Goal: Task Accomplishment & Management: Manage account settings

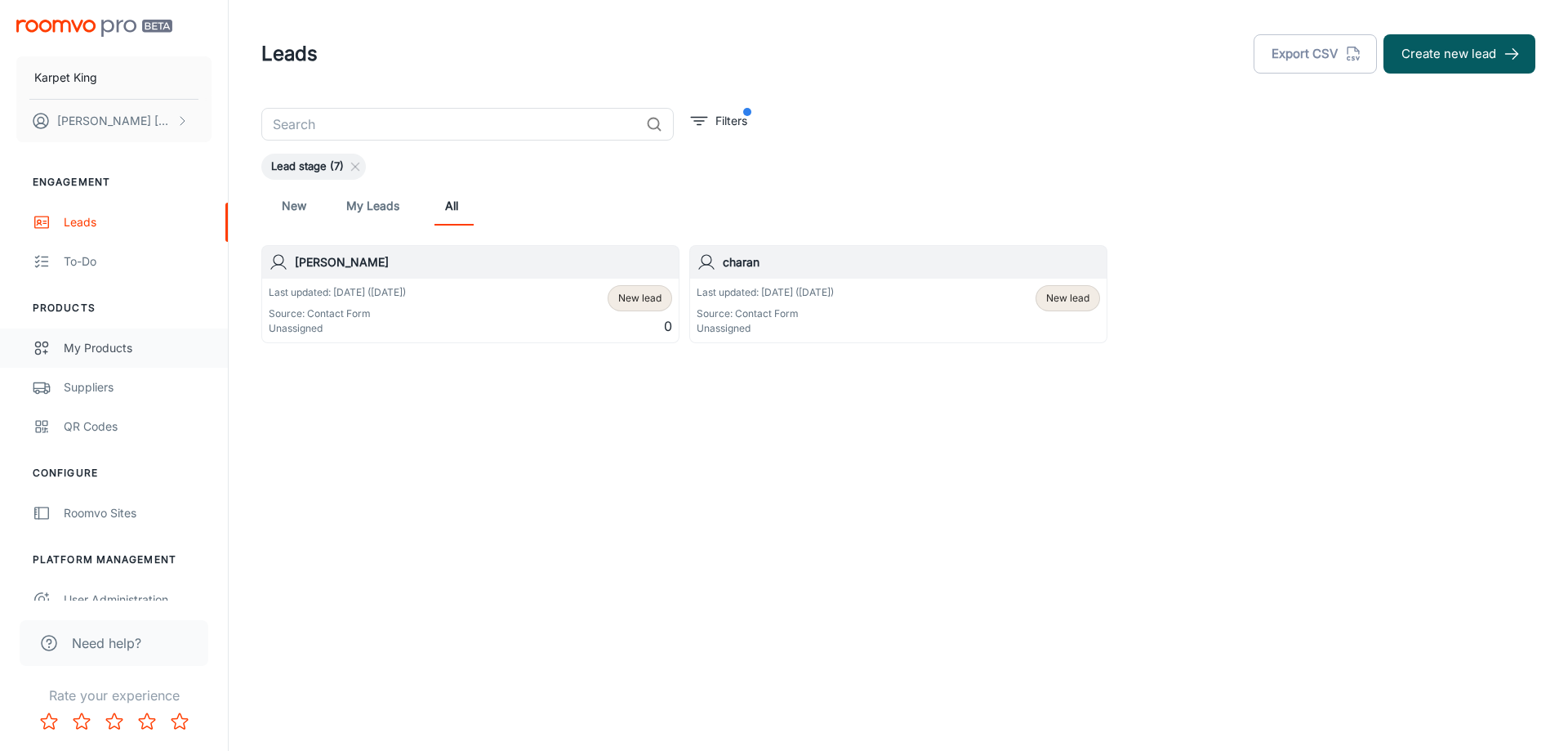
click at [74, 334] on link "My Products" at bounding box center [113, 348] width 227 height 39
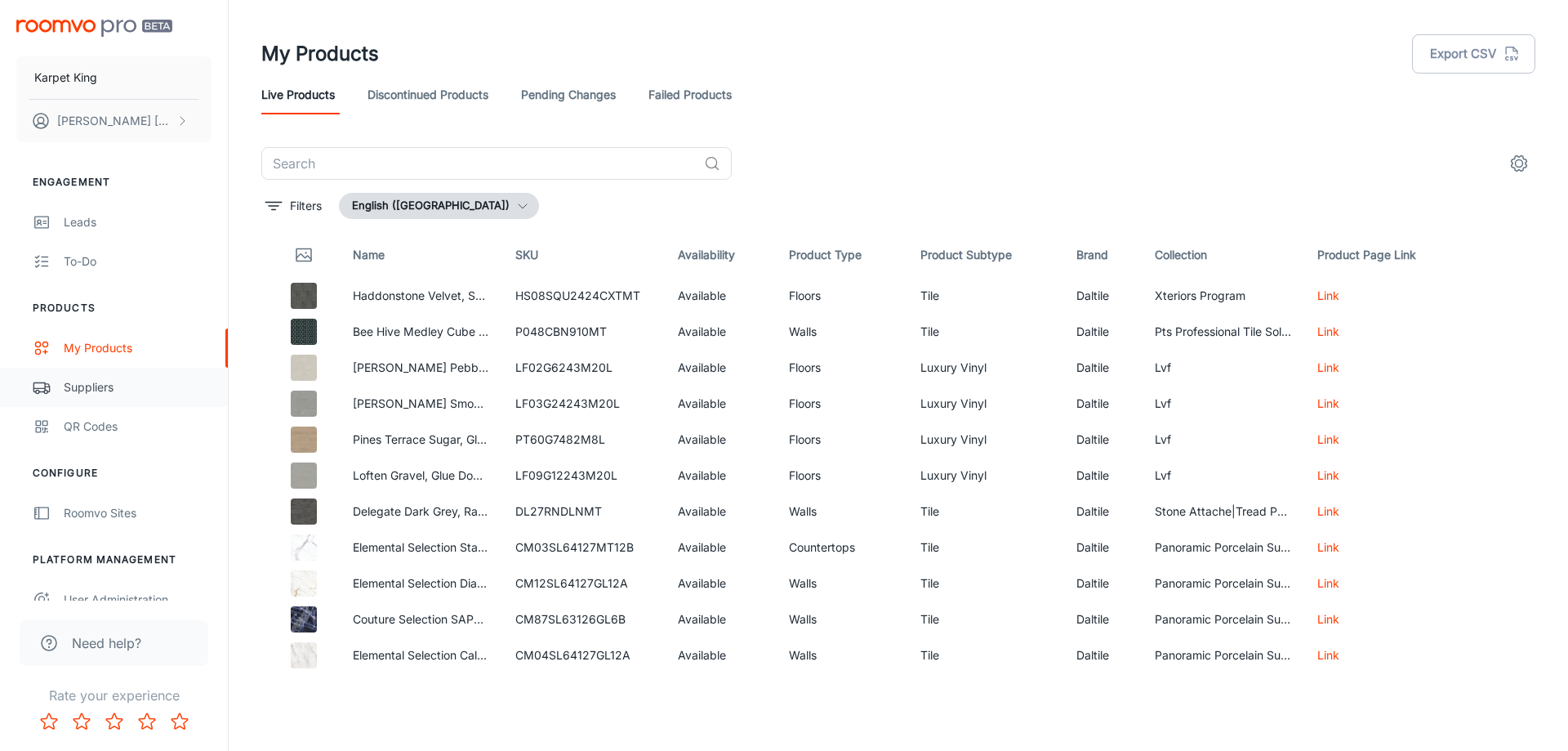
click at [67, 387] on div "Suppliers" at bounding box center [138, 387] width 148 height 18
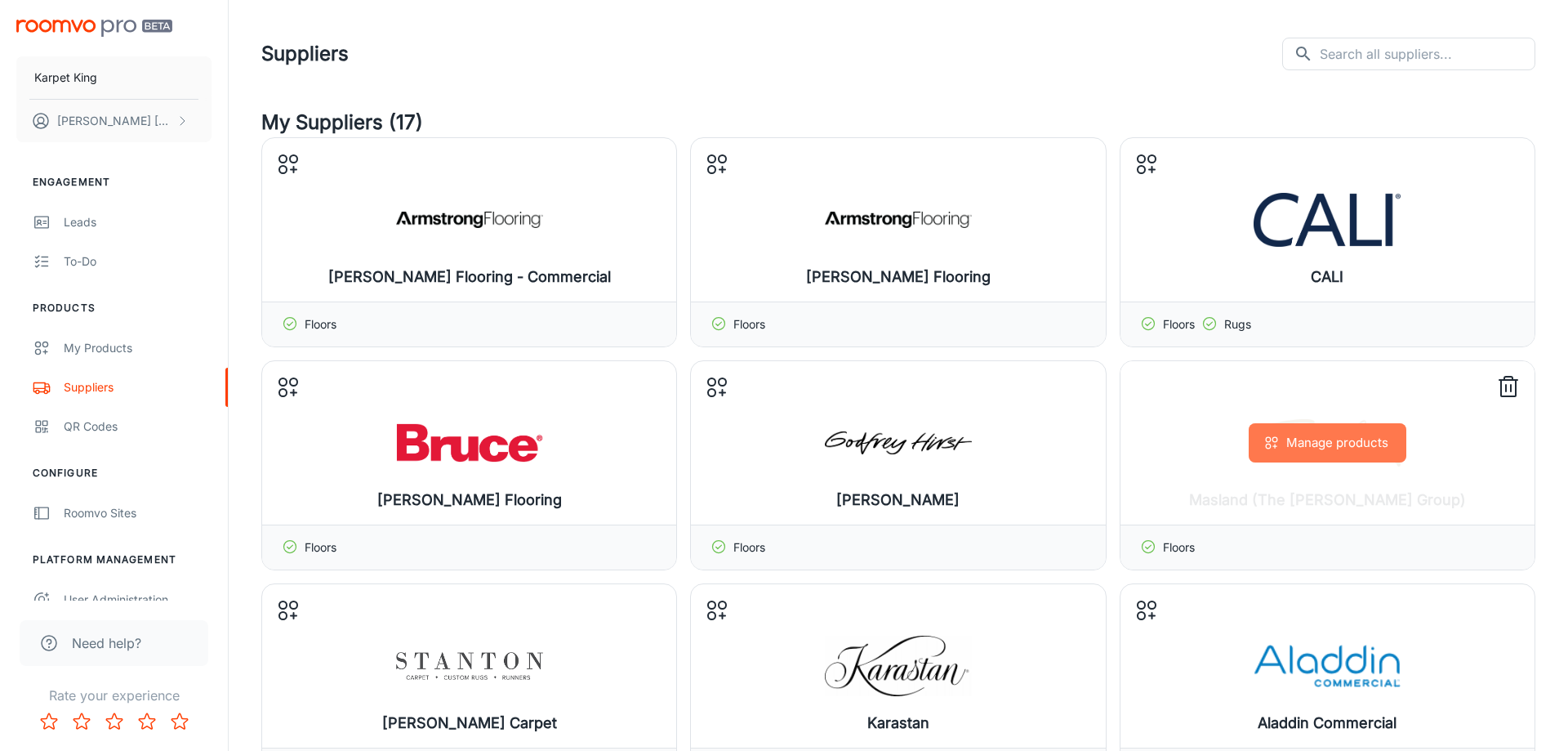
click at [1325, 446] on button "Manage products" at bounding box center [1327, 443] width 157 height 39
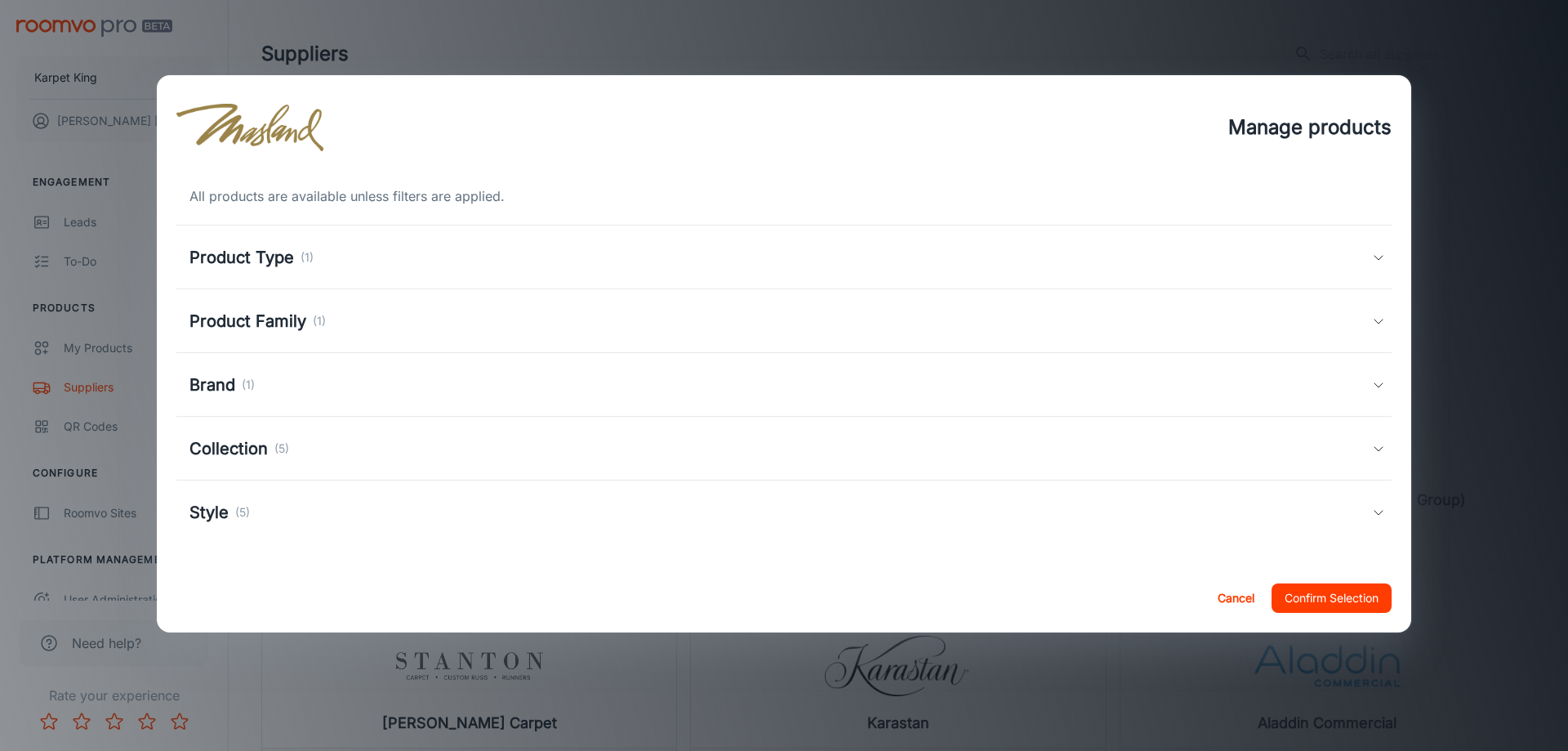
click at [386, 243] on div "Product Type (1)" at bounding box center [784, 258] width 1215 height 64
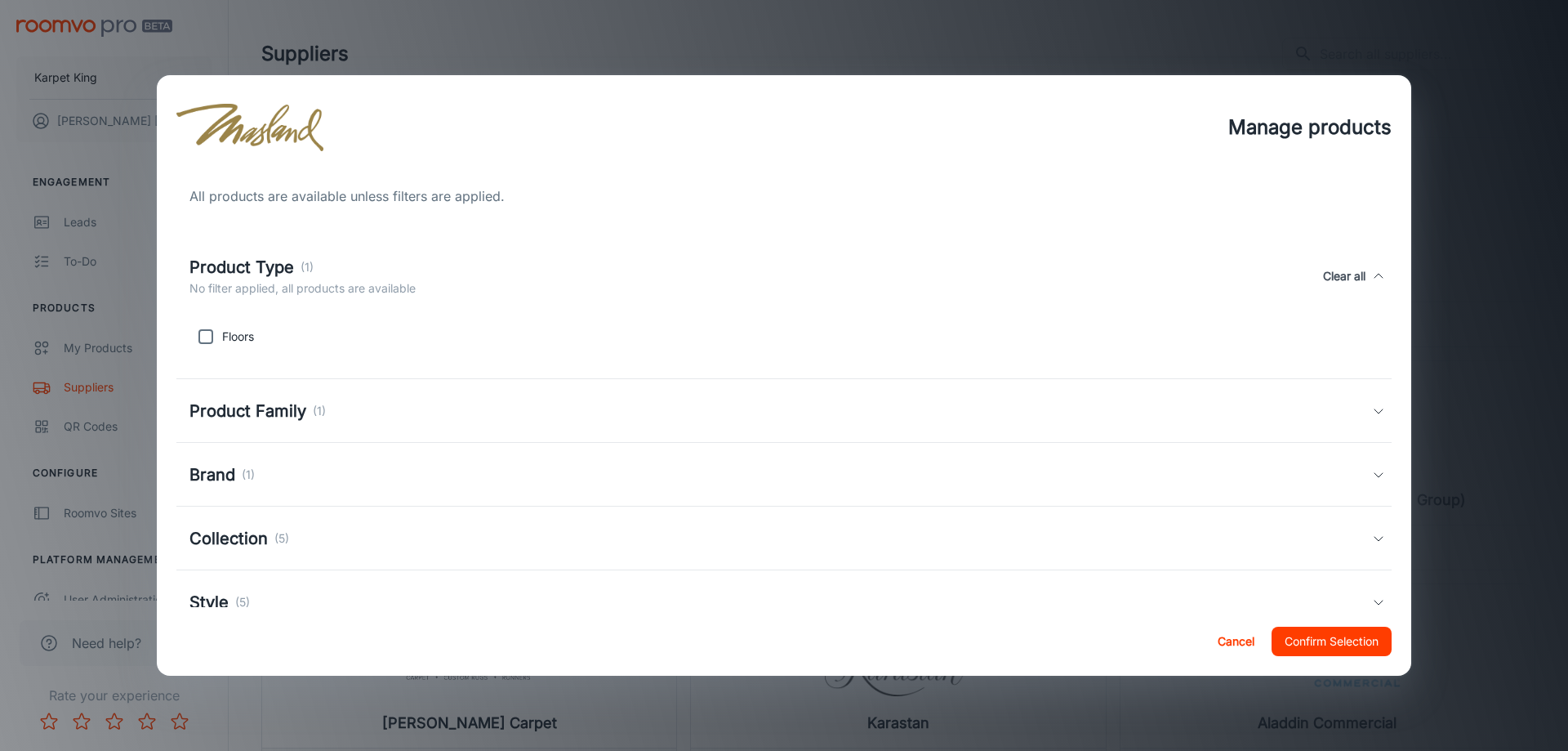
click at [208, 344] on input "checkbox" at bounding box center [205, 336] width 33 height 33
checkbox input "true"
click at [355, 428] on div "Product Family (1)" at bounding box center [784, 411] width 1215 height 64
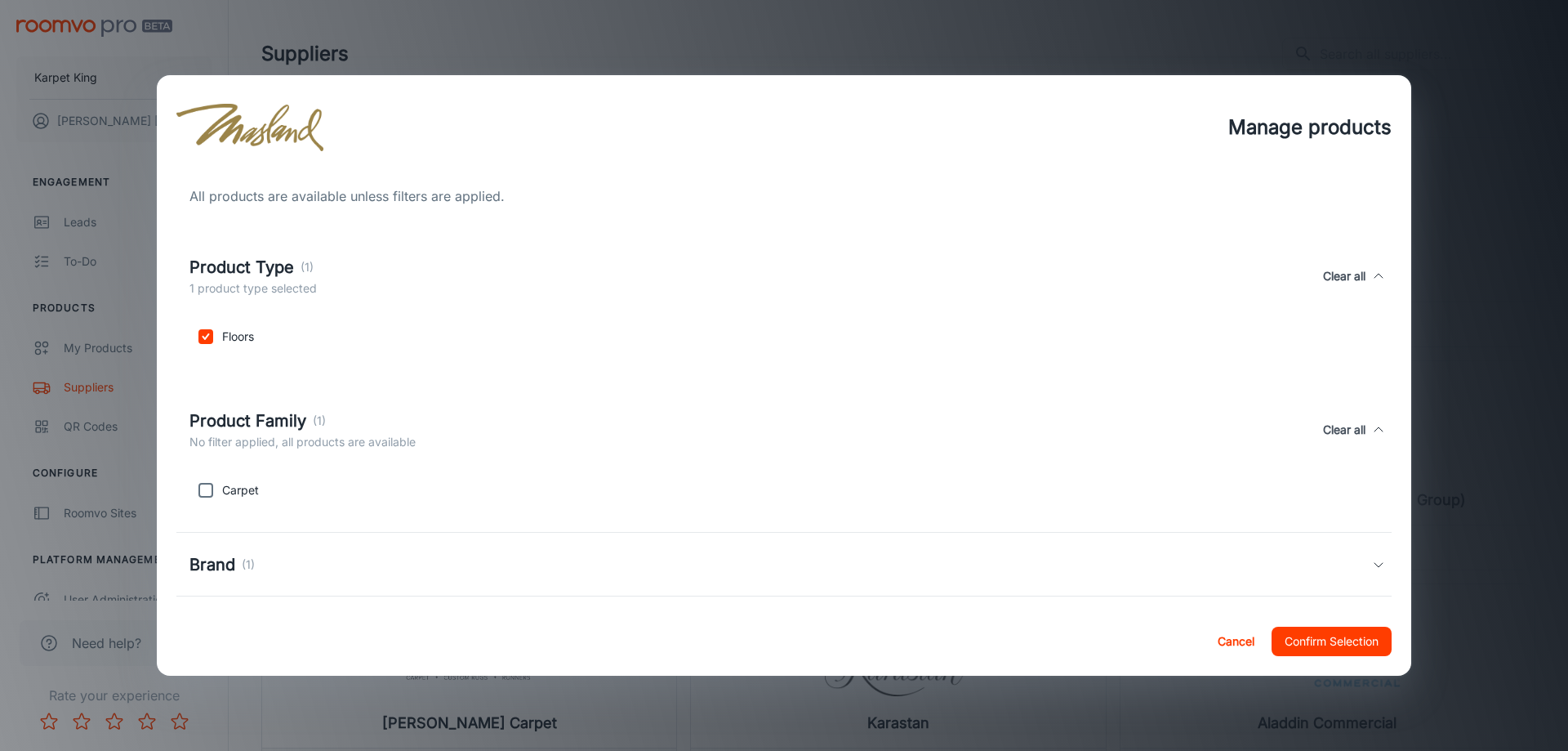
click at [214, 492] on input "checkbox" at bounding box center [205, 490] width 33 height 33
checkbox input "true"
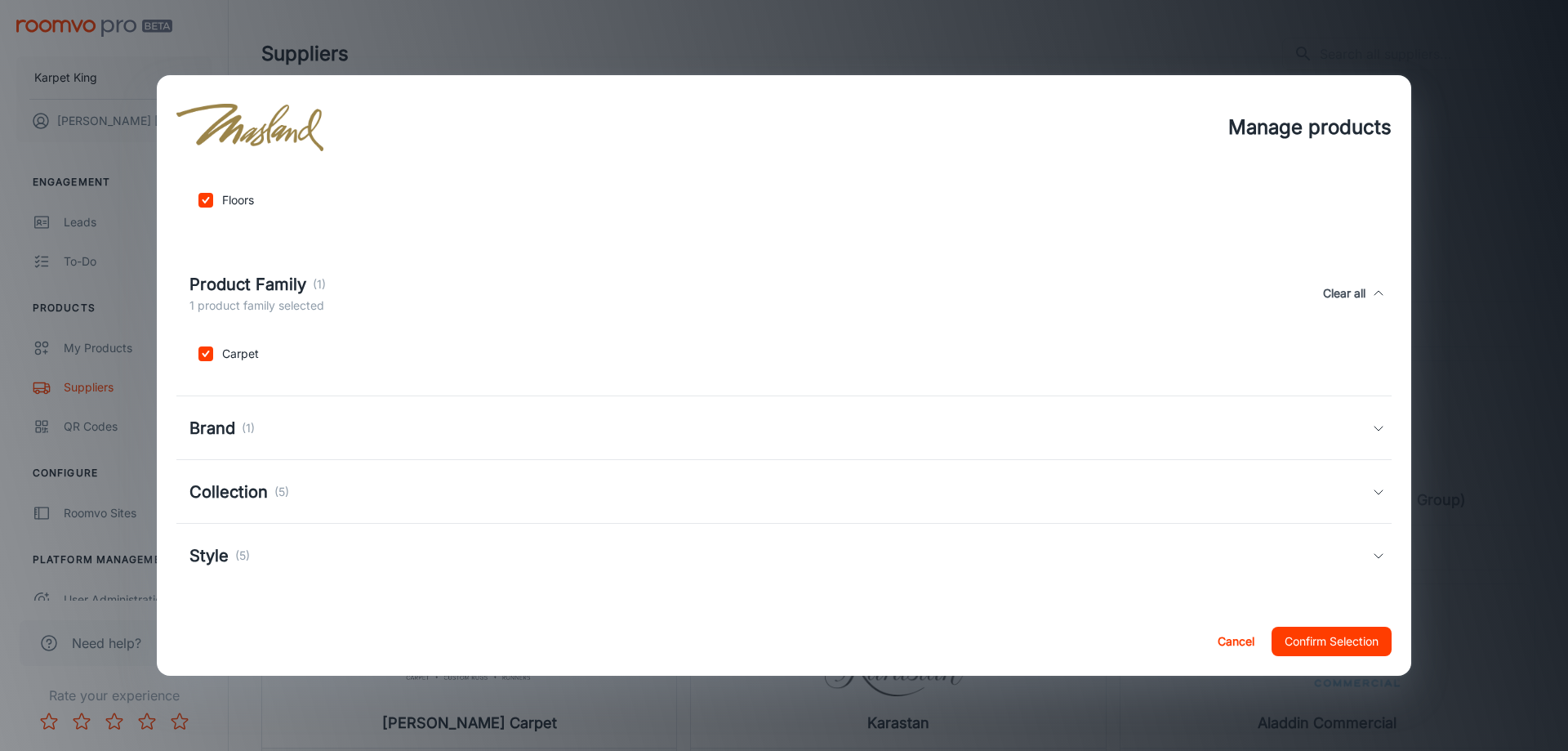
click at [493, 416] on div "Brand (1)" at bounding box center [780, 428] width 1182 height 24
click at [211, 508] on input "checkbox" at bounding box center [205, 507] width 33 height 33
checkbox input "true"
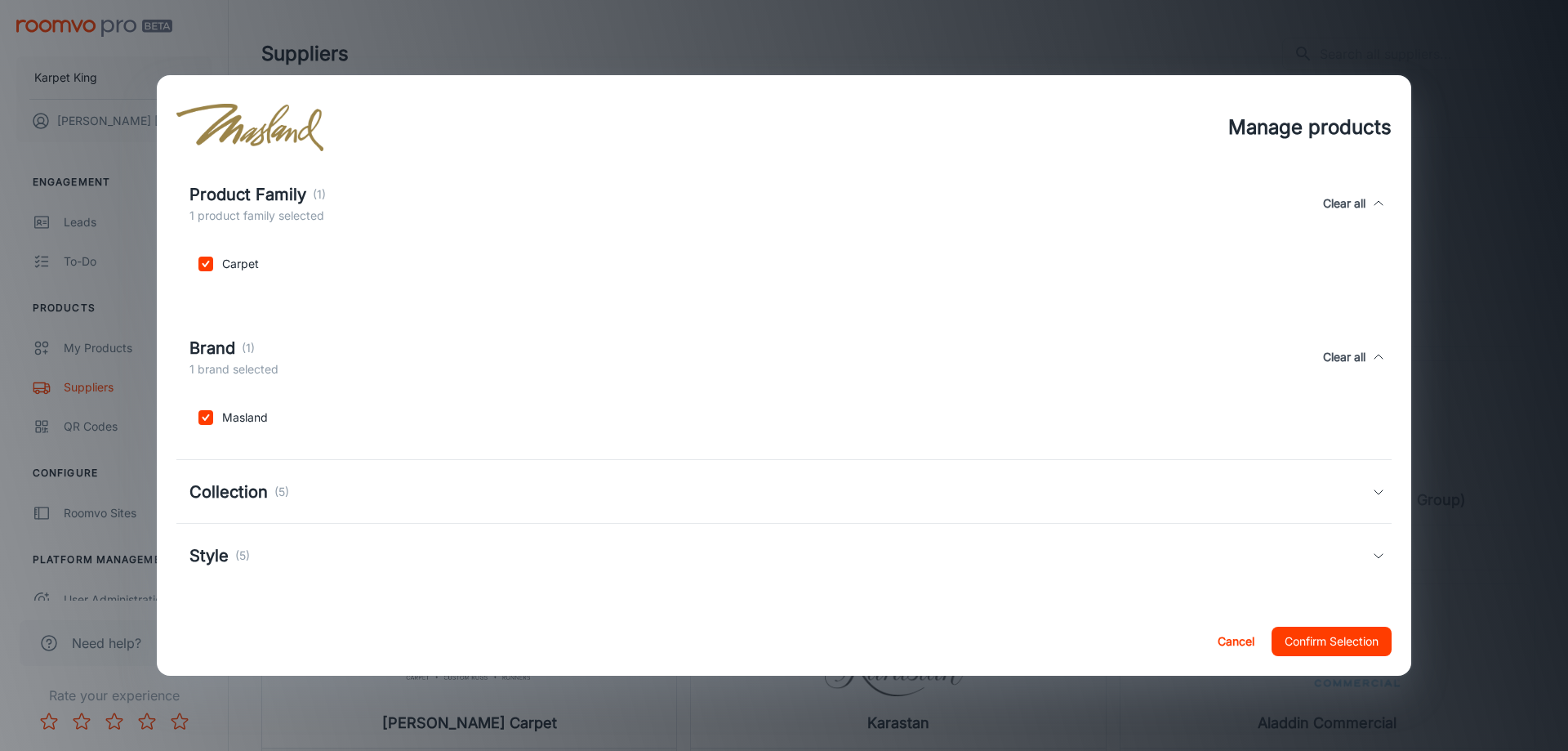
click at [496, 484] on div "Collection (5)" at bounding box center [780, 492] width 1182 height 24
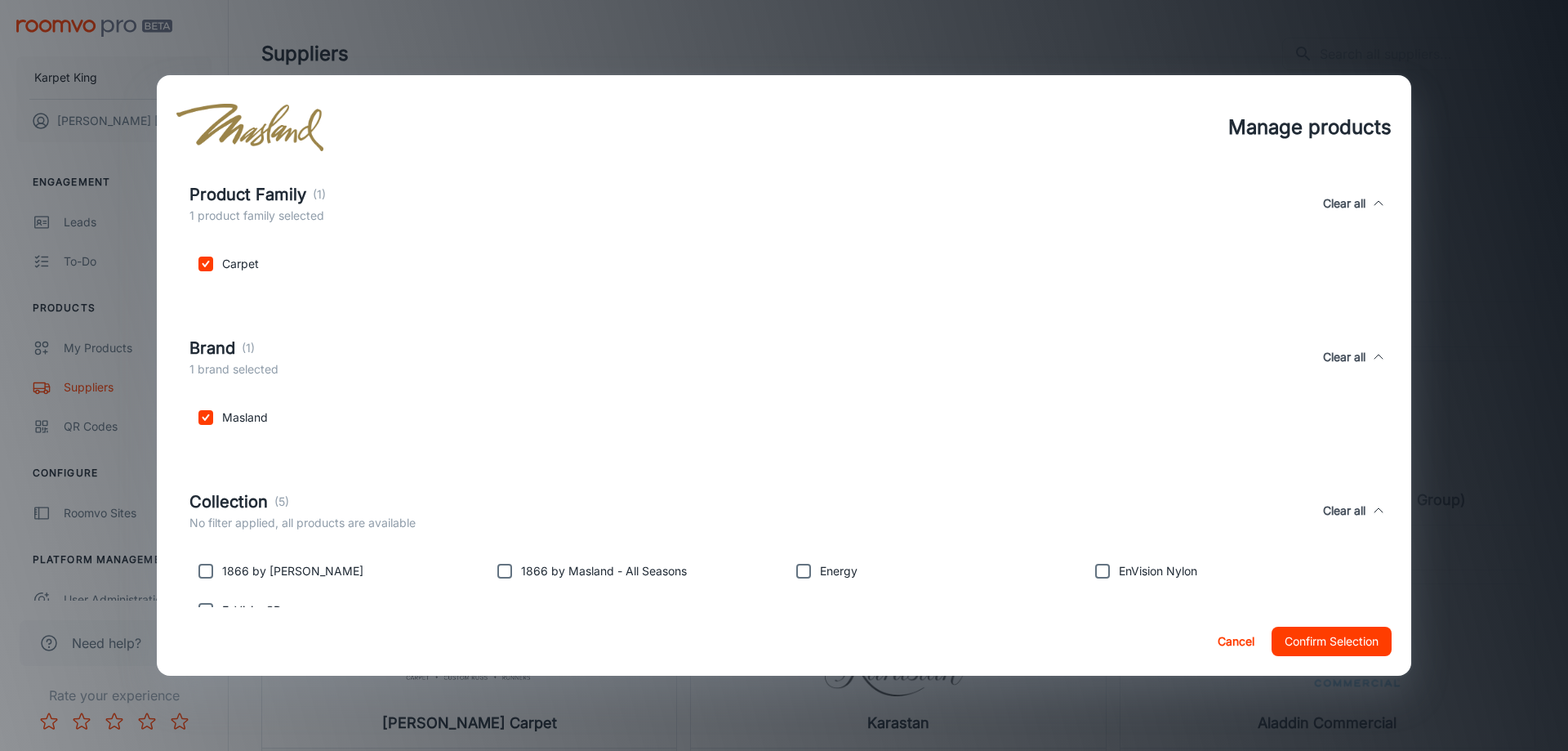
click at [201, 566] on input "checkbox" at bounding box center [205, 570] width 33 height 33
checkbox input "true"
click at [716, 563] on div "1866 by Masland - All Seasons" at bounding box center [631, 567] width 299 height 39
click at [834, 574] on p "Energy" at bounding box center [839, 570] width 37 height 18
click at [815, 572] on input "checkbox" at bounding box center [803, 570] width 33 height 33
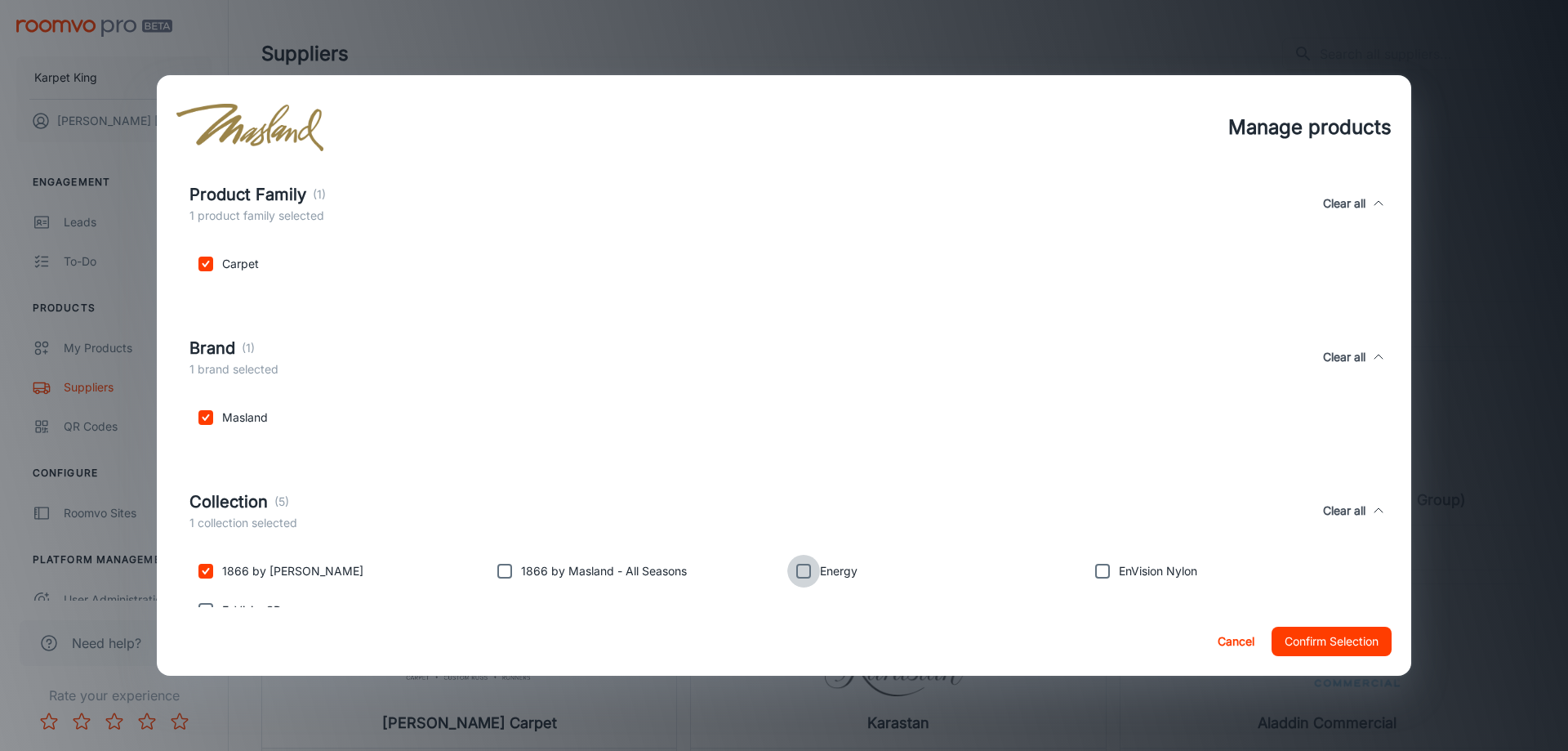
checkbox input "true"
click at [1106, 568] on input "checkbox" at bounding box center [1102, 570] width 33 height 33
checkbox input "true"
click at [498, 580] on input "checkbox" at bounding box center [505, 570] width 33 height 33
checkbox input "true"
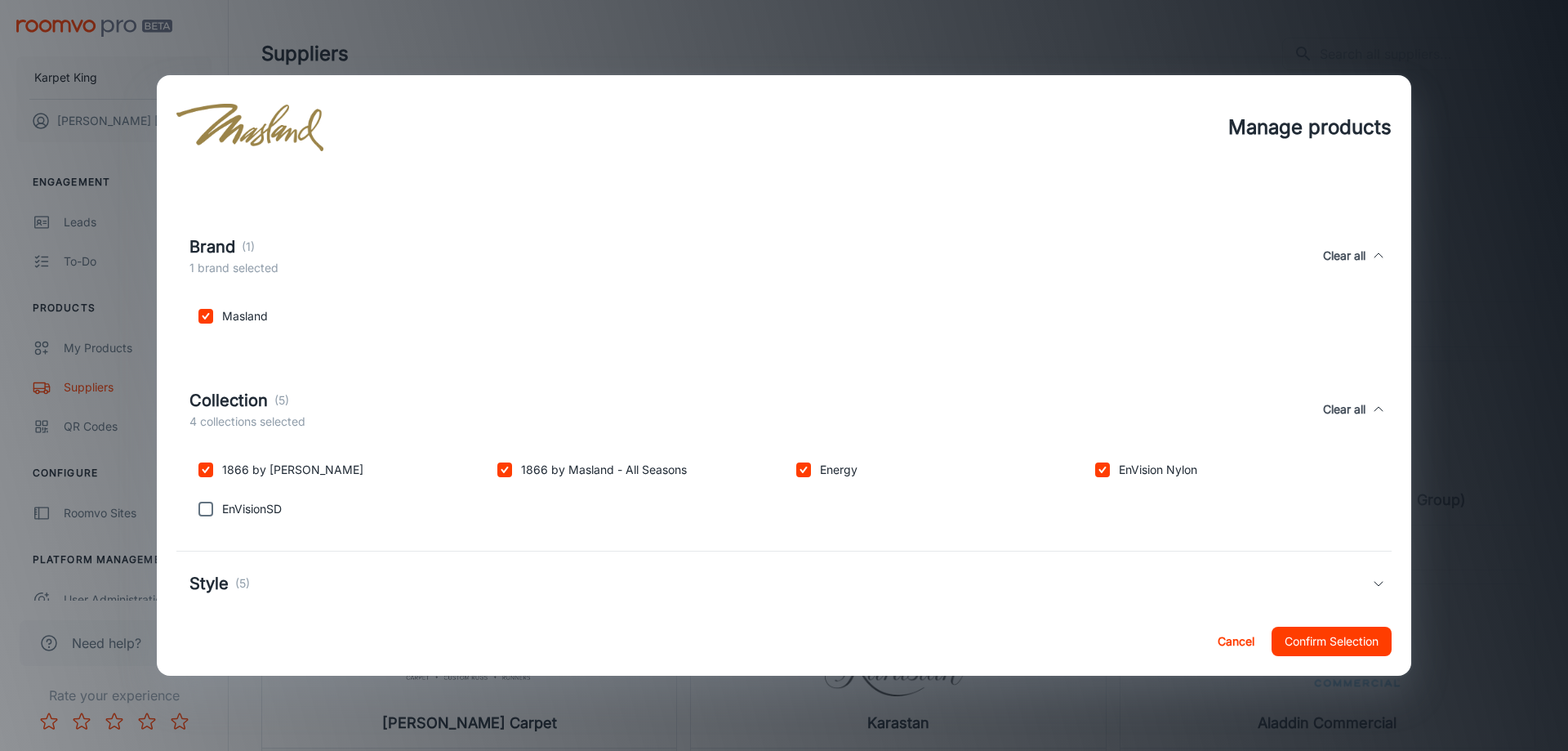
scroll to position [355, 0]
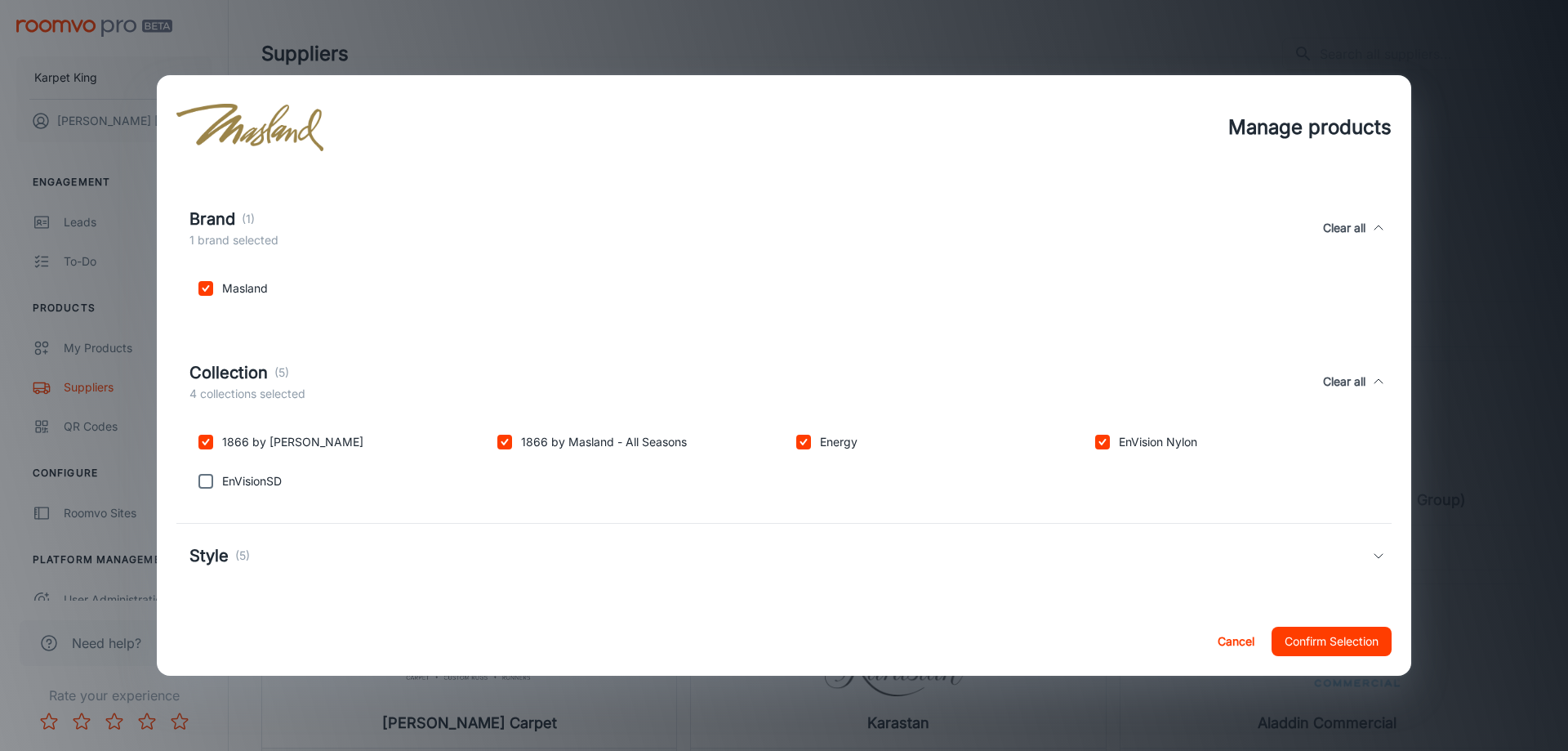
click at [199, 490] on input "checkbox" at bounding box center [205, 480] width 33 height 33
checkbox input "true"
click at [256, 560] on div "Style (5)" at bounding box center [780, 555] width 1182 height 24
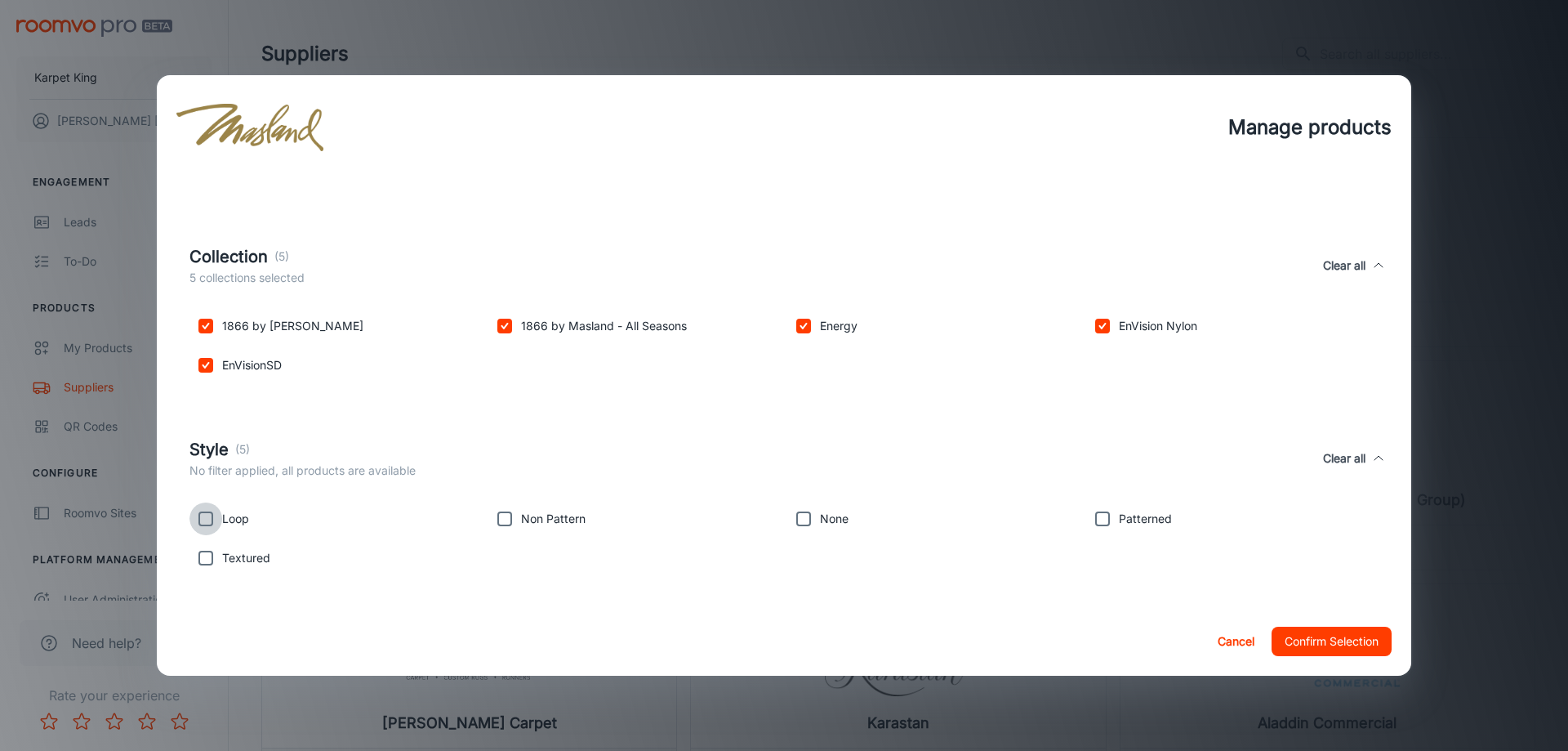
click at [214, 522] on input "checkbox" at bounding box center [205, 518] width 33 height 33
checkbox input "true"
click at [213, 563] on input "checkbox" at bounding box center [205, 557] width 33 height 33
checkbox input "true"
click at [552, 509] on p "Non Pattern" at bounding box center [553, 518] width 65 height 18
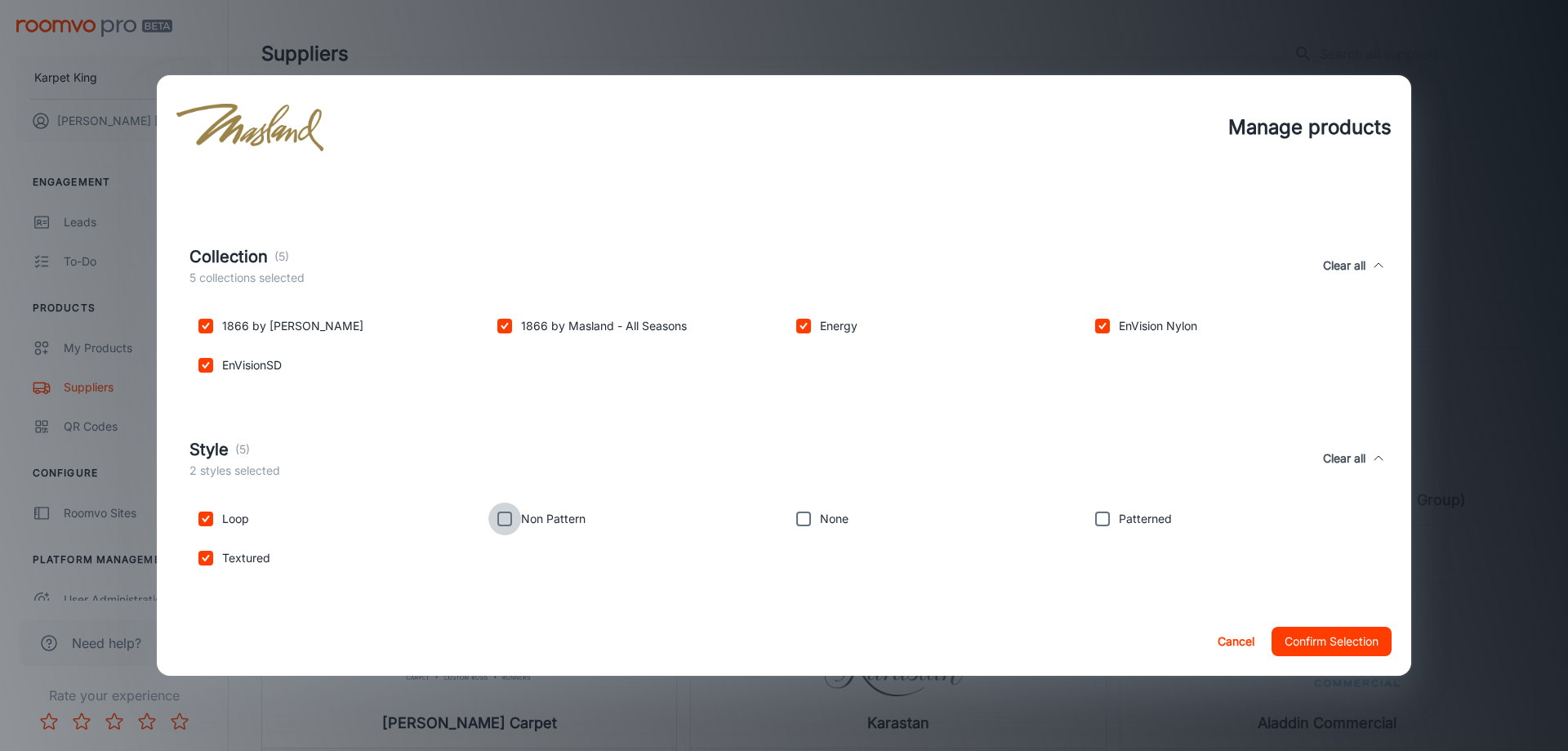
click at [520, 515] on input "checkbox" at bounding box center [505, 518] width 33 height 33
checkbox input "true"
click at [806, 528] on input "checkbox" at bounding box center [803, 518] width 33 height 33
checkbox input "true"
click at [1101, 517] on input "checkbox" at bounding box center [1102, 518] width 33 height 33
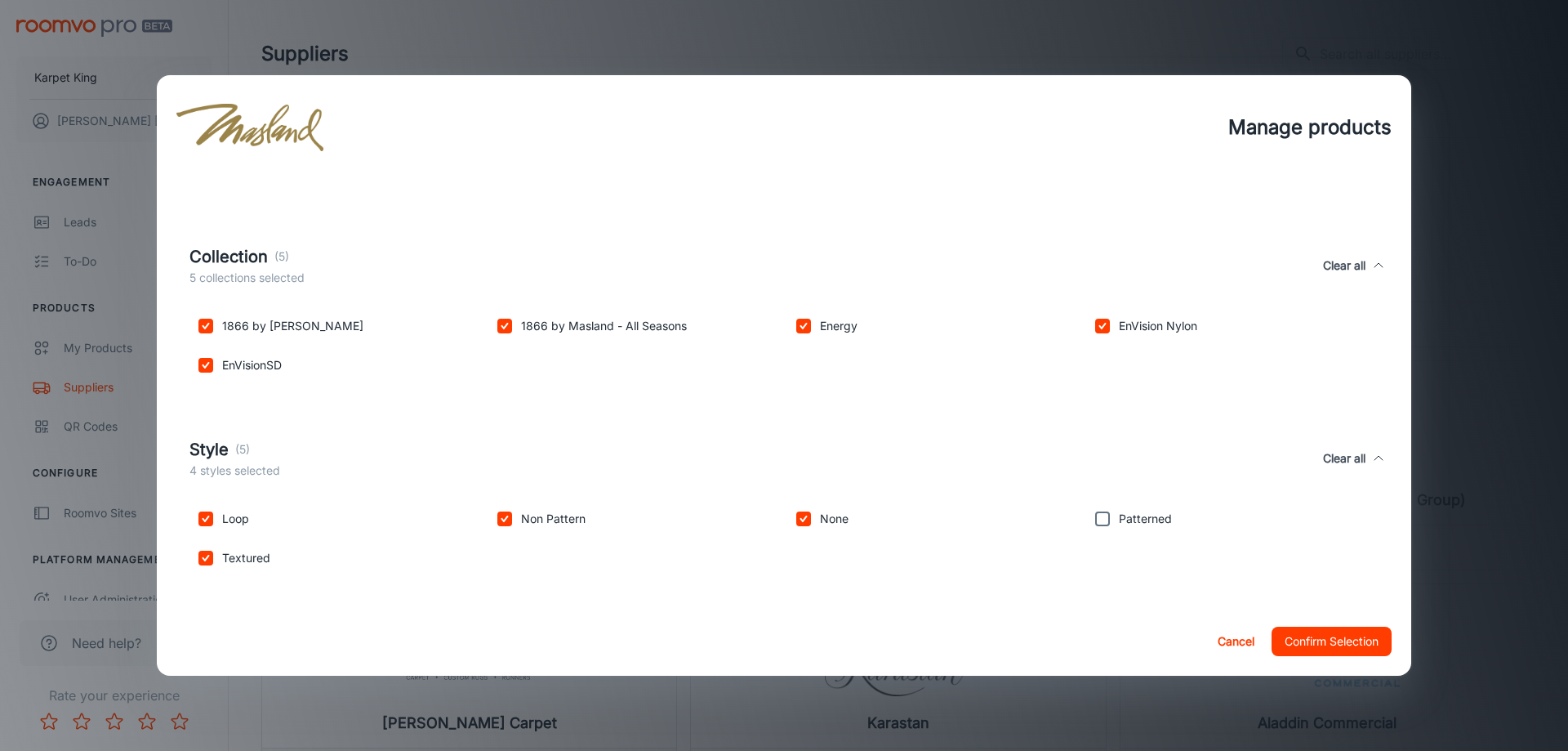
checkbox input "true"
click at [815, 526] on input "checkbox" at bounding box center [803, 518] width 33 height 33
checkbox input "false"
click at [1356, 642] on button "Confirm Selection" at bounding box center [1331, 641] width 120 height 29
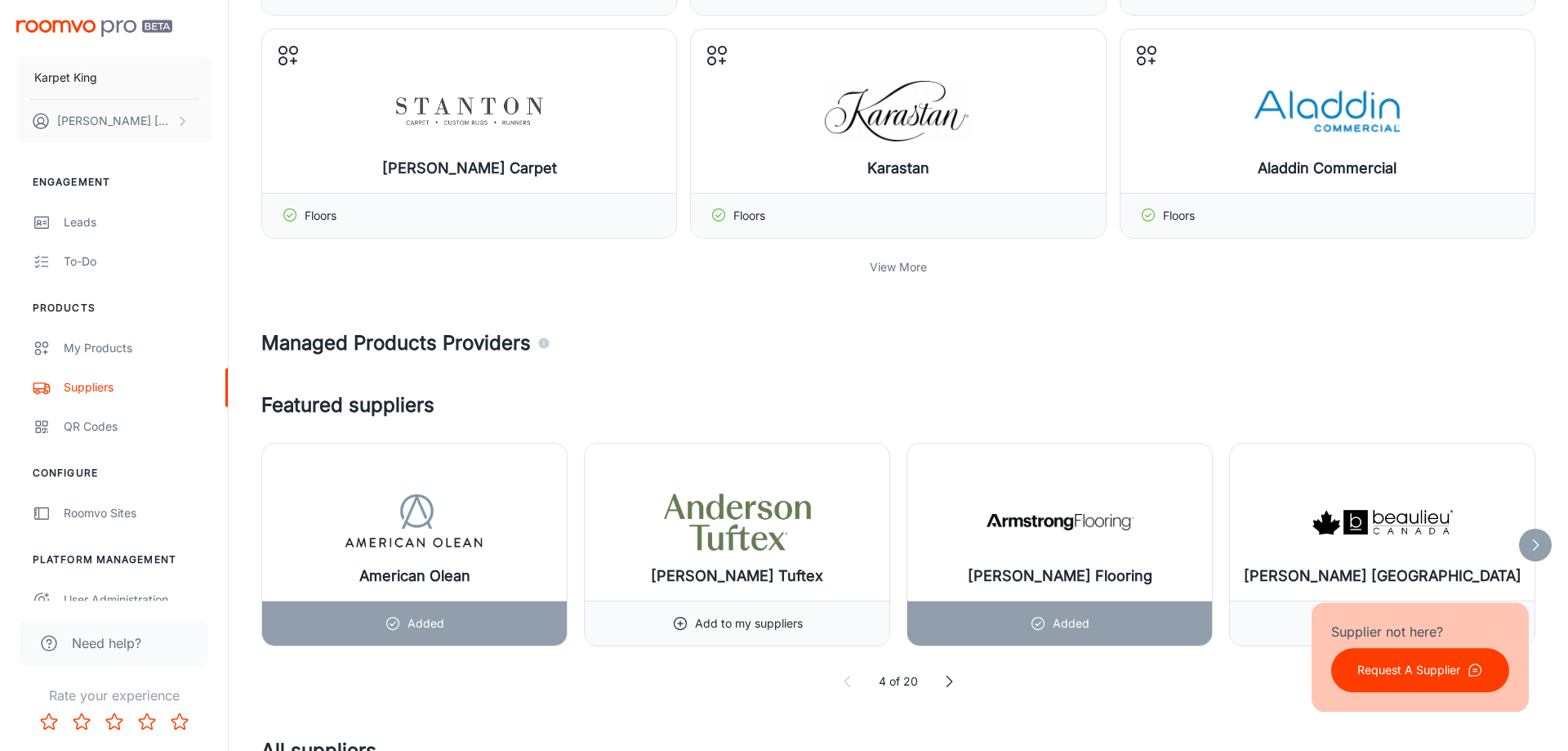
scroll to position [393, 0]
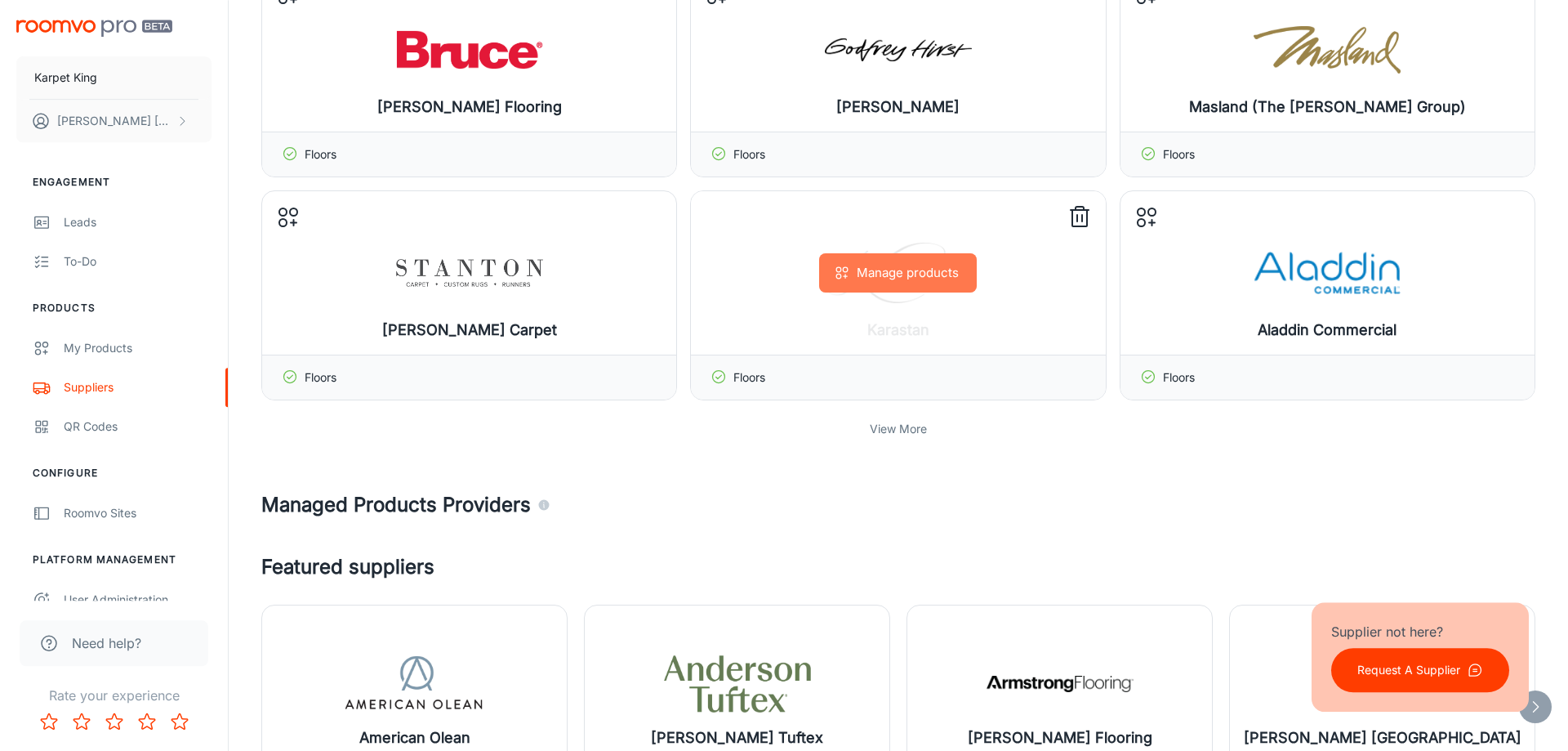
click at [884, 273] on button "Manage products" at bounding box center [898, 272] width 157 height 39
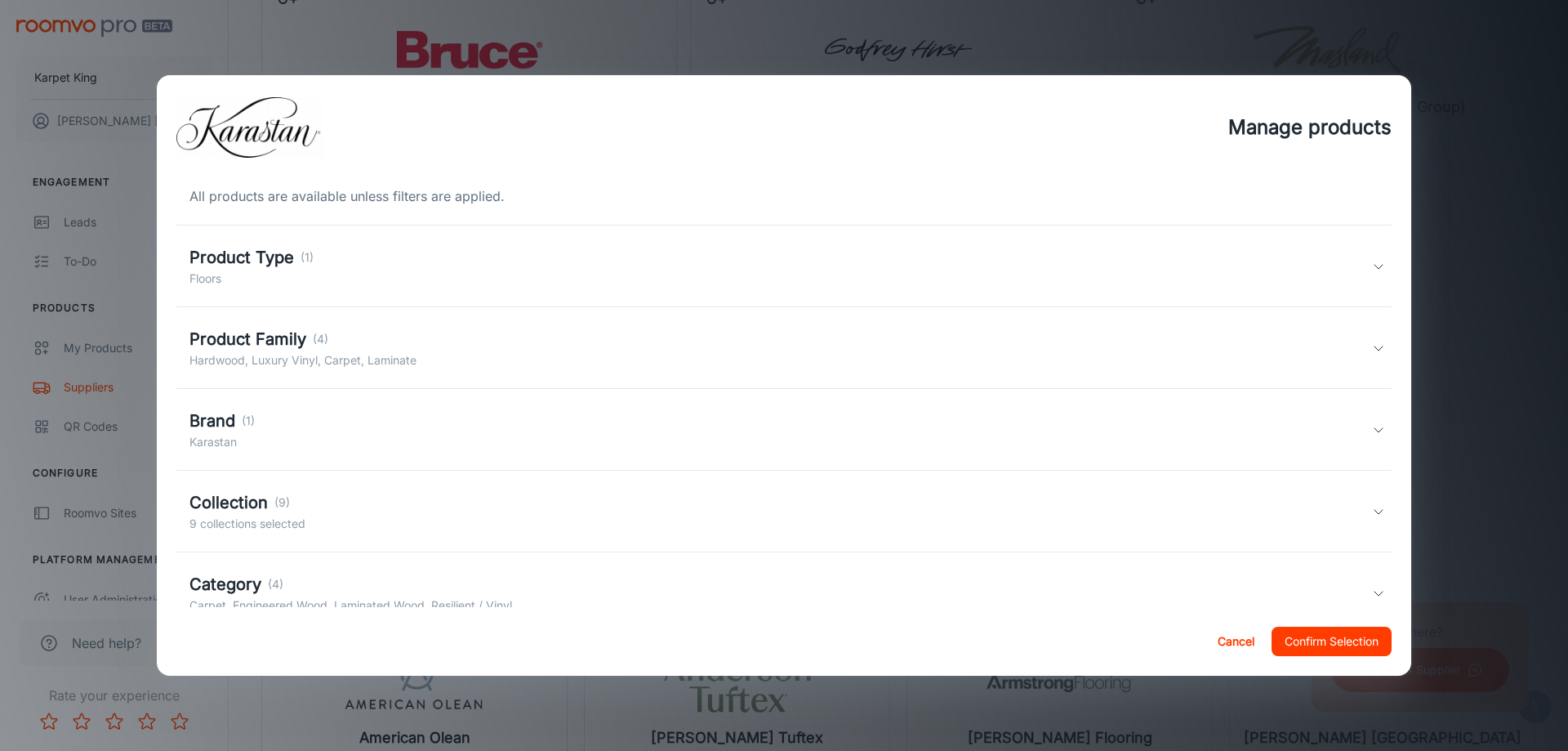
click at [418, 358] on div "Product Family (4) Hardwood, Luxury Vinyl, Carpet, Laminate" at bounding box center [780, 347] width 1182 height 42
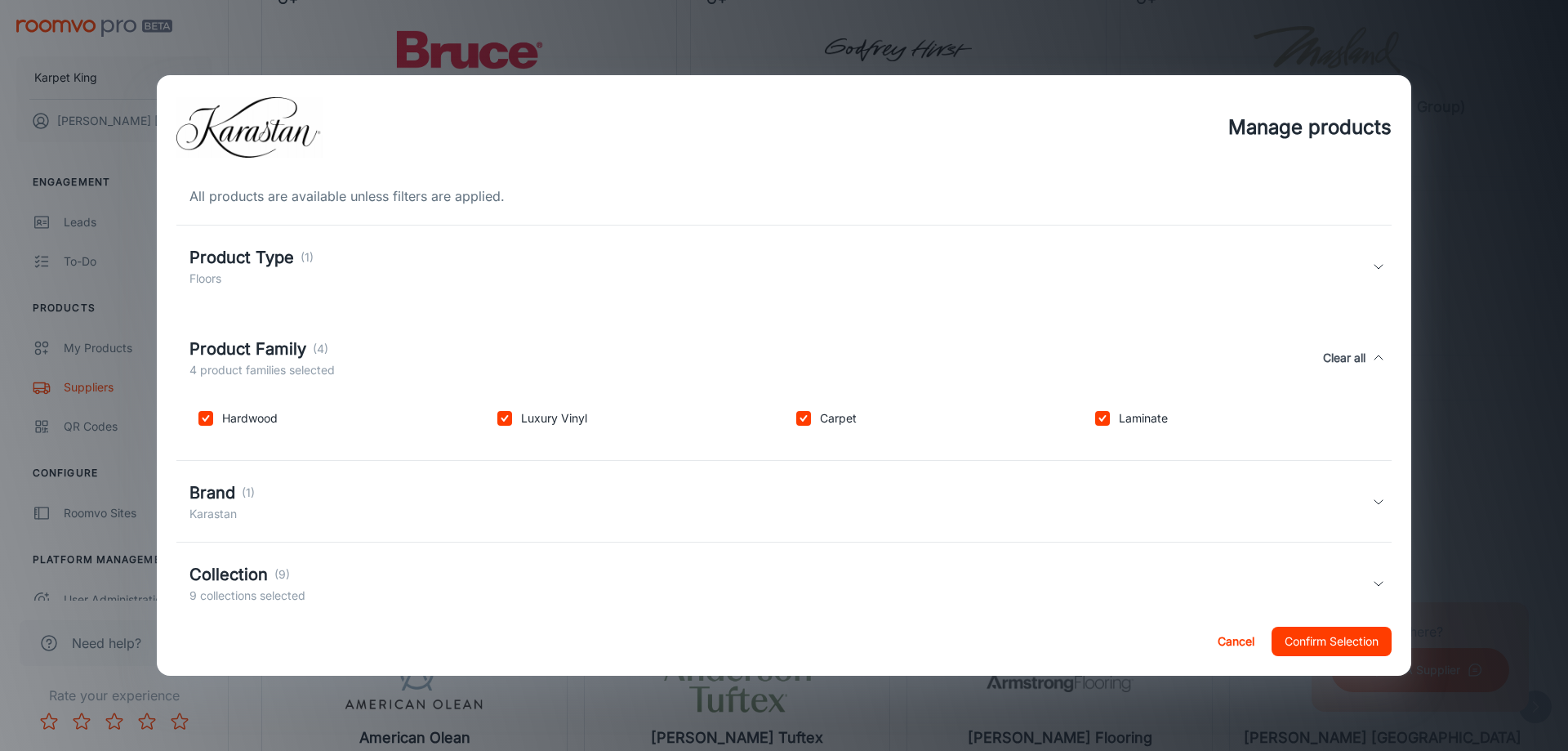
click at [418, 358] on div "Product Family (4) 4 product families selected Clear all" at bounding box center [780, 357] width 1182 height 42
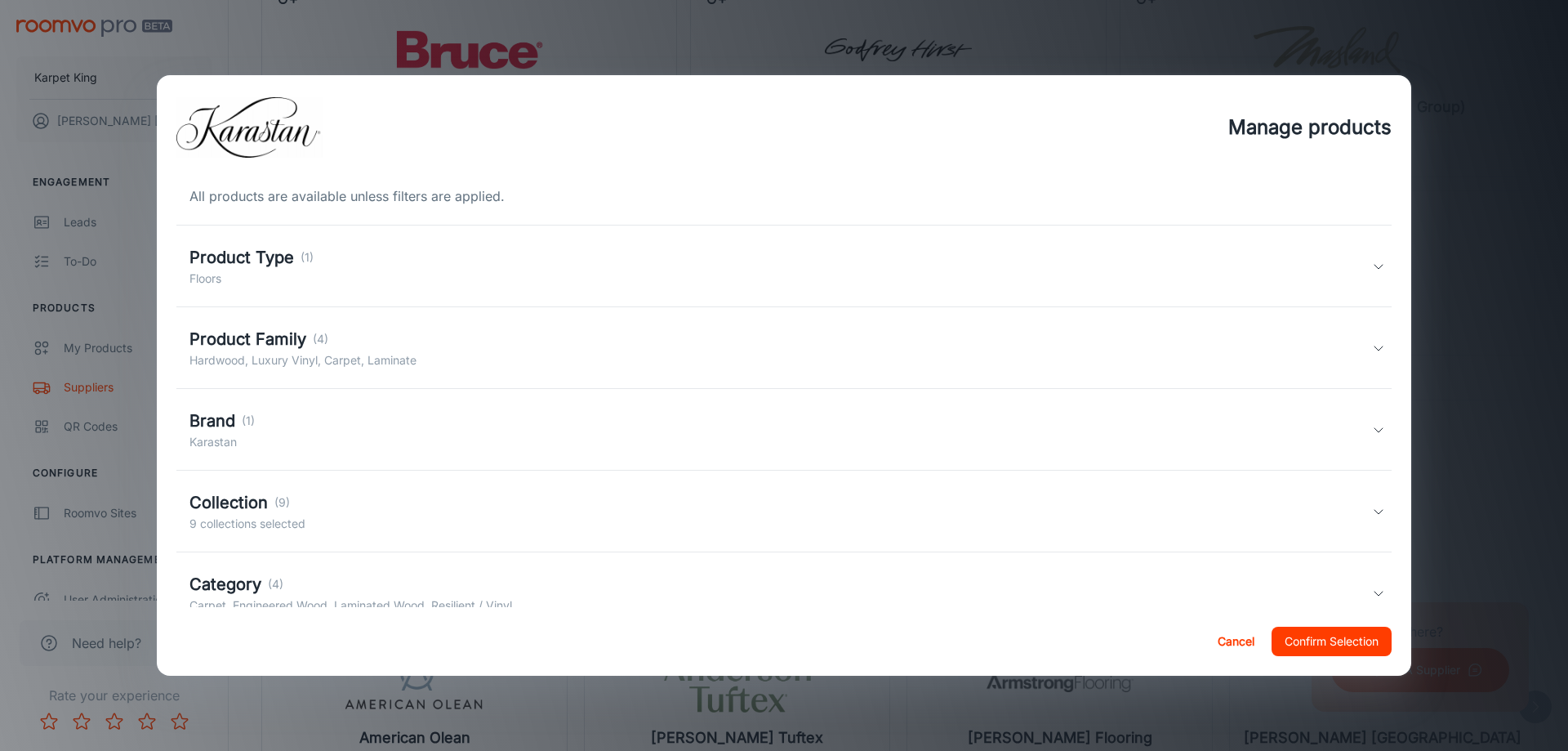
click at [1451, 161] on div "Manage products All products are available unless filters are applied. Product …" at bounding box center [784, 376] width 1568 height 751
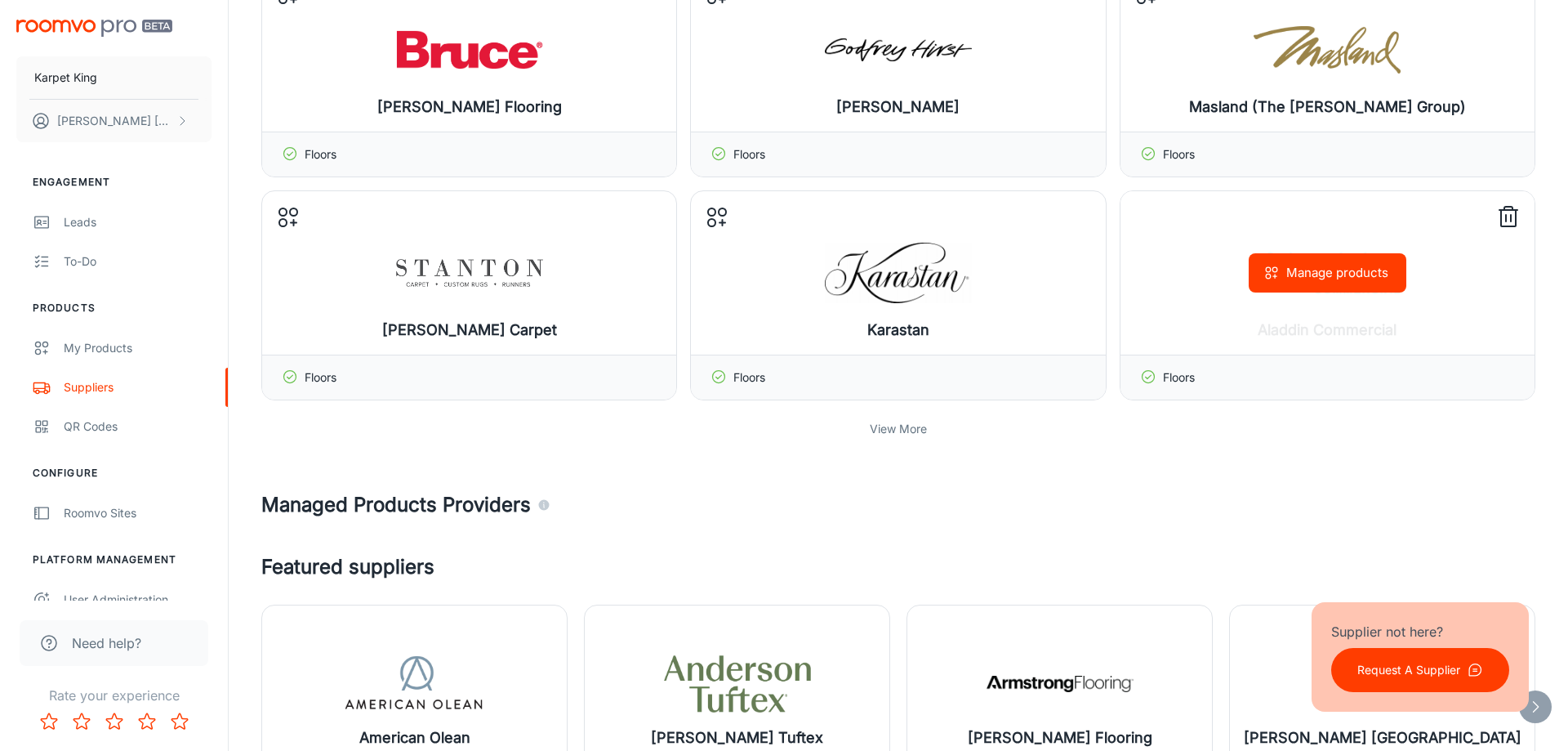
click at [1291, 273] on button "Manage products" at bounding box center [1327, 272] width 157 height 39
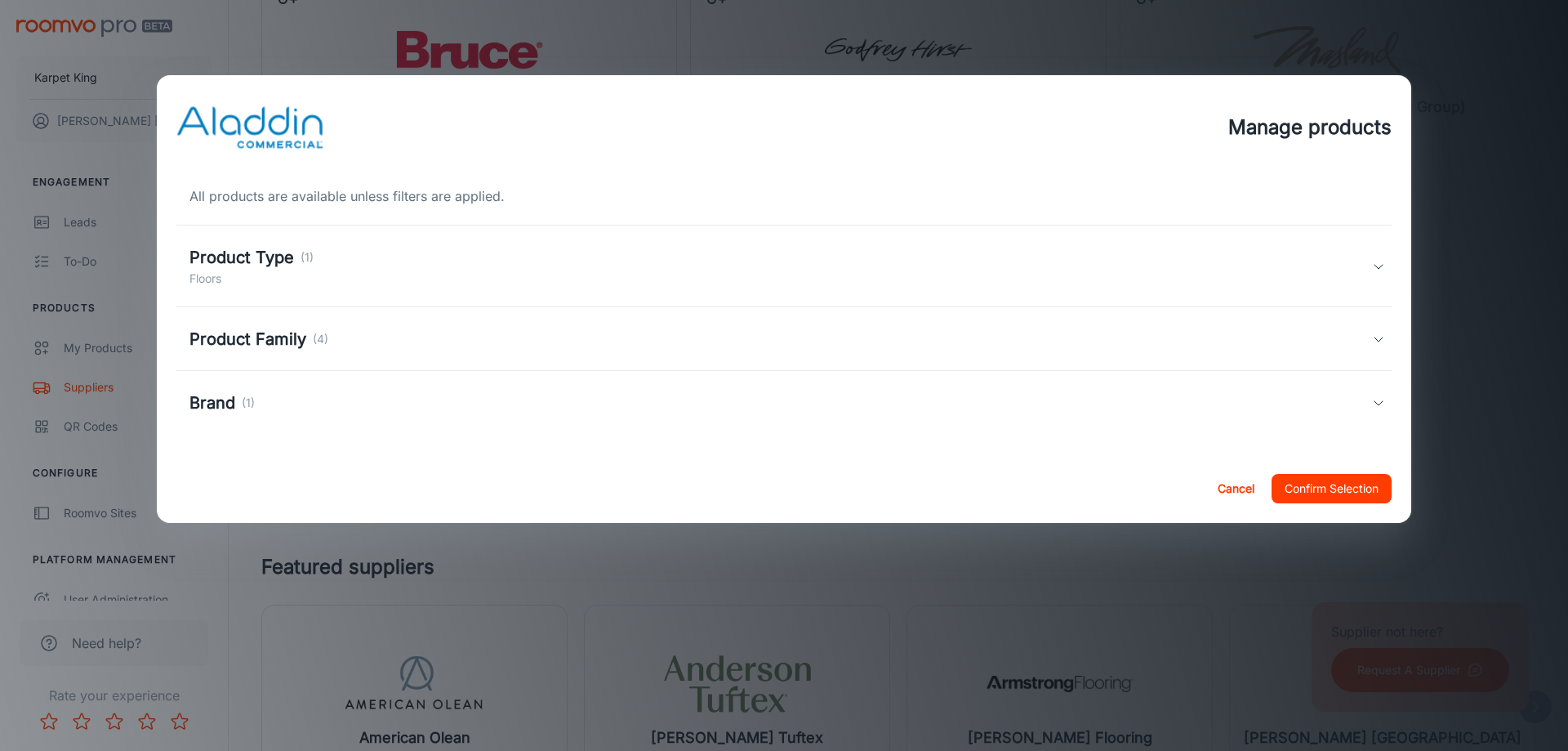
click at [415, 287] on div "Product Type (1) Floors" at bounding box center [780, 266] width 1182 height 42
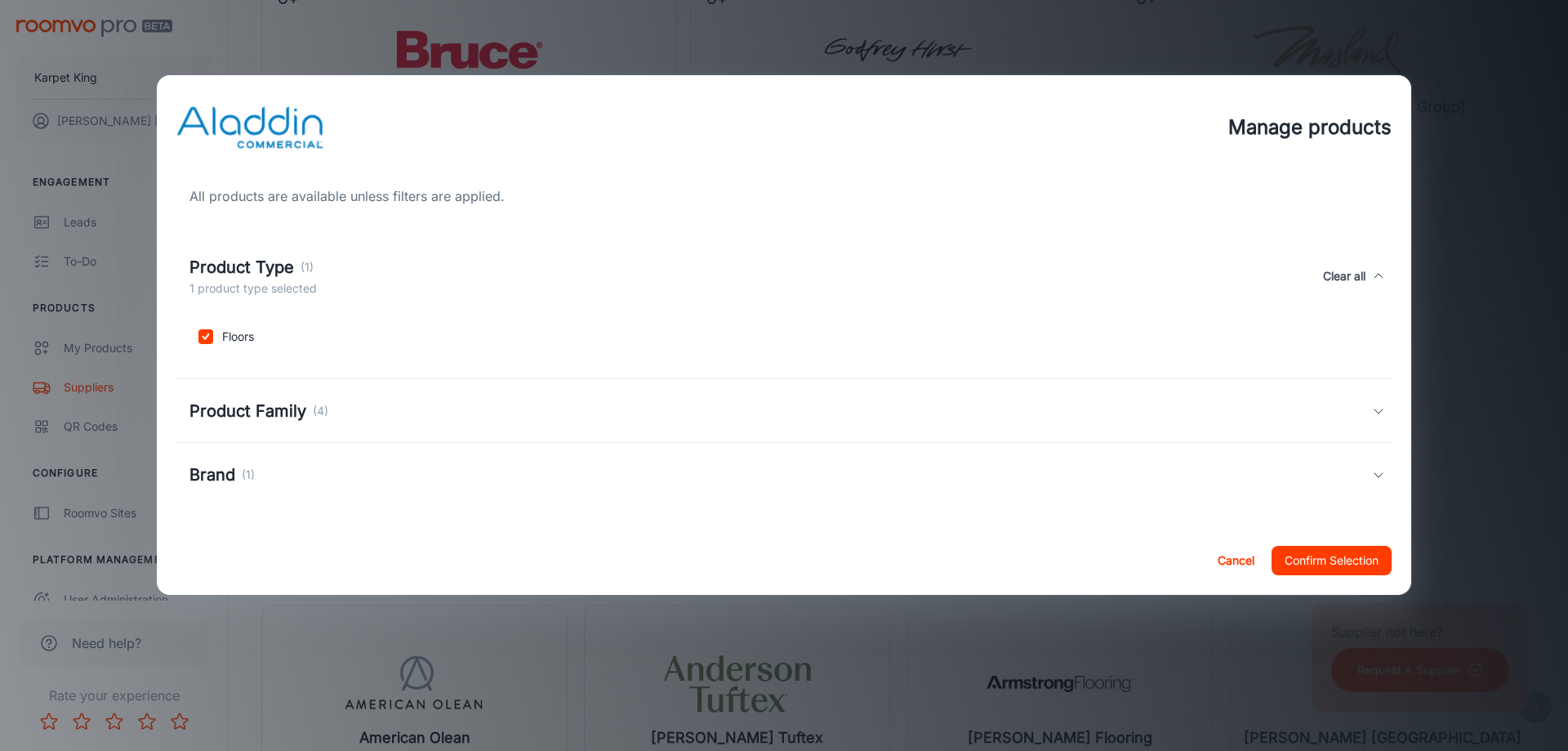
click at [415, 287] on div "Product Type (1) 1 product type selected Clear all" at bounding box center [780, 275] width 1182 height 42
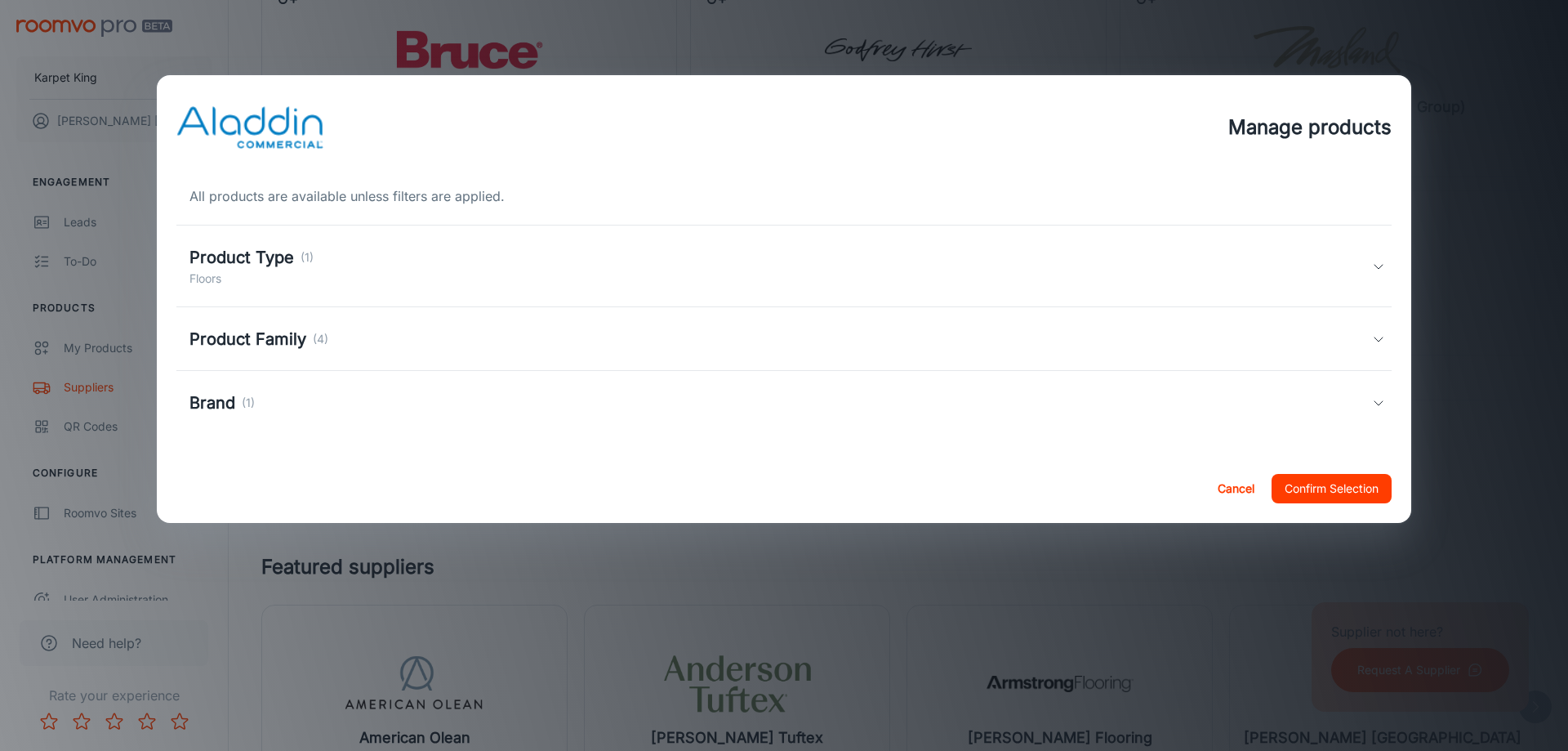
click at [403, 348] on div "Product Family (4)" at bounding box center [780, 339] width 1182 height 24
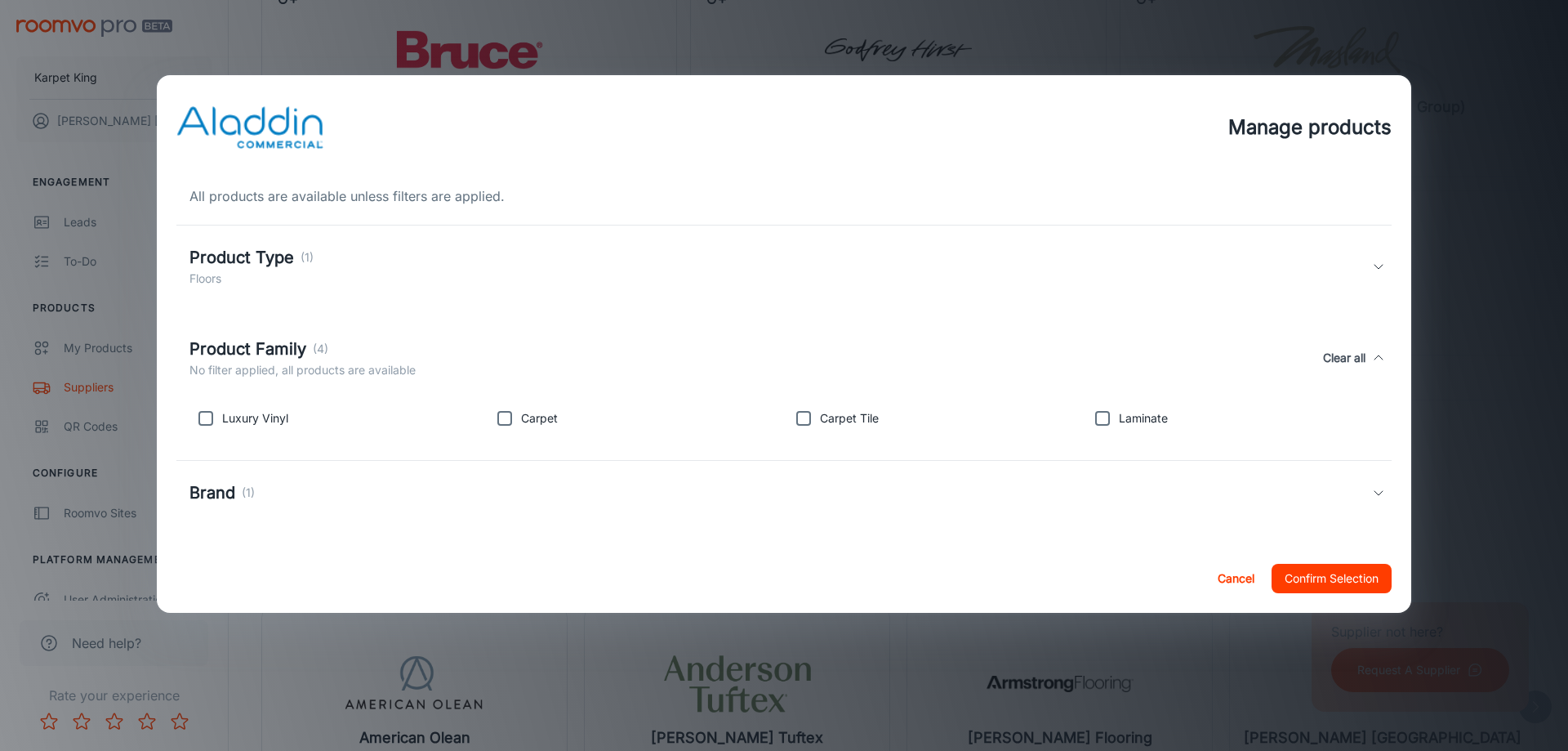
click at [533, 408] on div "Carpet" at bounding box center [631, 415] width 299 height 39
click at [534, 415] on p "Carpet" at bounding box center [539, 418] width 37 height 18
click at [502, 423] on input "checkbox" at bounding box center [505, 418] width 33 height 33
checkbox input "true"
click at [797, 415] on input "checkbox" at bounding box center [803, 418] width 33 height 33
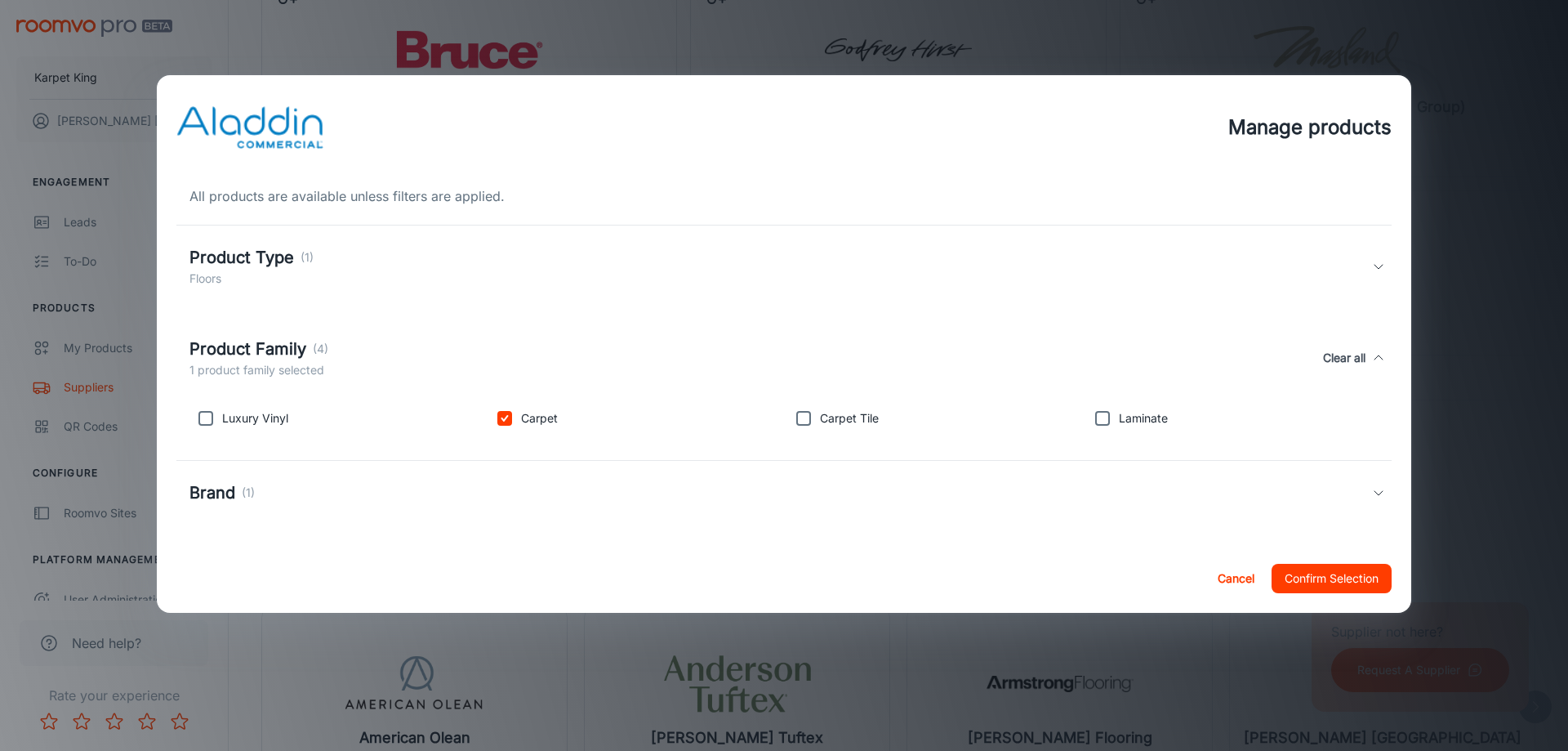
checkbox input "true"
click at [1093, 416] on input "checkbox" at bounding box center [1102, 418] width 33 height 33
checkbox input "true"
click at [199, 418] on input "checkbox" at bounding box center [205, 418] width 33 height 33
checkbox input "true"
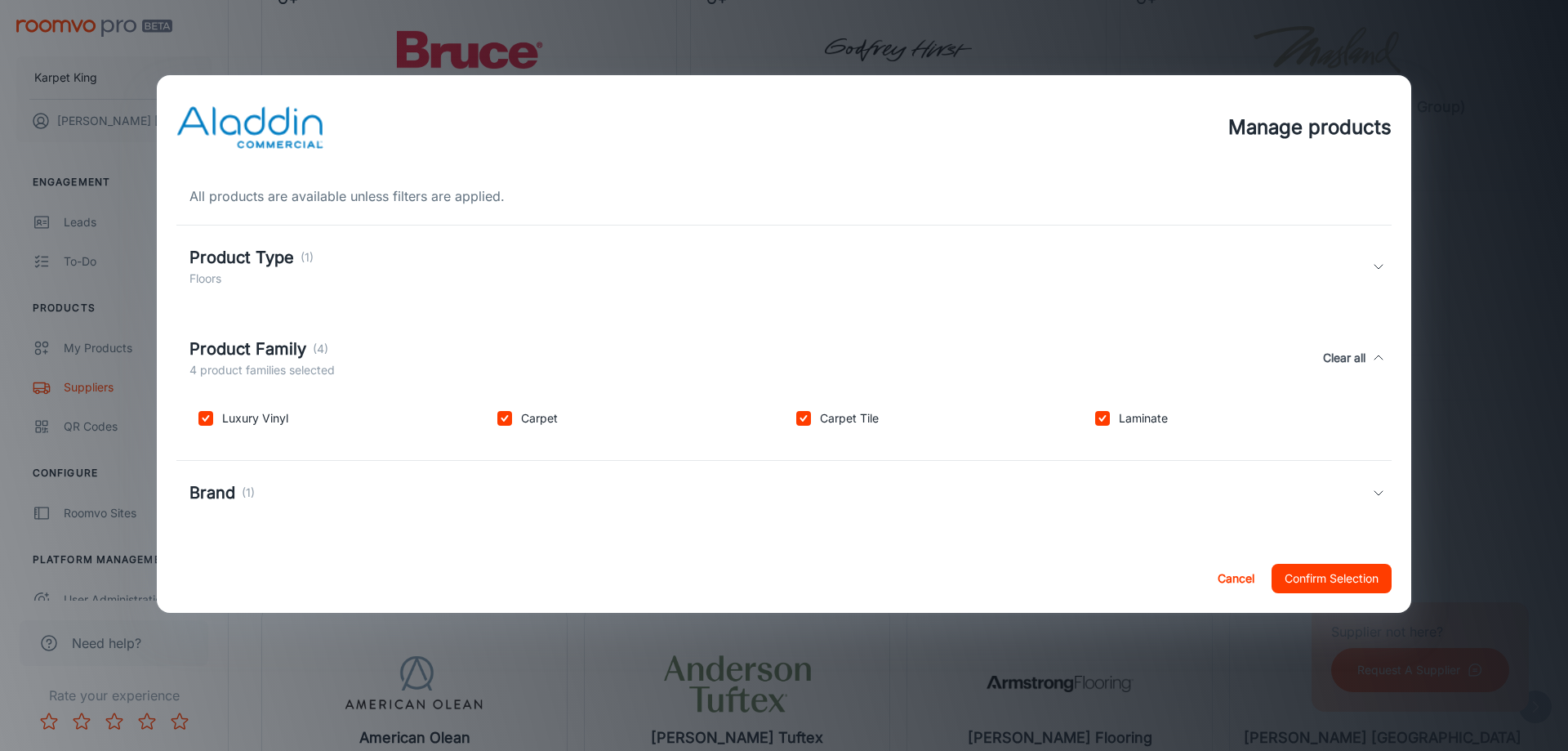
click at [315, 510] on div "Brand (1)" at bounding box center [784, 493] width 1215 height 64
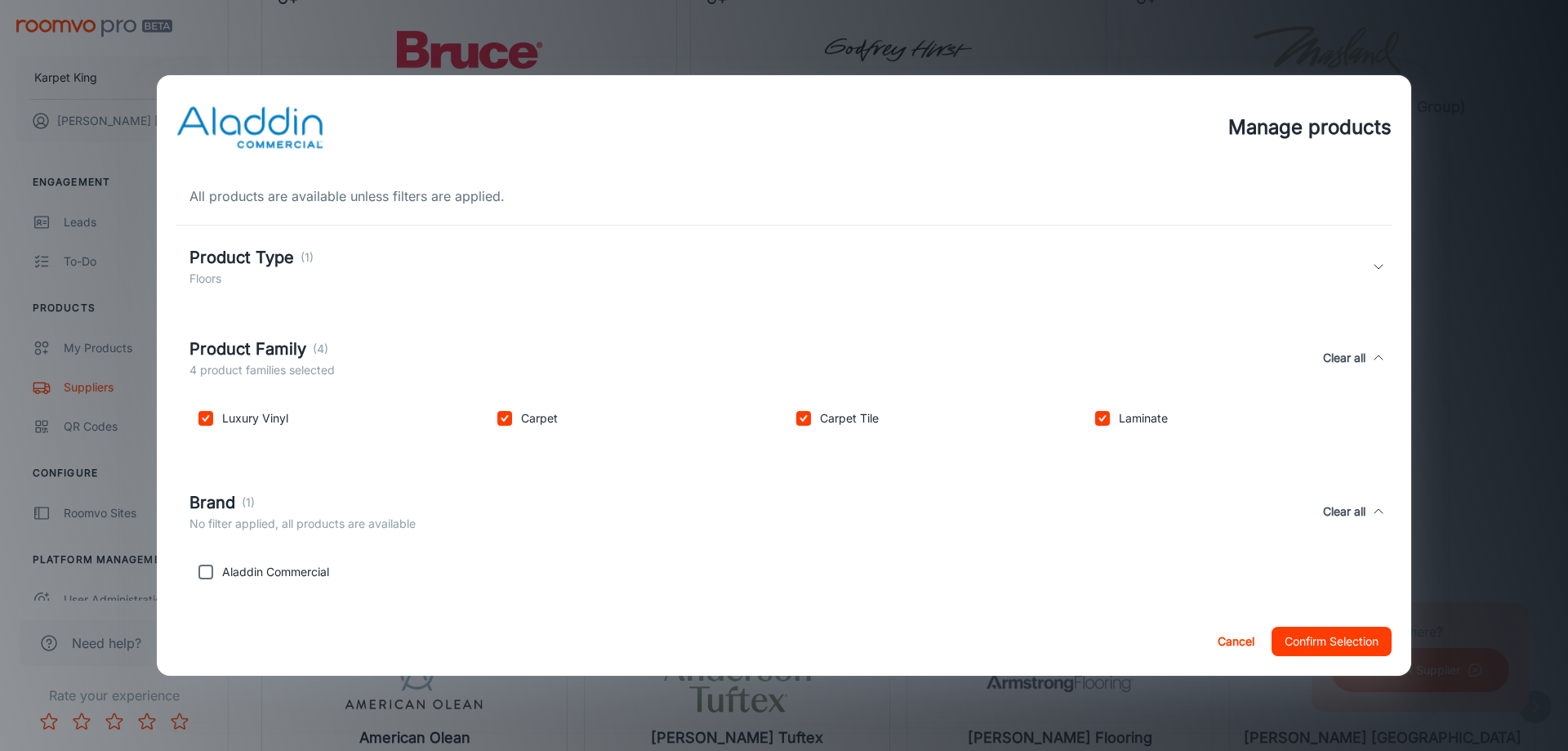
click at [210, 579] on input "checkbox" at bounding box center [205, 571] width 33 height 33
checkbox input "true"
click at [1316, 649] on button "Confirm Selection" at bounding box center [1331, 641] width 120 height 29
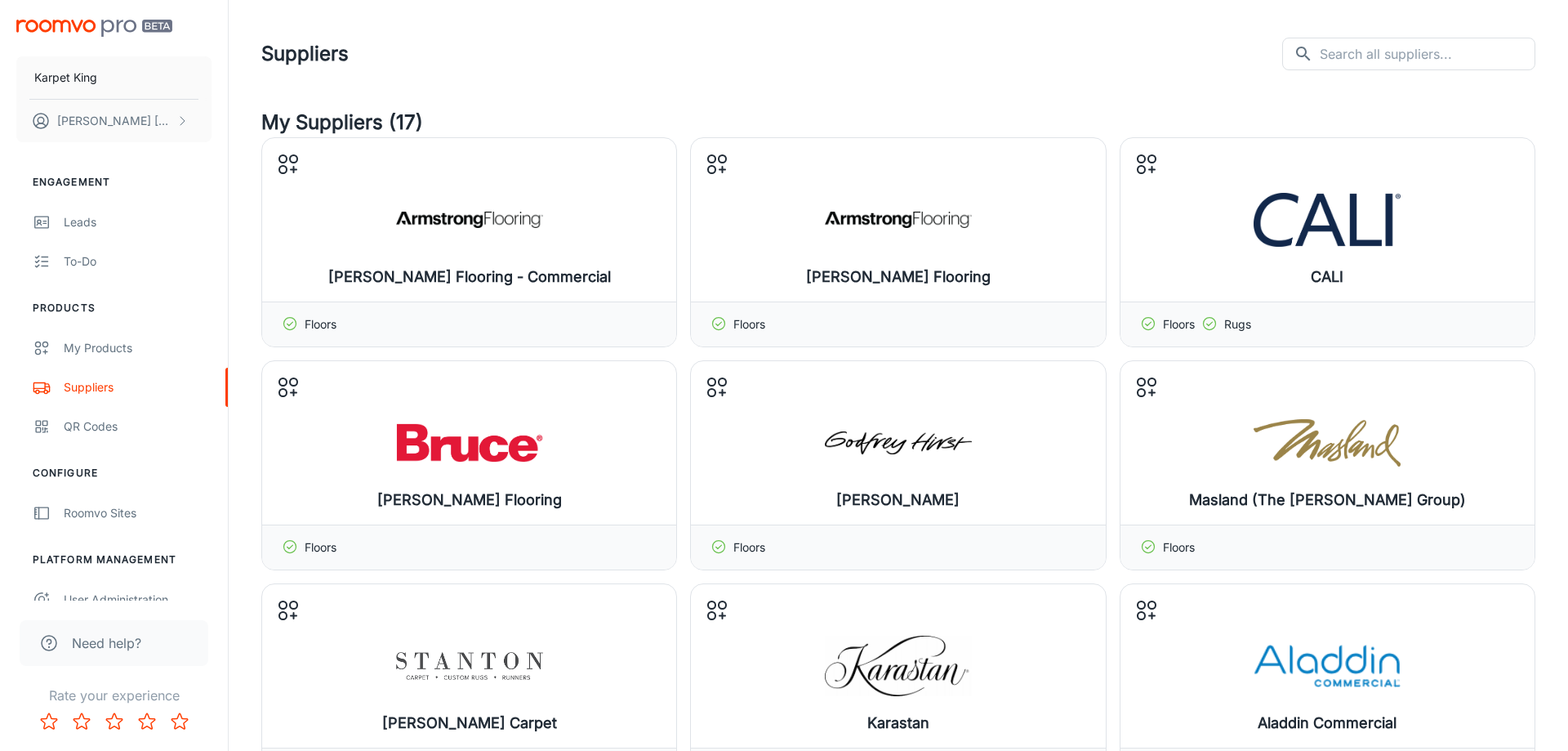
scroll to position [578, 0]
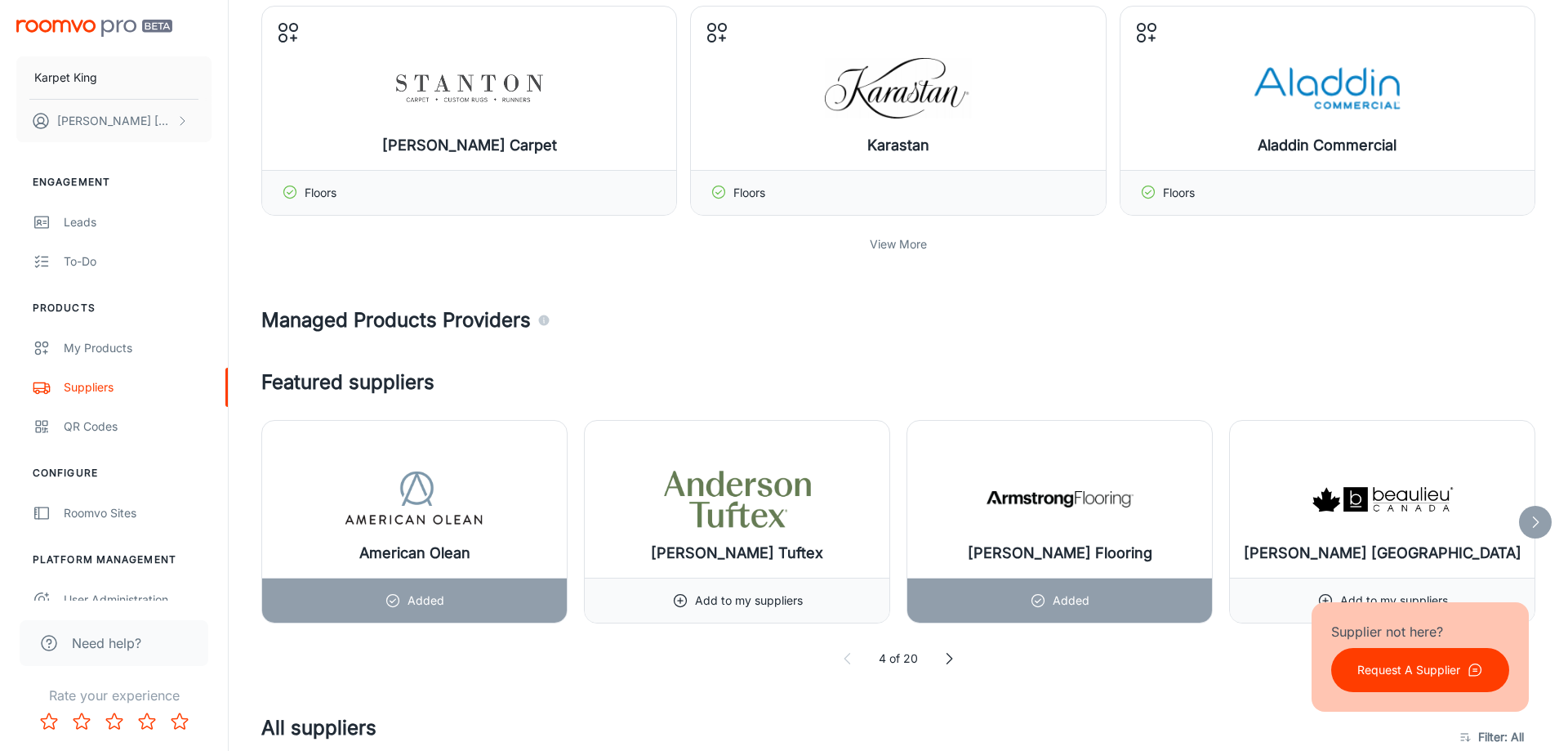
click at [904, 252] on p "View More" at bounding box center [898, 243] width 57 height 18
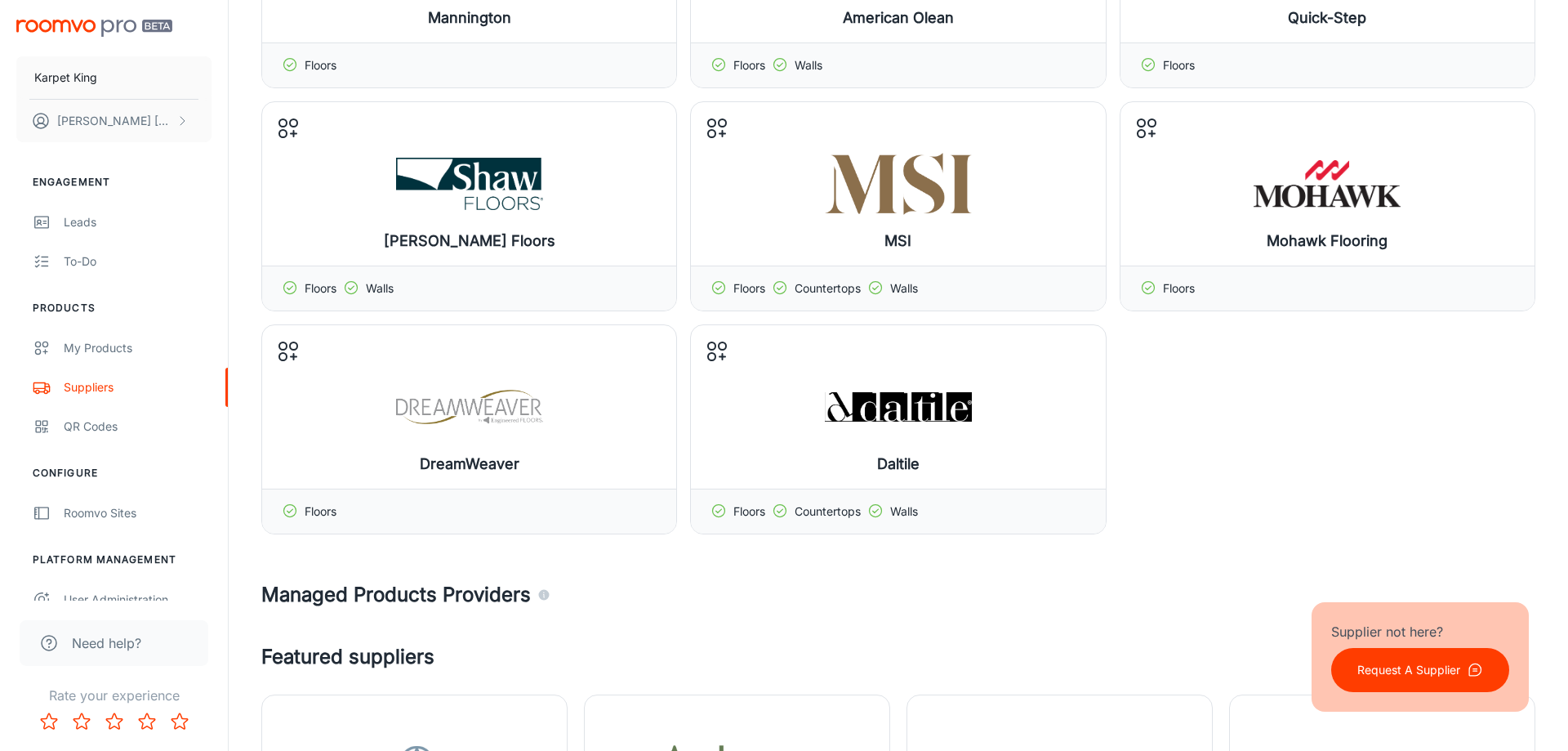
scroll to position [976, 0]
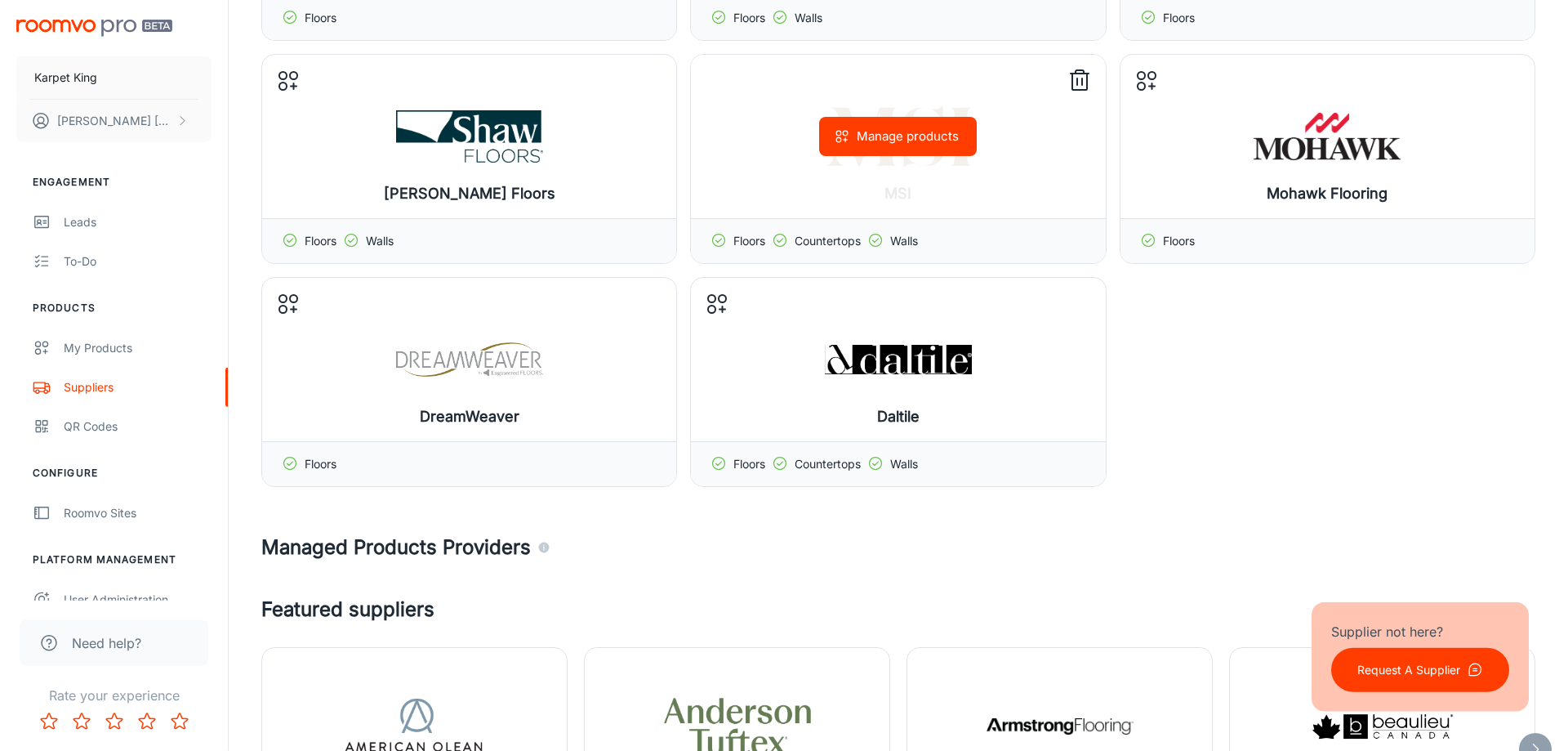
click at [868, 138] on button "Manage products" at bounding box center [898, 137] width 157 height 39
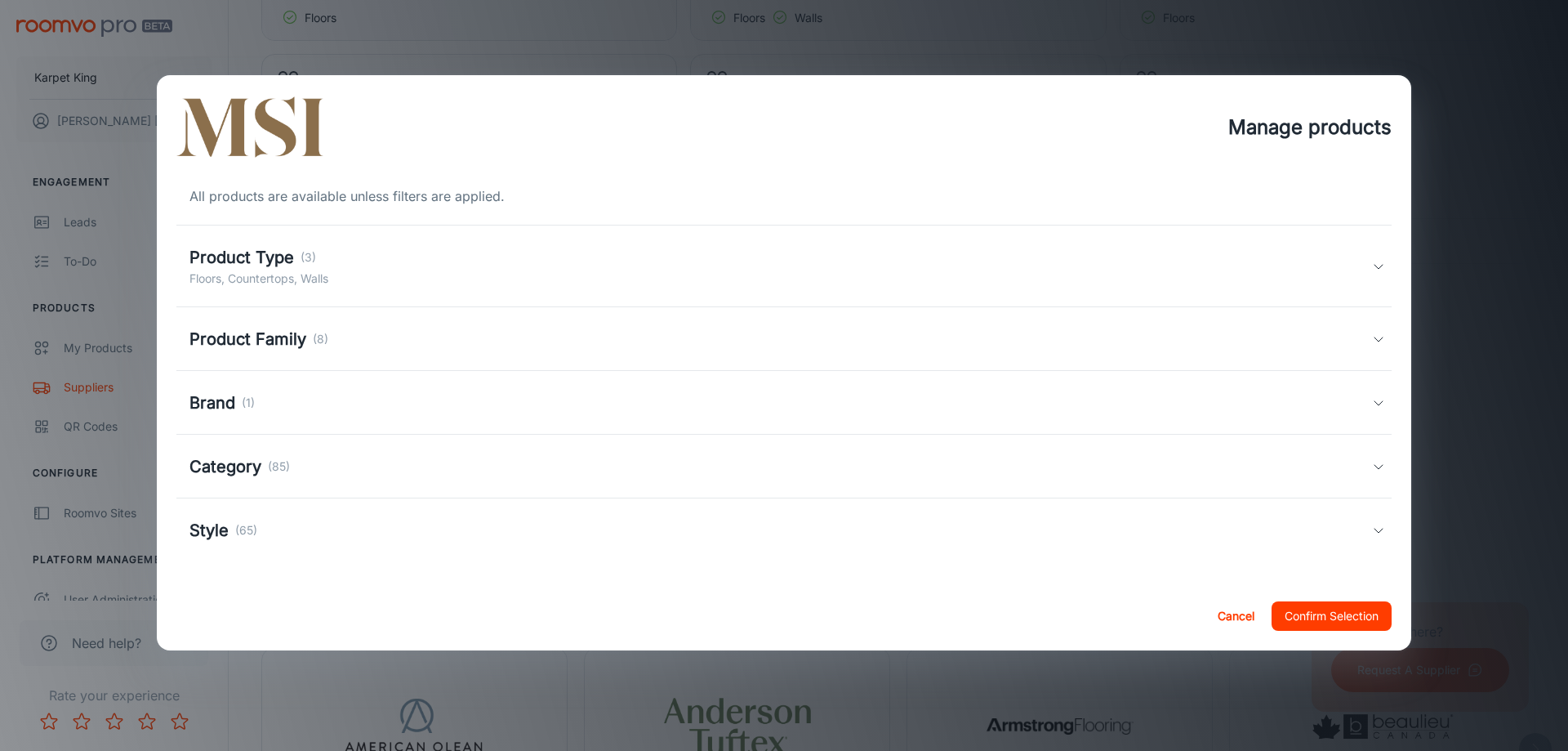
click at [242, 267] on h5 "Product Type" at bounding box center [242, 258] width 105 height 24
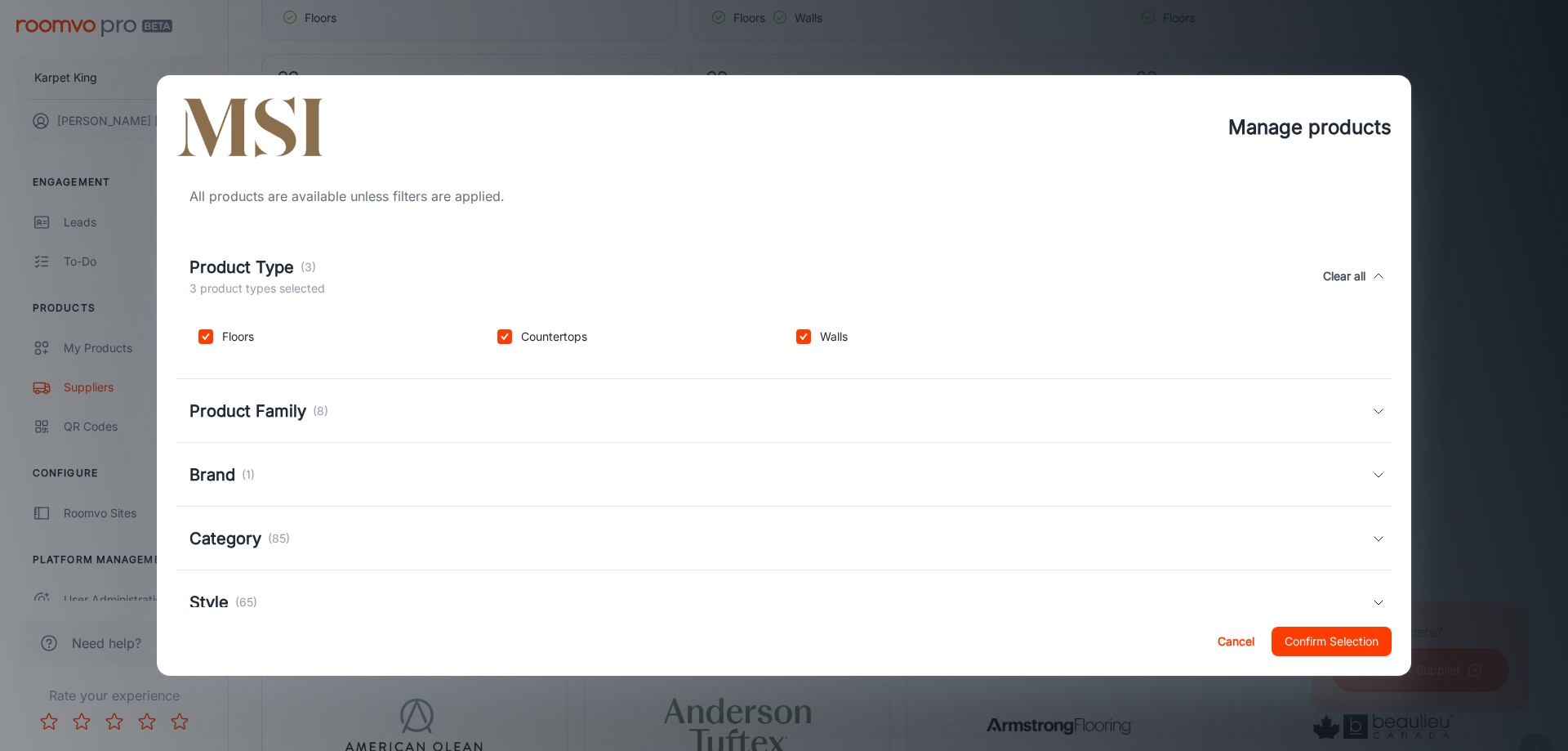
click at [418, 413] on div "Product Family (8)" at bounding box center [780, 411] width 1182 height 24
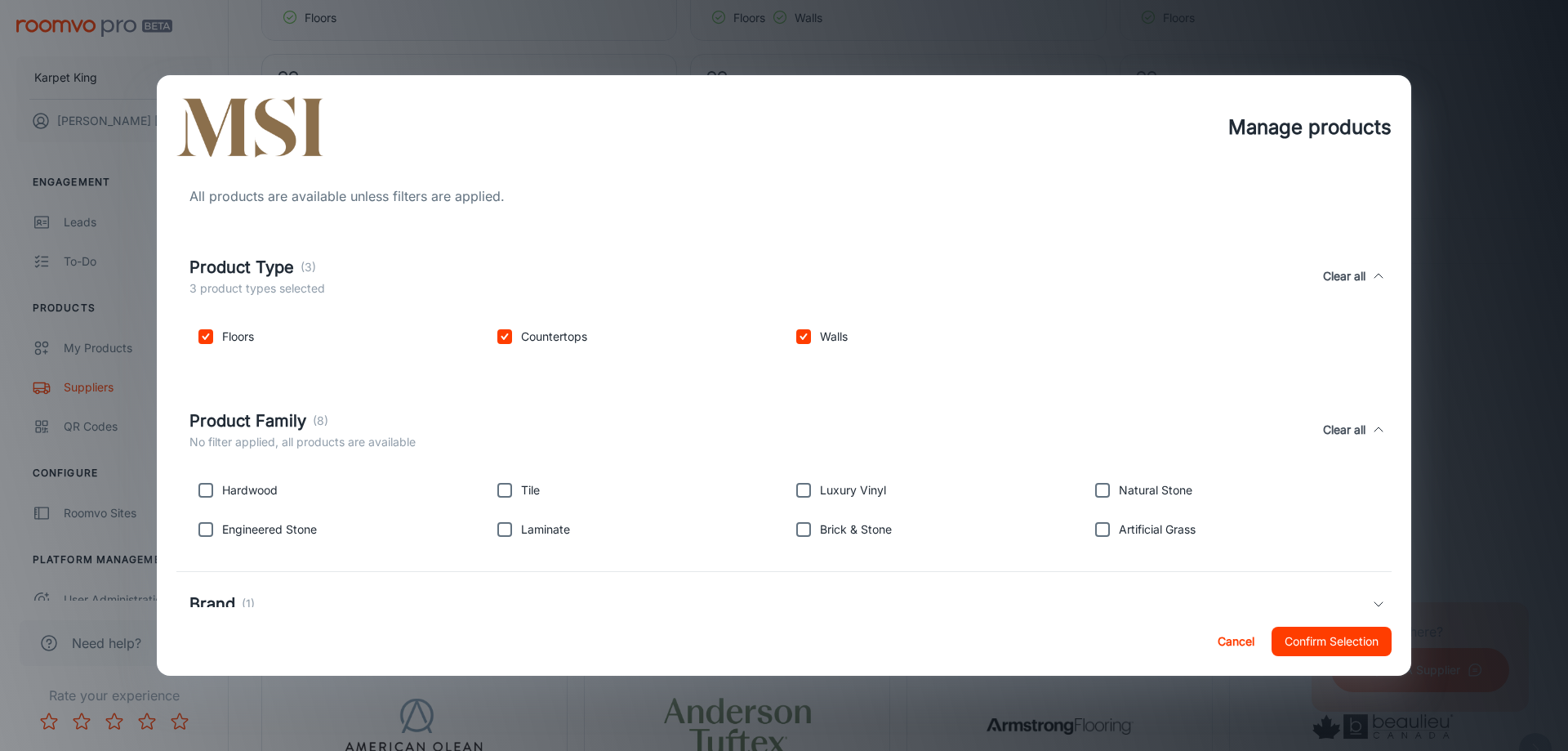
click at [230, 492] on p "Hardwood" at bounding box center [249, 490] width 55 height 18
click at [207, 493] on input "checkbox" at bounding box center [205, 490] width 33 height 33
checkbox input "true"
click at [205, 525] on input "checkbox" at bounding box center [205, 529] width 33 height 33
checkbox input "true"
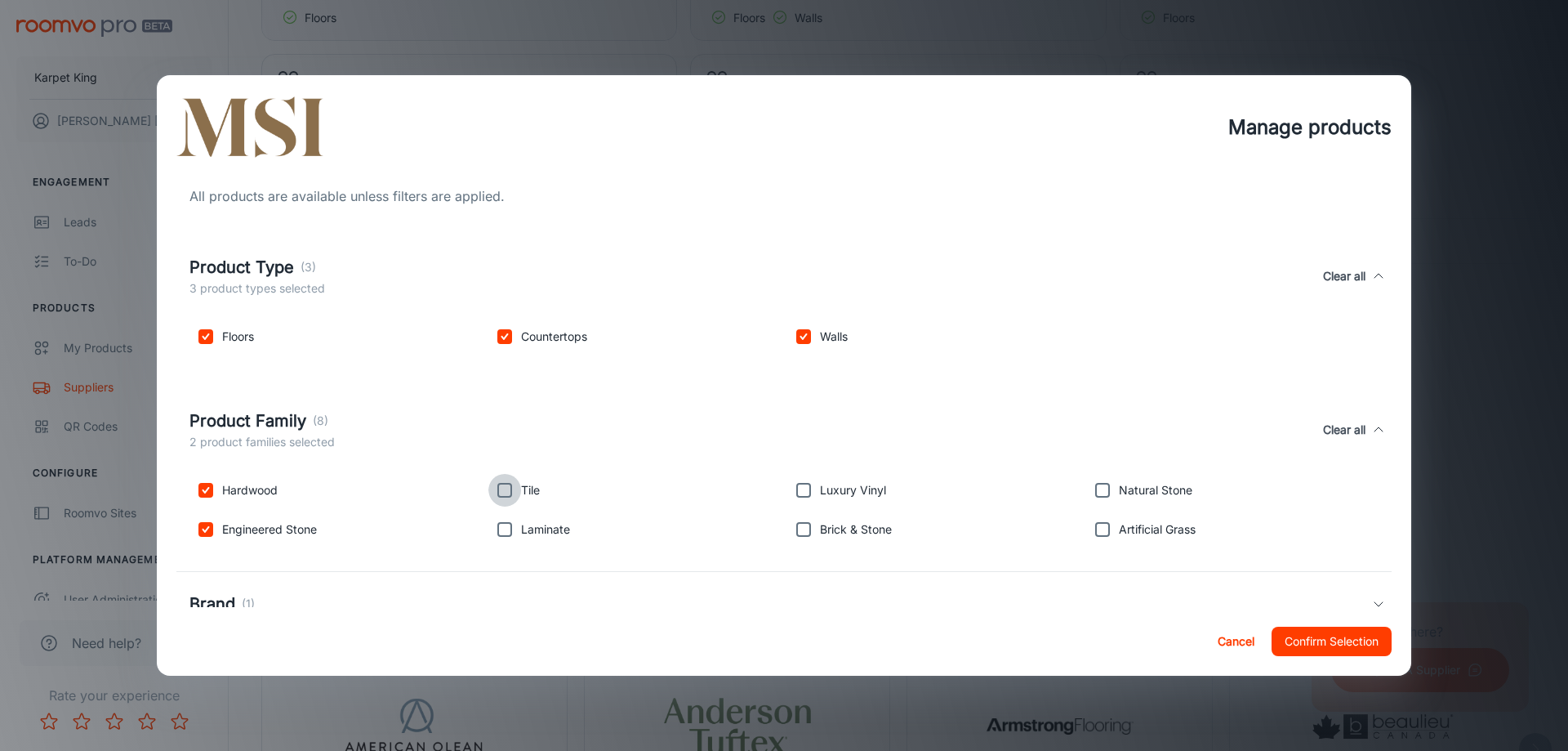
click at [504, 489] on input "checkbox" at bounding box center [505, 490] width 33 height 33
checkbox input "true"
click at [502, 532] on input "checkbox" at bounding box center [505, 529] width 33 height 33
checkbox input "true"
click at [796, 483] on input "checkbox" at bounding box center [803, 490] width 33 height 33
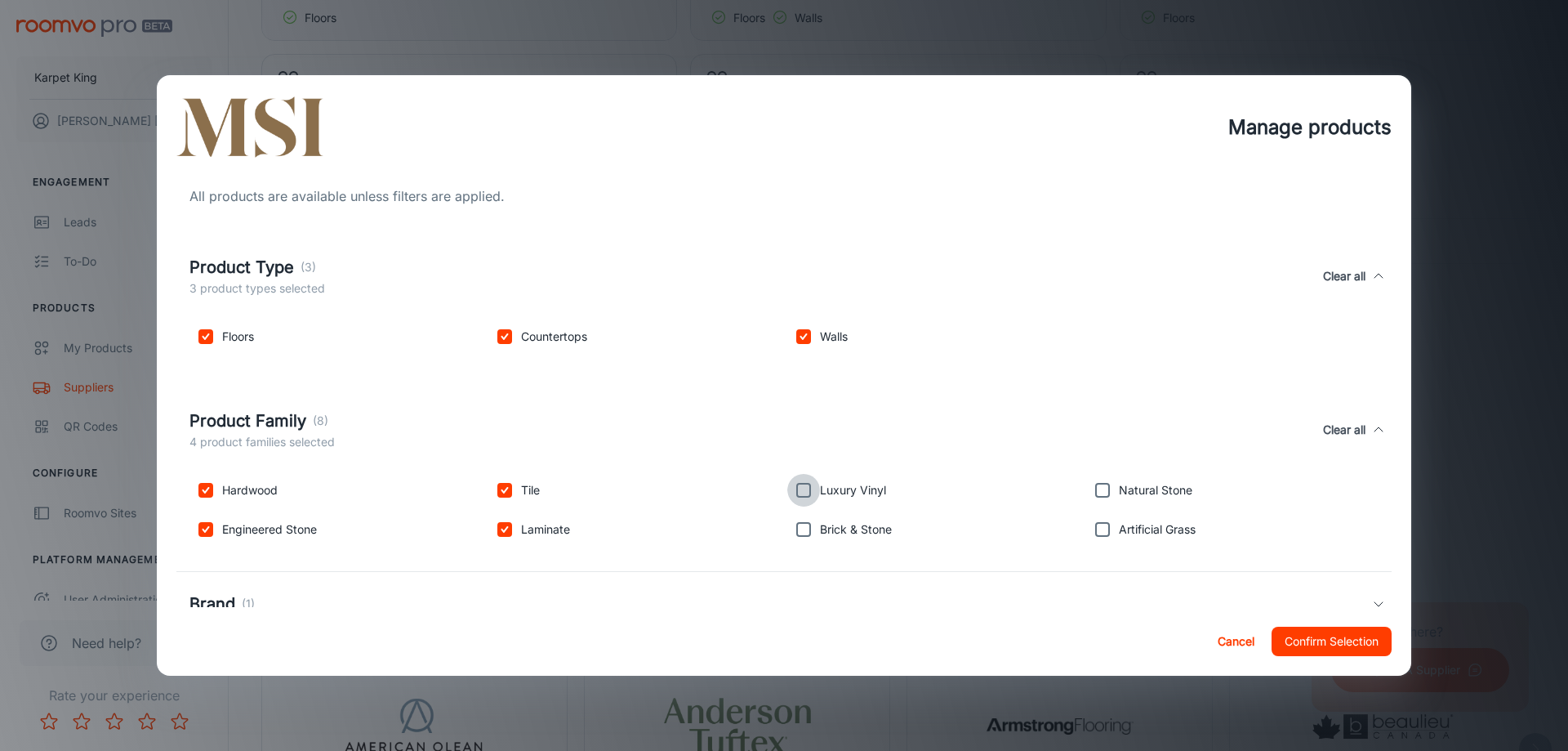
checkbox input "true"
click at [804, 526] on input "checkbox" at bounding box center [803, 529] width 33 height 33
checkbox input "true"
click at [1096, 488] on input "checkbox" at bounding box center [1102, 490] width 33 height 33
checkbox input "true"
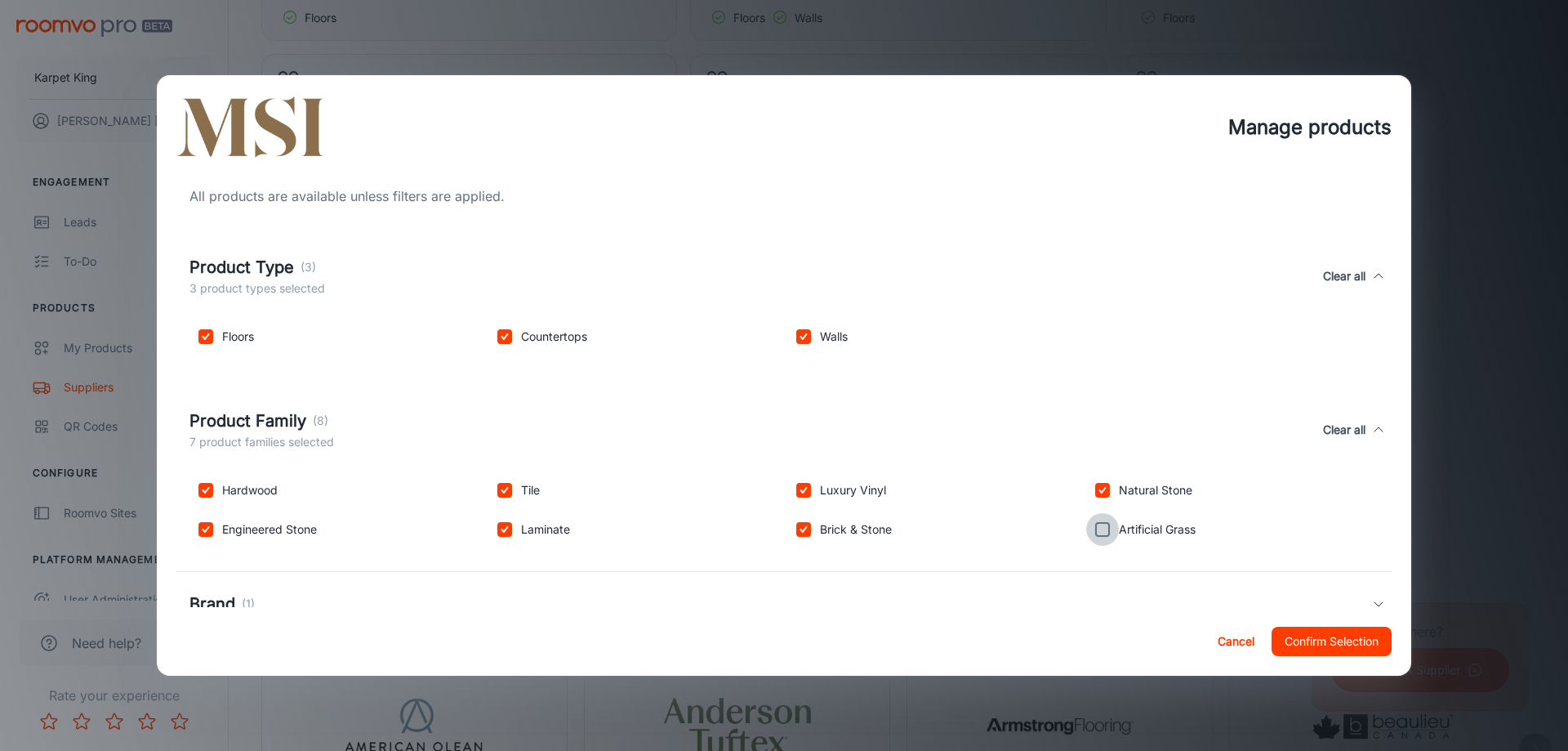
click at [1101, 528] on input "checkbox" at bounding box center [1102, 529] width 33 height 33
checkbox input "true"
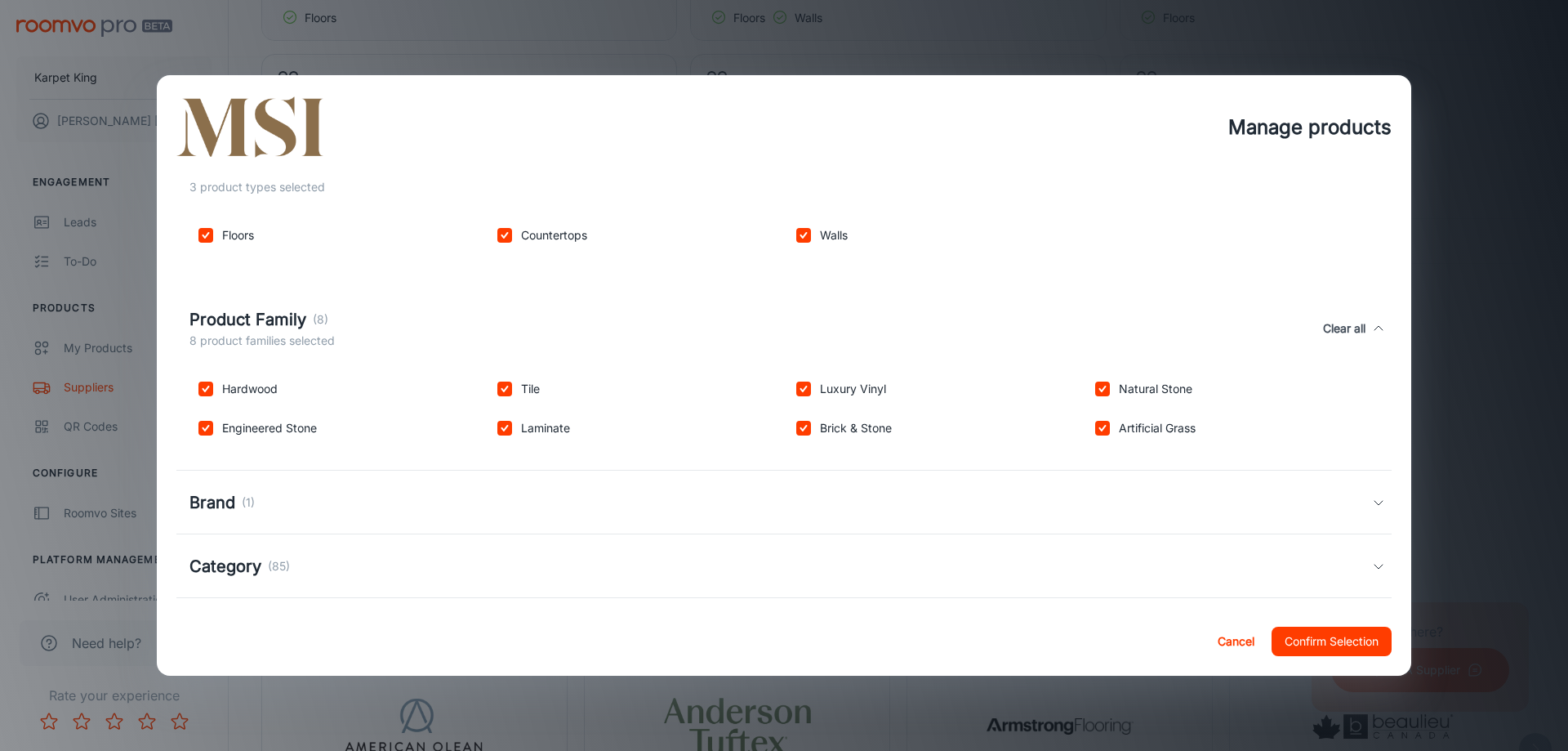
scroll to position [176, 0]
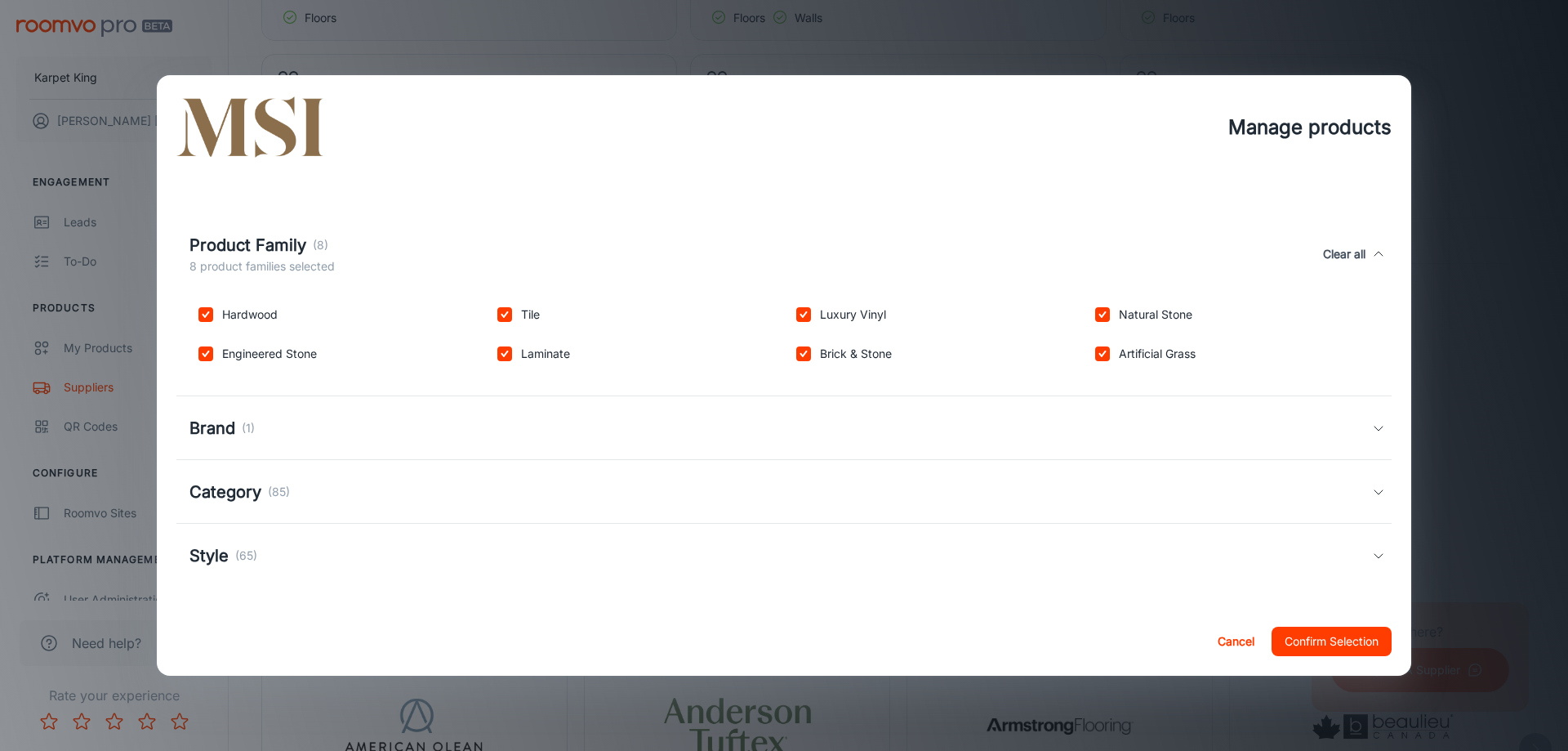
click at [418, 438] on div "Brand (1)" at bounding box center [780, 428] width 1182 height 24
click at [213, 515] on input "checkbox" at bounding box center [205, 507] width 33 height 33
checkbox input "true"
click at [406, 577] on div "Category (85)" at bounding box center [780, 582] width 1182 height 24
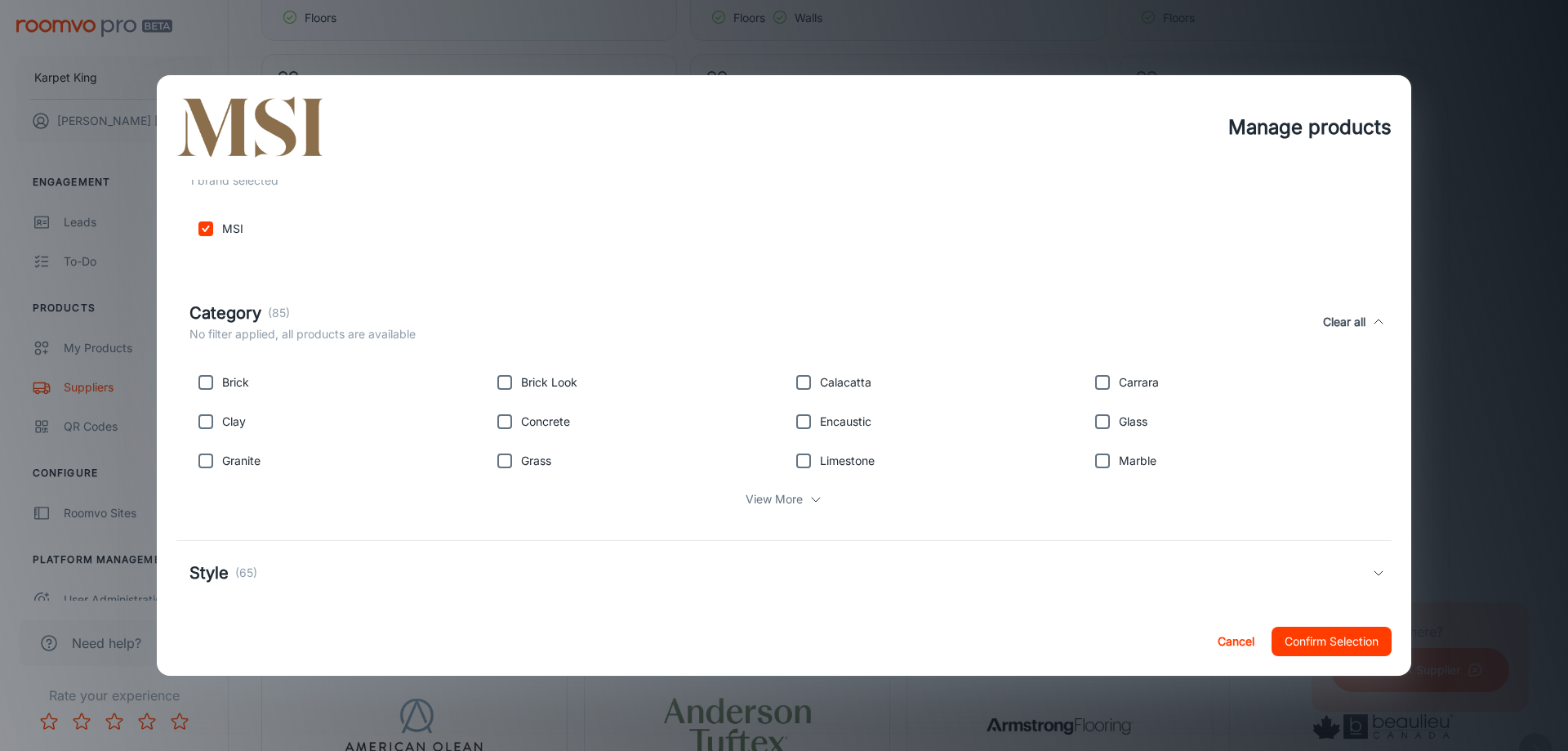
scroll to position [471, 0]
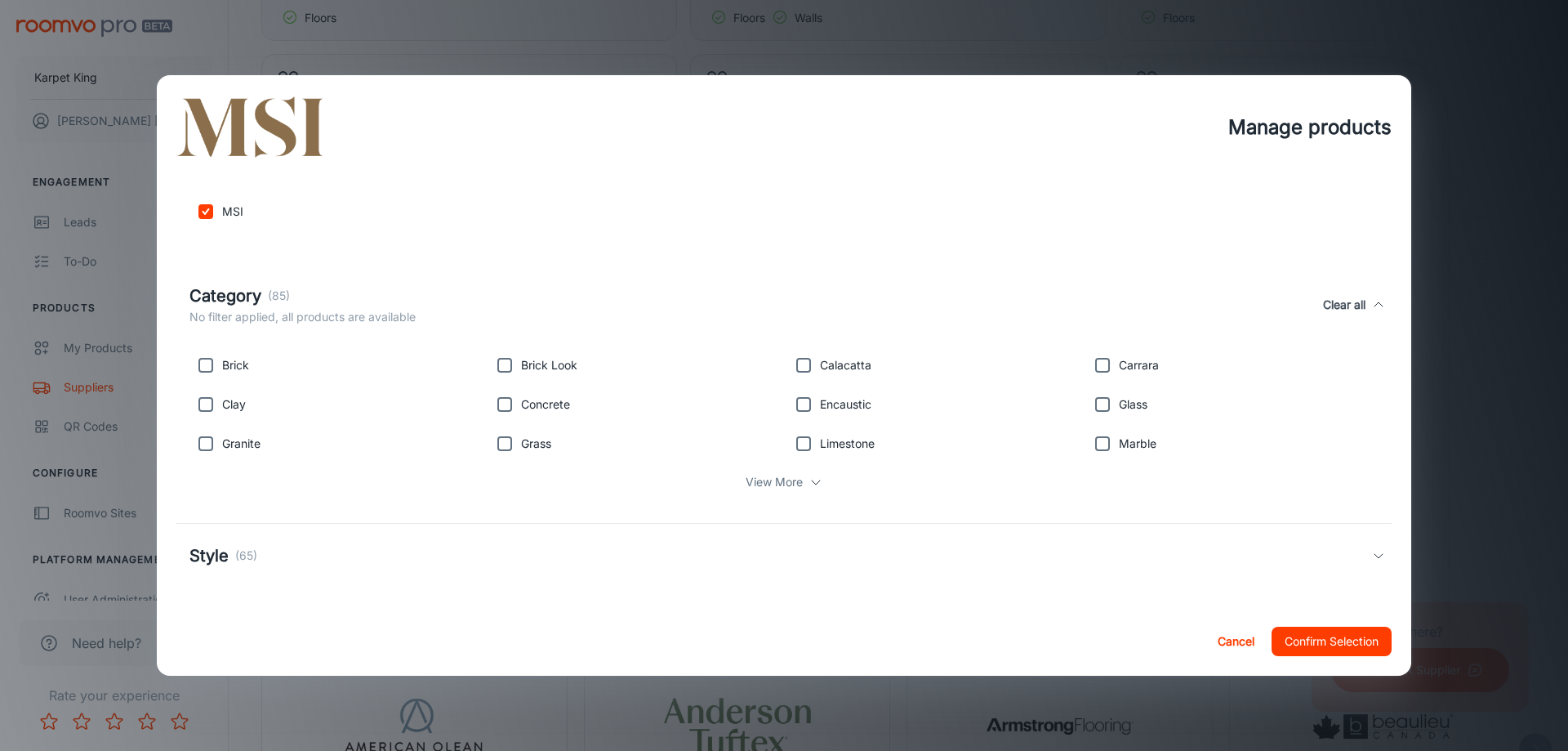
click at [224, 449] on p "Granite" at bounding box center [241, 443] width 38 height 18
click at [214, 449] on input "checkbox" at bounding box center [205, 443] width 33 height 33
checkbox input "true"
click at [212, 405] on input "checkbox" at bounding box center [205, 404] width 33 height 33
checkbox input "true"
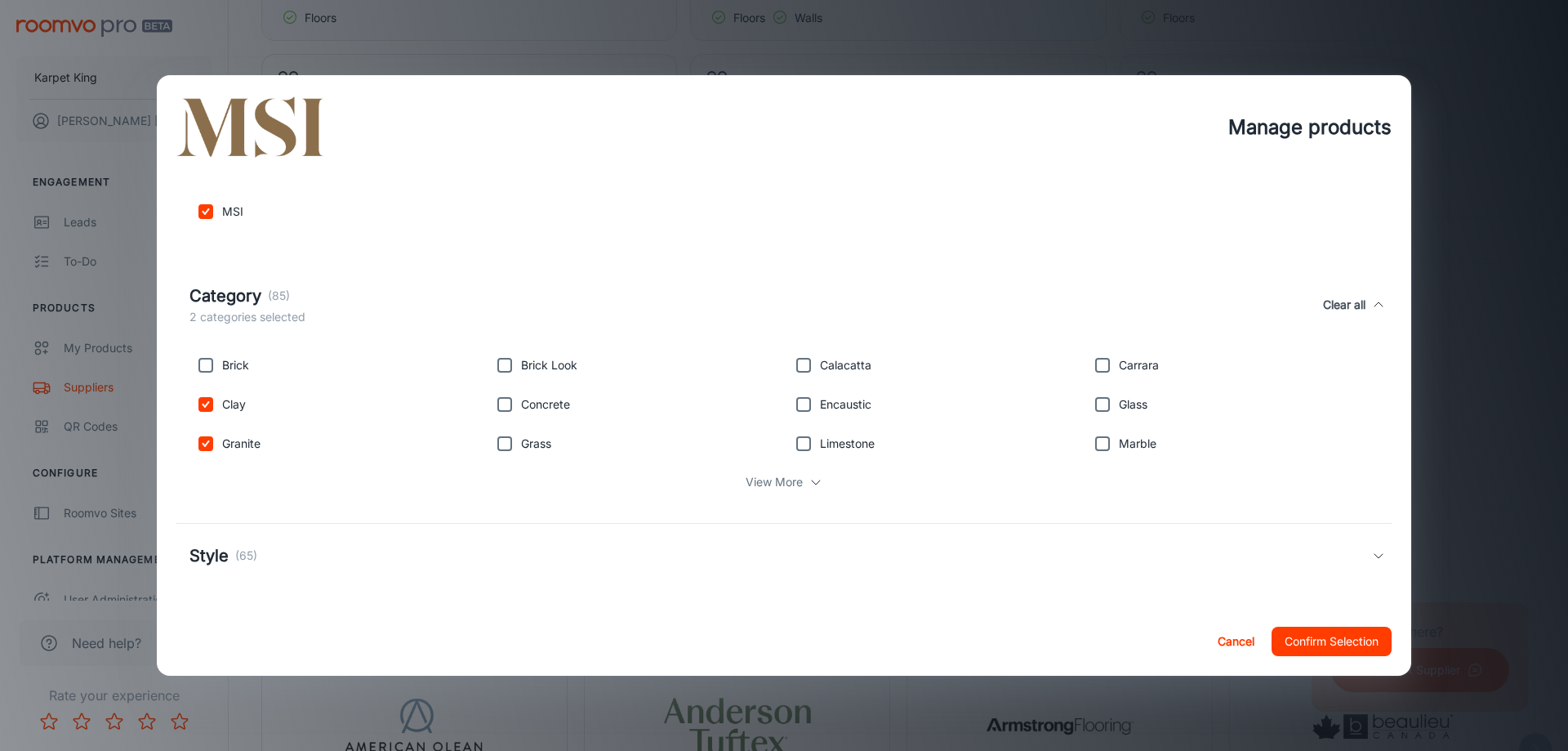
click at [207, 361] on input "checkbox" at bounding box center [205, 364] width 33 height 33
checkbox input "true"
click at [486, 366] on div "Brick Look" at bounding box center [631, 361] width 299 height 39
click at [510, 371] on input "checkbox" at bounding box center [505, 364] width 33 height 33
checkbox input "true"
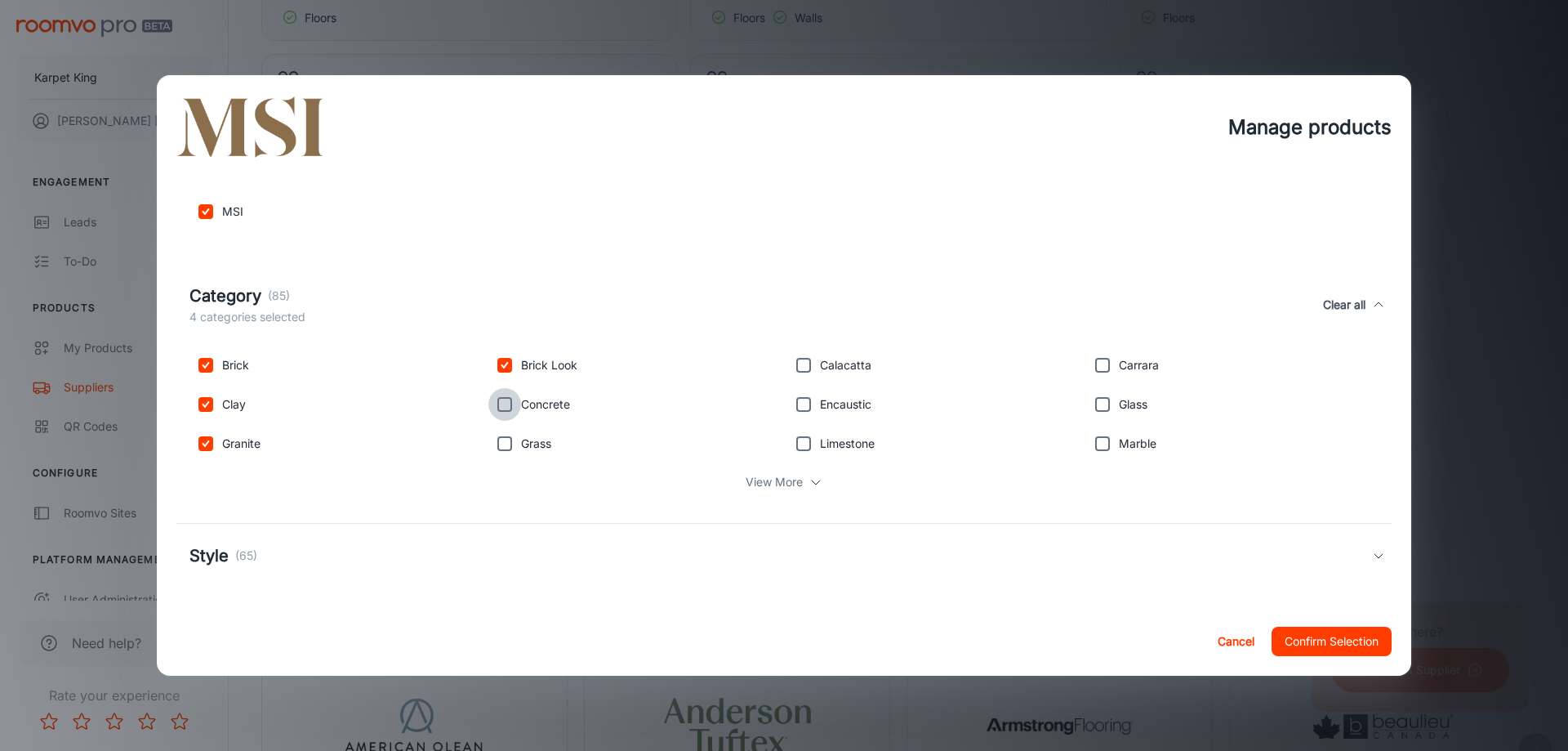
click at [510, 406] on input "checkbox" at bounding box center [505, 404] width 33 height 33
checkbox input "true"
click at [508, 444] on input "checkbox" at bounding box center [505, 443] width 33 height 33
checkbox input "true"
click at [812, 449] on input "checkbox" at bounding box center [803, 443] width 33 height 33
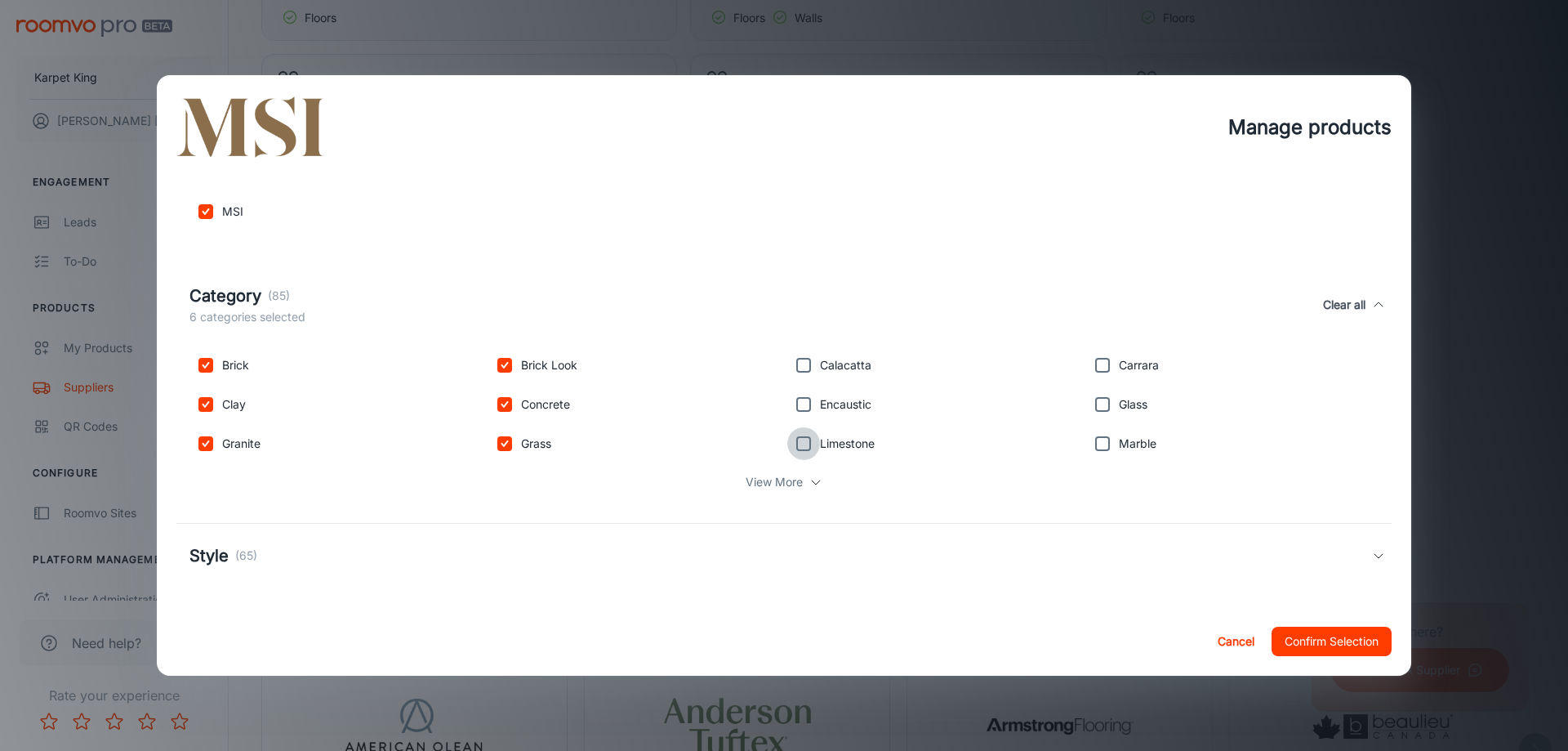
checkbox input "true"
click at [811, 395] on input "checkbox" at bounding box center [803, 404] width 33 height 33
checkbox input "true"
click at [803, 367] on input "checkbox" at bounding box center [803, 364] width 33 height 33
checkbox input "true"
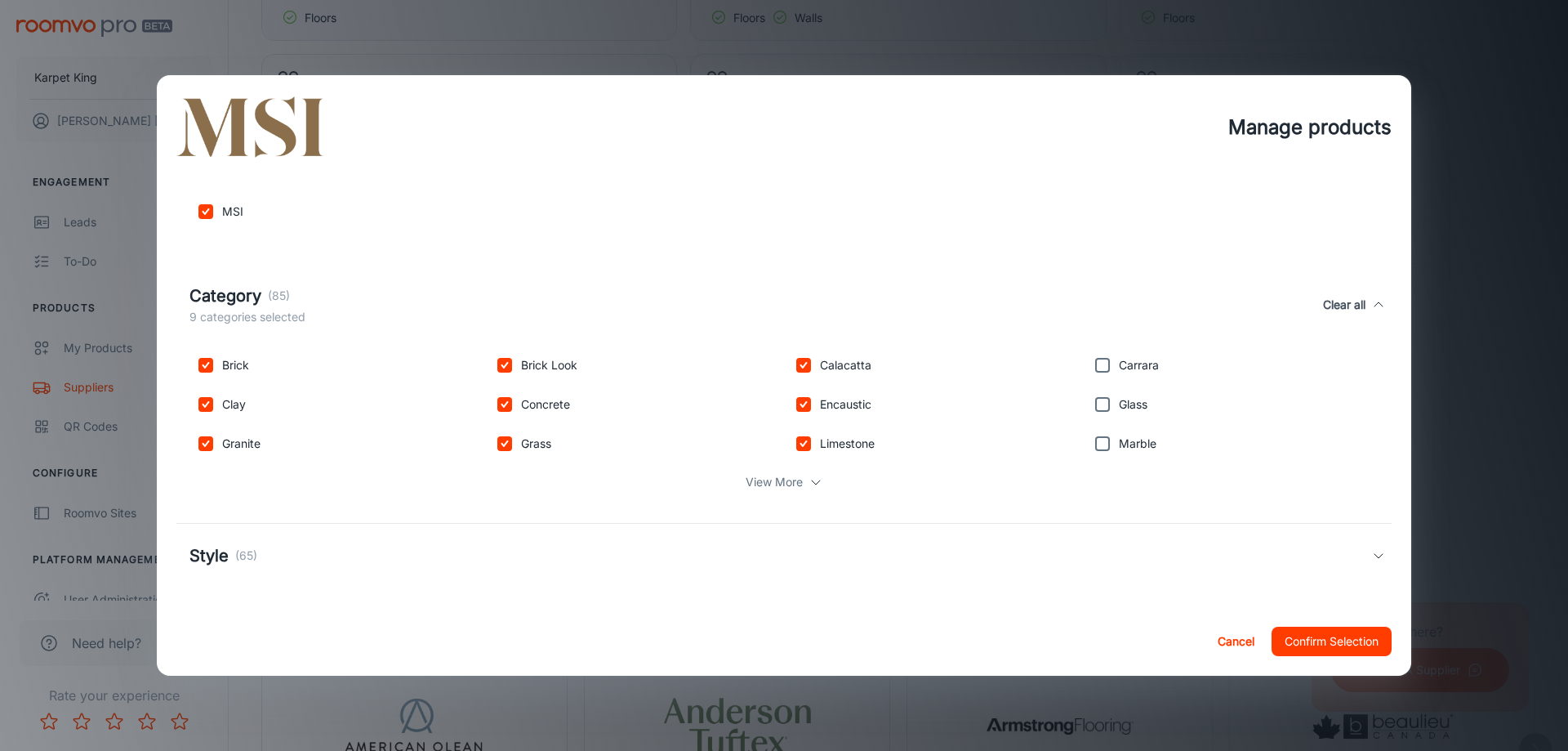
click at [1100, 371] on input "checkbox" at bounding box center [1102, 364] width 33 height 33
checkbox input "true"
click at [1101, 406] on input "checkbox" at bounding box center [1102, 404] width 33 height 33
checkbox input "true"
click at [1102, 443] on input "checkbox" at bounding box center [1102, 443] width 33 height 33
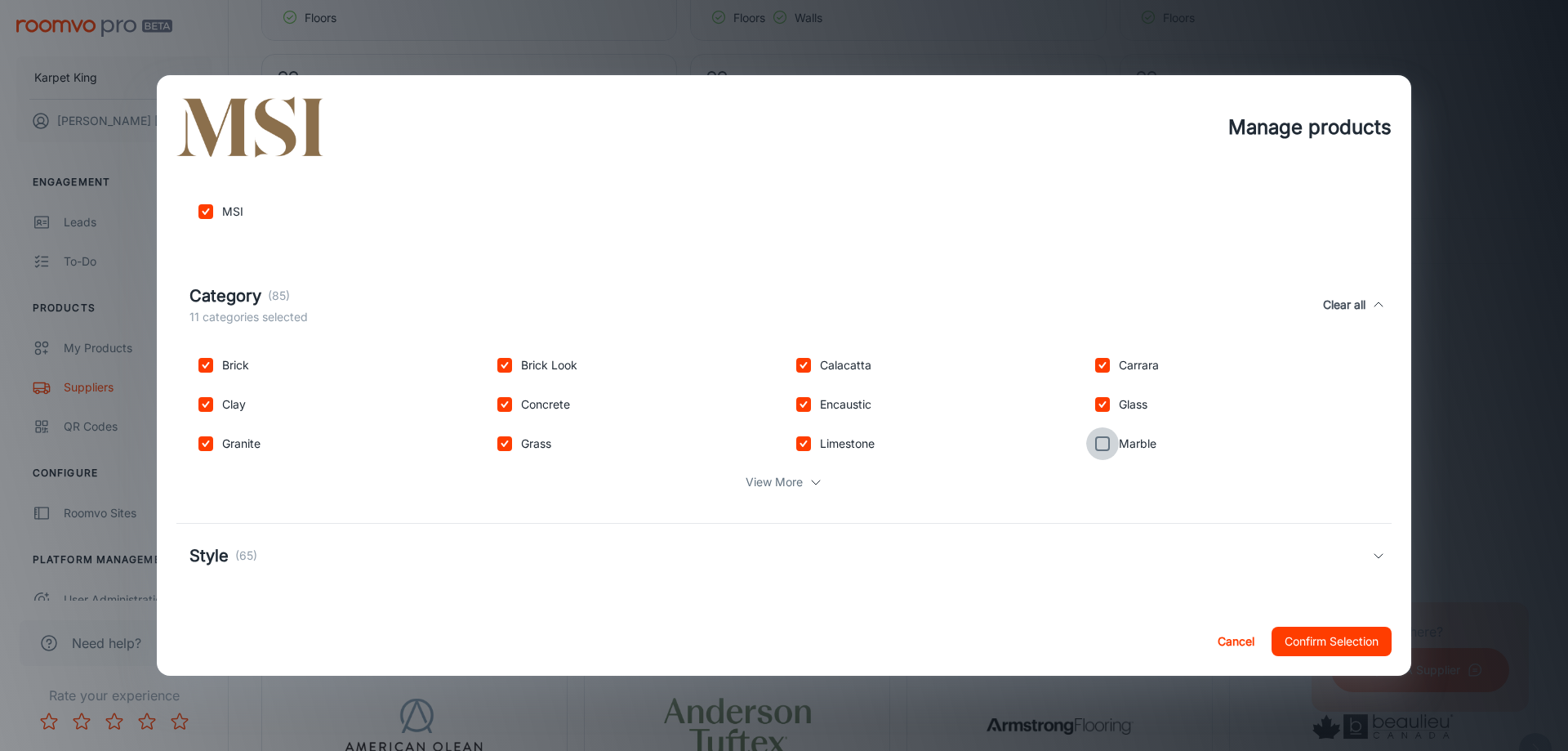
checkbox input "true"
click at [792, 483] on p "View More" at bounding box center [773, 481] width 57 height 18
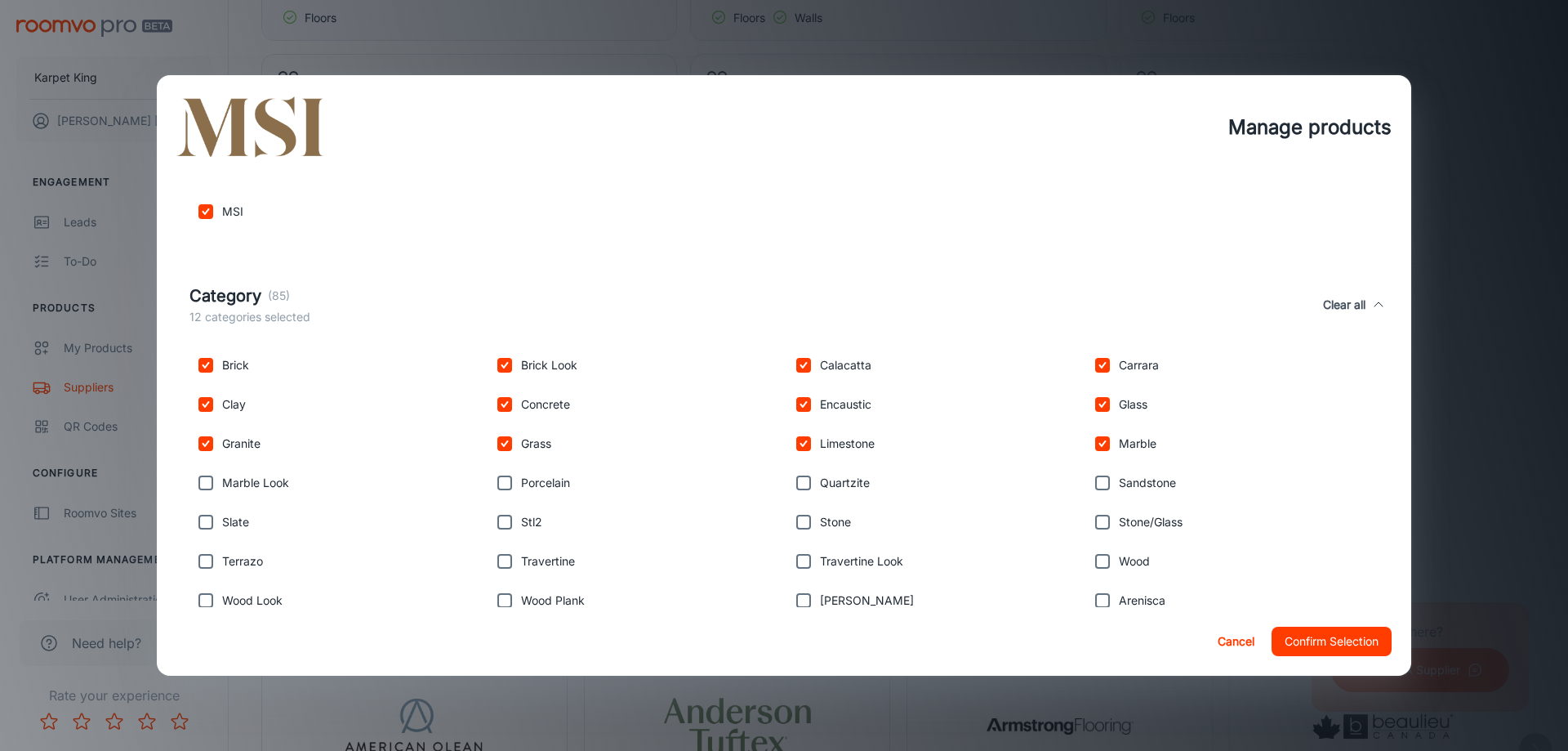
click at [841, 483] on p "Quartzite" at bounding box center [844, 482] width 50 height 18
click at [792, 483] on input "checkbox" at bounding box center [803, 482] width 33 height 33
checkbox input "true"
click at [535, 484] on p "Porcelain" at bounding box center [546, 482] width 49 height 18
click at [500, 489] on input "checkbox" at bounding box center [505, 482] width 33 height 33
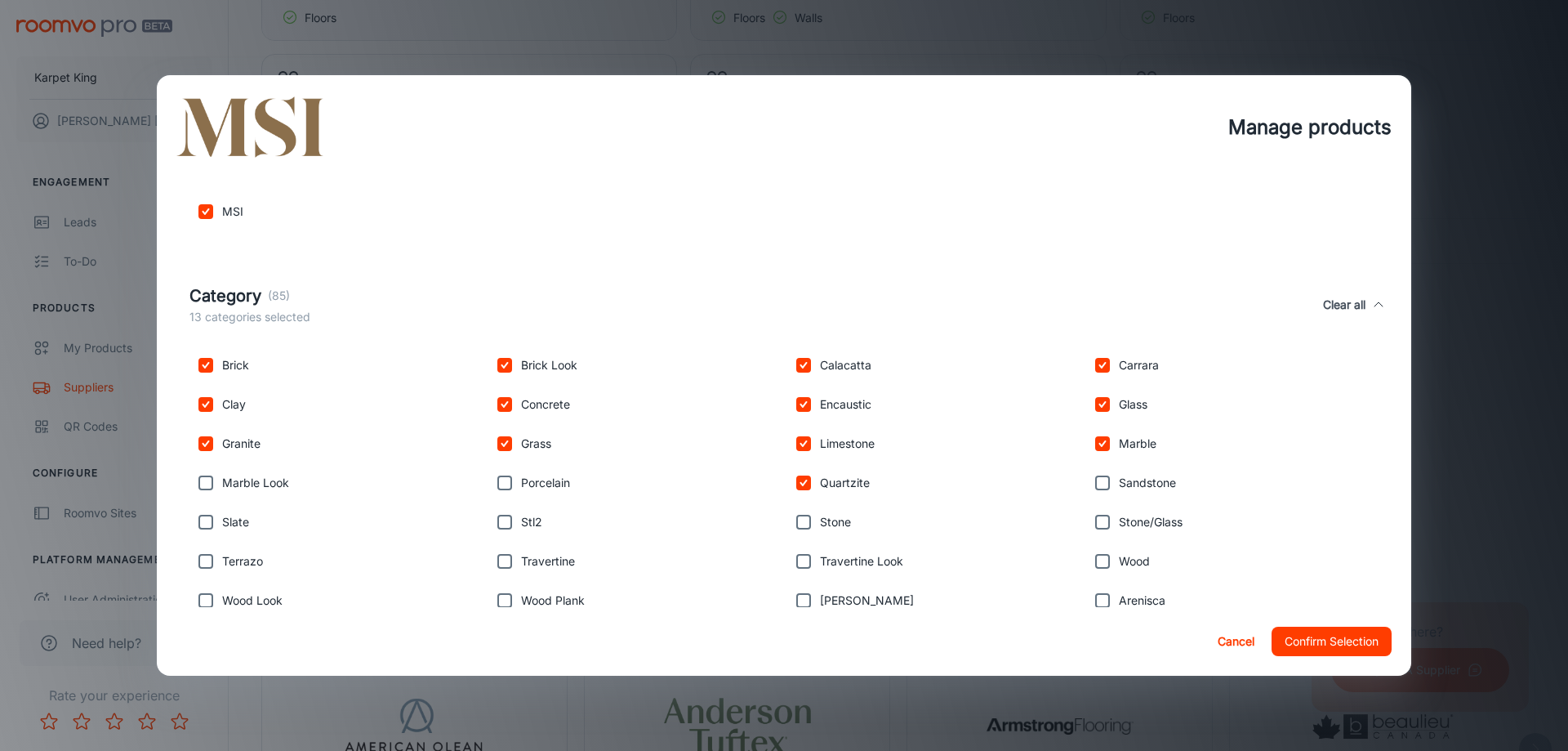
checkbox input "true"
drag, startPoint x: 207, startPoint y: 484, endPoint x: 203, endPoint y: 495, distance: 11.7
click at [206, 484] on input "checkbox" at bounding box center [205, 482] width 33 height 33
checkbox input "true"
click at [198, 526] on input "checkbox" at bounding box center [205, 522] width 33 height 33
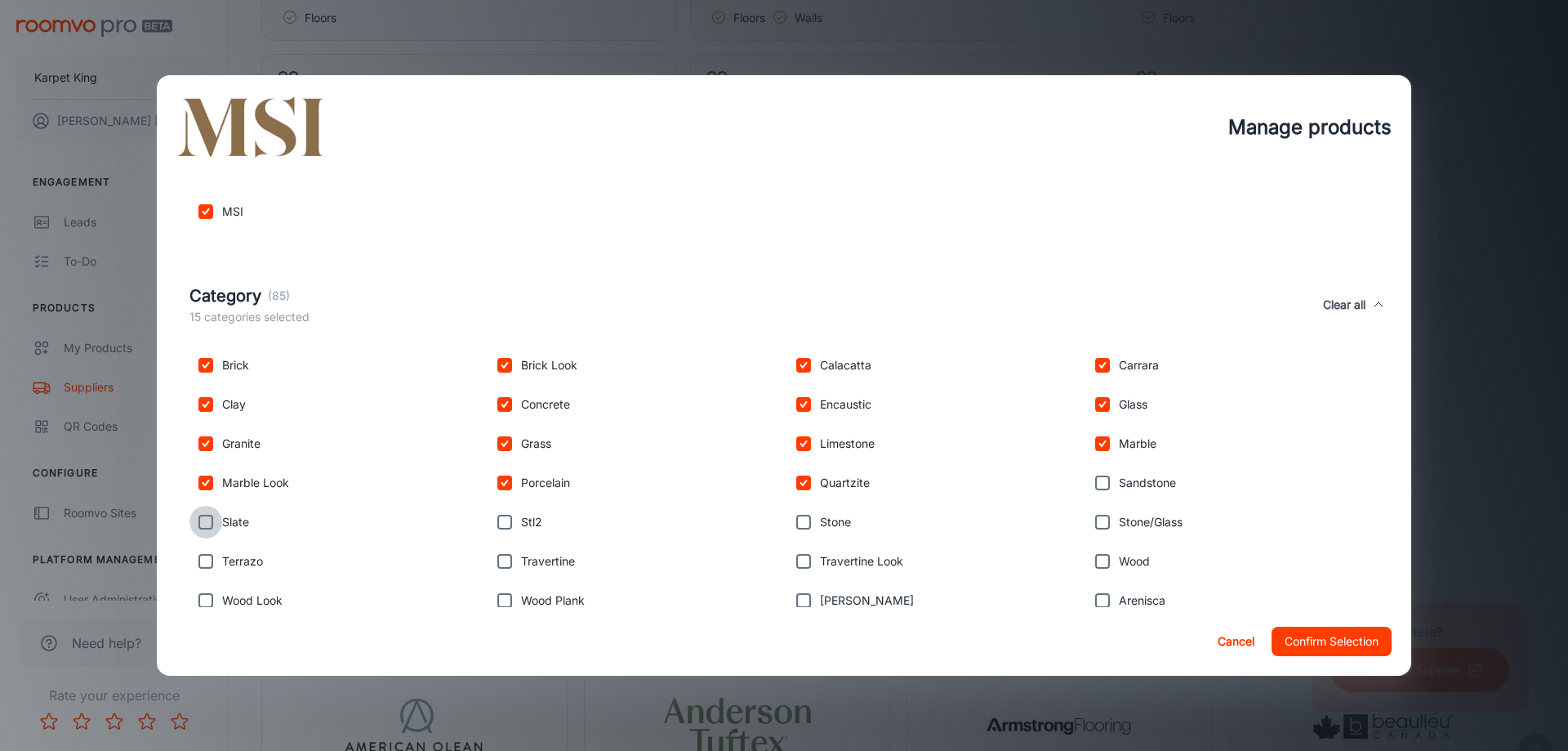
checkbox input "true"
click at [198, 553] on input "checkbox" at bounding box center [205, 561] width 33 height 33
checkbox input "true"
click at [198, 590] on input "checkbox" at bounding box center [205, 600] width 33 height 33
checkbox input "true"
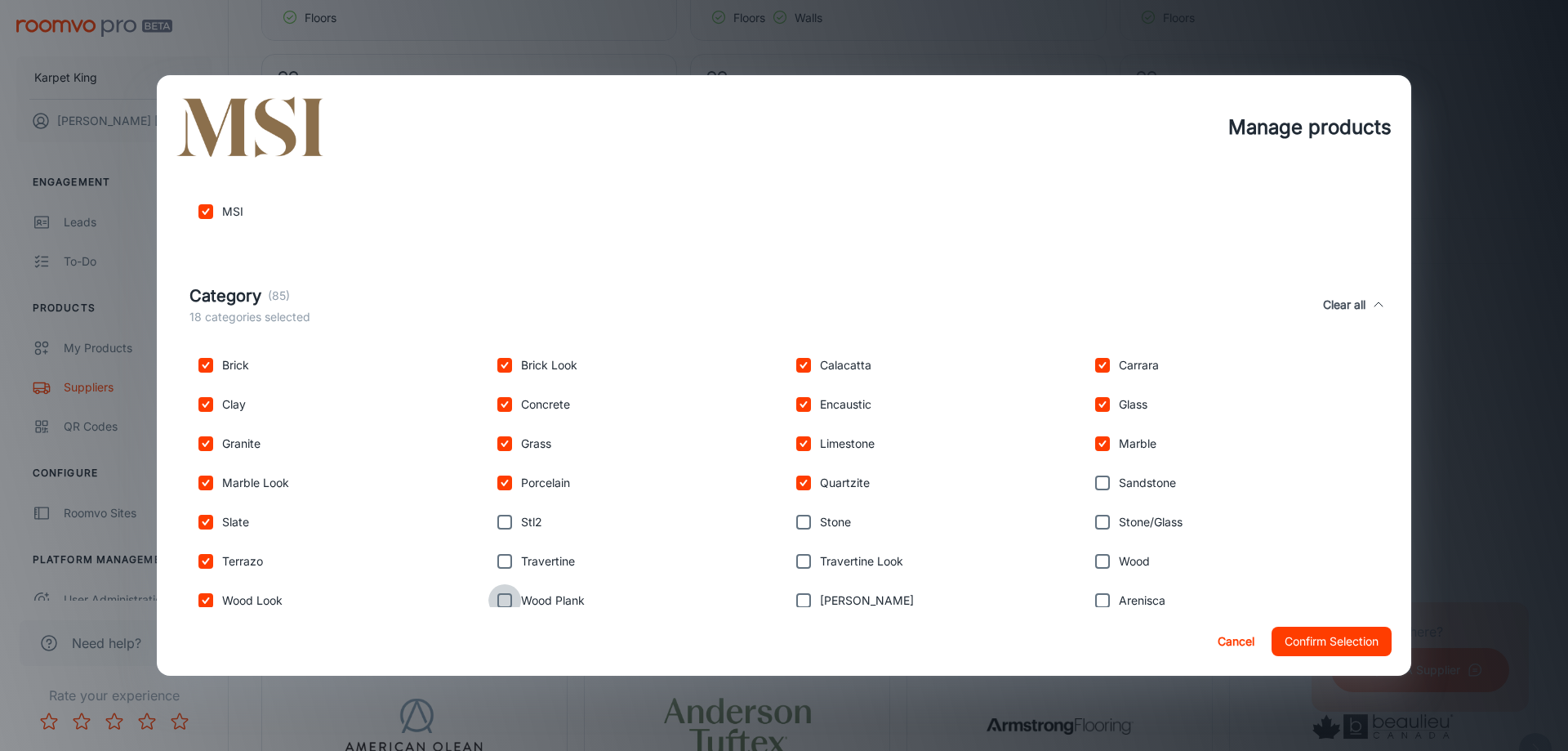
click at [503, 596] on input "checkbox" at bounding box center [505, 600] width 33 height 33
checkbox input "true"
click at [506, 553] on input "checkbox" at bounding box center [505, 561] width 33 height 33
checkbox input "true"
click at [508, 531] on input "checkbox" at bounding box center [505, 522] width 33 height 33
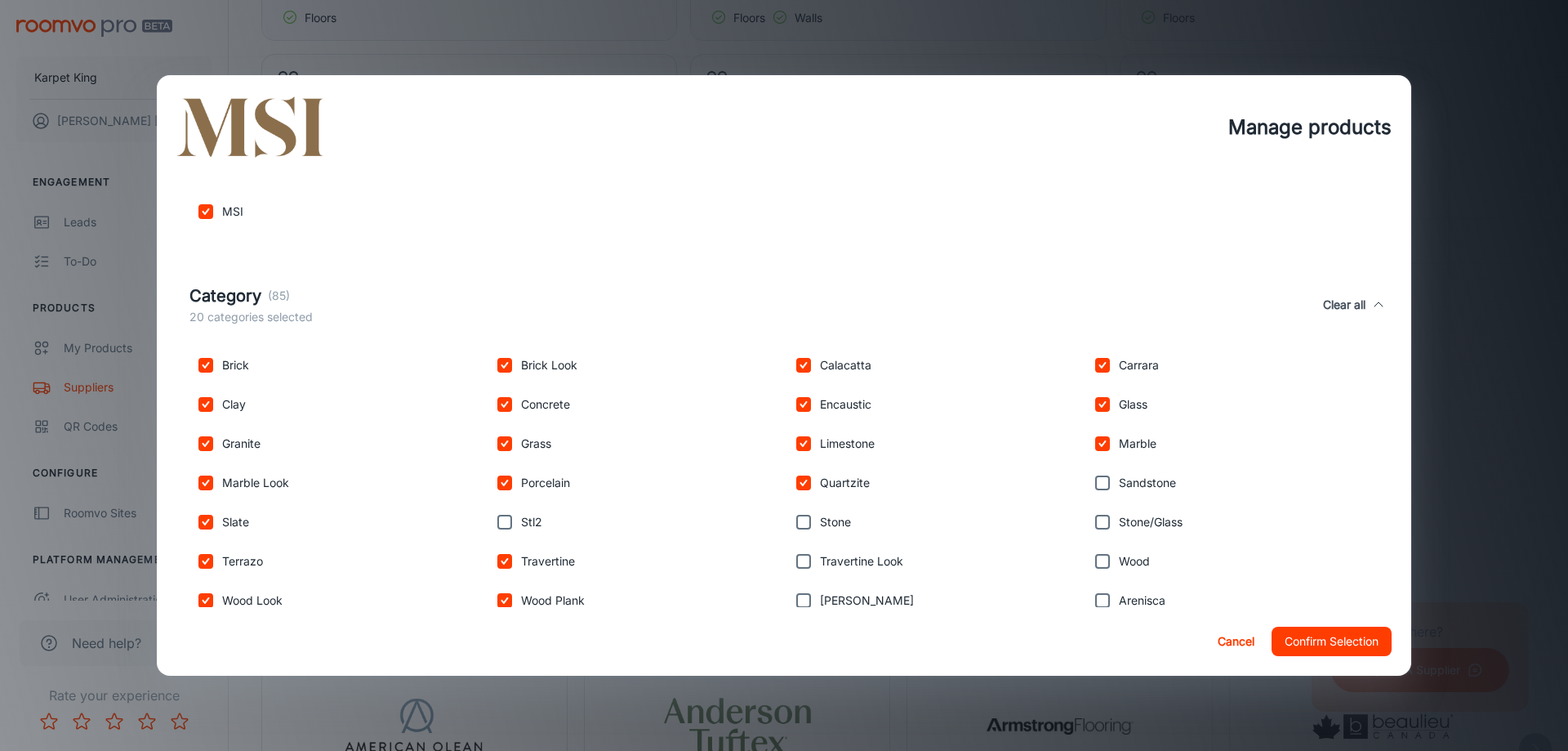
checkbox input "true"
click at [803, 519] on input "checkbox" at bounding box center [803, 522] width 33 height 33
checkbox input "true"
click at [809, 553] on input "checkbox" at bounding box center [803, 561] width 33 height 33
checkbox input "true"
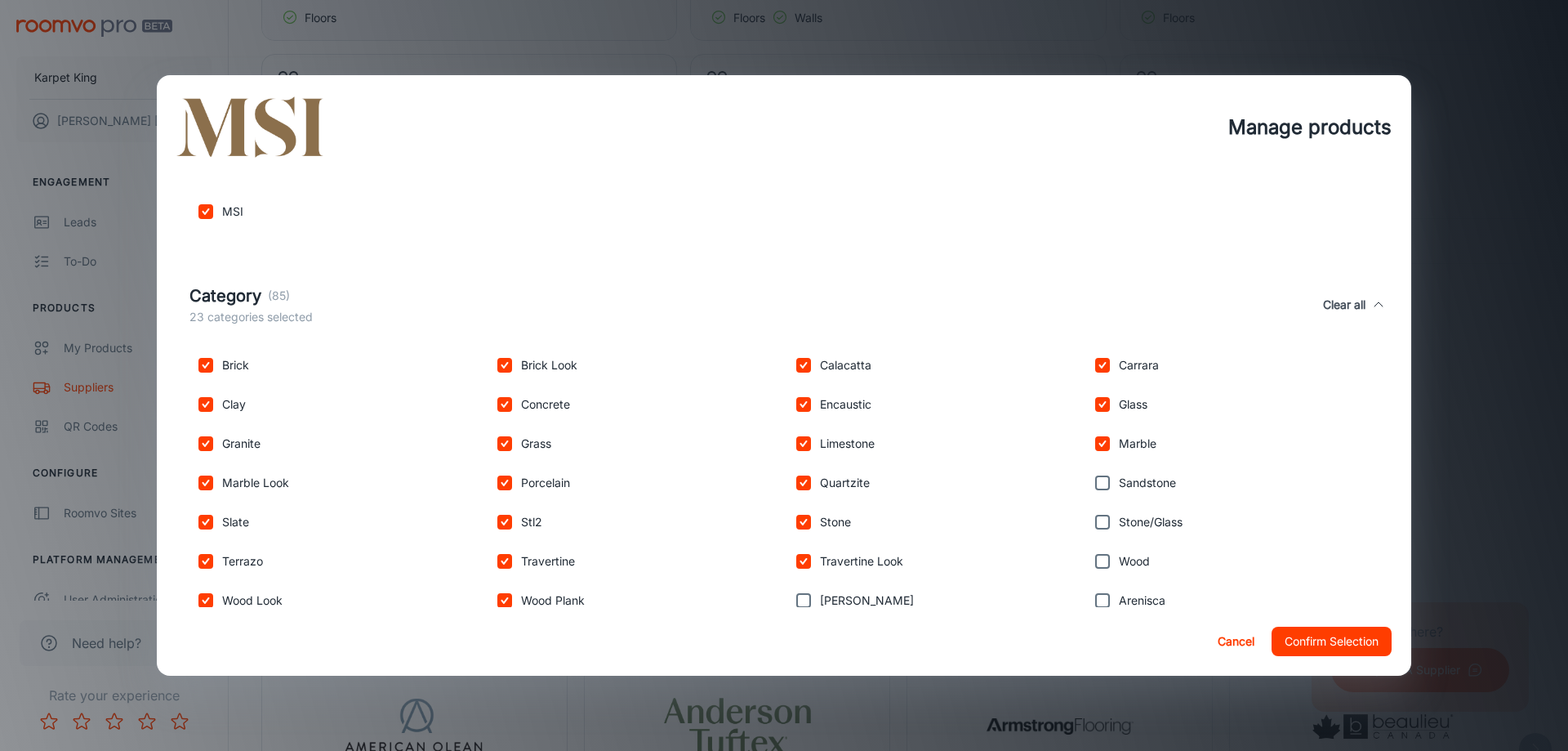
click at [807, 599] on input "checkbox" at bounding box center [803, 600] width 33 height 33
checkbox input "true"
click at [1095, 602] on input "checkbox" at bounding box center [1102, 600] width 33 height 33
checkbox input "true"
click at [1095, 555] on input "checkbox" at bounding box center [1102, 561] width 33 height 33
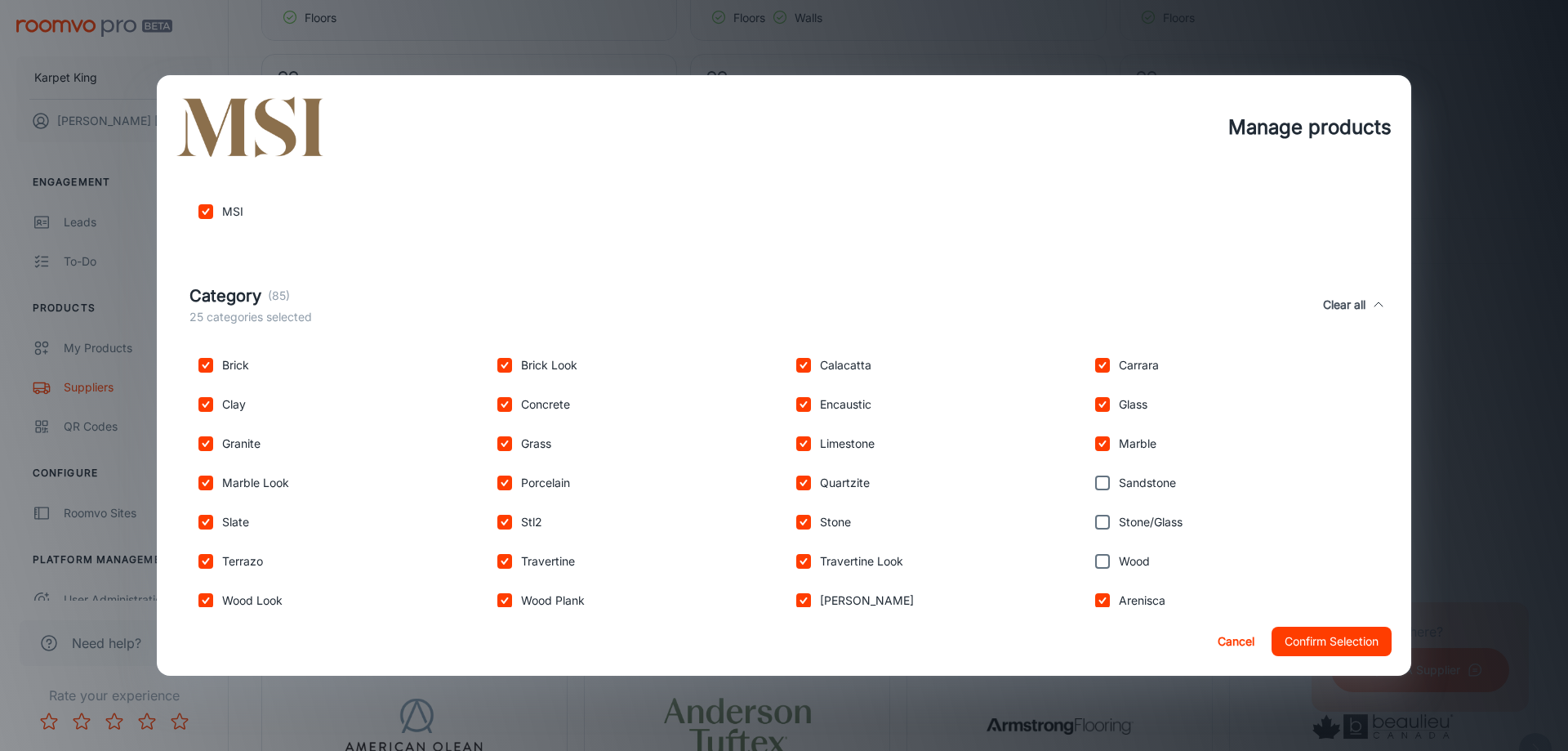
checkbox input "true"
click at [1095, 515] on input "checkbox" at bounding box center [1102, 522] width 33 height 33
checkbox input "true"
click at [1094, 491] on input "checkbox" at bounding box center [1102, 482] width 33 height 33
checkbox input "true"
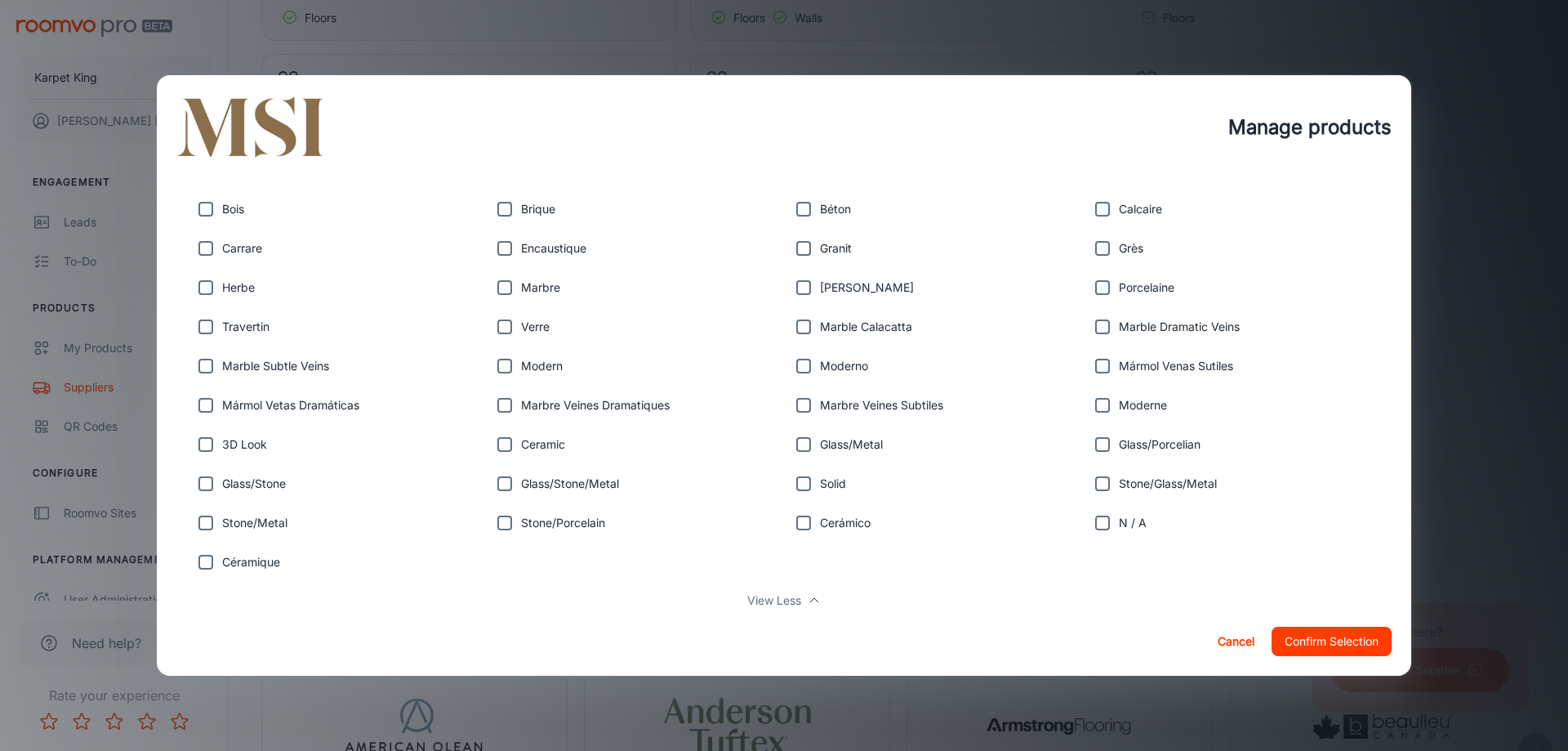
scroll to position [1216, 0]
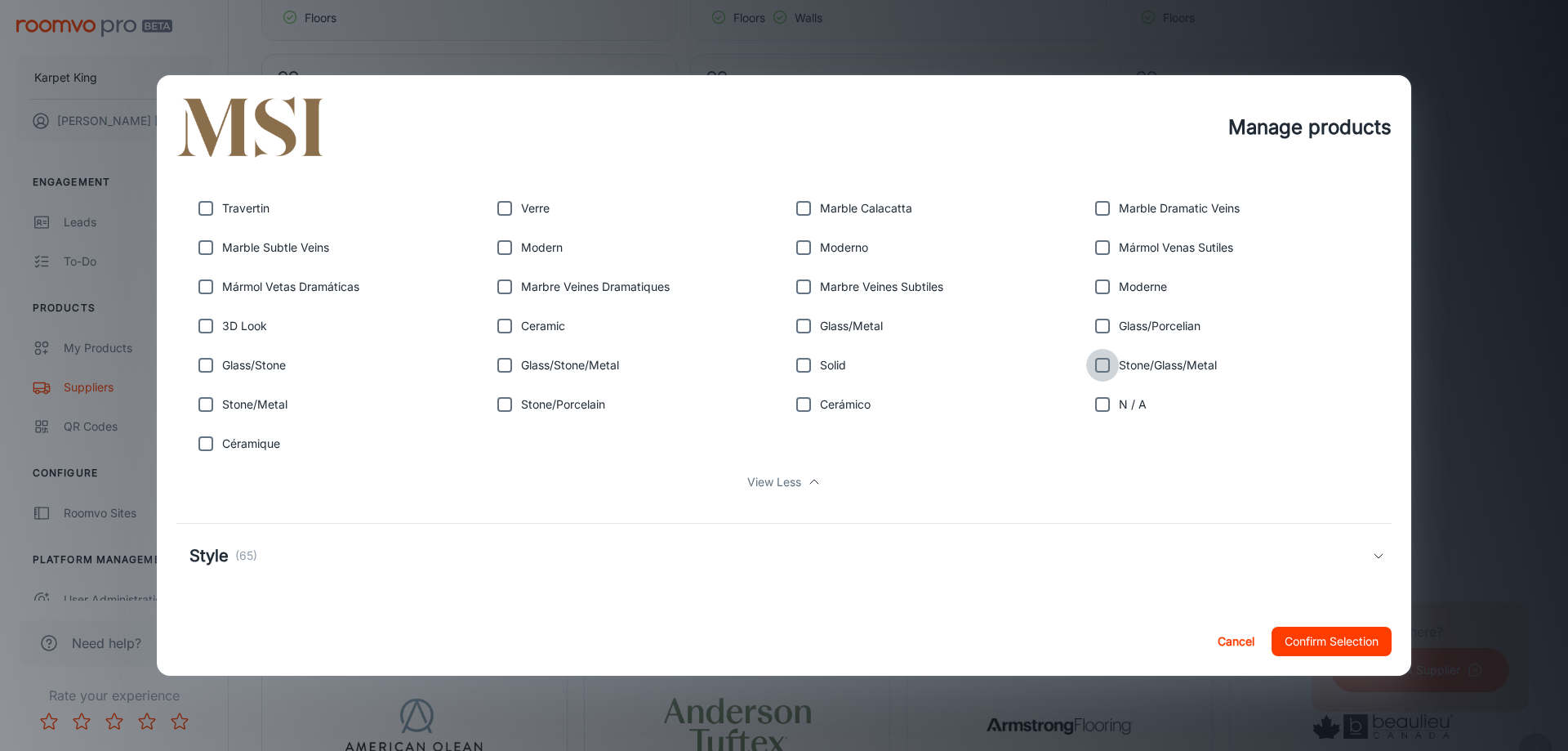
click at [1109, 374] on input "checkbox" at bounding box center [1102, 364] width 33 height 33
checkbox input "true"
click at [1109, 330] on input "checkbox" at bounding box center [1102, 326] width 33 height 33
checkbox input "true"
click at [519, 372] on input "checkbox" at bounding box center [505, 364] width 33 height 33
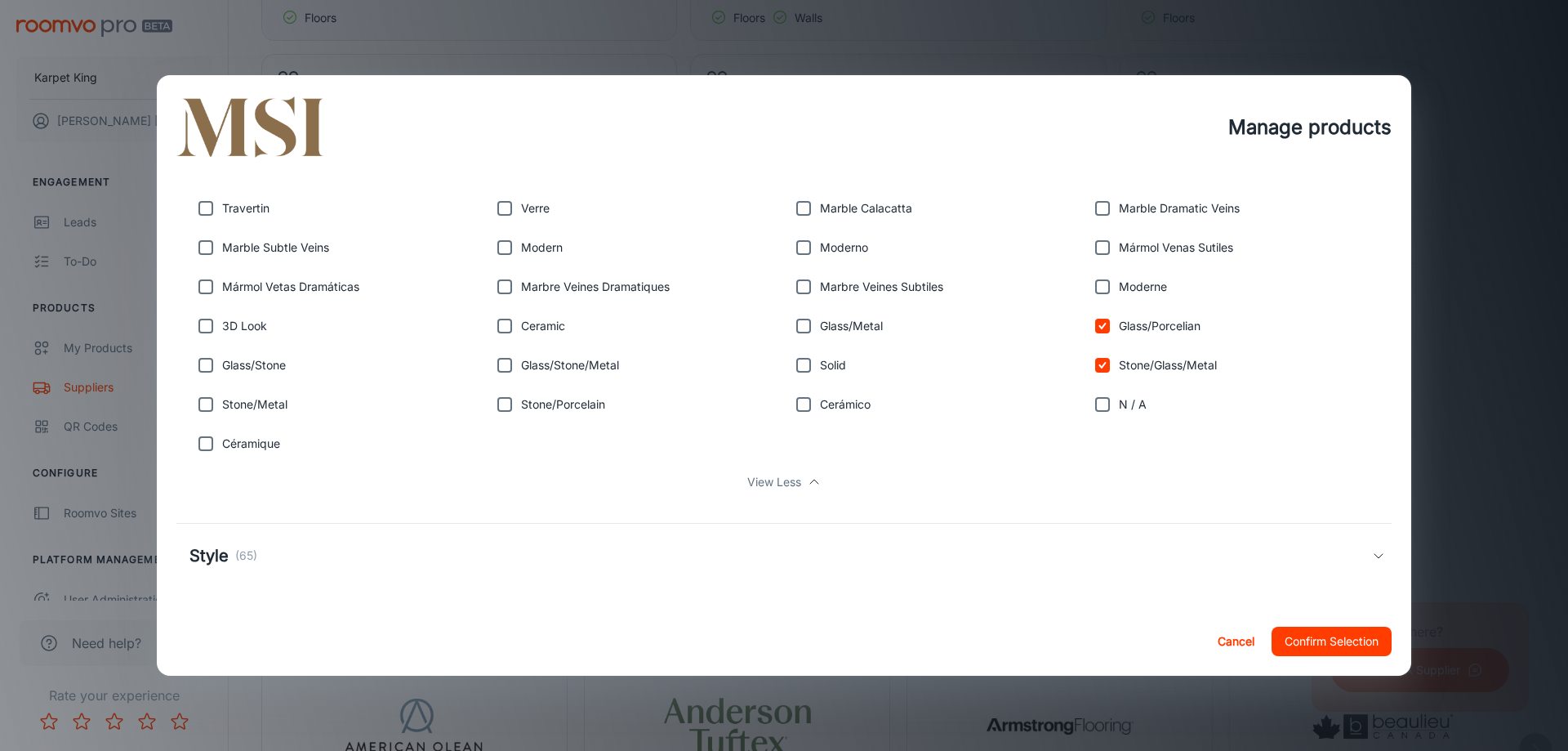
checkbox input "true"
click at [514, 316] on input "checkbox" at bounding box center [505, 326] width 33 height 33
checkbox input "true"
click at [201, 372] on input "checkbox" at bounding box center [205, 364] width 33 height 33
checkbox input "true"
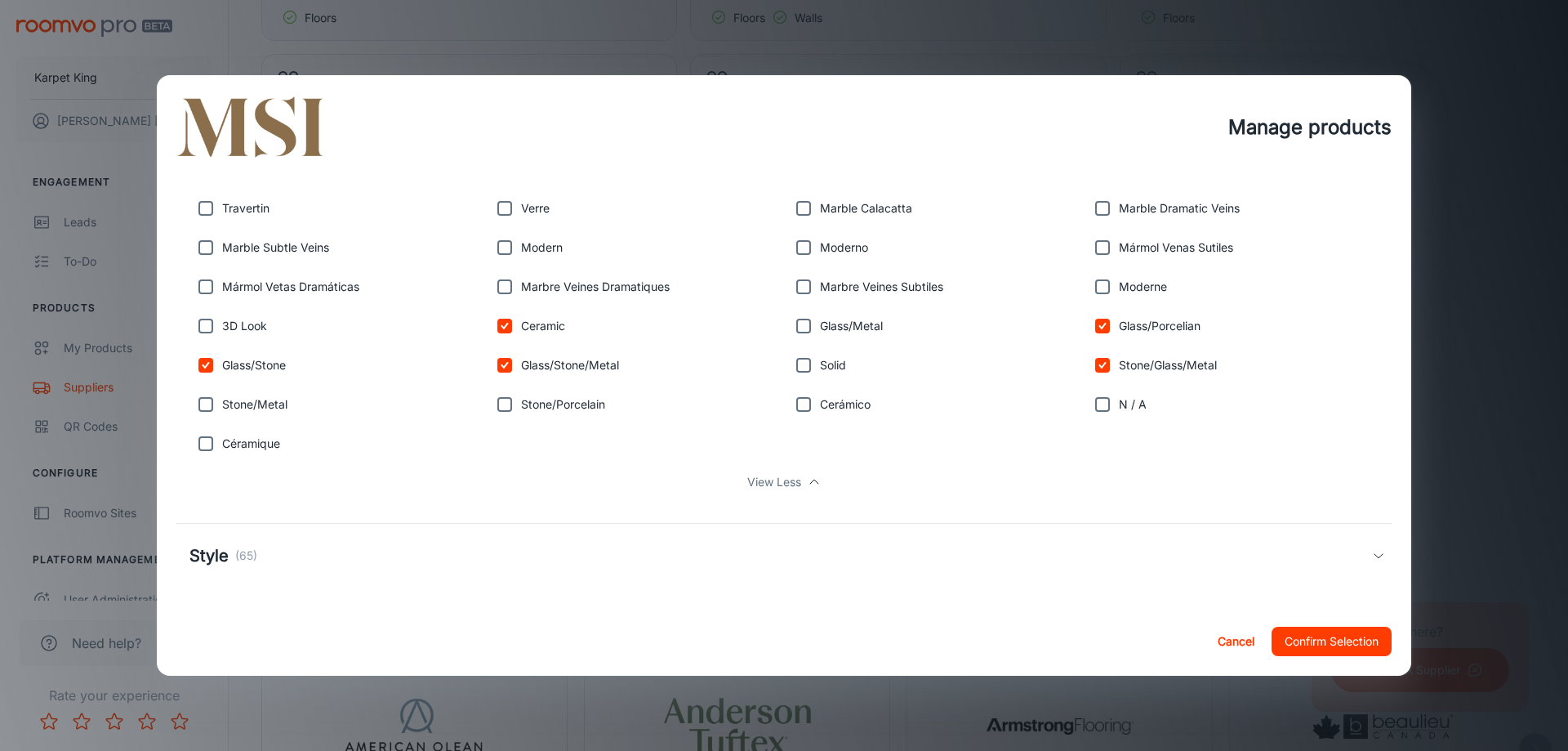
click at [198, 411] on input "checkbox" at bounding box center [205, 404] width 33 height 33
checkbox input "true"
click at [201, 445] on input "checkbox" at bounding box center [205, 443] width 33 height 33
checkbox input "true"
click at [816, 409] on input "checkbox" at bounding box center [803, 404] width 33 height 33
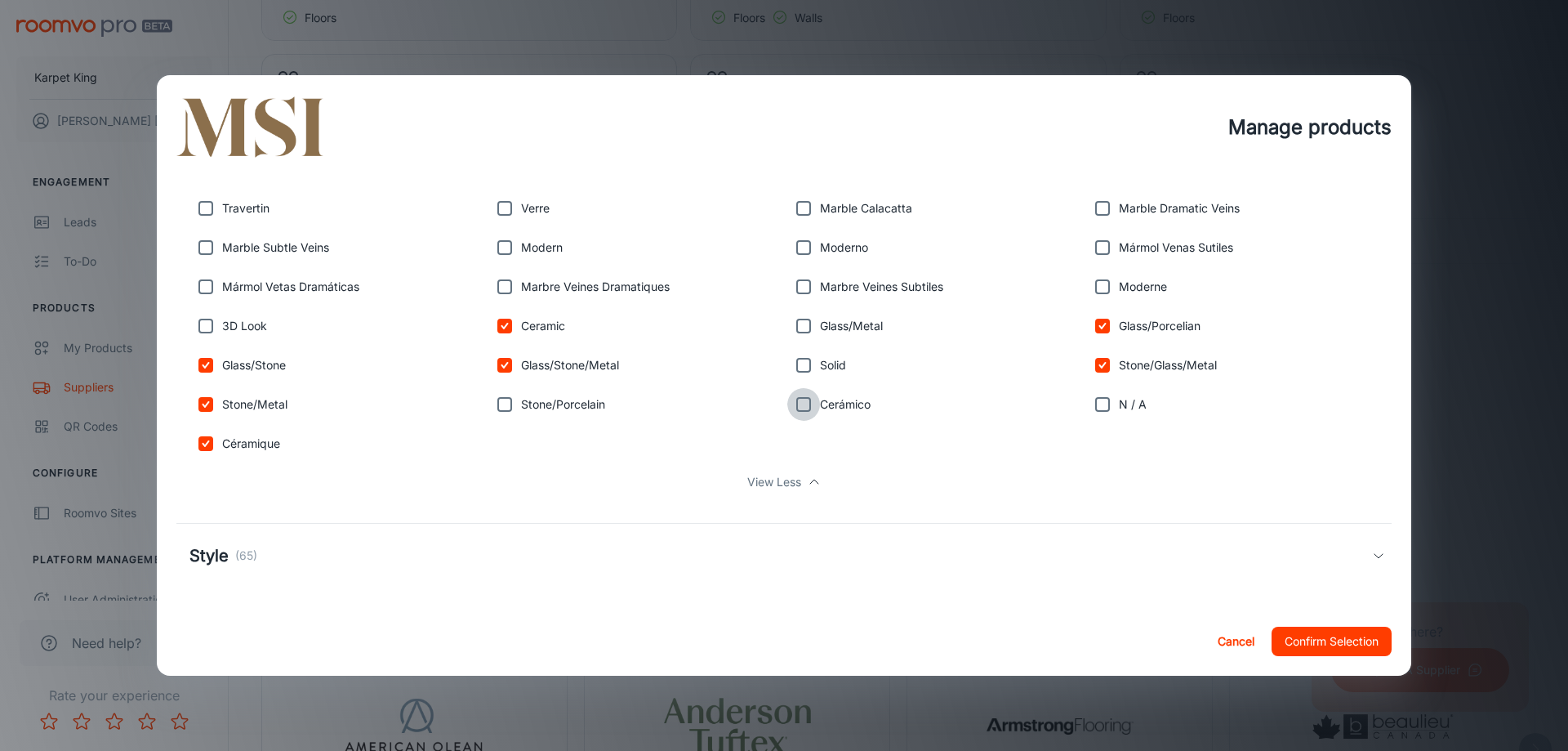
checkbox input "true"
click at [800, 364] on input "checkbox" at bounding box center [803, 364] width 33 height 33
checkbox input "true"
click at [800, 331] on input "checkbox" at bounding box center [803, 326] width 33 height 33
checkbox input "true"
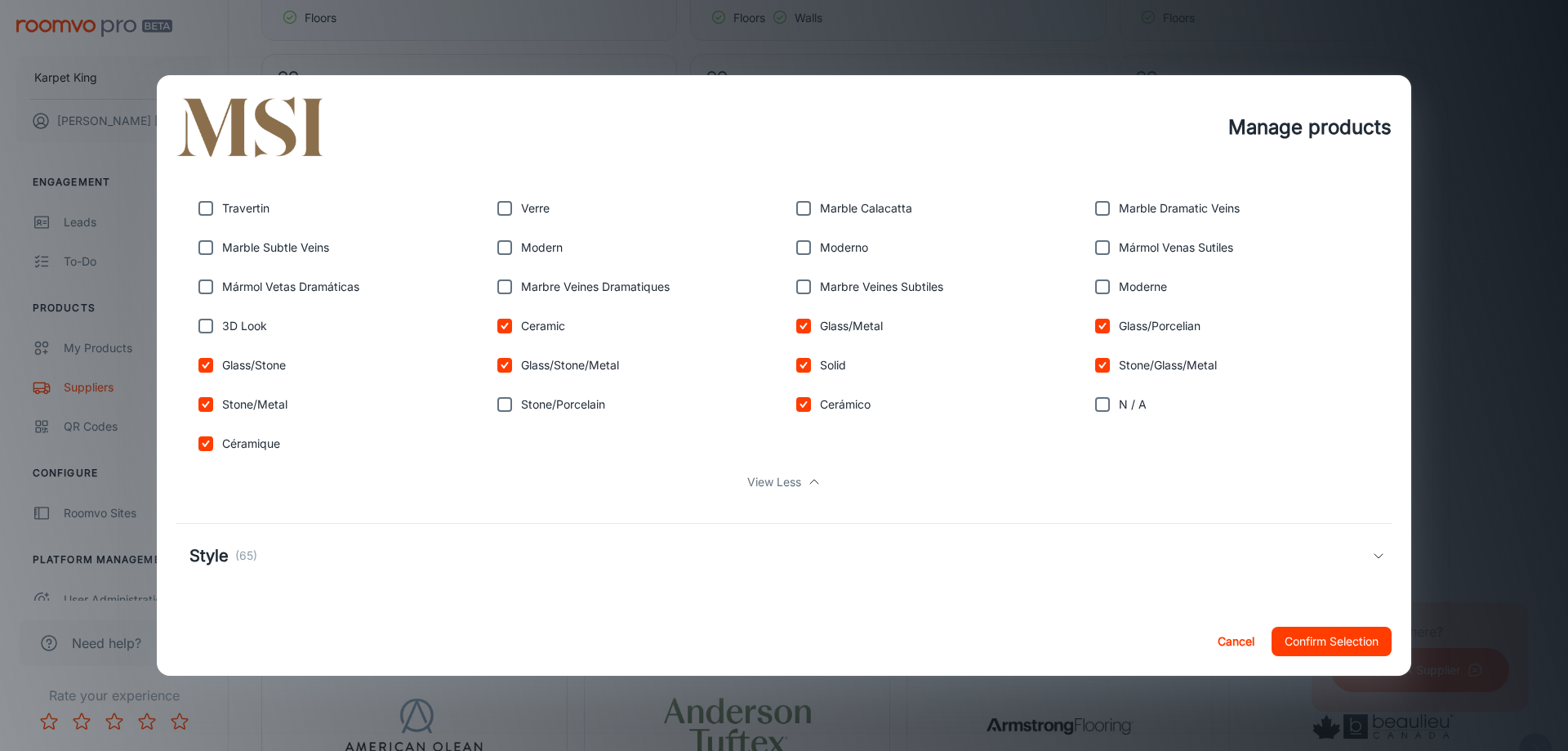
click at [365, 554] on div "Style (65)" at bounding box center [780, 555] width 1182 height 24
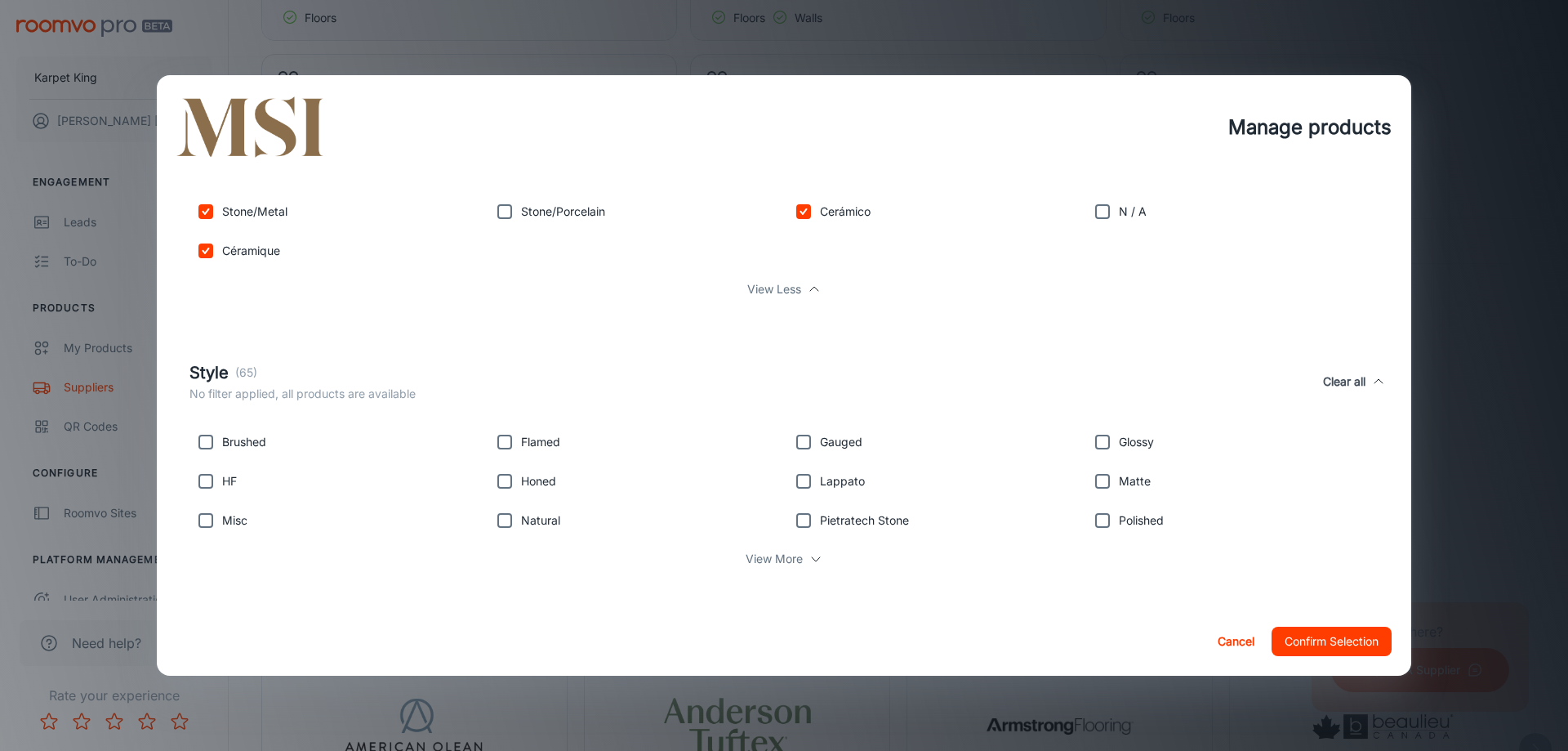
click at [542, 439] on p "Flamed" at bounding box center [541, 441] width 39 height 18
click at [506, 444] on input "checkbox" at bounding box center [505, 441] width 33 height 33
checkbox input "true"
click at [802, 482] on input "checkbox" at bounding box center [803, 480] width 33 height 33
checkbox input "true"
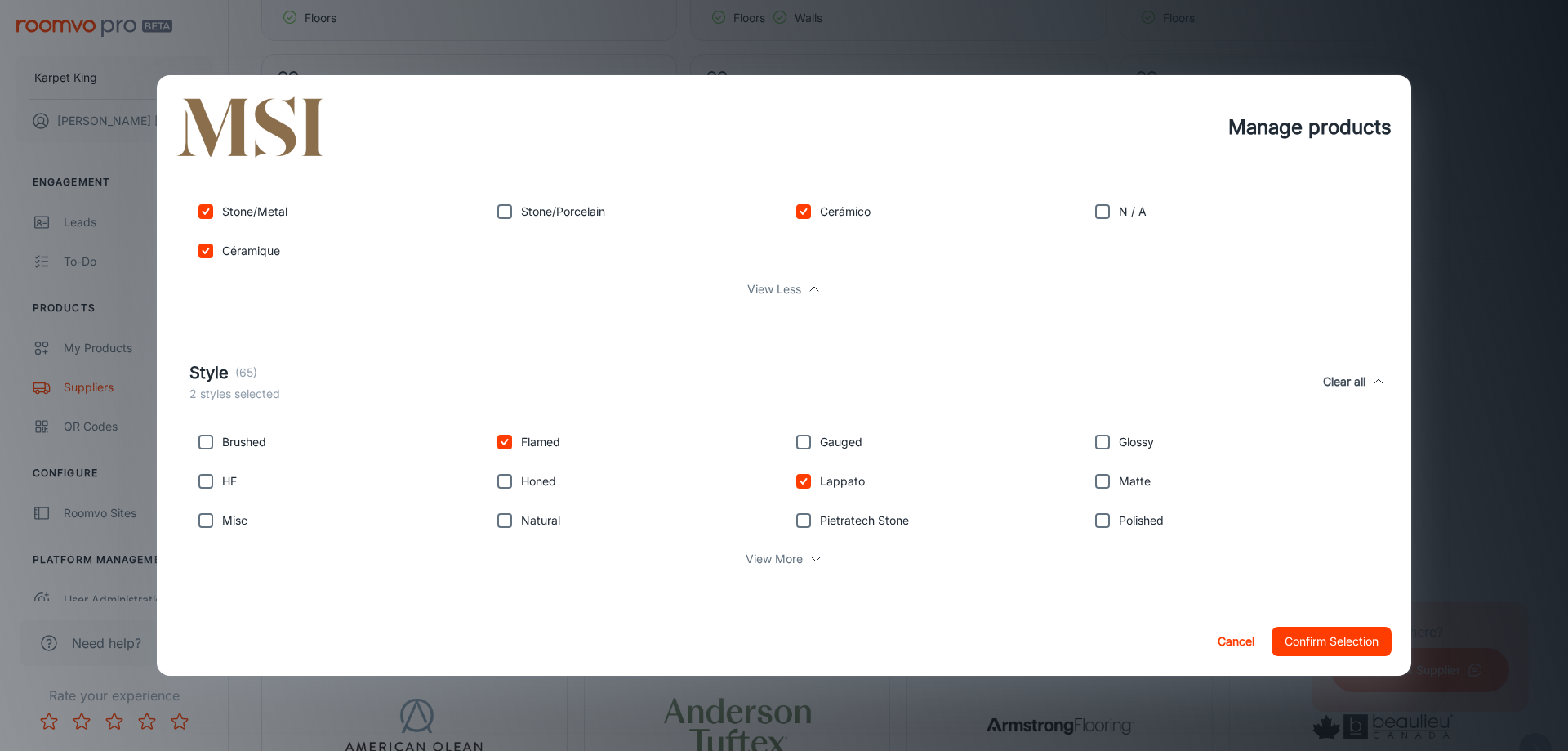
click at [1100, 438] on input "checkbox" at bounding box center [1102, 441] width 33 height 33
checkbox input "true"
drag, startPoint x: 1101, startPoint y: 478, endPoint x: 1109, endPoint y: 523, distance: 45.7
click at [1101, 479] on input "checkbox" at bounding box center [1102, 480] width 33 height 33
checkbox input "true"
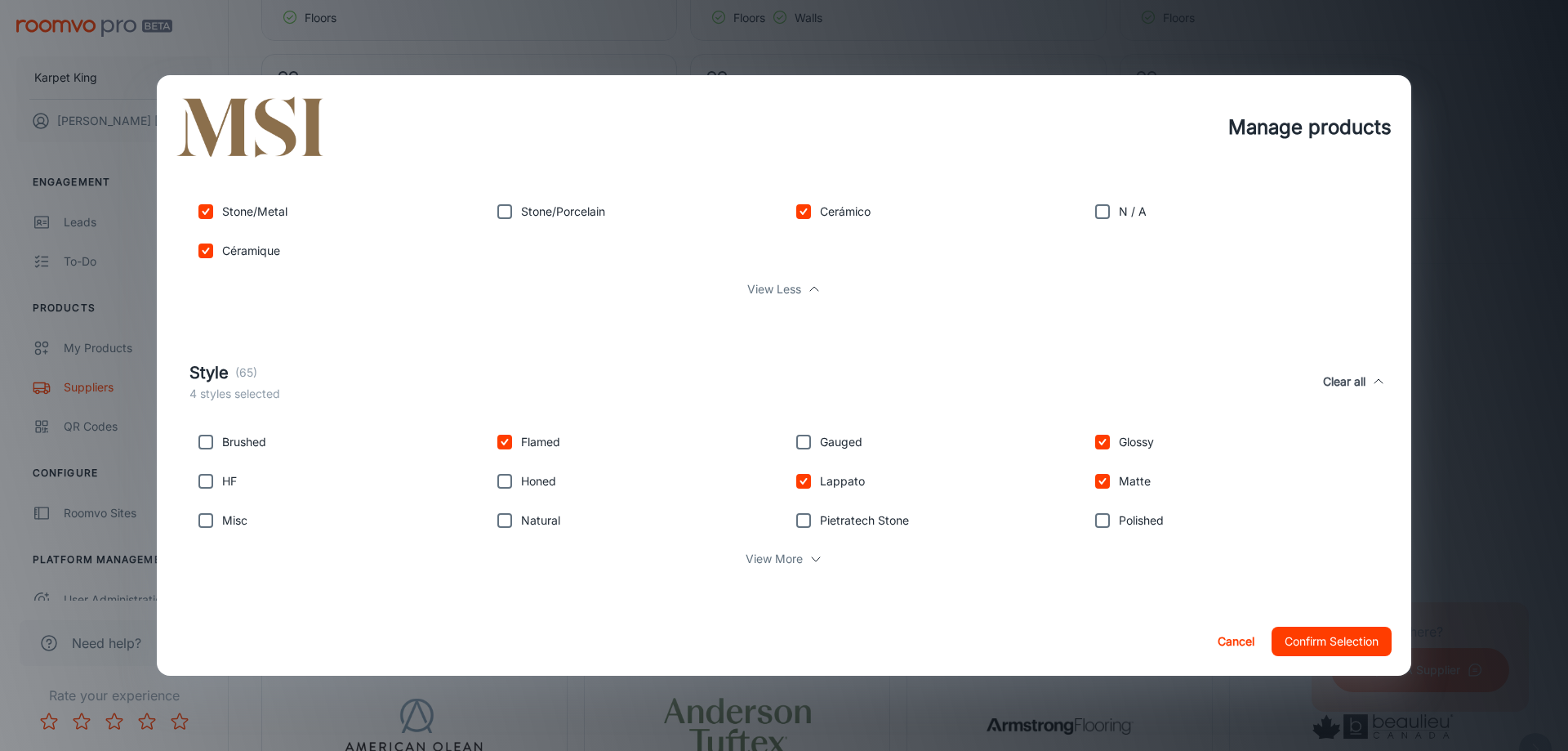
click at [1109, 523] on input "checkbox" at bounding box center [1102, 520] width 33 height 33
checkbox input "true"
click at [813, 524] on input "checkbox" at bounding box center [803, 520] width 33 height 33
checkbox input "true"
click at [516, 520] on input "checkbox" at bounding box center [505, 520] width 33 height 33
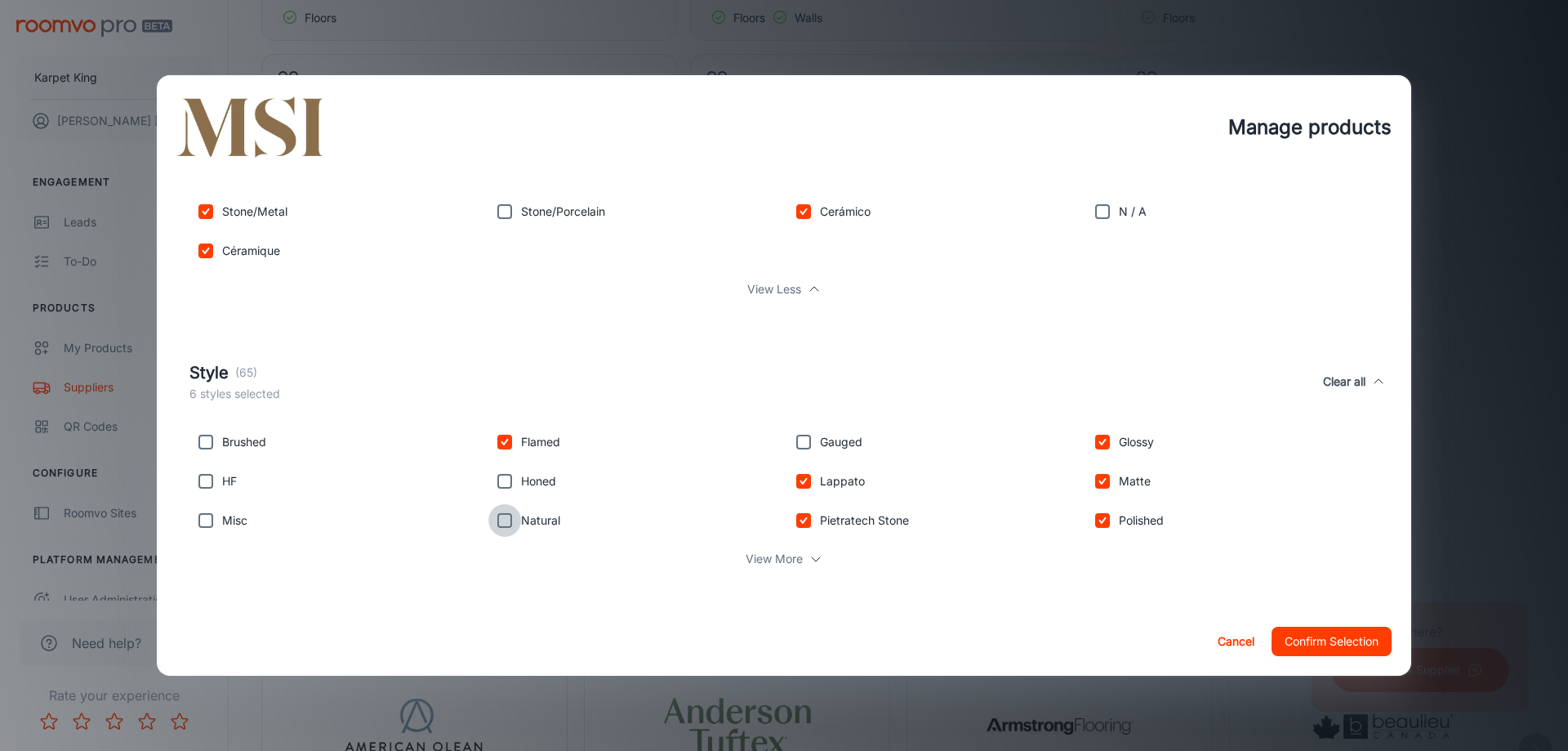
checkbox input "true"
click at [502, 485] on input "checkbox" at bounding box center [505, 480] width 33 height 33
checkbox input "true"
click at [200, 443] on input "checkbox" at bounding box center [205, 441] width 33 height 33
checkbox input "true"
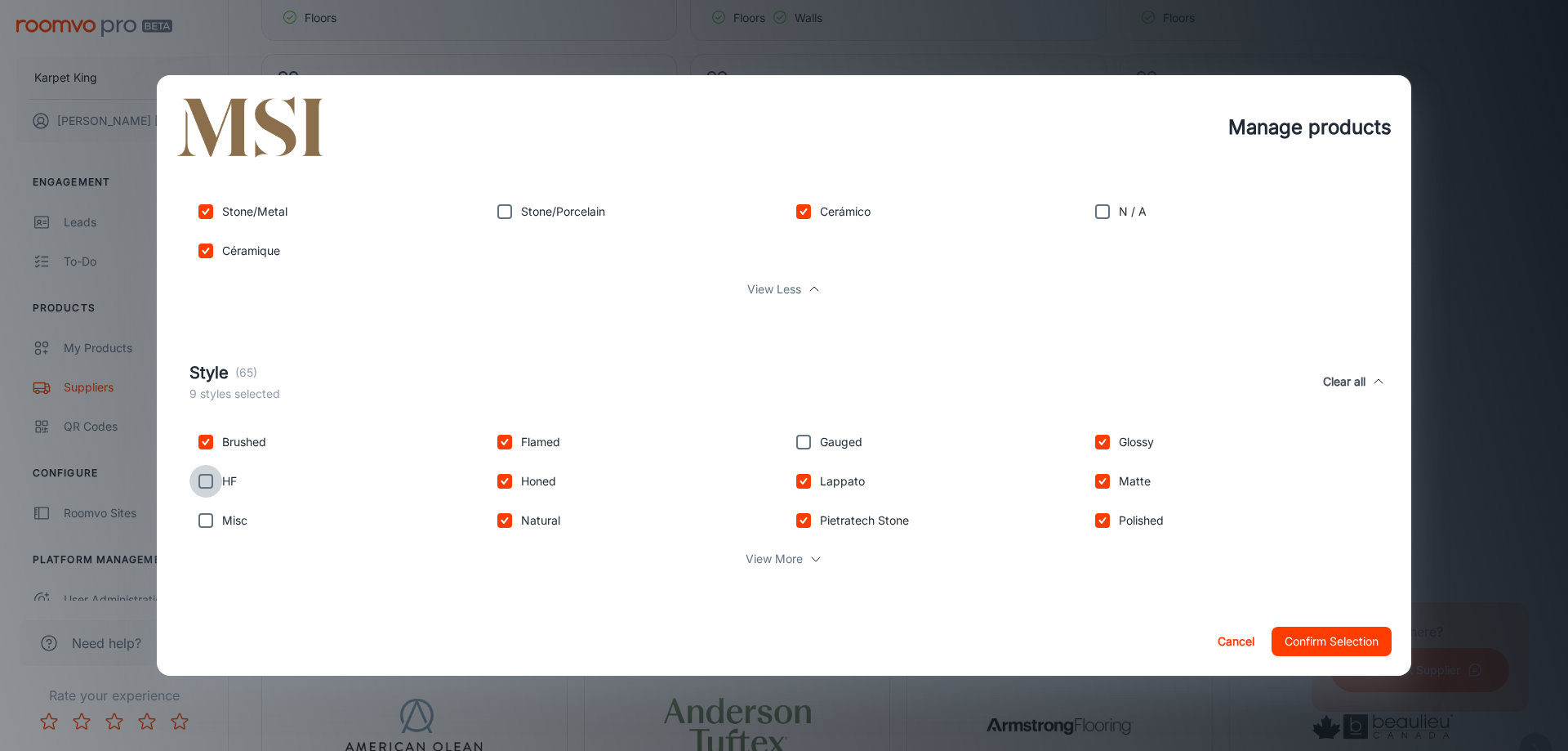
drag, startPoint x: 195, startPoint y: 474, endPoint x: 197, endPoint y: 508, distance: 34.1
click at [195, 475] on input "checkbox" at bounding box center [205, 480] width 33 height 33
checkbox input "true"
click at [197, 525] on input "checkbox" at bounding box center [205, 520] width 33 height 33
checkbox input "true"
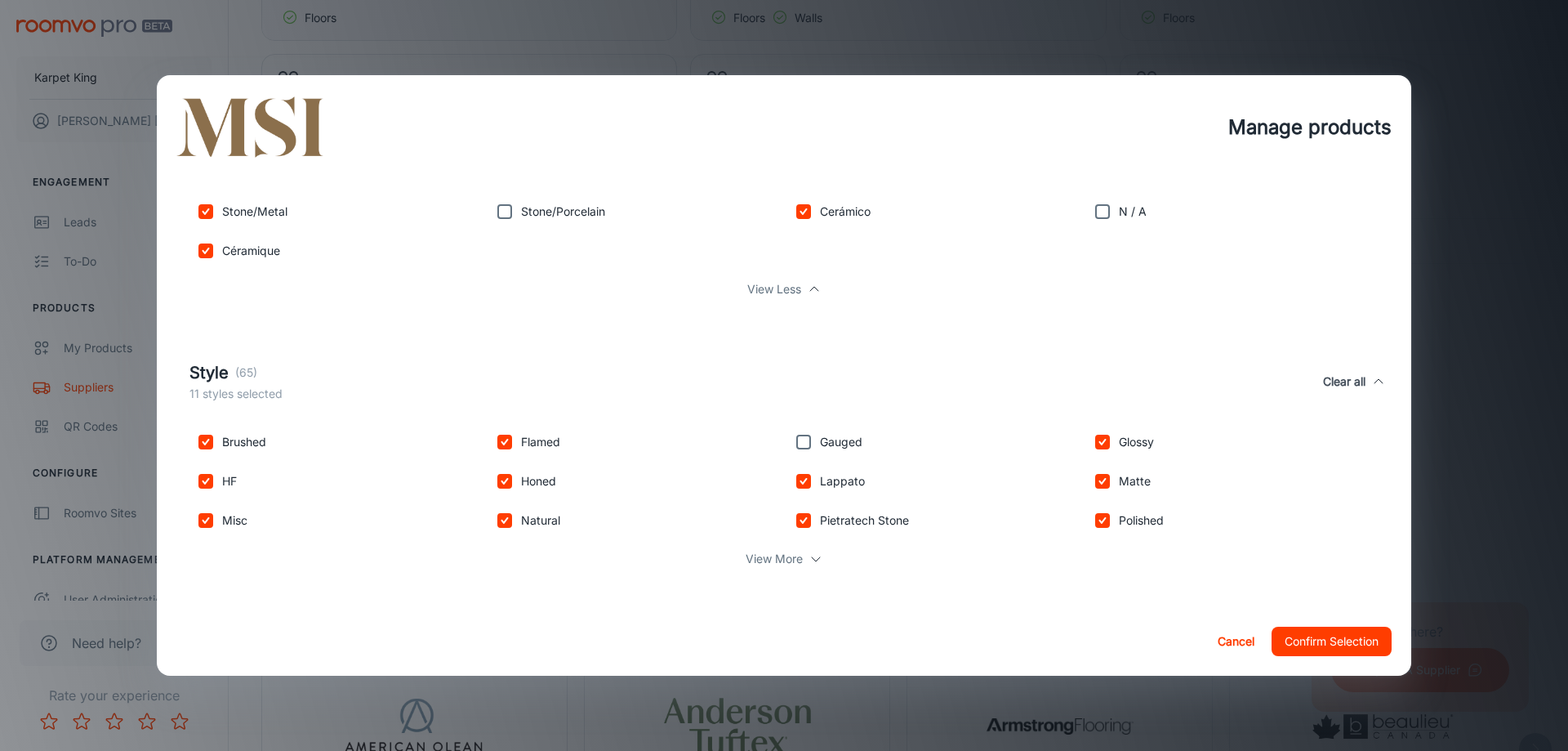
click at [1297, 635] on button "Confirm Selection" at bounding box center [1331, 641] width 120 height 29
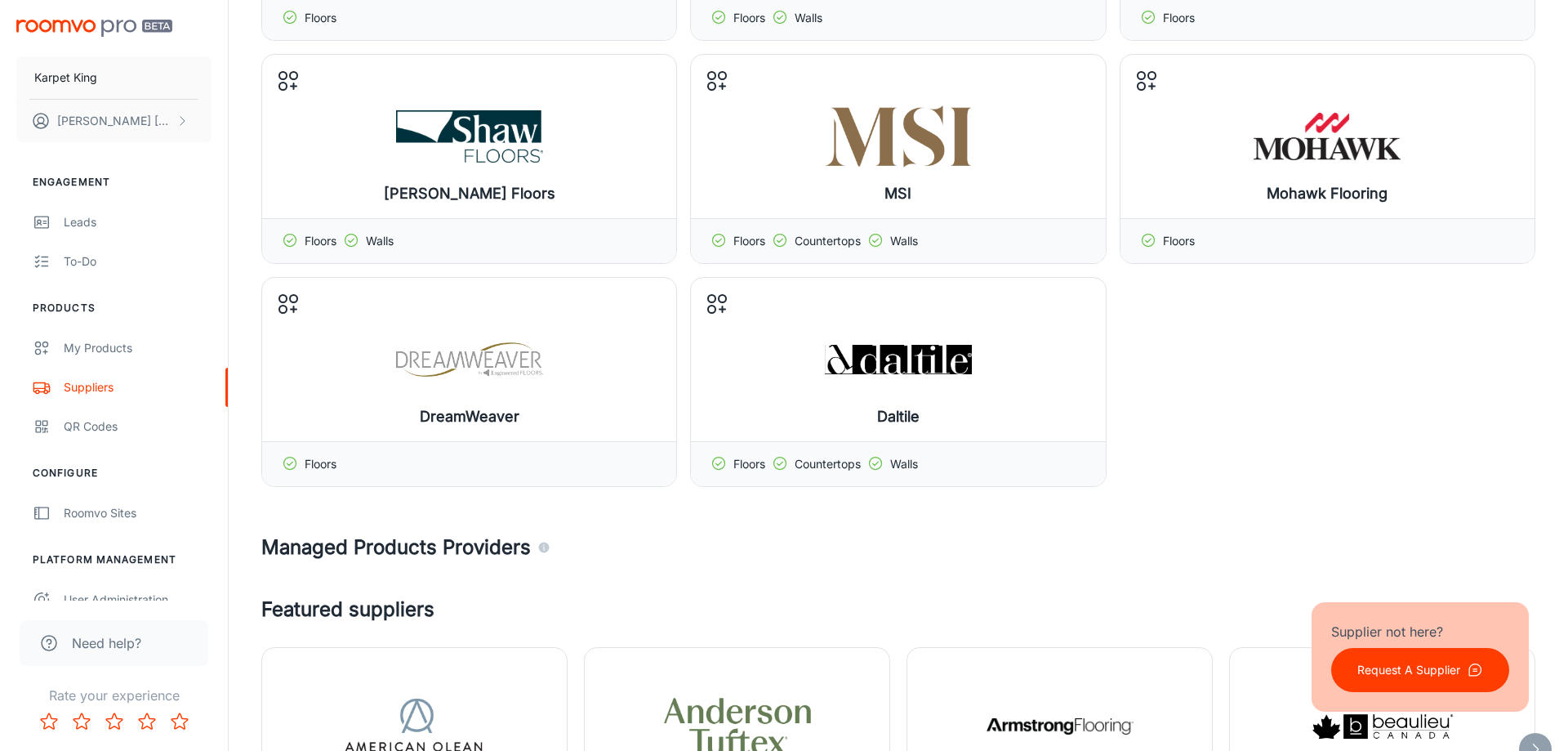
click at [447, 367] on button "Manage products" at bounding box center [469, 360] width 157 height 39
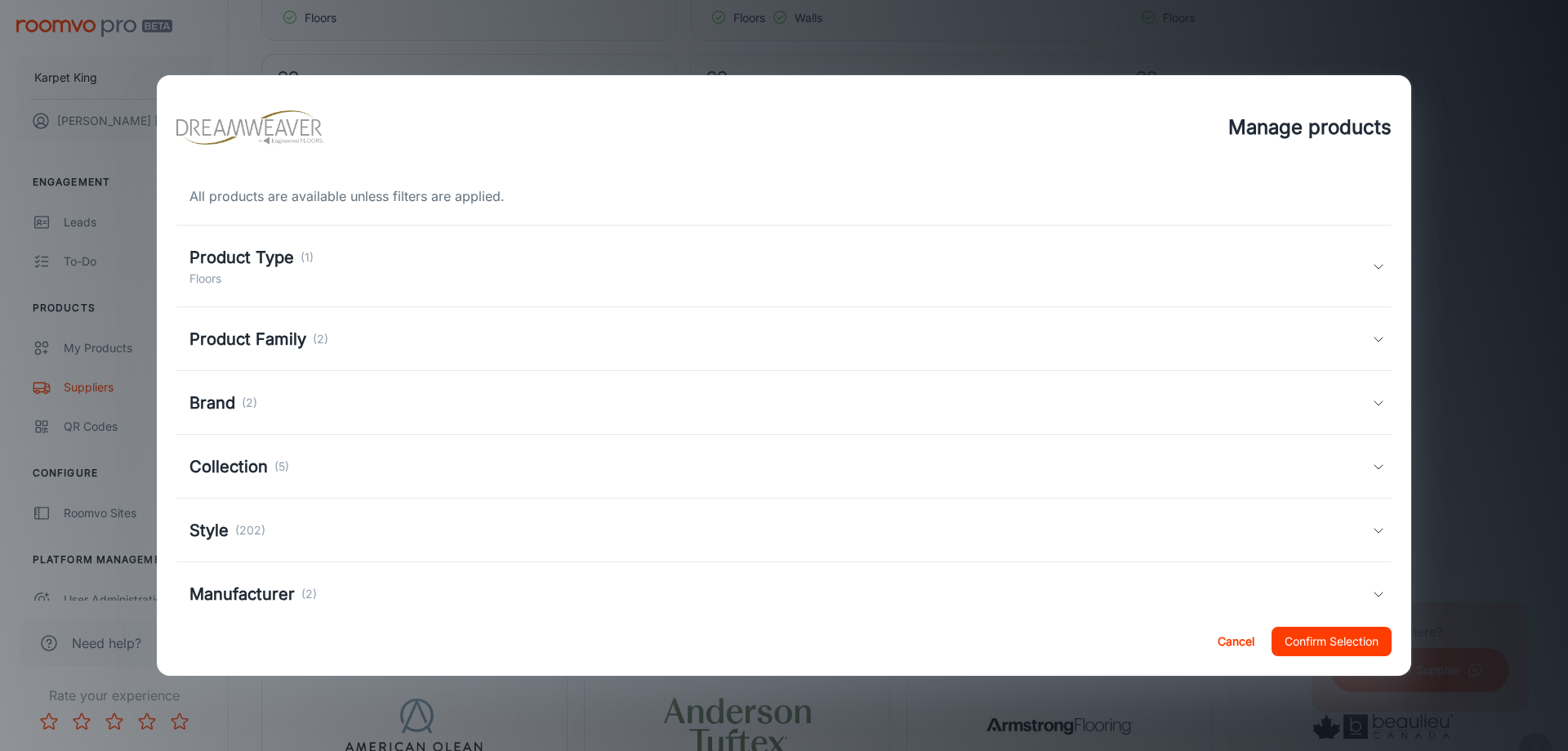
click at [330, 275] on div "Product Type (1) Floors" at bounding box center [780, 266] width 1182 height 42
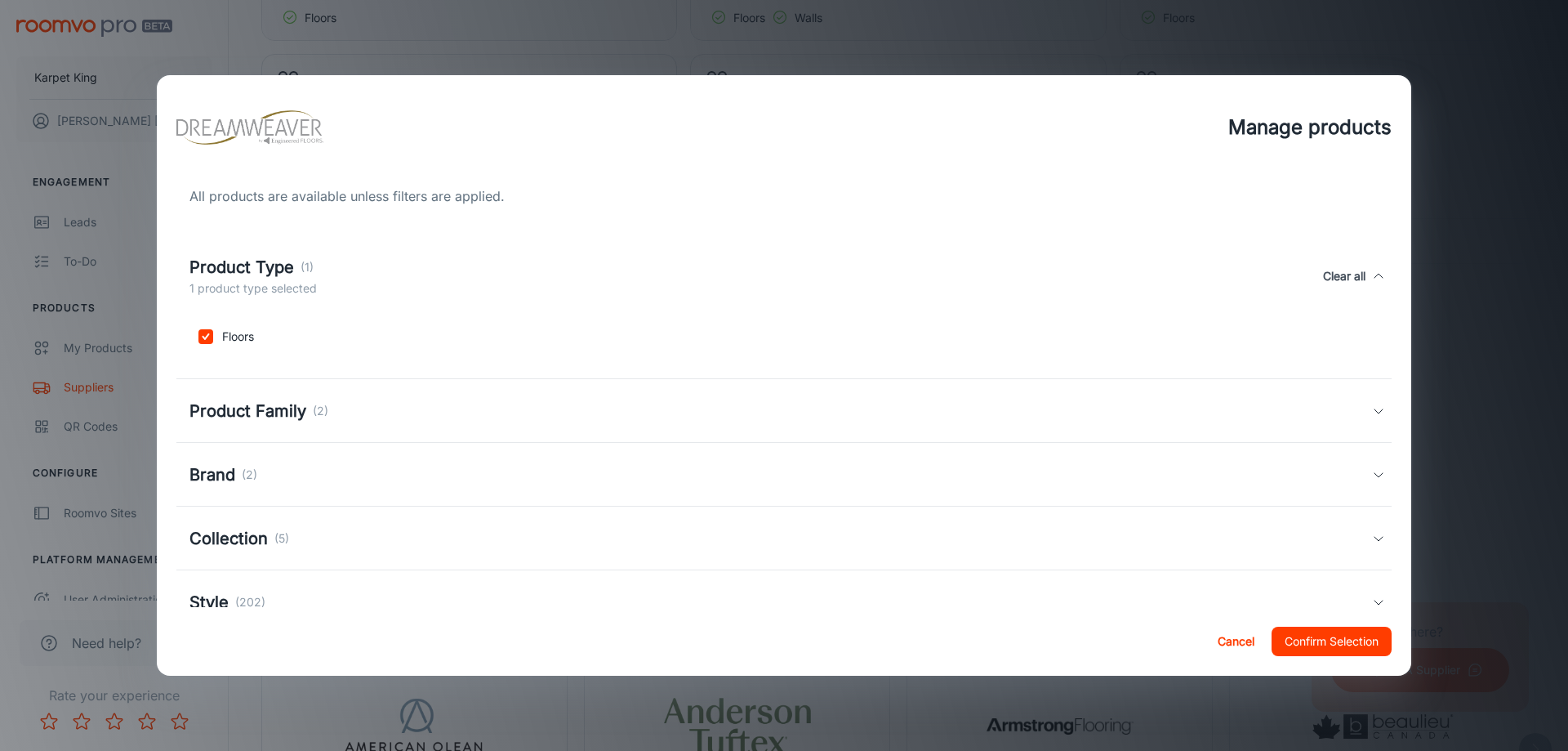
click at [330, 275] on div "Product Type (1) 1 product type selected Clear all" at bounding box center [780, 275] width 1182 height 42
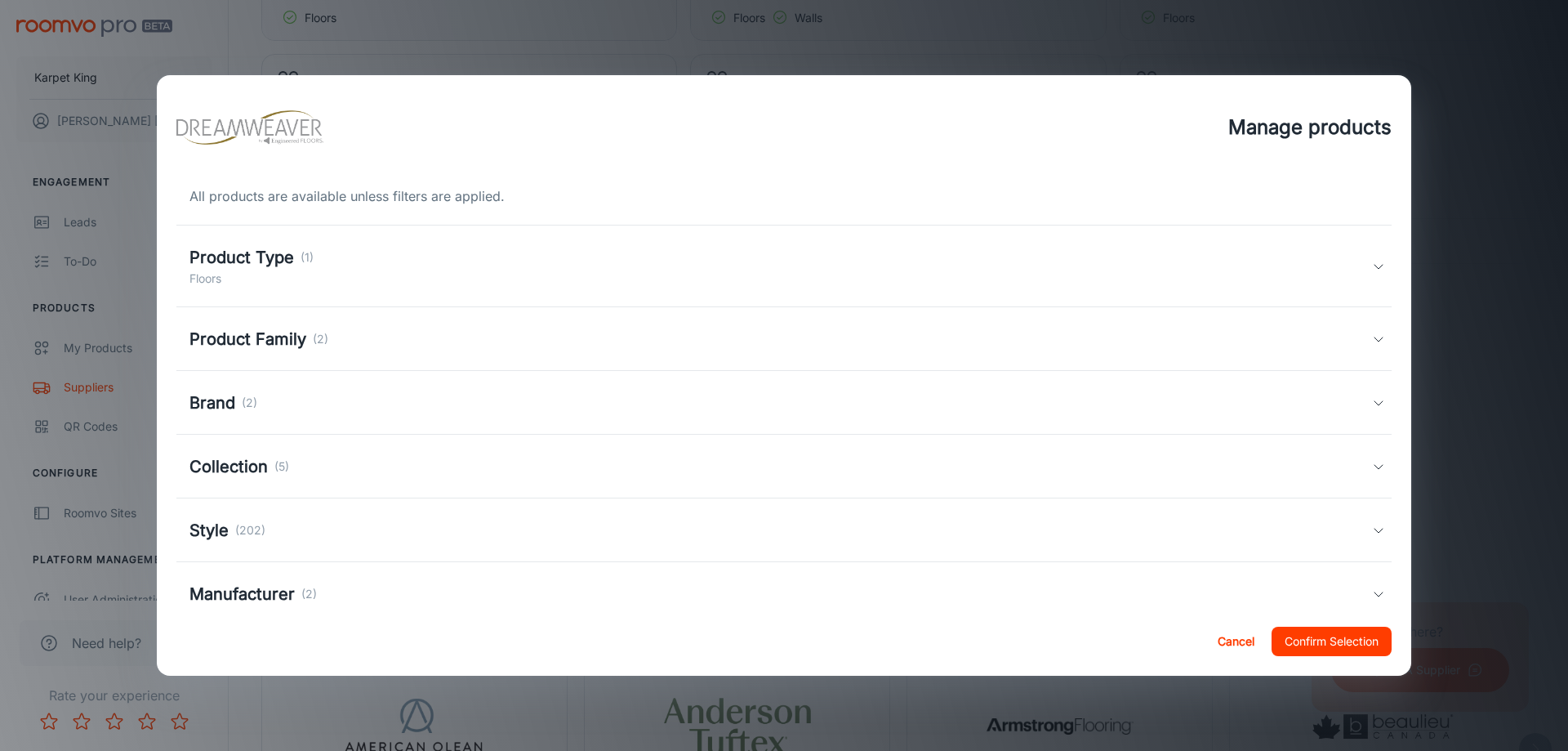
click at [333, 329] on div "Product Family (2)" at bounding box center [780, 339] width 1182 height 24
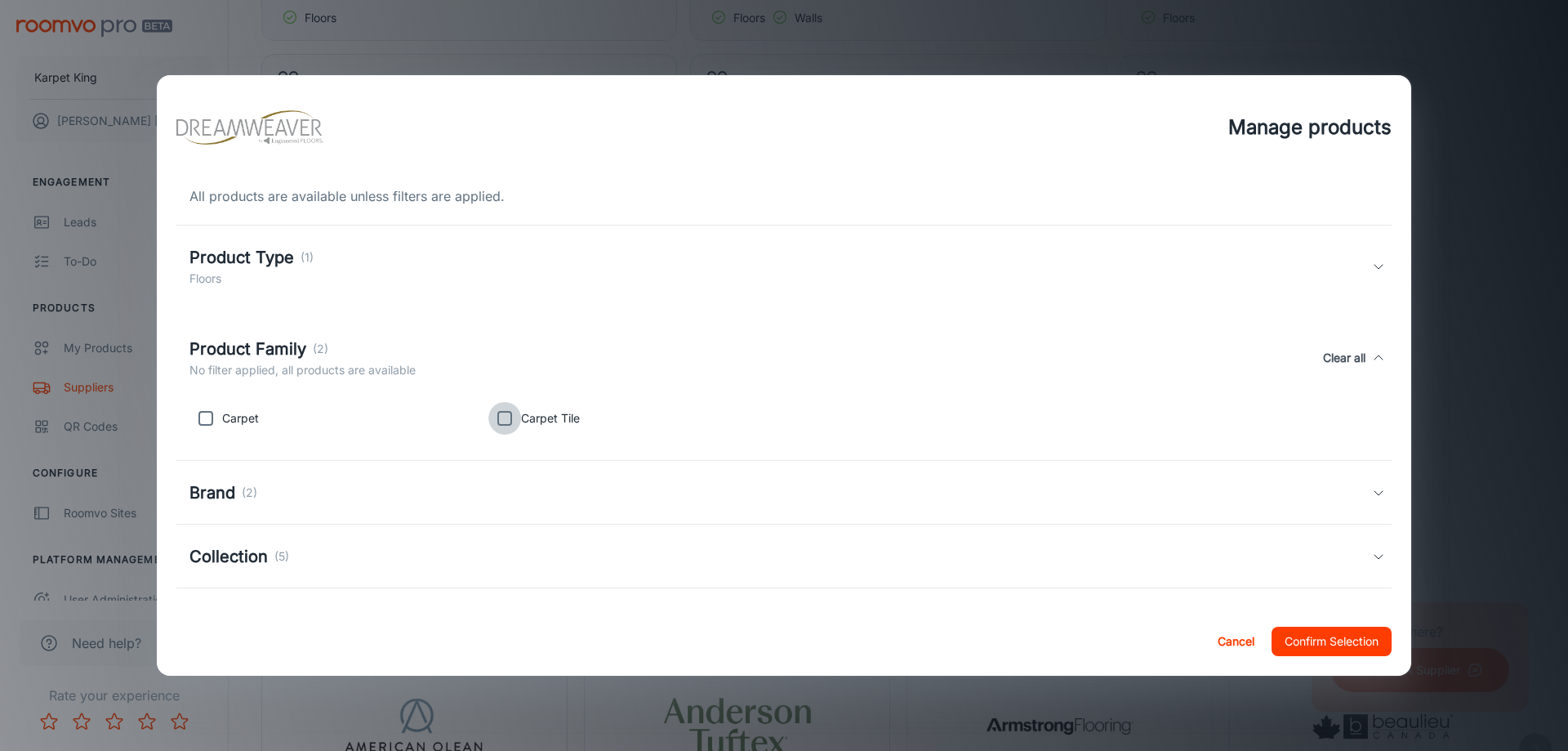
click at [506, 420] on input "checkbox" at bounding box center [505, 418] width 33 height 33
checkbox input "true"
click at [205, 415] on input "checkbox" at bounding box center [205, 418] width 33 height 33
checkbox input "true"
click at [448, 490] on div "Brand (2)" at bounding box center [780, 493] width 1182 height 24
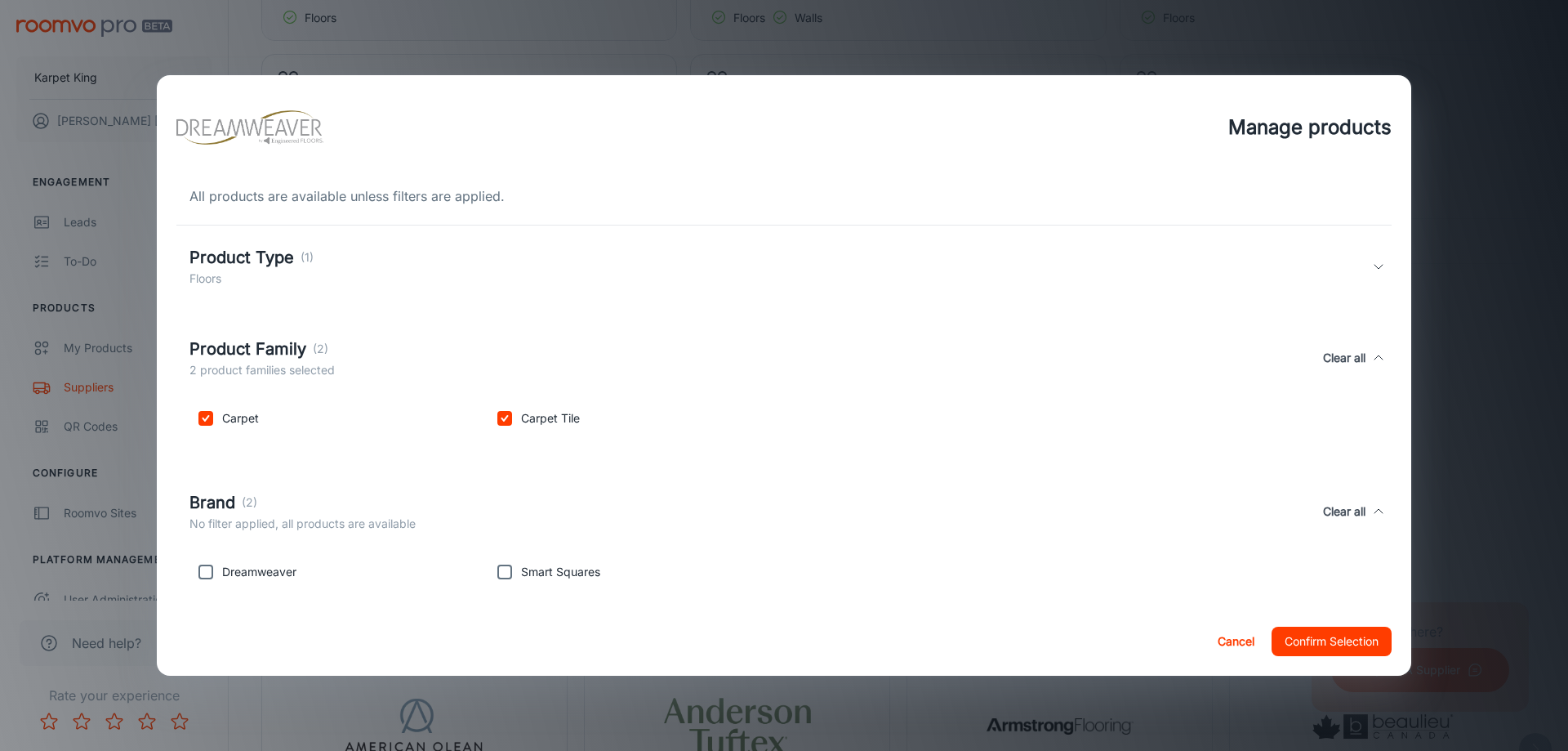
click at [285, 578] on p "Dreamweaver" at bounding box center [258, 571] width 74 height 18
click at [211, 578] on input "checkbox" at bounding box center [205, 571] width 33 height 33
checkbox input "true"
click at [509, 574] on input "checkbox" at bounding box center [505, 571] width 33 height 33
checkbox input "true"
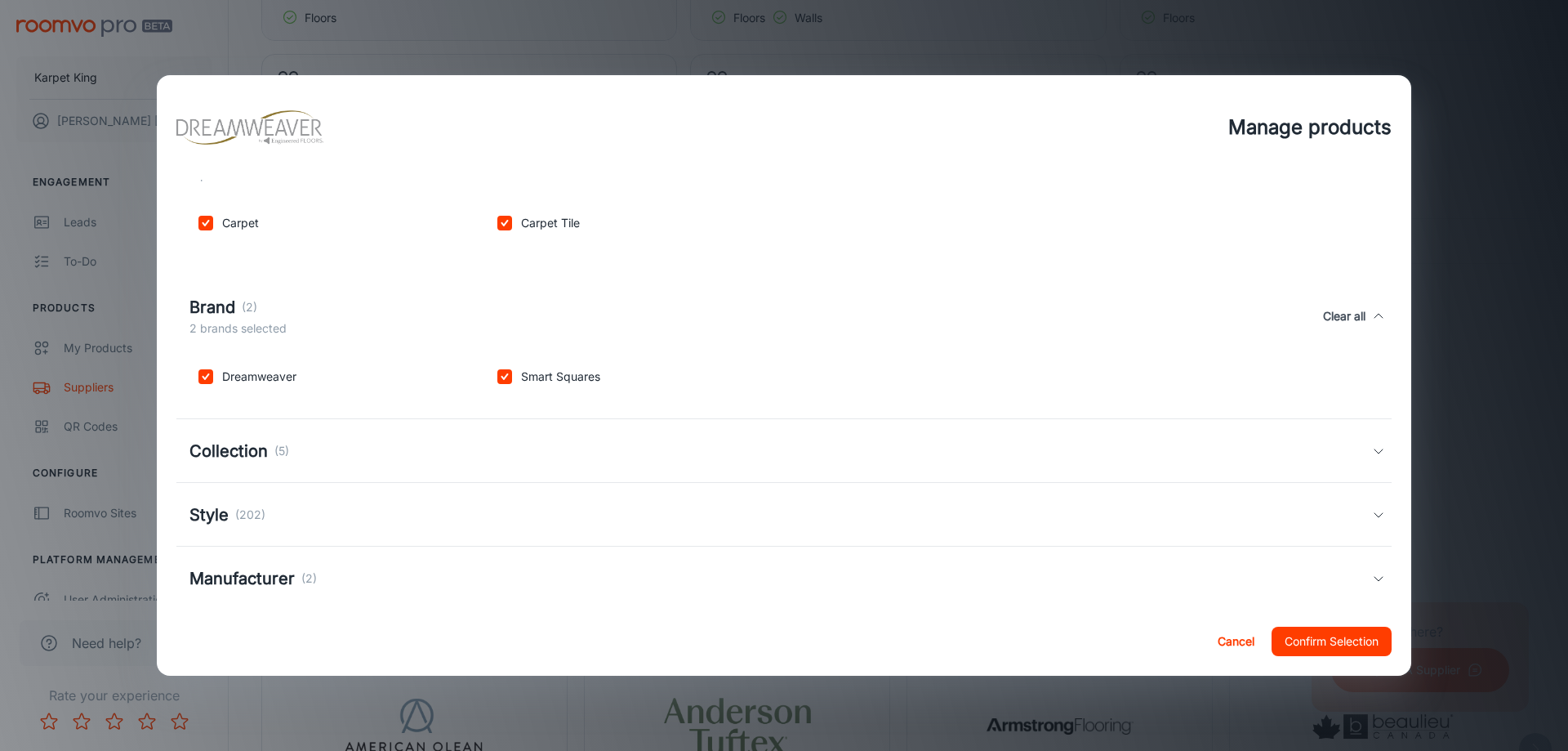
scroll to position [218, 0]
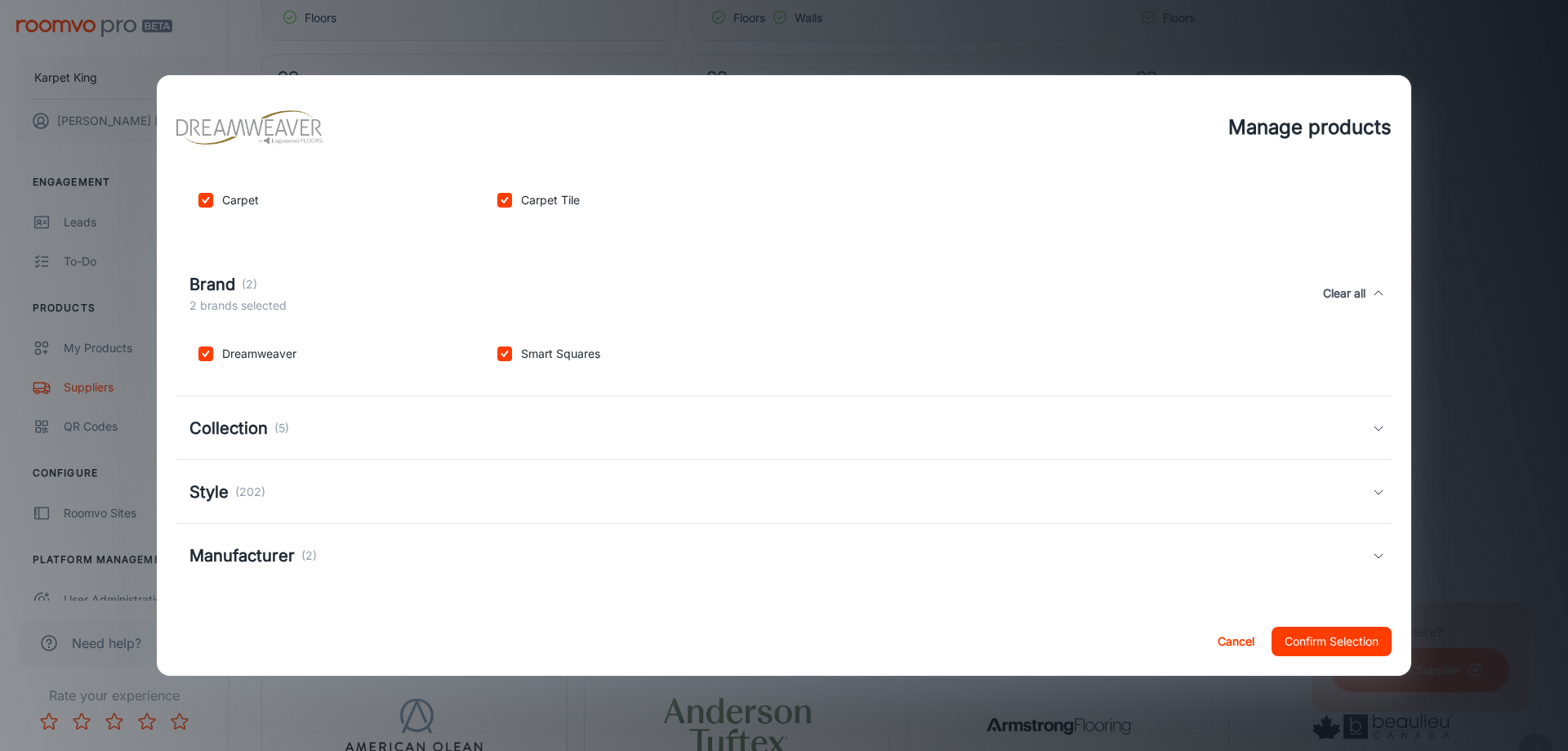
click at [377, 420] on div "Collection (5)" at bounding box center [780, 428] width 1182 height 24
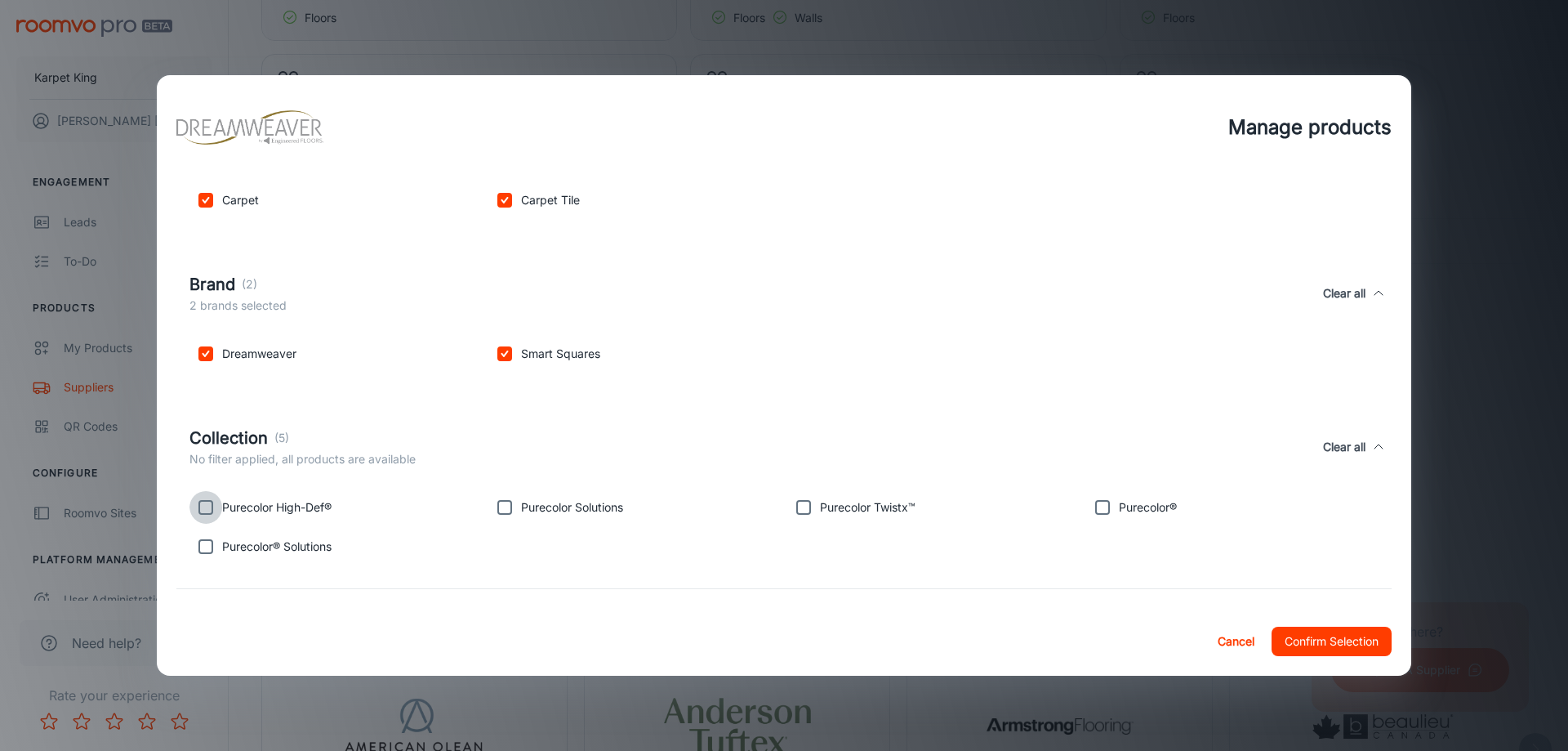
drag, startPoint x: 197, startPoint y: 508, endPoint x: 199, endPoint y: 552, distance: 44.0
click at [197, 514] on input "checkbox" at bounding box center [205, 507] width 33 height 33
checkbox input "true"
click at [199, 552] on input "checkbox" at bounding box center [205, 546] width 33 height 33
checkbox input "true"
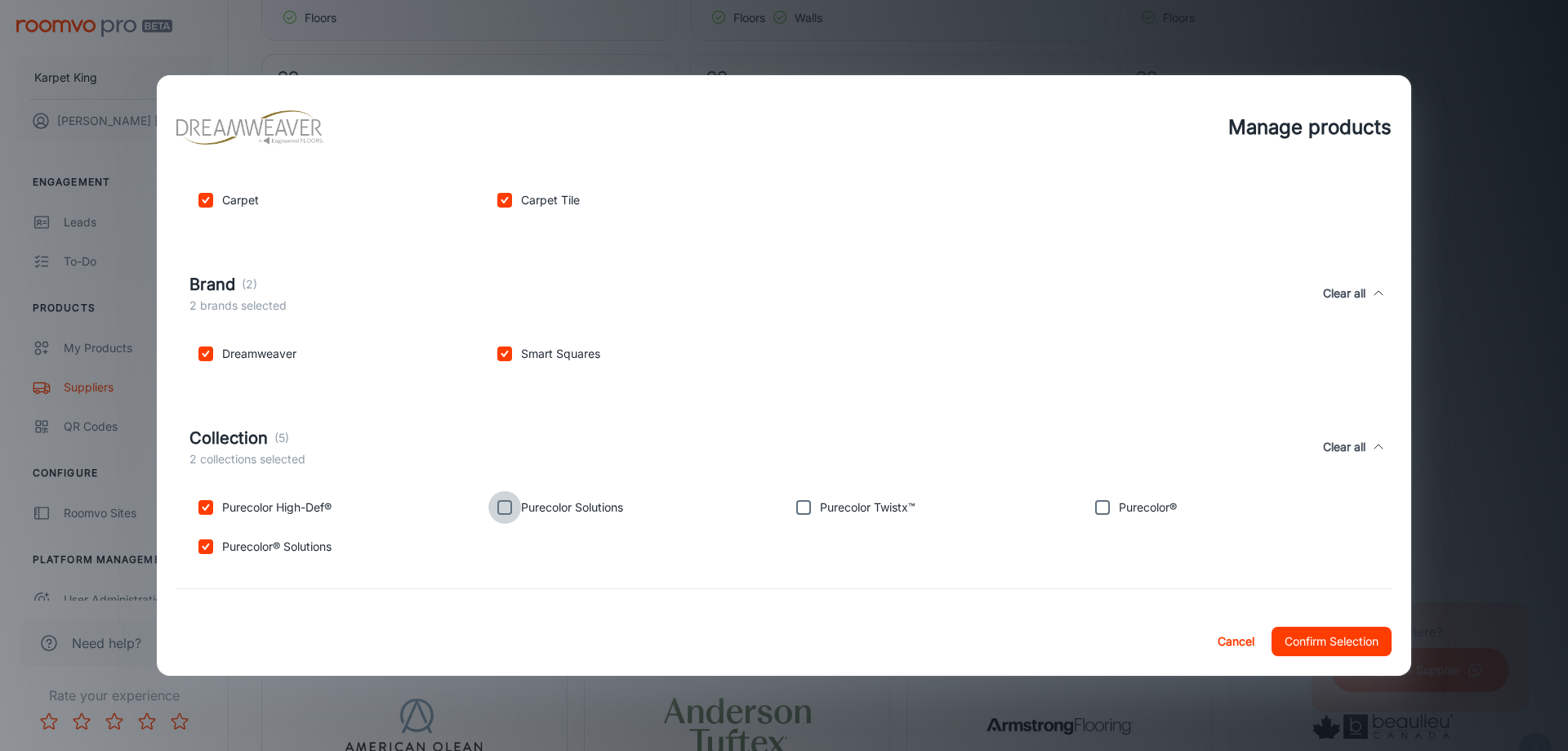
click at [508, 513] on input "checkbox" at bounding box center [505, 507] width 33 height 33
checkbox input "true"
click at [802, 502] on input "checkbox" at bounding box center [803, 507] width 33 height 33
checkbox input "true"
click at [1104, 503] on input "checkbox" at bounding box center [1102, 507] width 33 height 33
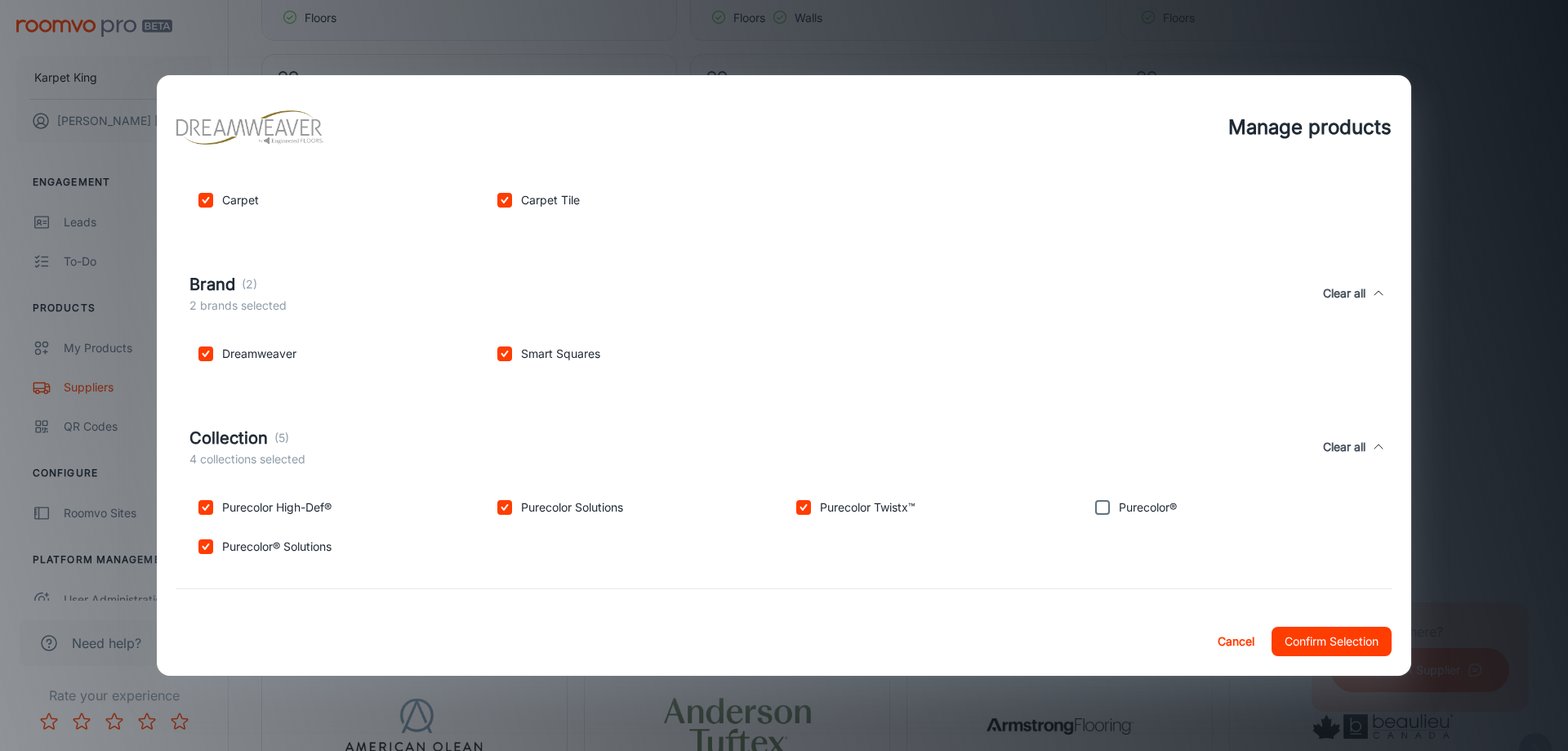
checkbox input "true"
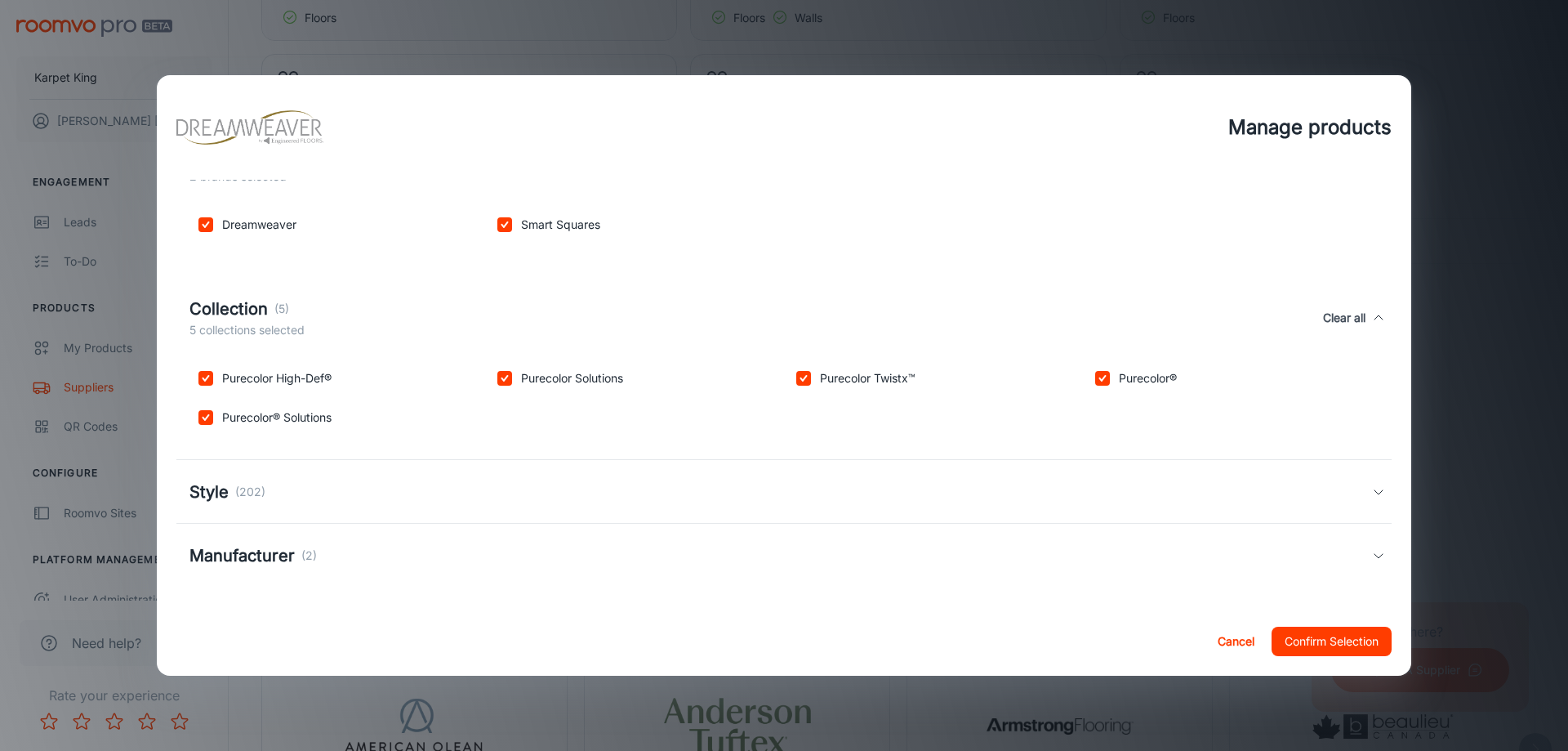
click at [249, 491] on p "(202)" at bounding box center [250, 492] width 30 height 18
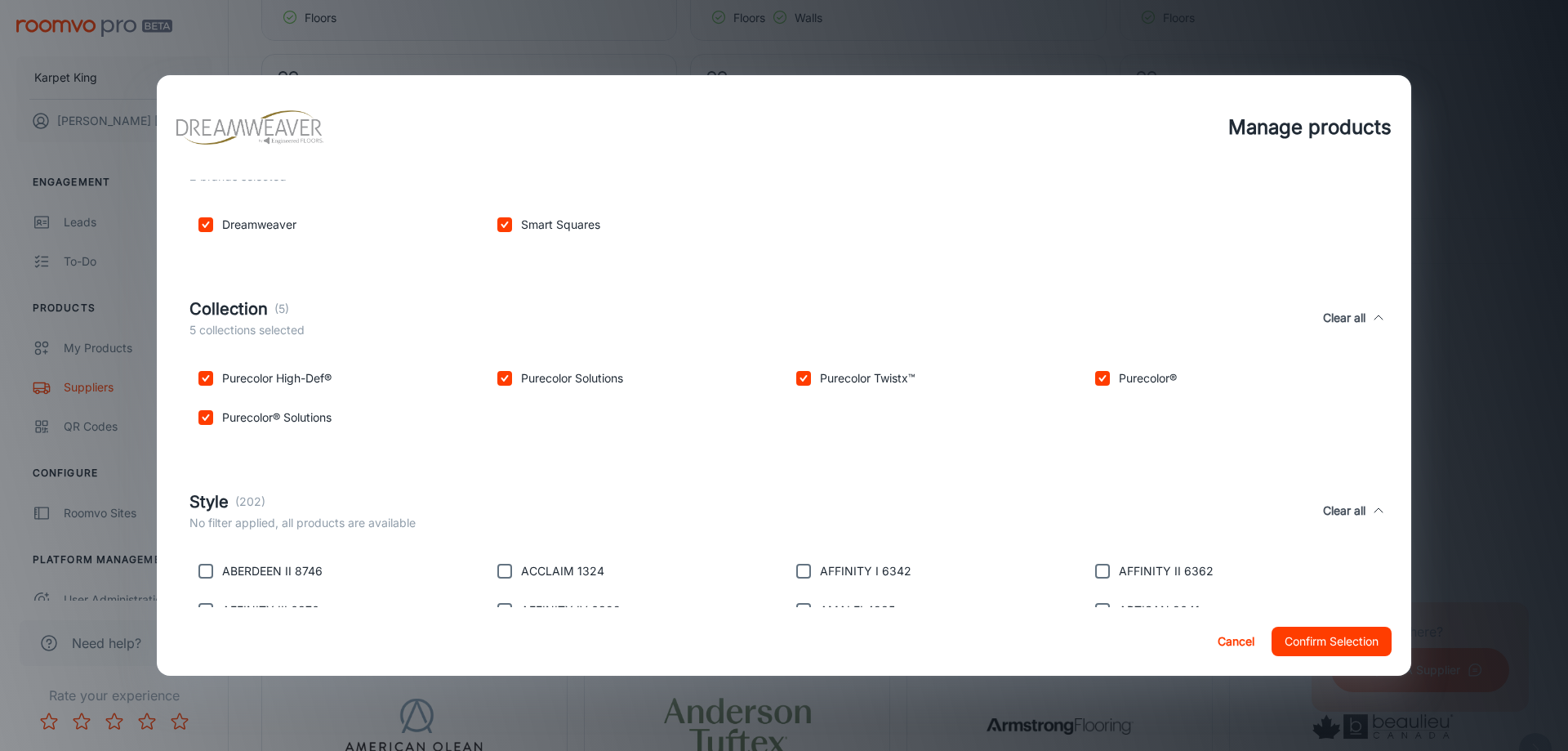
click at [265, 490] on div "Style (202)" at bounding box center [302, 502] width 227 height 24
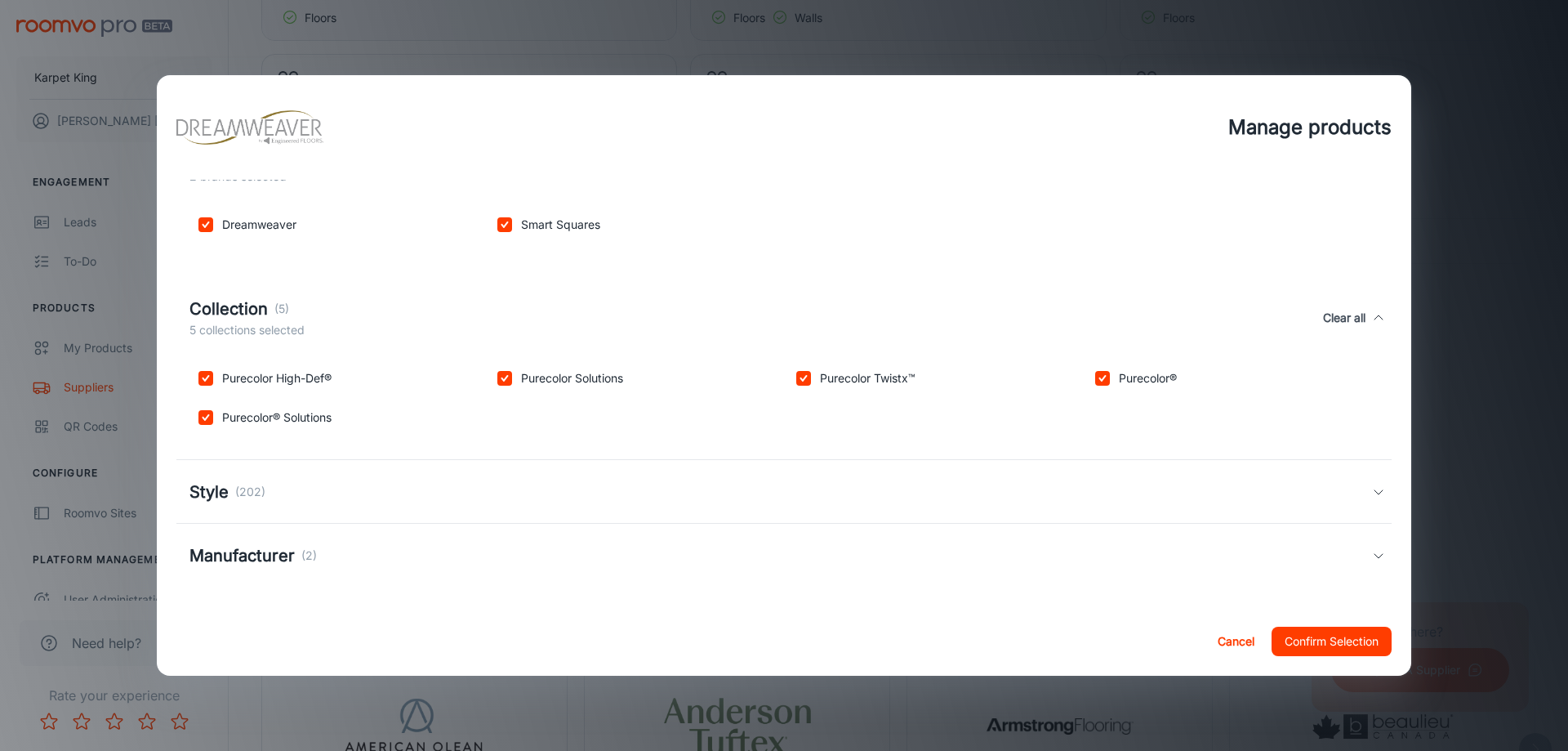
click at [274, 561] on h5 "Manufacturer" at bounding box center [242, 555] width 106 height 24
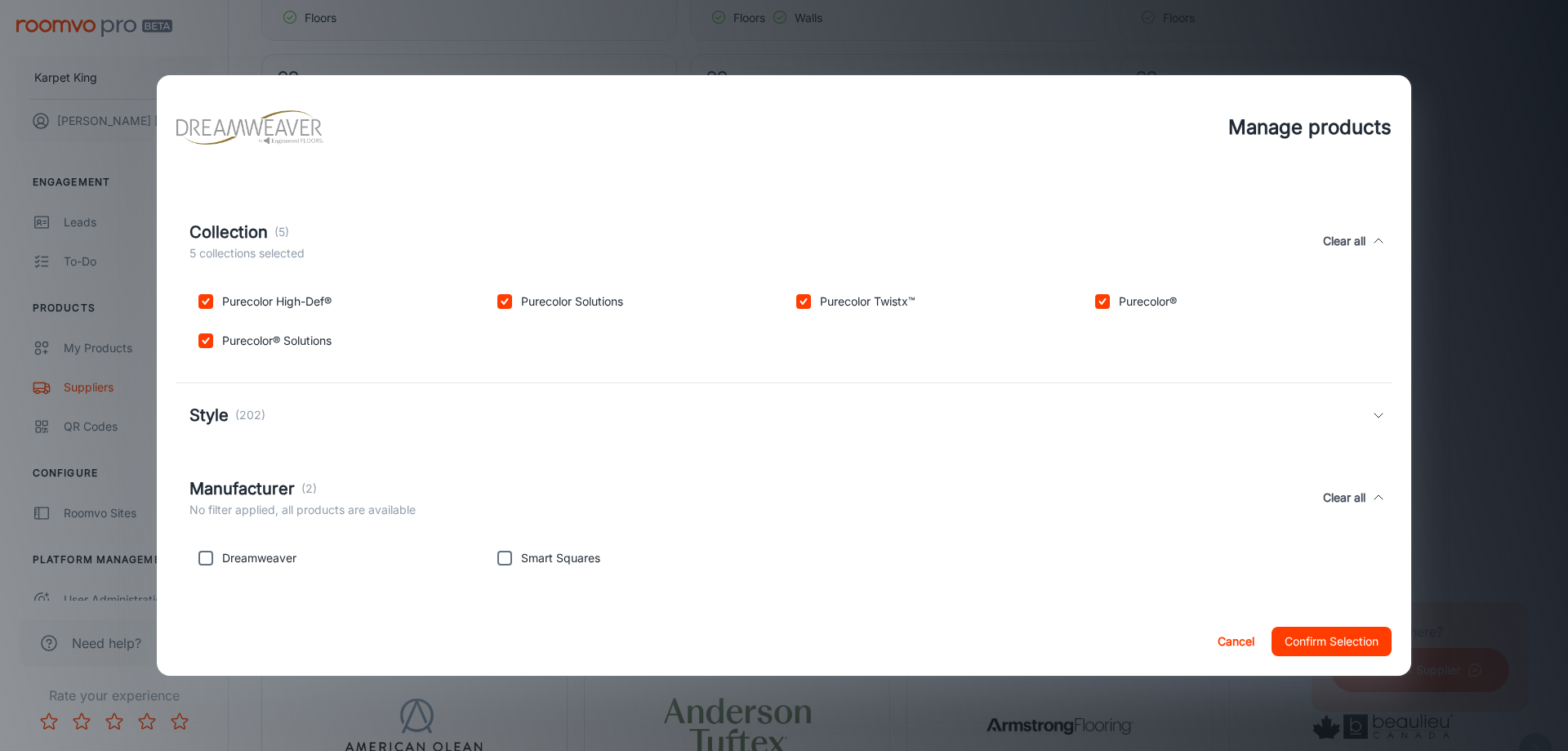
click at [503, 553] on input "checkbox" at bounding box center [505, 557] width 33 height 33
checkbox input "true"
click at [208, 560] on input "checkbox" at bounding box center [205, 557] width 33 height 33
checkbox input "true"
click at [1277, 636] on button "Confirm Selection" at bounding box center [1331, 641] width 120 height 29
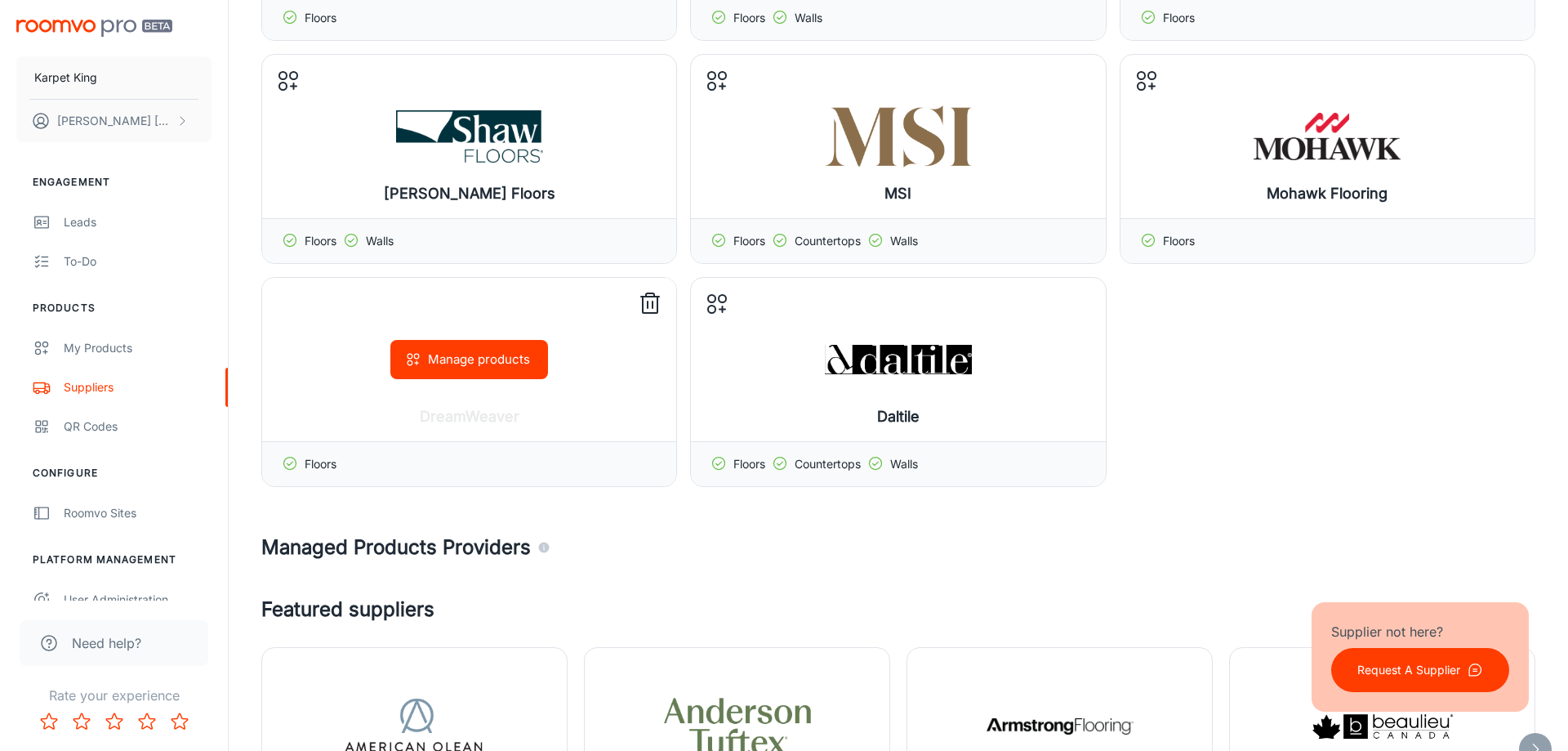
click at [452, 353] on button "Manage products" at bounding box center [469, 360] width 157 height 39
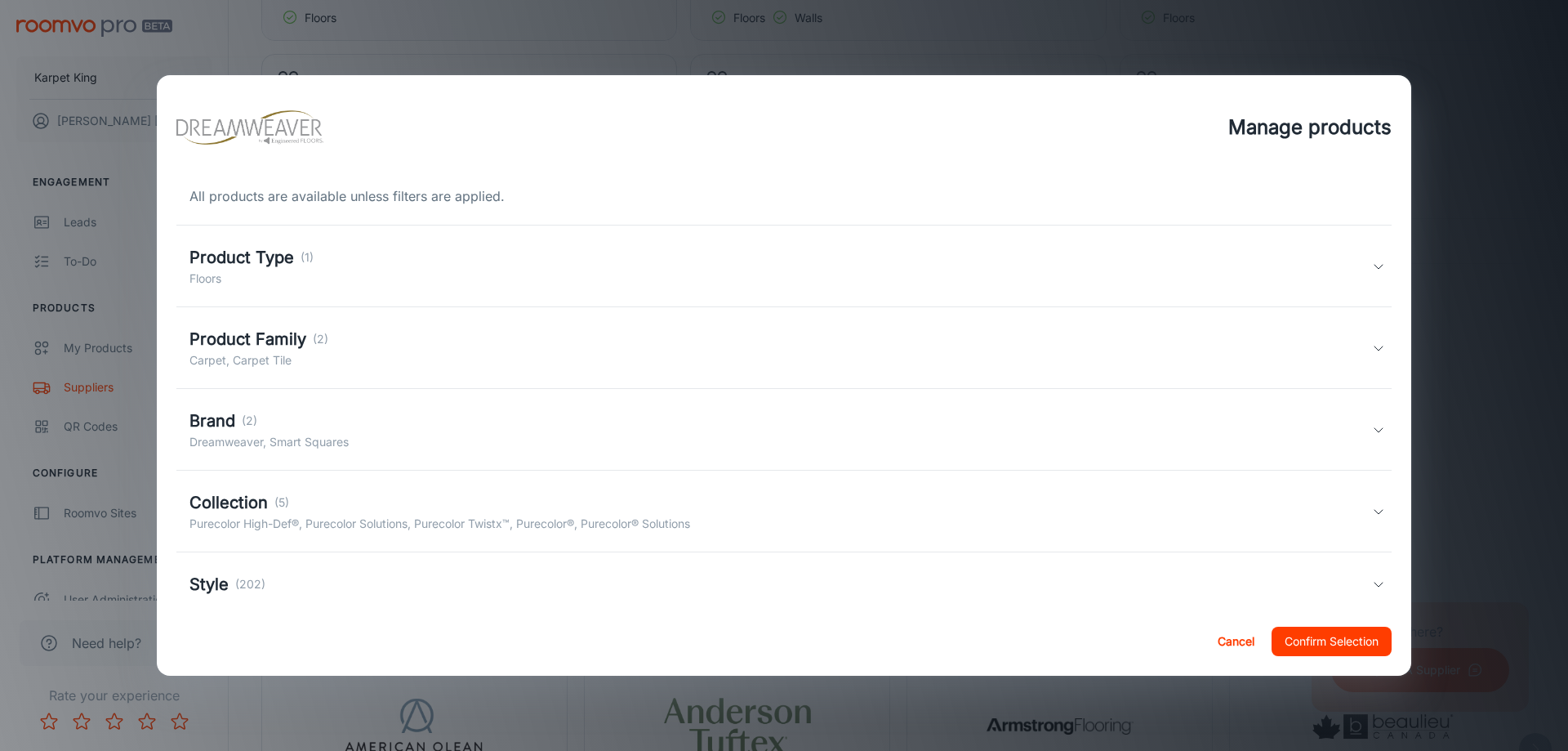
click at [1567, 323] on div "Manage products All products are available unless filters are applied. Product …" at bounding box center [784, 376] width 1568 height 751
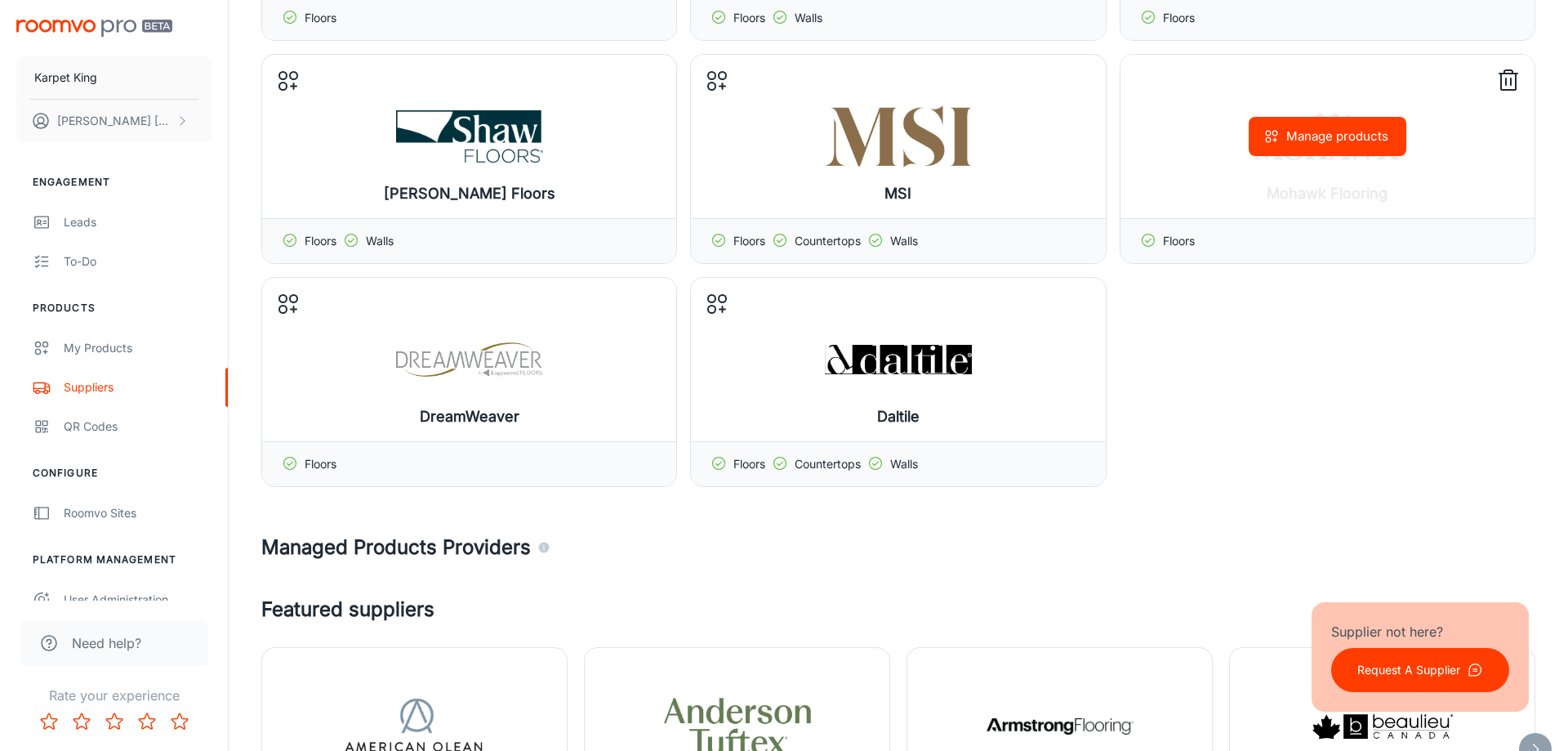
click at [1326, 130] on button "Manage products" at bounding box center [1327, 137] width 157 height 39
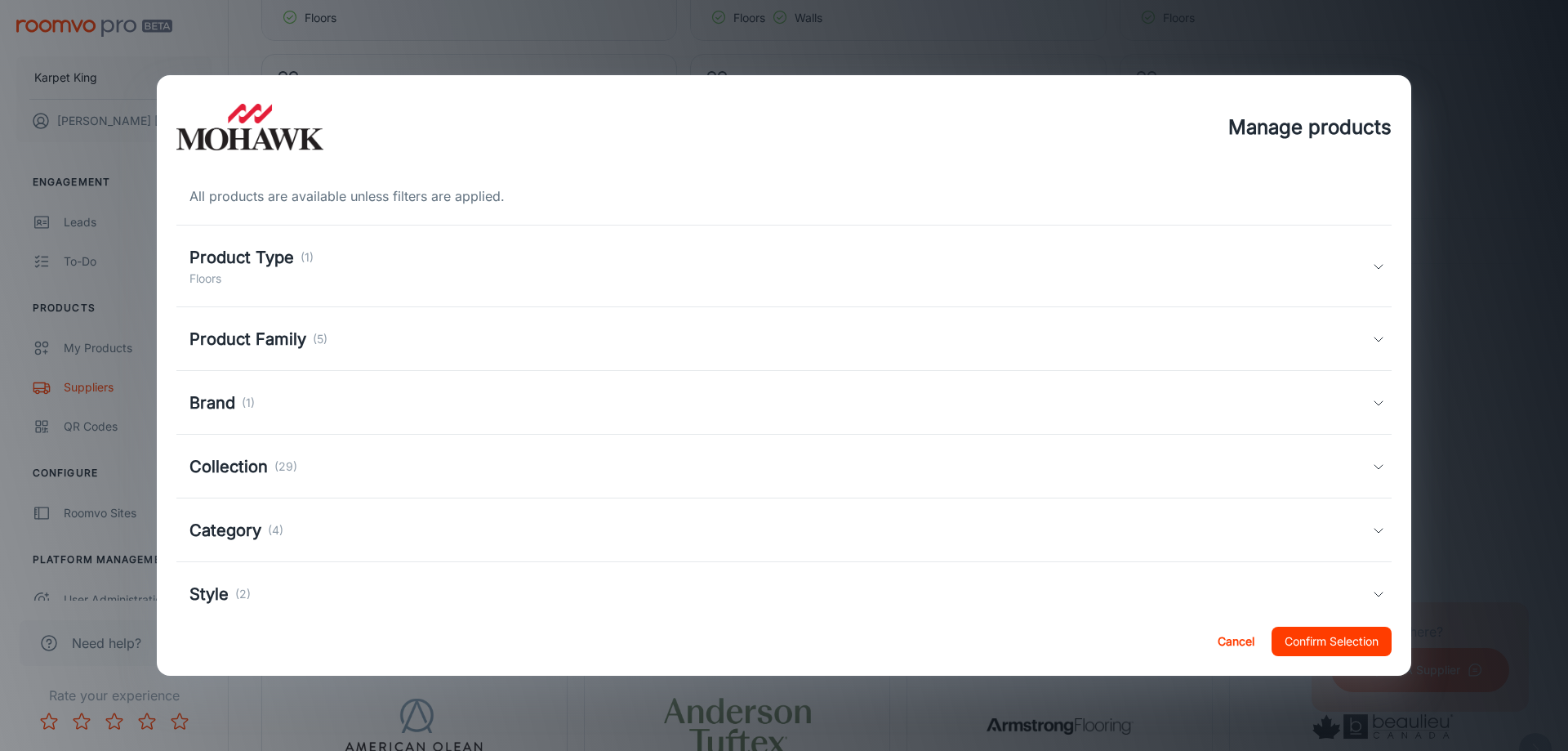
click at [367, 241] on div "Product Type (1) Floors" at bounding box center [784, 266] width 1215 height 81
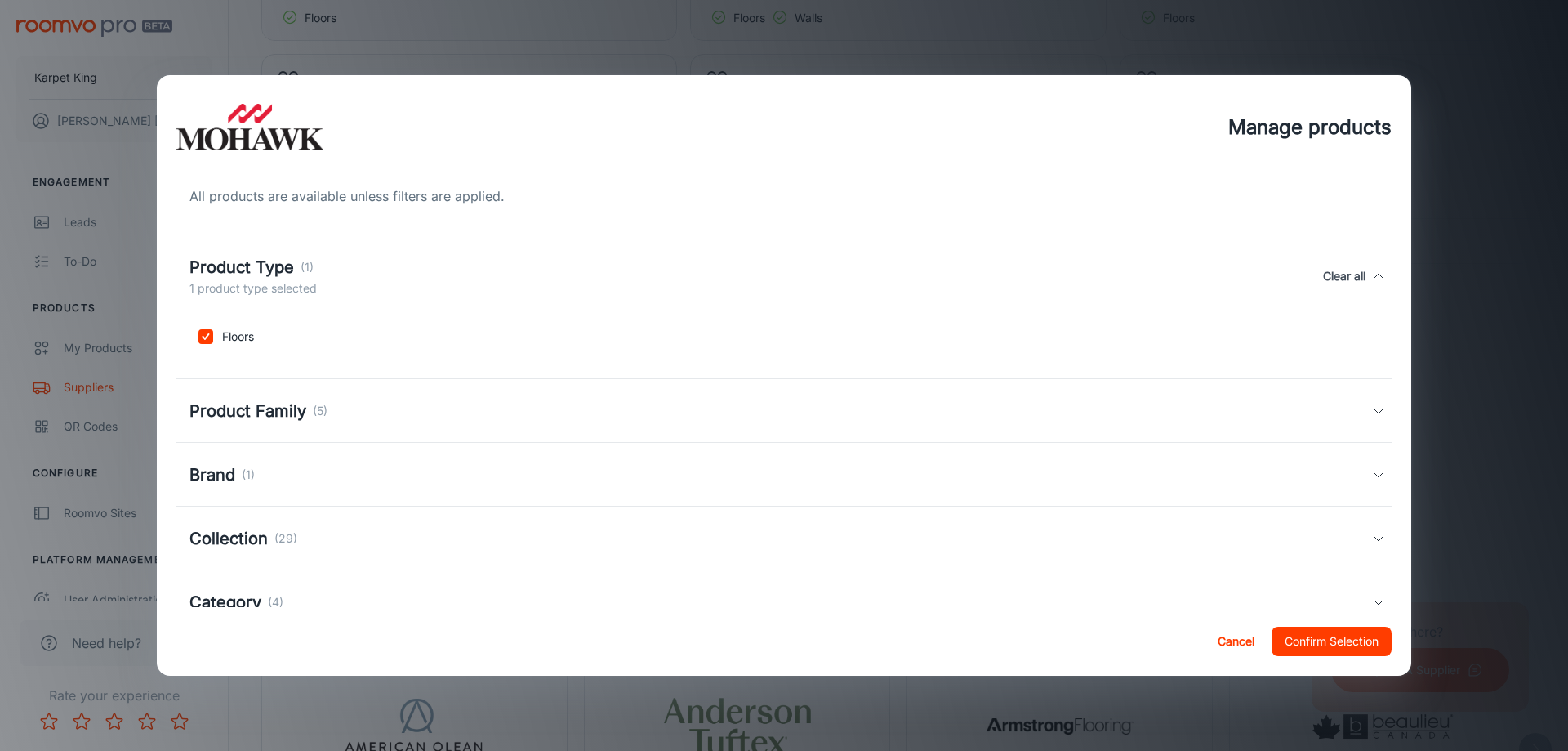
click at [364, 415] on div "Product Family (5)" at bounding box center [780, 411] width 1182 height 24
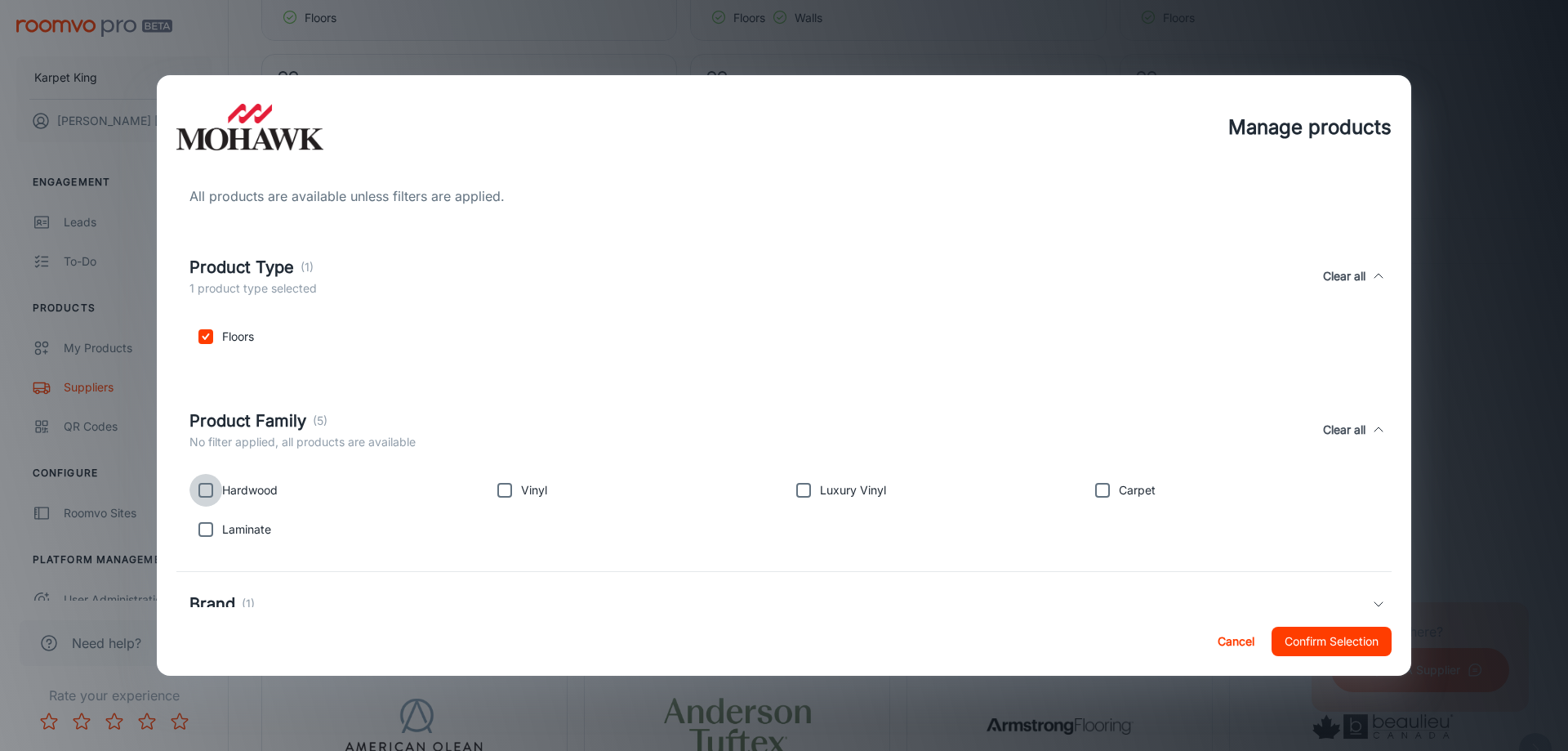
click at [213, 493] on input "checkbox" at bounding box center [205, 490] width 33 height 33
checkbox input "true"
click at [1105, 497] on input "checkbox" at bounding box center [1102, 490] width 33 height 33
checkbox input "true"
click at [799, 488] on input "checkbox" at bounding box center [803, 490] width 33 height 33
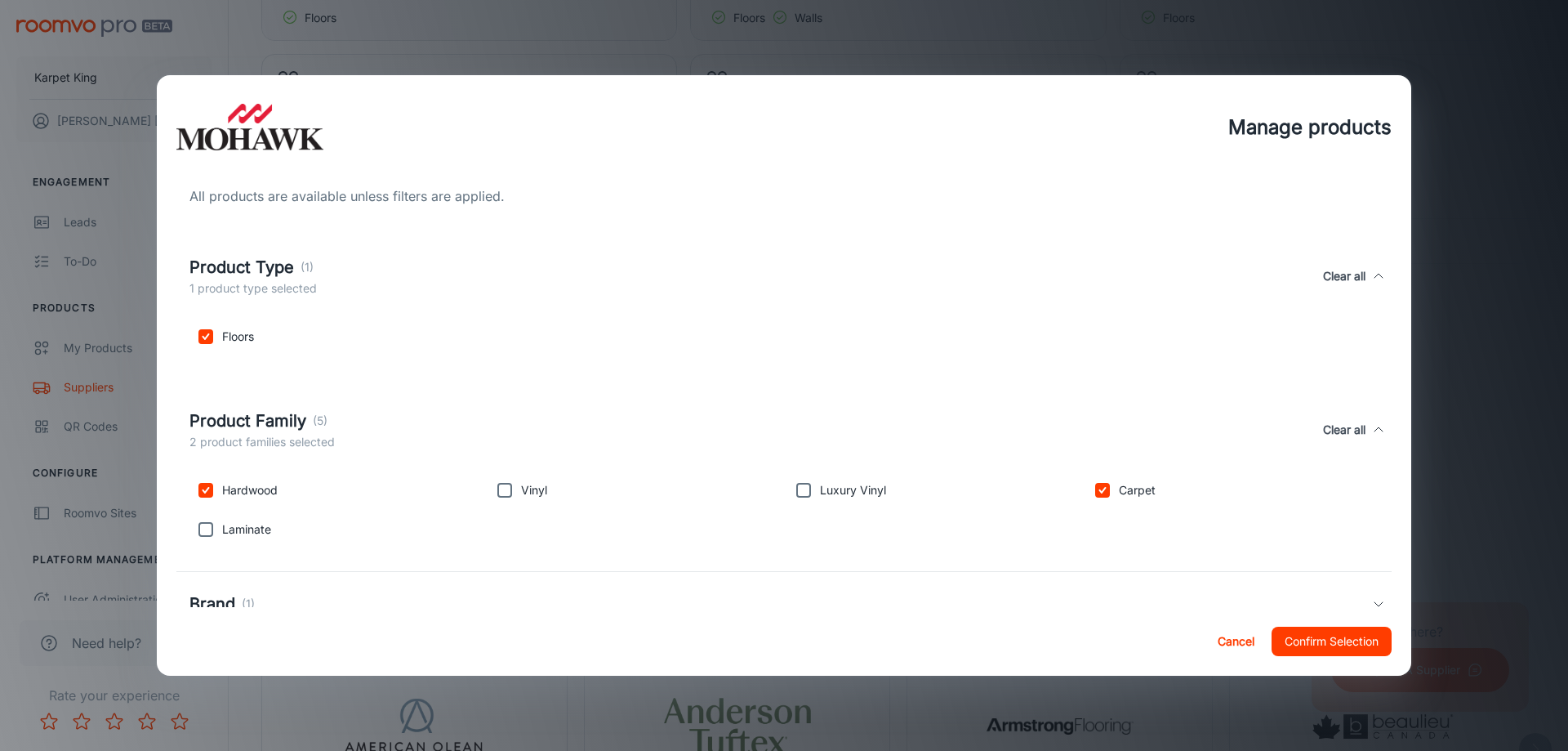
checkbox input "true"
click at [498, 484] on input "checkbox" at bounding box center [505, 490] width 33 height 33
checkbox input "true"
click at [213, 529] on input "checkbox" at bounding box center [205, 529] width 33 height 33
checkbox input "true"
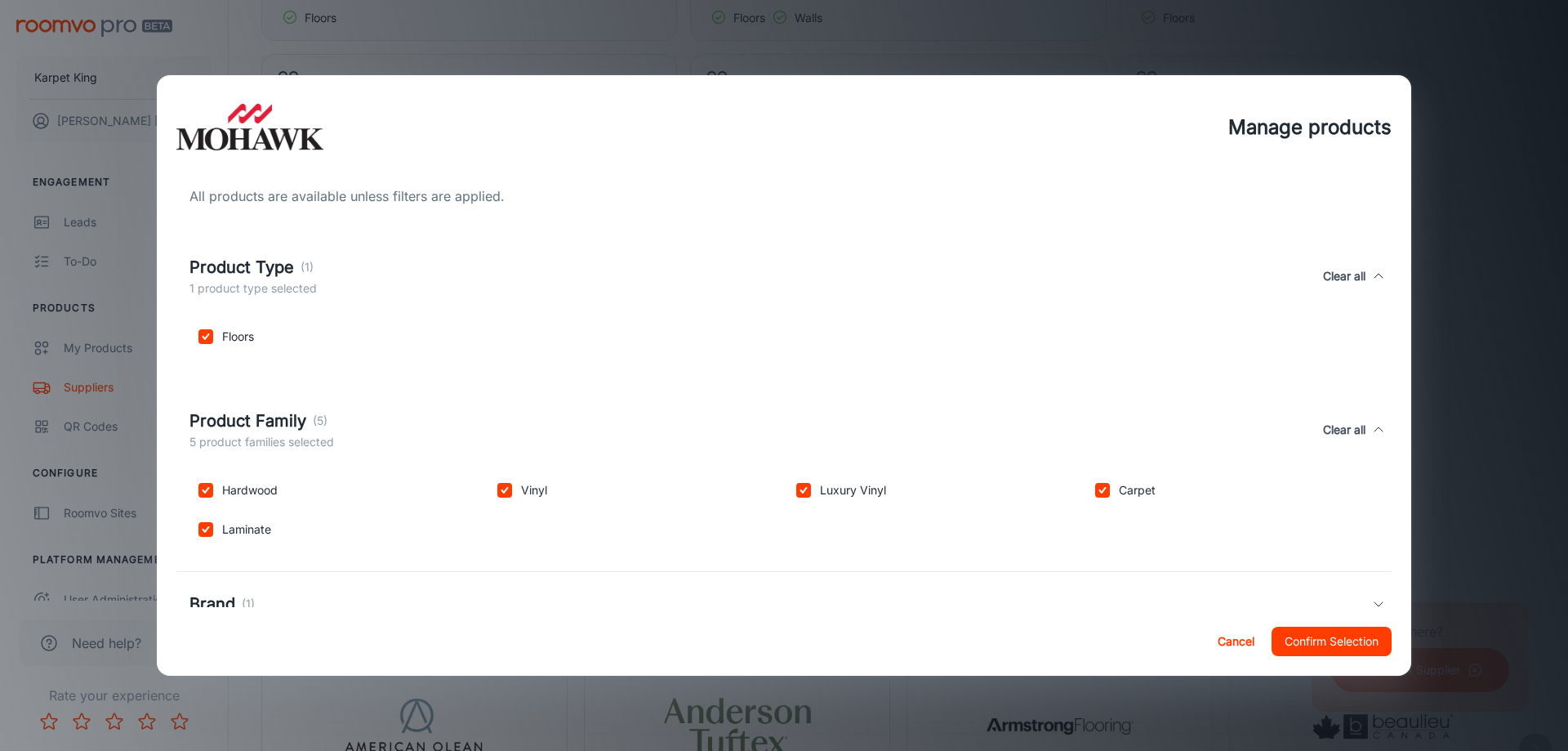
scroll to position [303, 0]
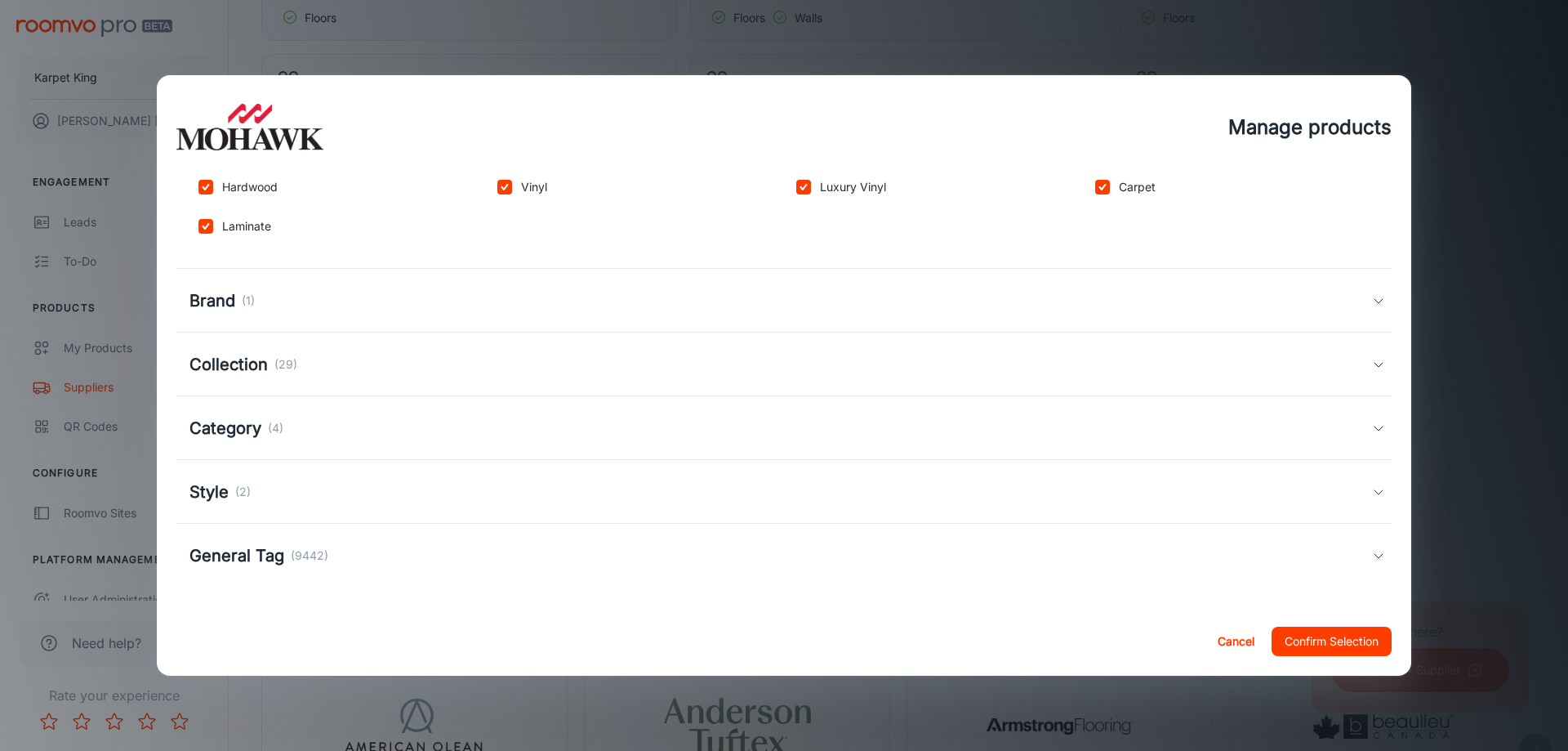
click at [195, 310] on h5 "Brand" at bounding box center [212, 301] width 46 height 24
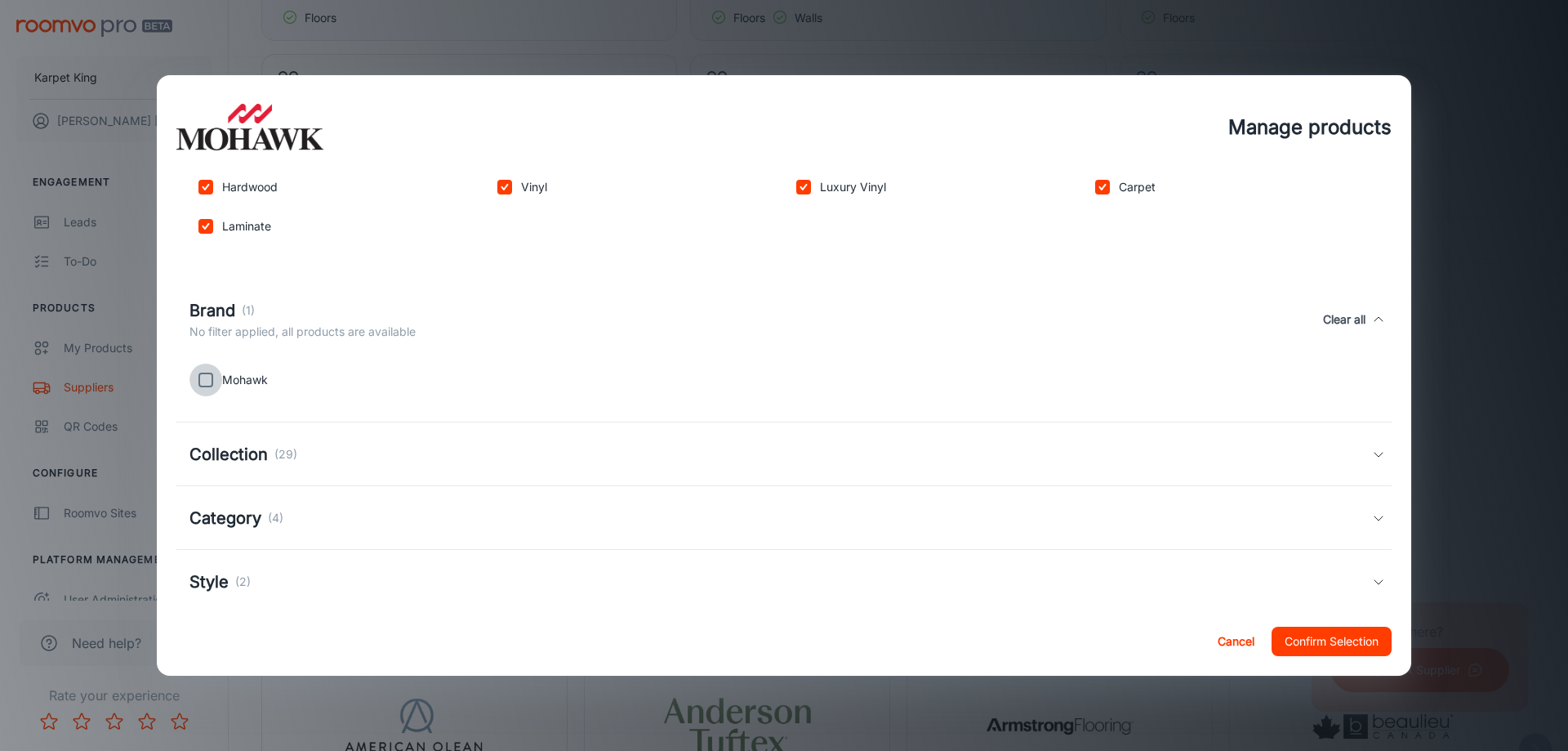
click at [212, 375] on input "checkbox" at bounding box center [205, 379] width 33 height 33
checkbox input "true"
click at [304, 457] on div "Collection (29)" at bounding box center [780, 454] width 1182 height 24
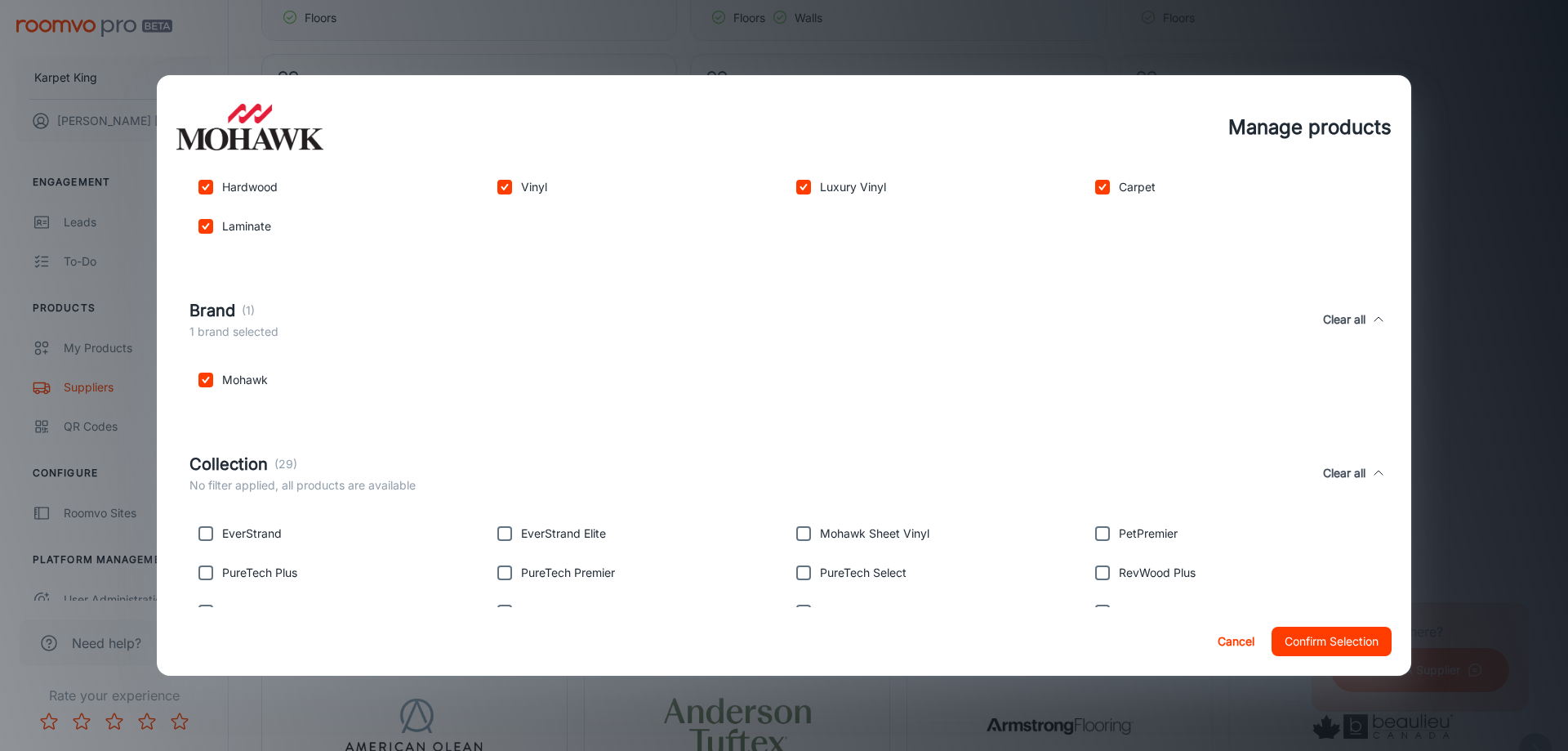
click at [253, 528] on p "EverStrand" at bounding box center [252, 533] width 60 height 18
click at [213, 538] on input "checkbox" at bounding box center [205, 533] width 33 height 33
checkbox input "true"
click at [500, 562] on input "checkbox" at bounding box center [505, 572] width 33 height 33
checkbox input "true"
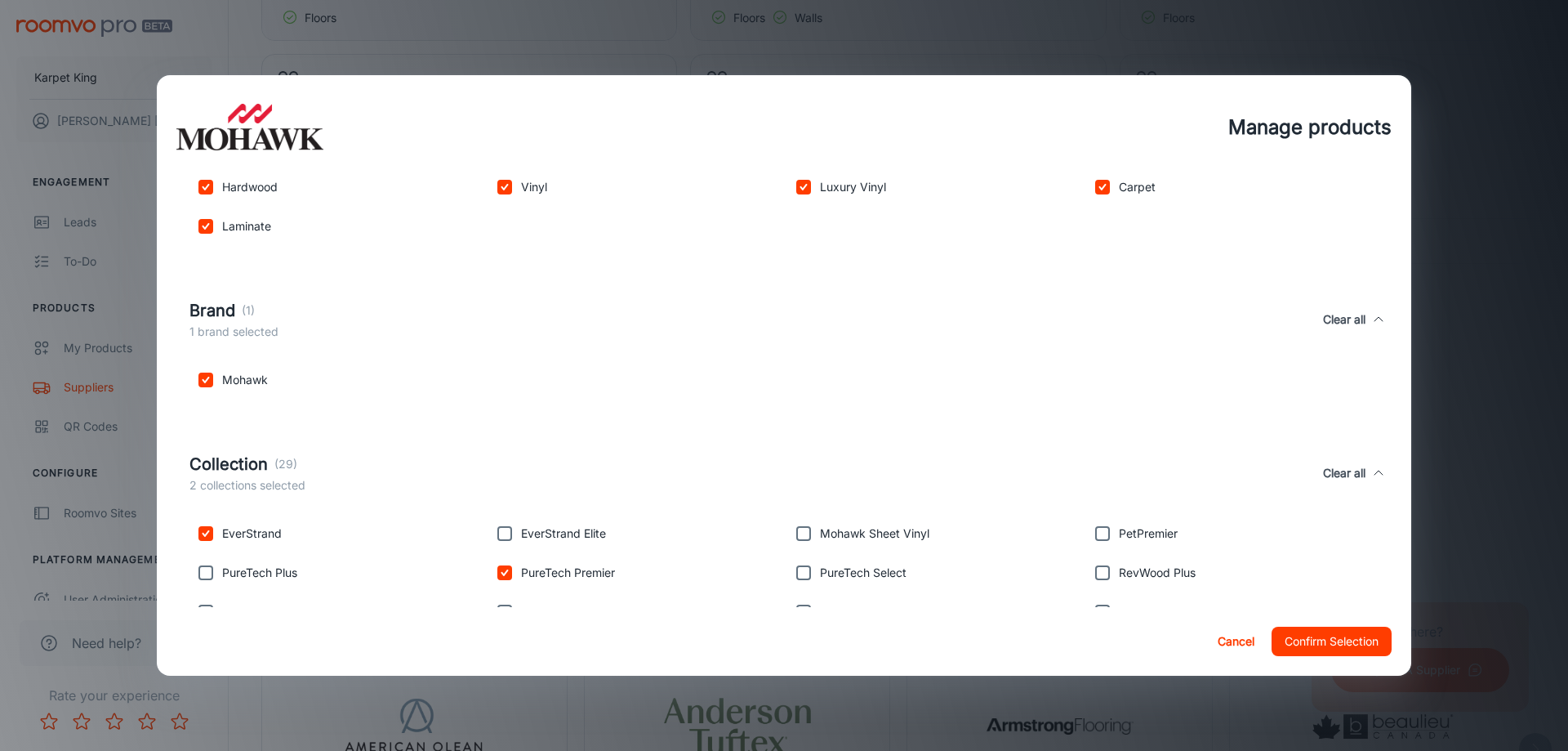
click at [200, 582] on input "checkbox" at bounding box center [205, 572] width 33 height 33
checkbox input "true"
drag, startPoint x: 508, startPoint y: 535, endPoint x: 735, endPoint y: 537, distance: 227.0
click at [509, 535] on input "checkbox" at bounding box center [505, 533] width 33 height 33
checkbox input "true"
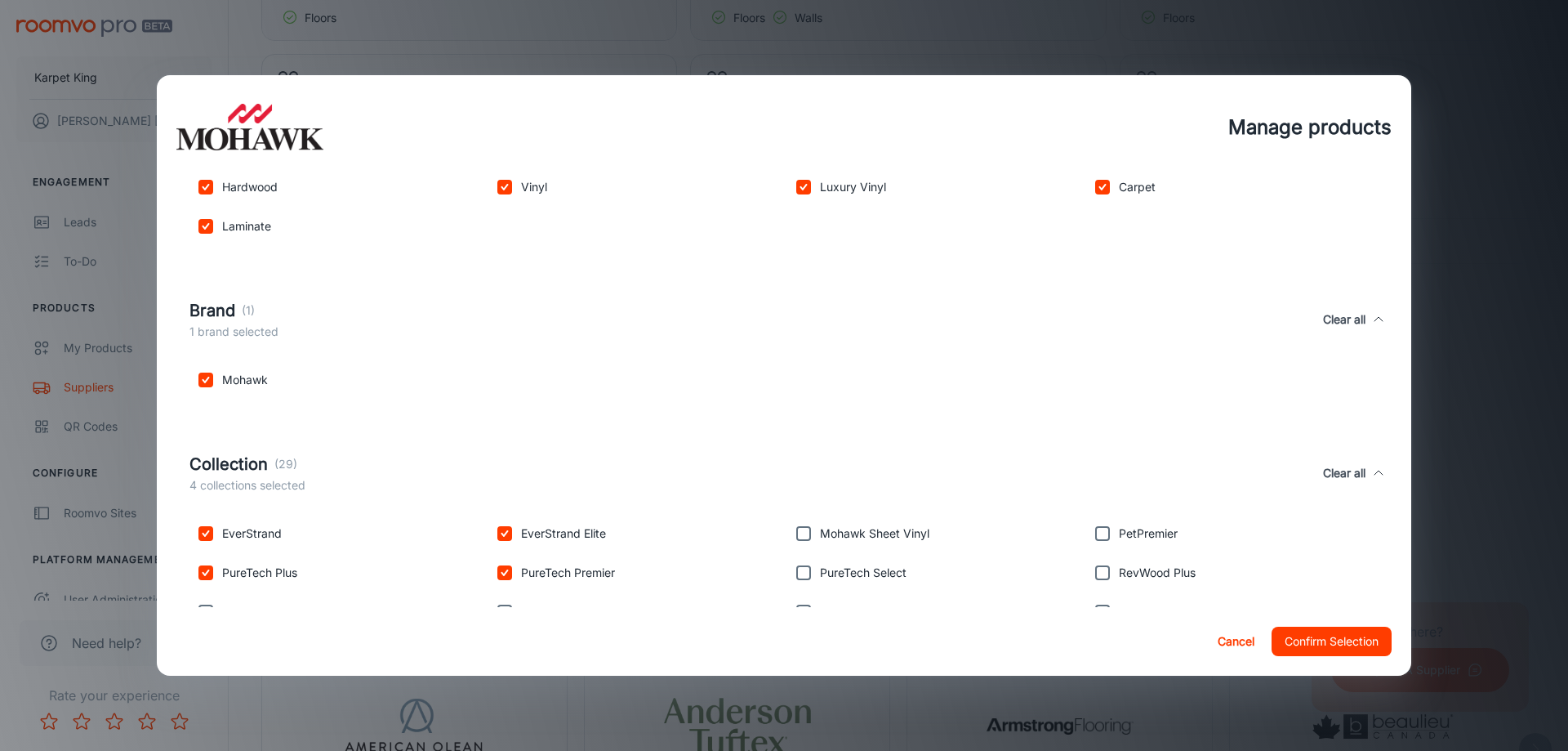
click at [813, 534] on input "checkbox" at bounding box center [803, 533] width 33 height 33
checkbox input "true"
click at [812, 579] on input "checkbox" at bounding box center [803, 572] width 33 height 33
checkbox input "true"
click at [1097, 570] on input "checkbox" at bounding box center [1102, 572] width 33 height 33
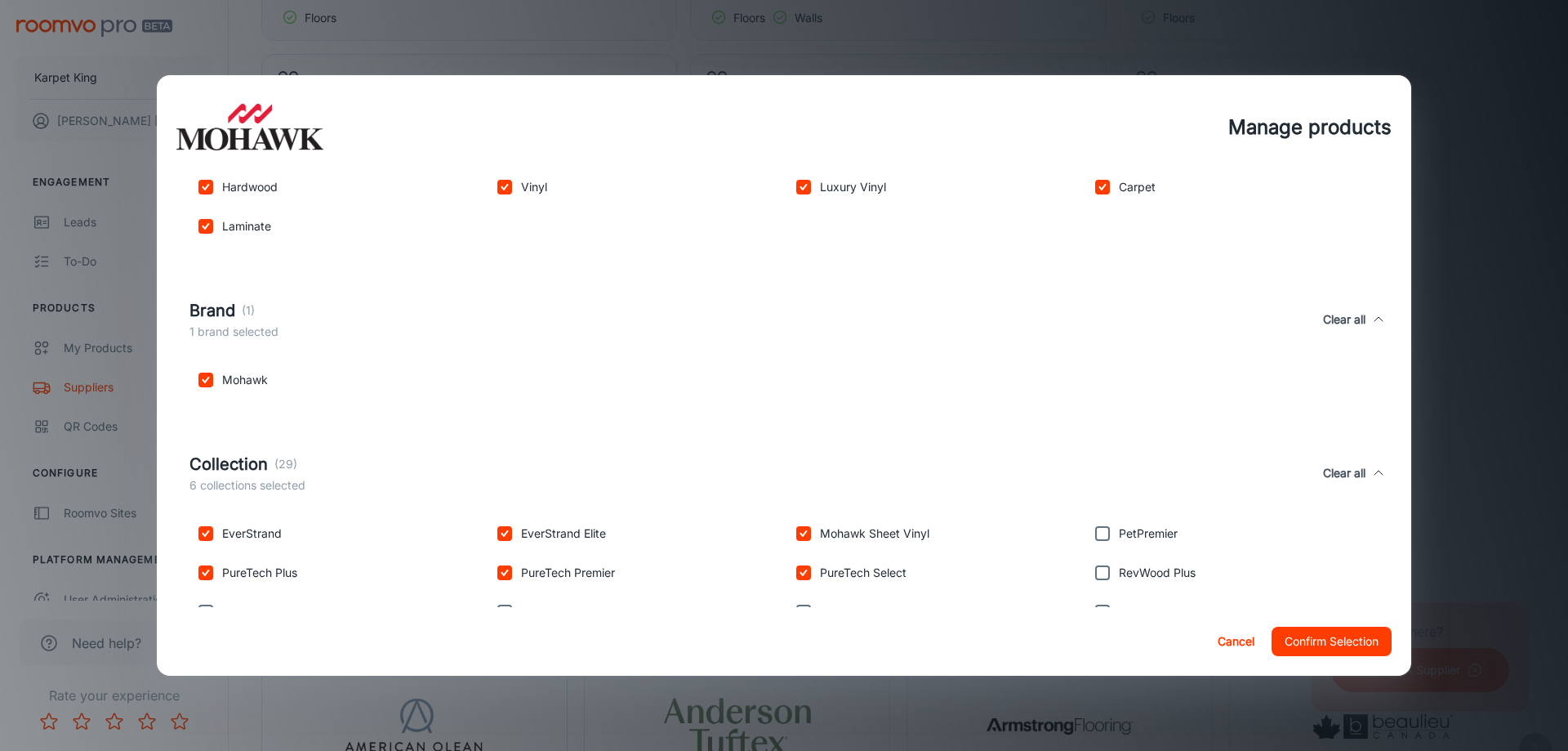
checkbox input "true"
drag, startPoint x: 1106, startPoint y: 530, endPoint x: 1254, endPoint y: 541, distance: 148.4
click at [1106, 531] on input "checkbox" at bounding box center [1102, 533] width 33 height 33
checkbox input "true"
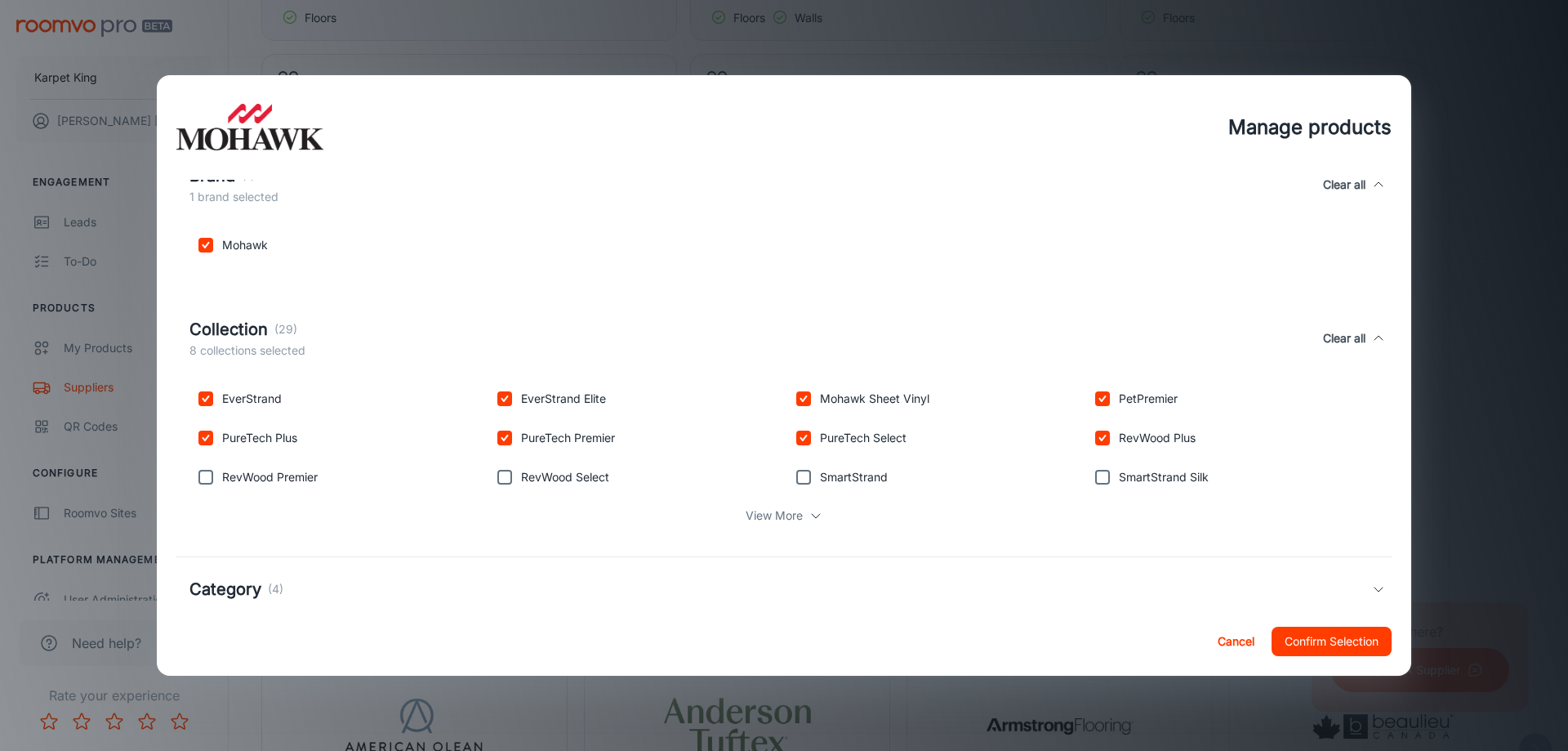
scroll to position [550, 0]
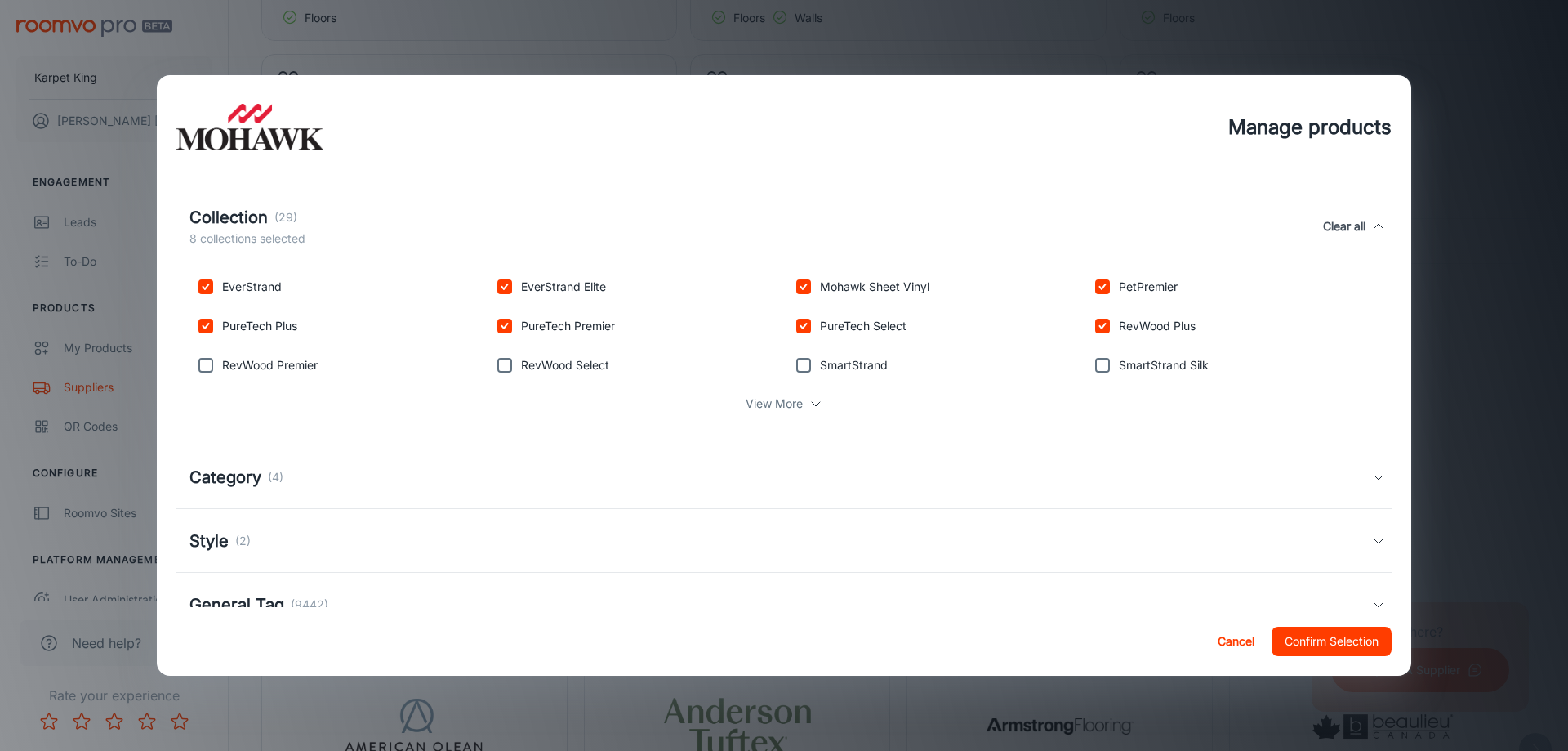
click at [1111, 363] on input "checkbox" at bounding box center [1102, 364] width 33 height 33
checkbox input "true"
click at [816, 371] on input "checkbox" at bounding box center [803, 364] width 33 height 33
checkbox input "true"
click at [576, 368] on p "RevWood Select" at bounding box center [565, 364] width 88 height 18
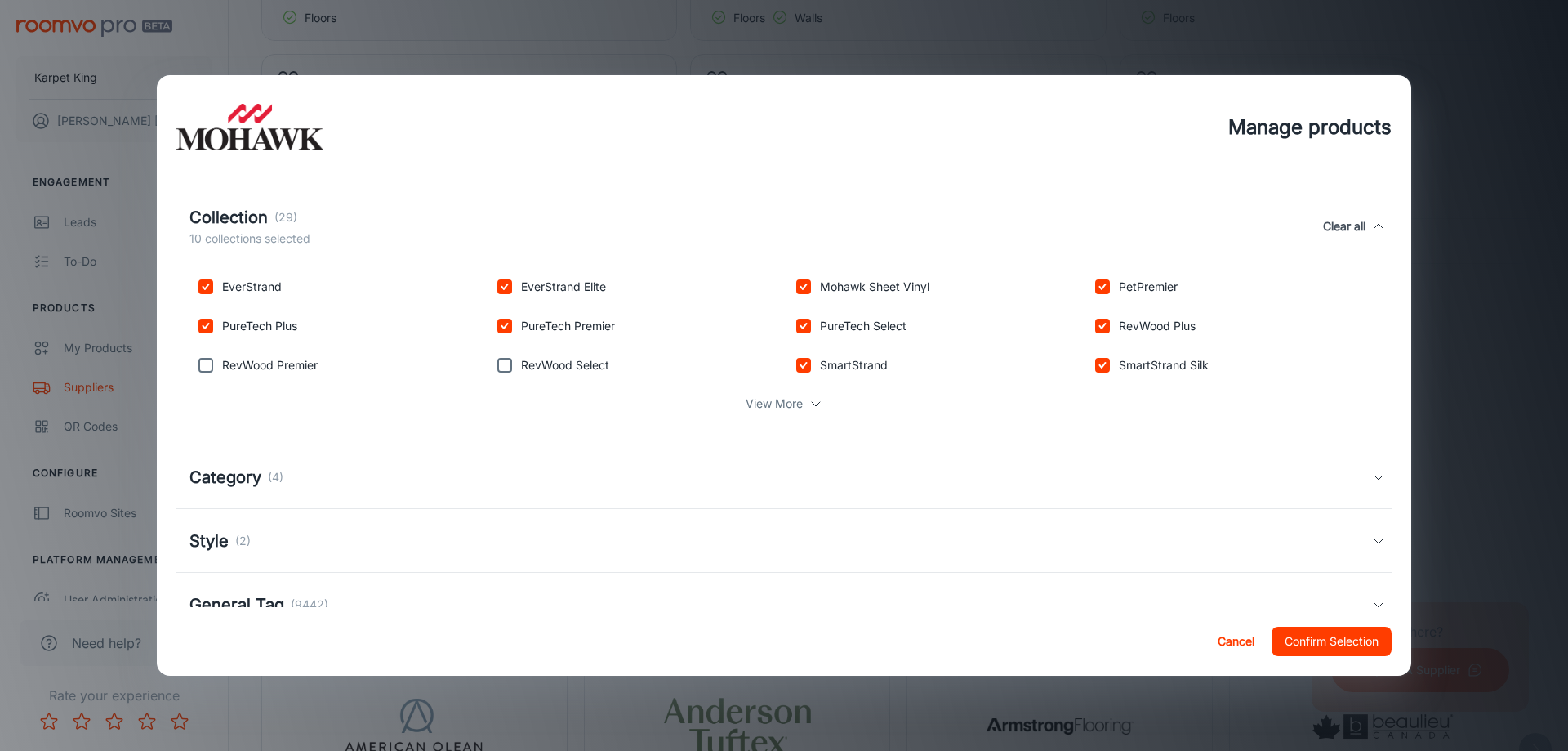
click at [483, 368] on div "RevWood Select" at bounding box center [631, 361] width 299 height 39
click at [499, 367] on input "checkbox" at bounding box center [505, 364] width 33 height 33
checkbox input "true"
click at [208, 362] on input "checkbox" at bounding box center [205, 364] width 33 height 33
checkbox input "true"
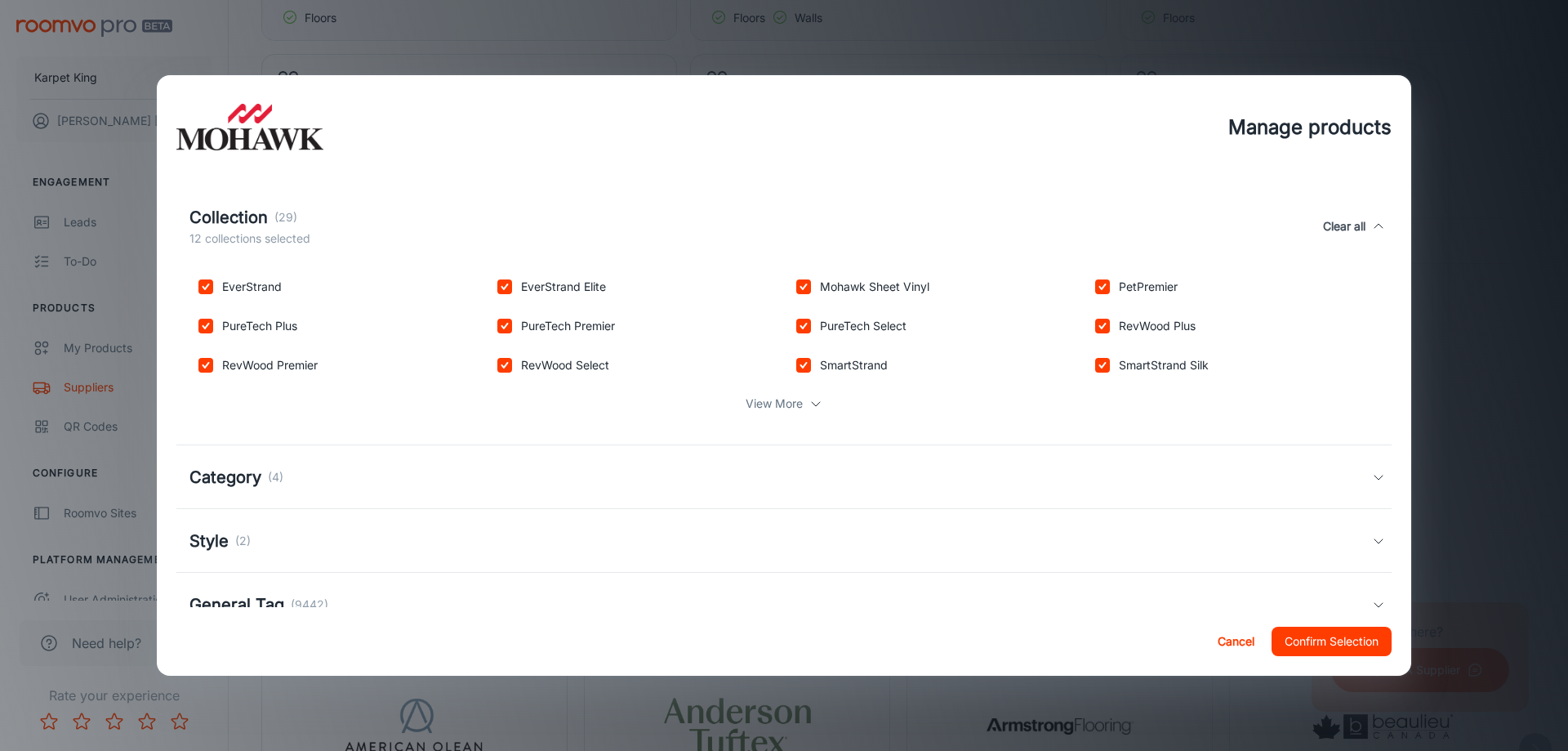
click at [805, 400] on div "View More" at bounding box center [784, 403] width 1189 height 31
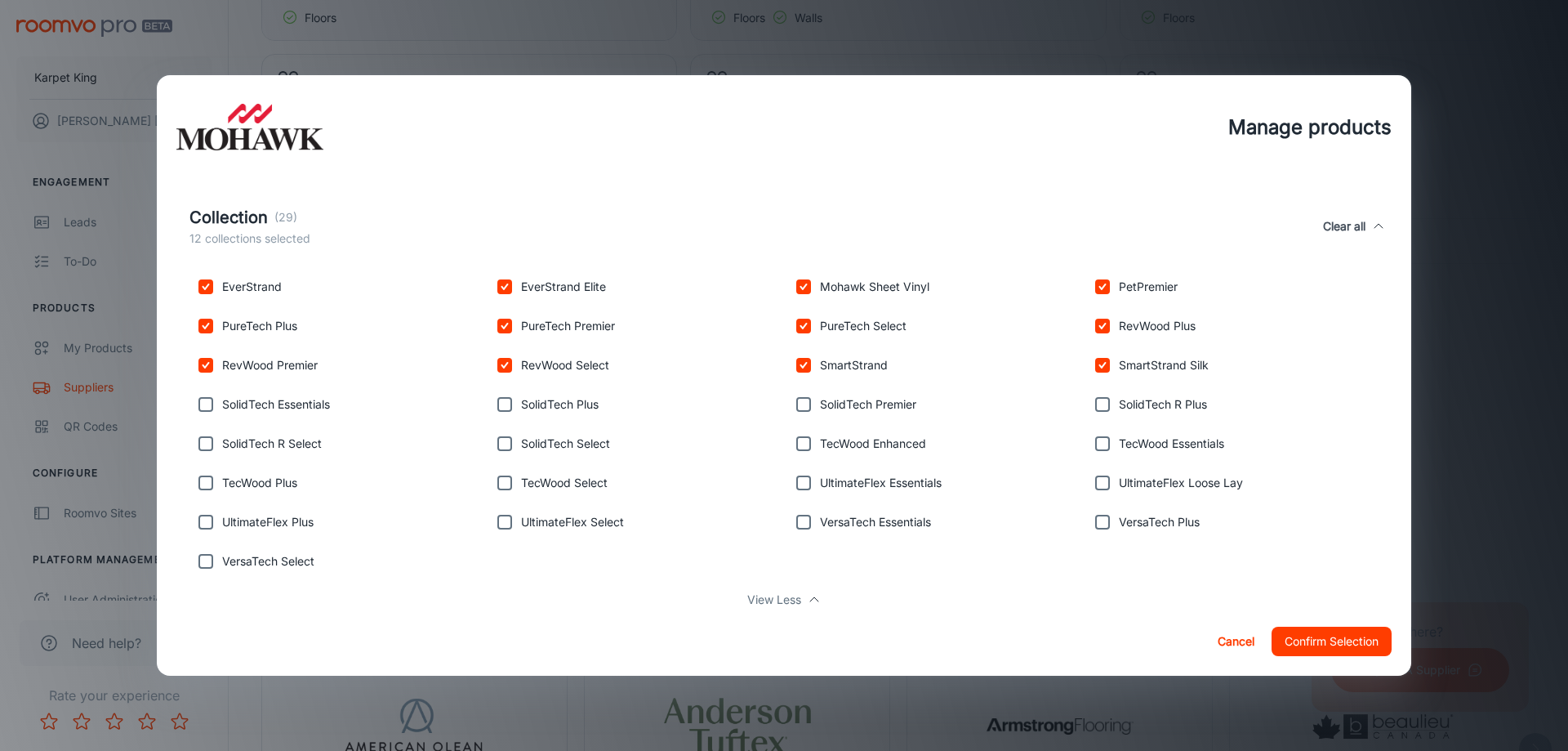
drag, startPoint x: 813, startPoint y: 449, endPoint x: 798, endPoint y: 448, distance: 15.0
click at [811, 451] on input "checkbox" at bounding box center [803, 443] width 33 height 33
checkbox input "true"
drag, startPoint x: 811, startPoint y: 412, endPoint x: 1034, endPoint y: 416, distance: 223.0
click at [812, 412] on input "checkbox" at bounding box center [803, 404] width 33 height 33
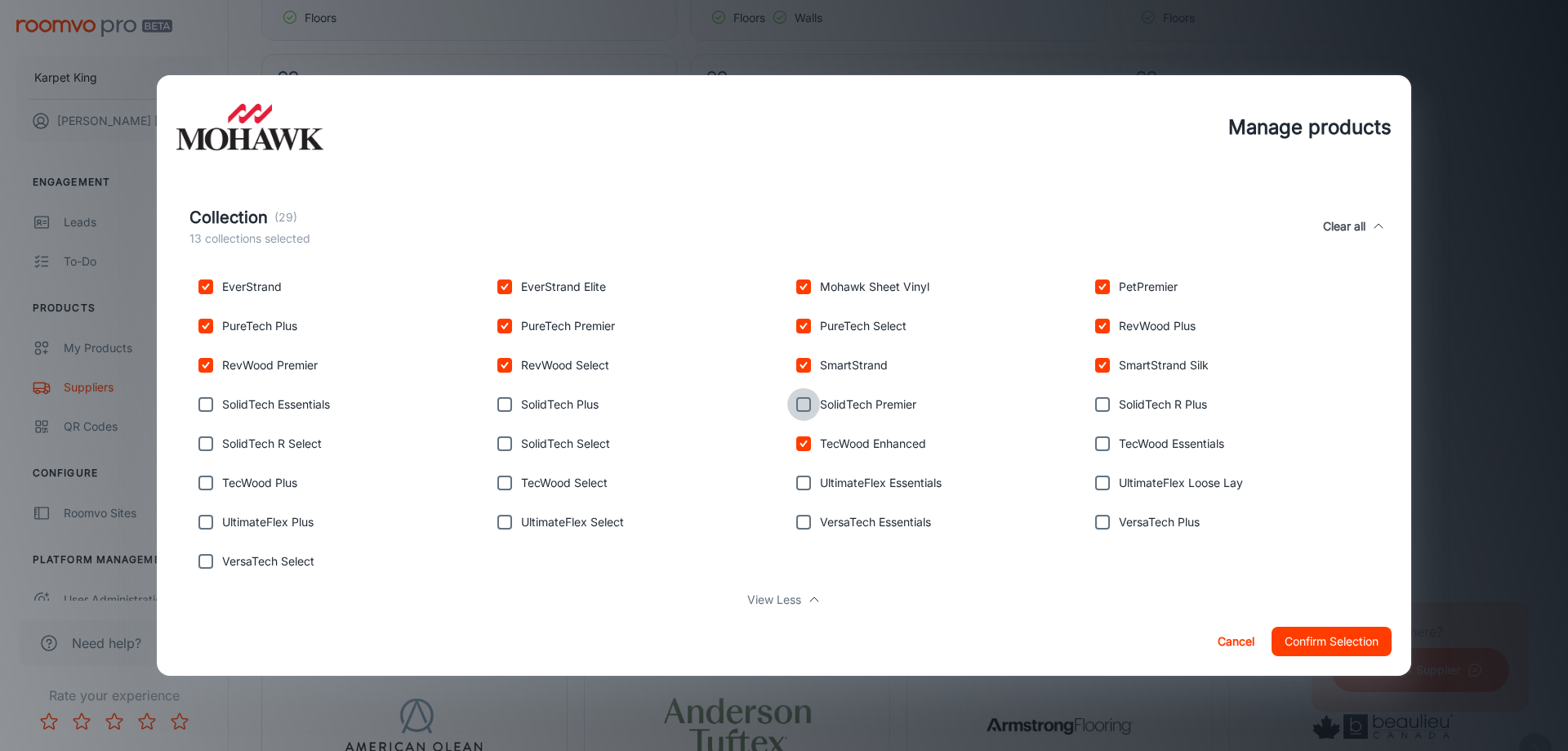
checkbox input "true"
click at [1121, 401] on p "SolidTech R Plus" at bounding box center [1163, 404] width 88 height 18
click at [1108, 442] on input "checkbox" at bounding box center [1102, 443] width 33 height 33
checkbox input "true"
drag, startPoint x: 1108, startPoint y: 400, endPoint x: 1106, endPoint y: 438, distance: 38.1
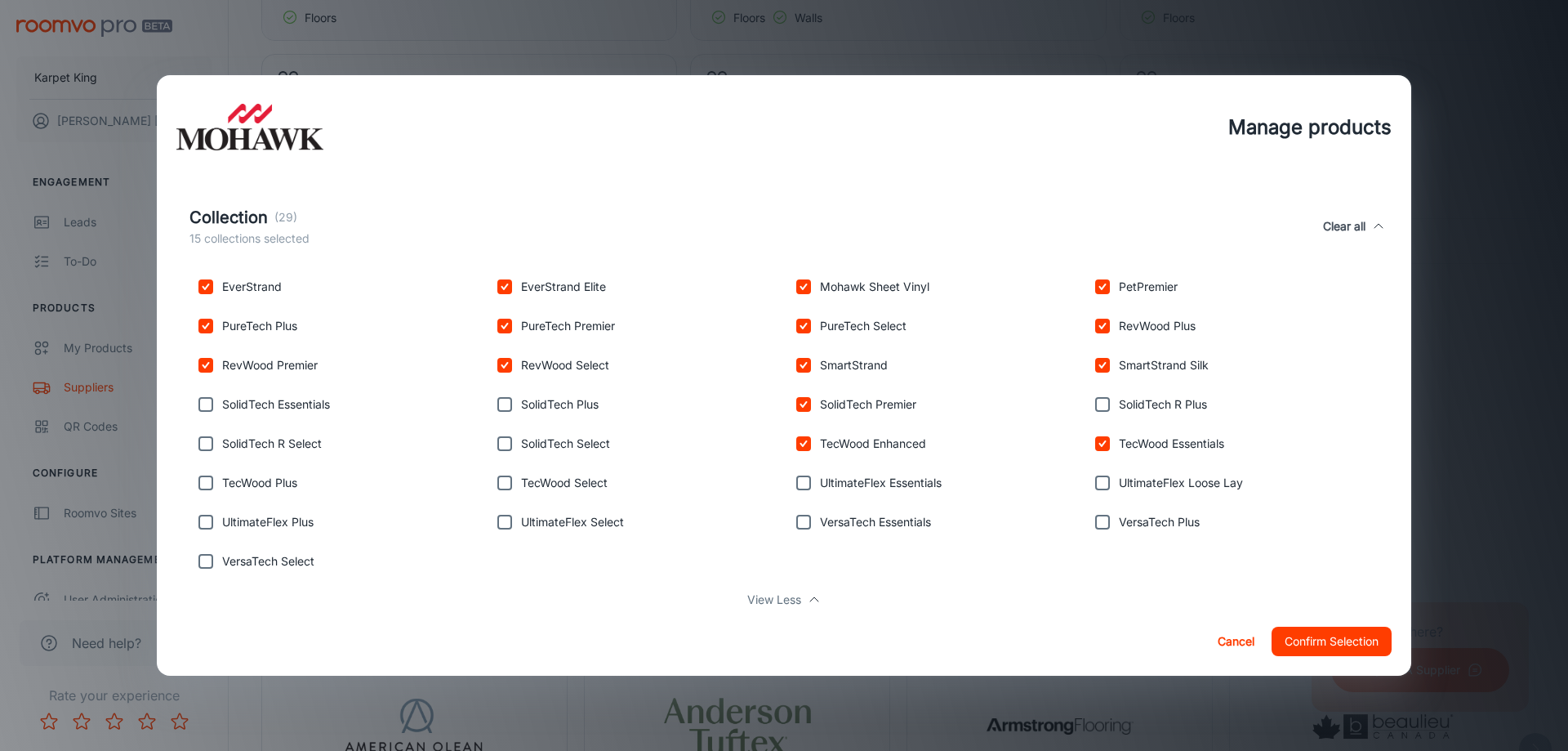
click at [1107, 400] on input "checkbox" at bounding box center [1102, 404] width 33 height 33
checkbox input "true"
click at [1106, 478] on input "checkbox" at bounding box center [1102, 482] width 33 height 33
checkbox input "true"
click at [1106, 523] on input "checkbox" at bounding box center [1102, 522] width 33 height 33
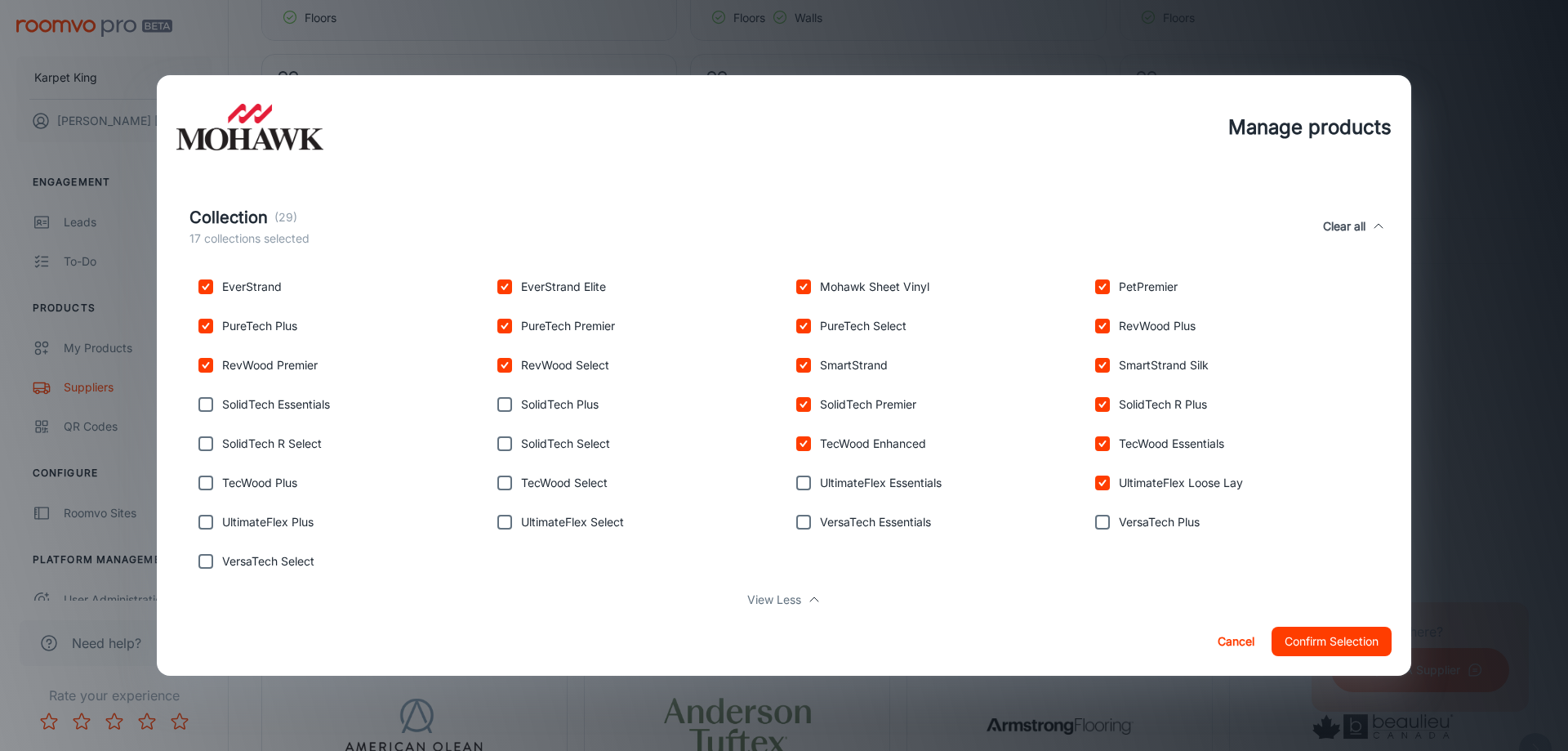
checkbox input "true"
click at [799, 525] on input "checkbox" at bounding box center [803, 522] width 33 height 33
checkbox input "true"
click at [796, 491] on input "checkbox" at bounding box center [803, 482] width 33 height 33
checkbox input "true"
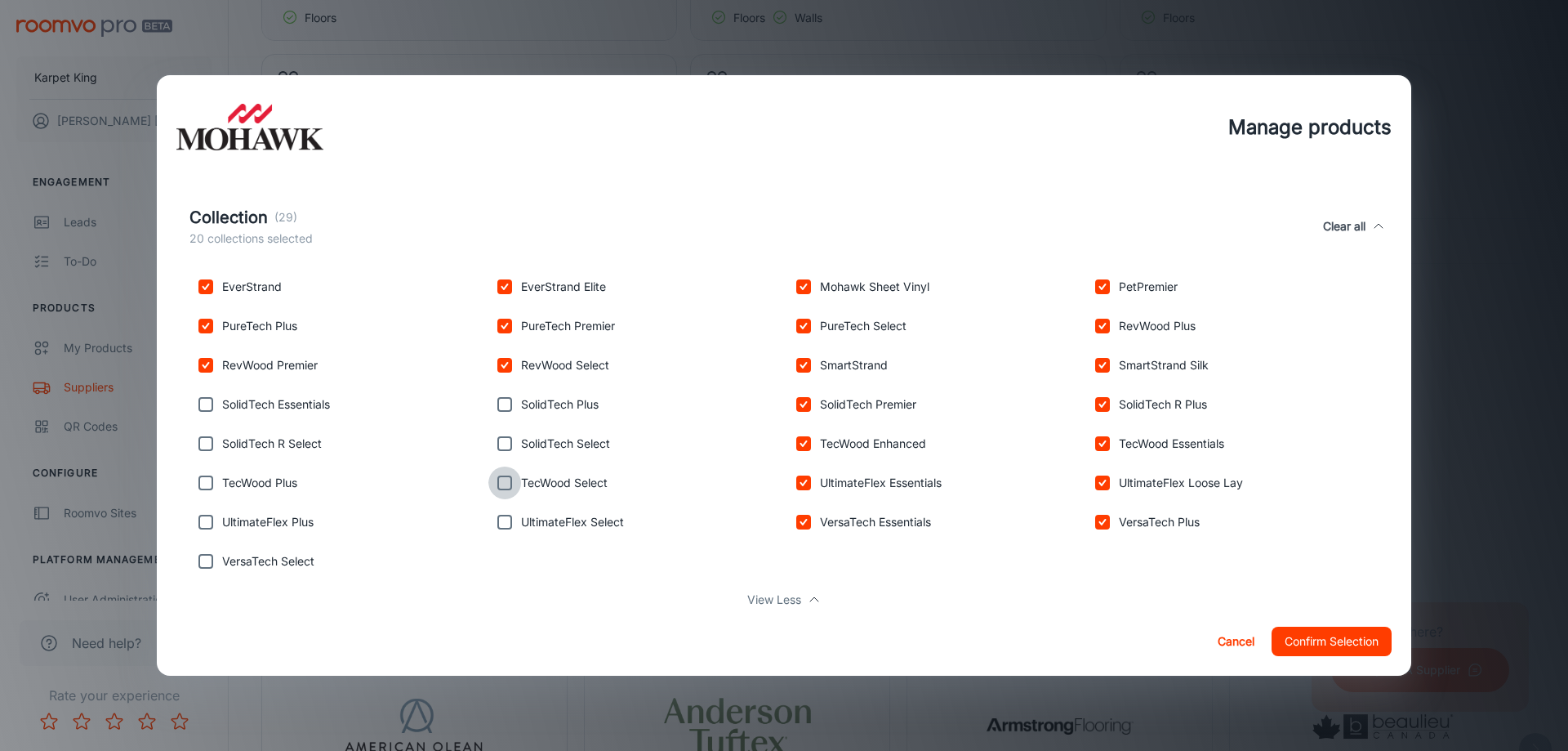
click at [513, 477] on input "checkbox" at bounding box center [505, 482] width 33 height 33
checkbox input "true"
click at [505, 432] on input "checkbox" at bounding box center [505, 443] width 33 height 33
checkbox input "true"
click at [504, 403] on input "checkbox" at bounding box center [505, 404] width 33 height 33
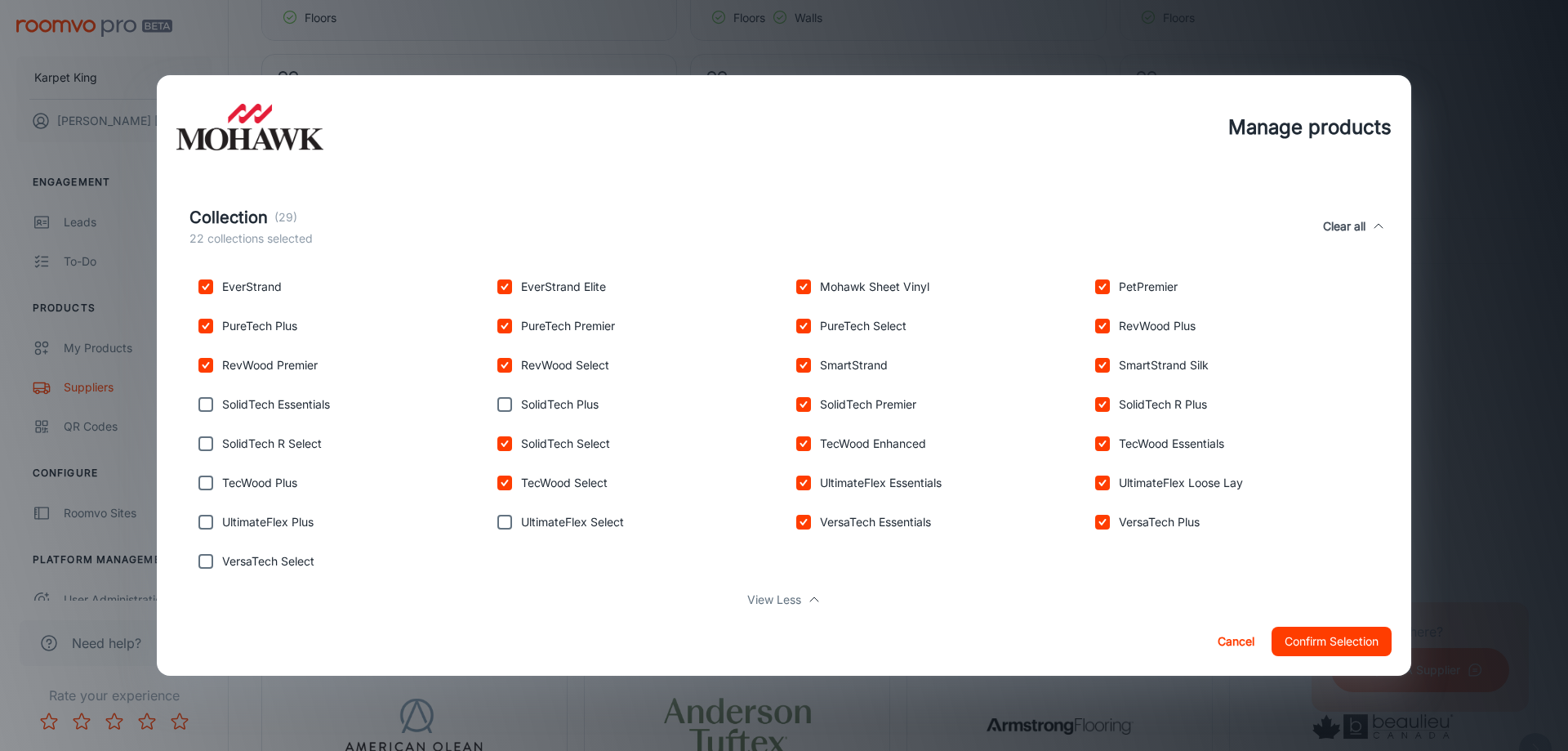
checkbox input "true"
drag, startPoint x: 506, startPoint y: 518, endPoint x: 506, endPoint y: 530, distance: 12.0
click at [506, 530] on input "checkbox" at bounding box center [505, 522] width 33 height 33
checkbox input "true"
click at [218, 396] on input "checkbox" at bounding box center [205, 404] width 33 height 33
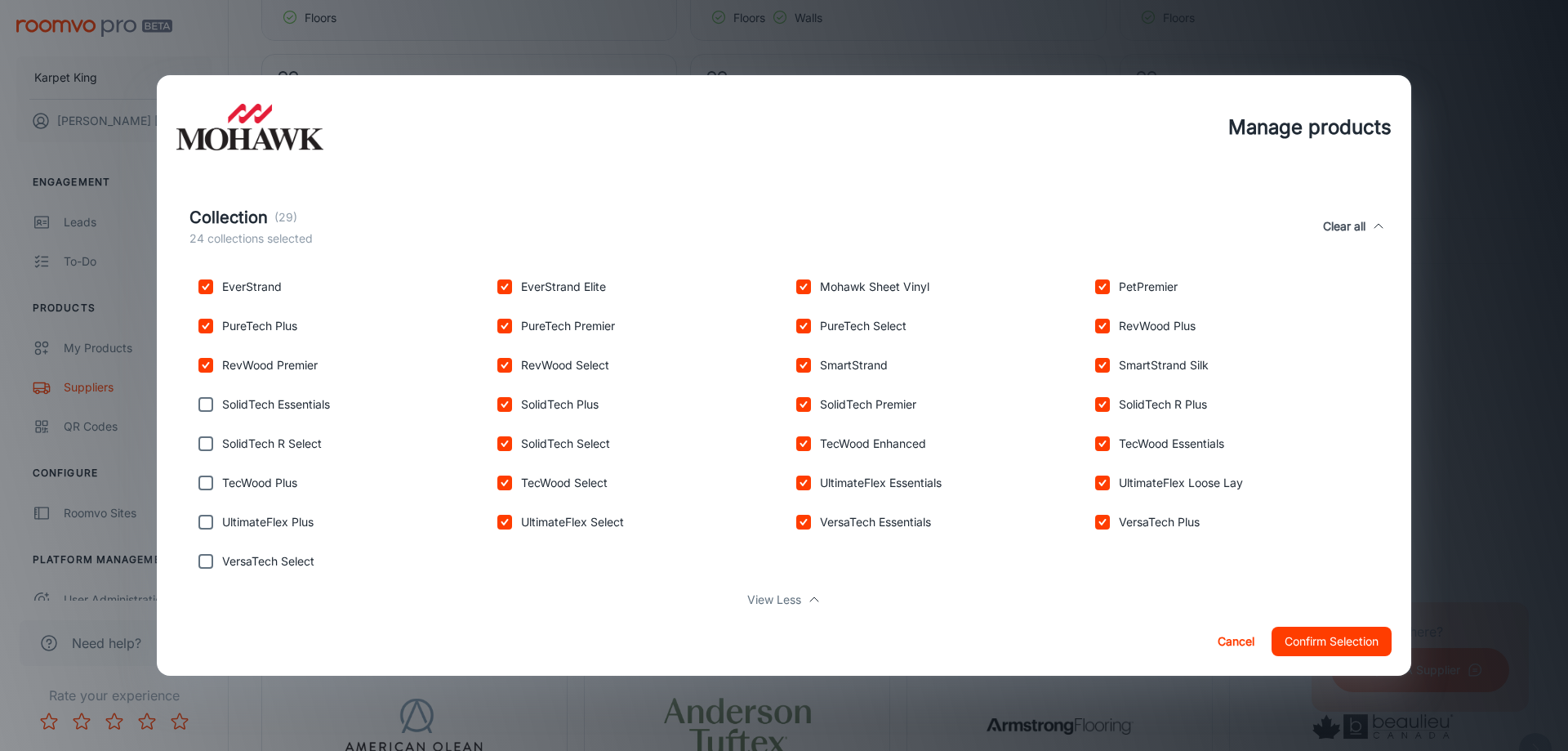
checkbox input "true"
click at [204, 447] on input "checkbox" at bounding box center [205, 443] width 33 height 33
checkbox input "true"
click at [208, 497] on input "checkbox" at bounding box center [205, 482] width 33 height 33
checkbox input "true"
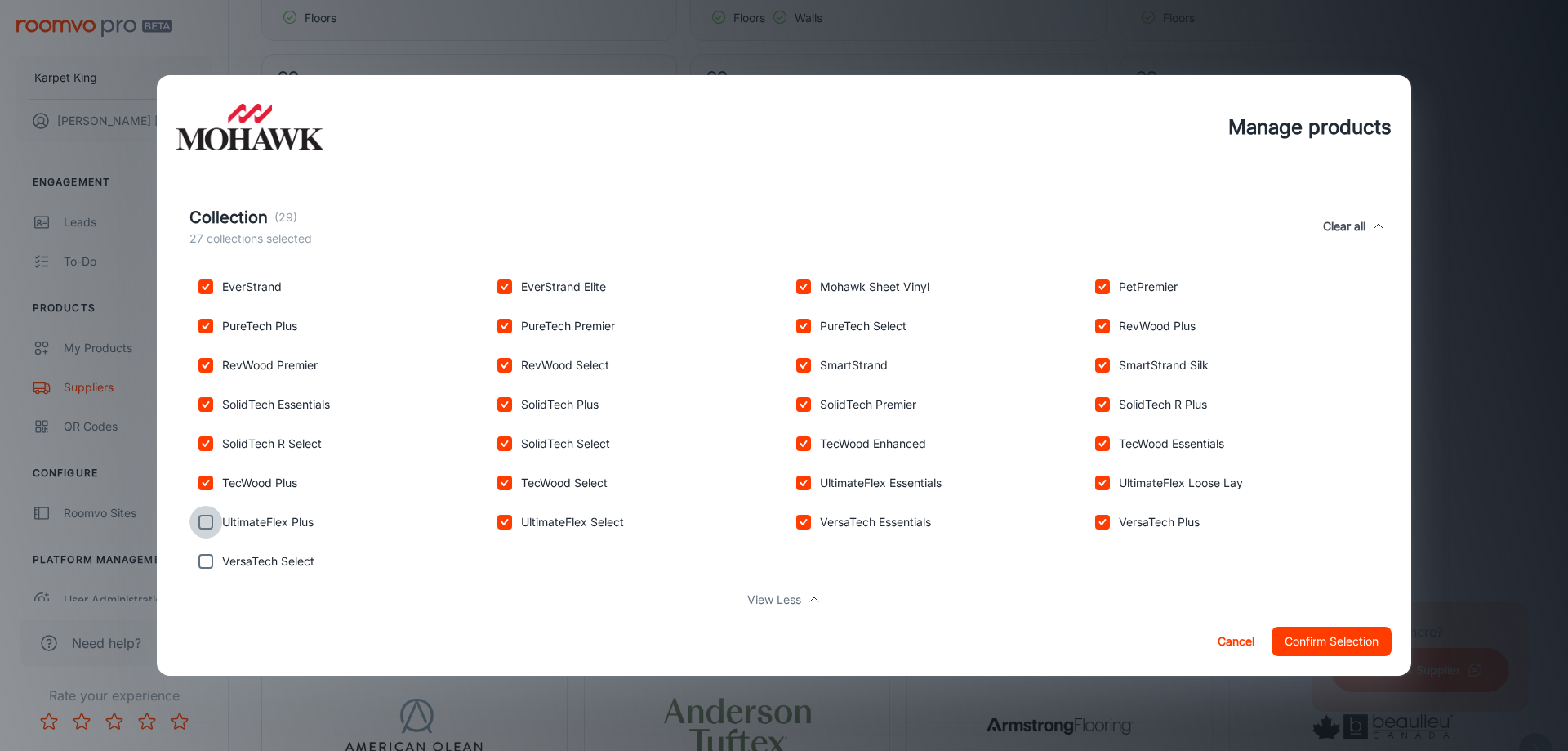
drag, startPoint x: 212, startPoint y: 522, endPoint x: 213, endPoint y: 552, distance: 30.0
click at [212, 523] on input "checkbox" at bounding box center [205, 522] width 33 height 33
checkbox input "true"
click at [208, 561] on input "checkbox" at bounding box center [205, 561] width 33 height 33
checkbox input "true"
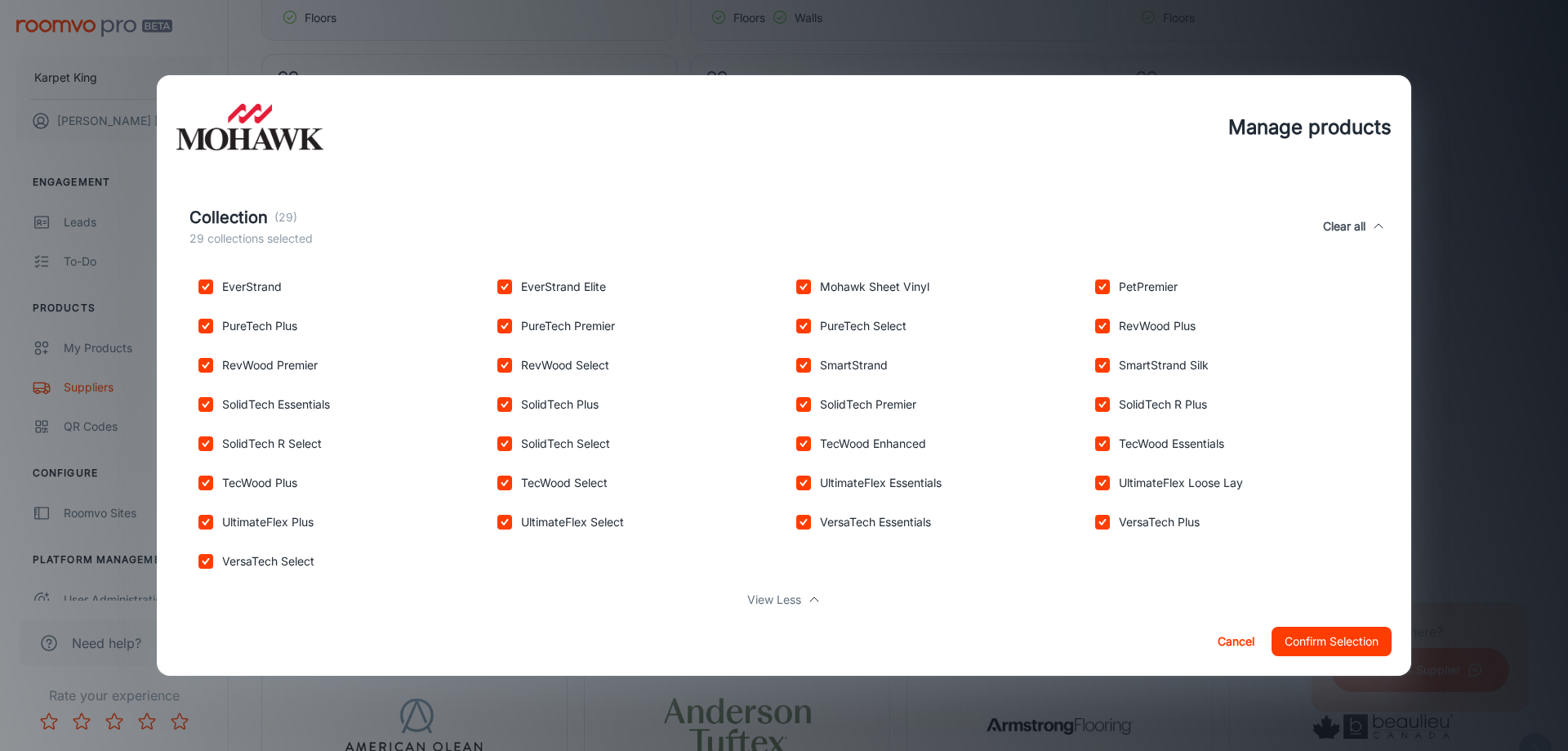
scroll to position [795, 0]
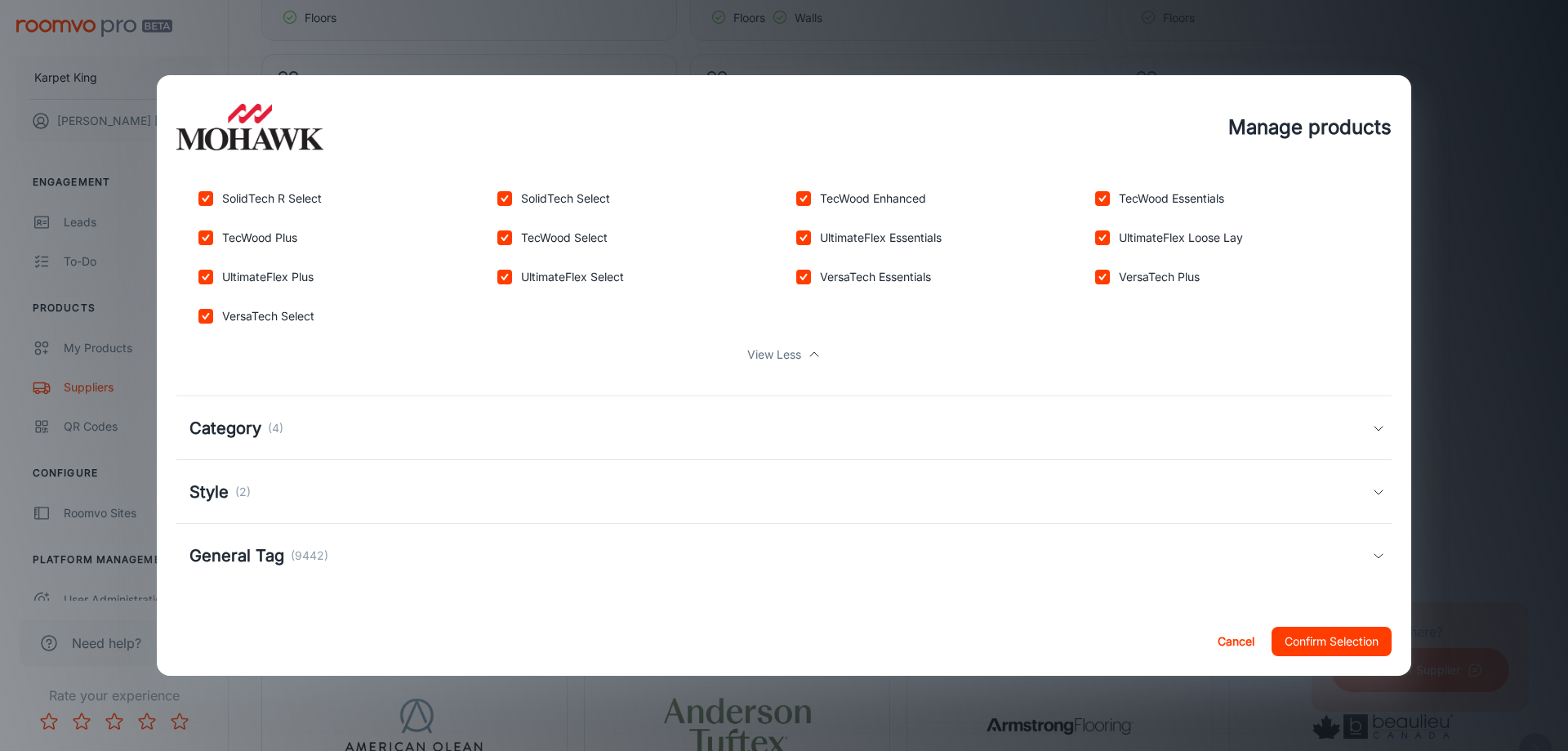
click at [284, 427] on p "(4)" at bounding box center [275, 427] width 16 height 18
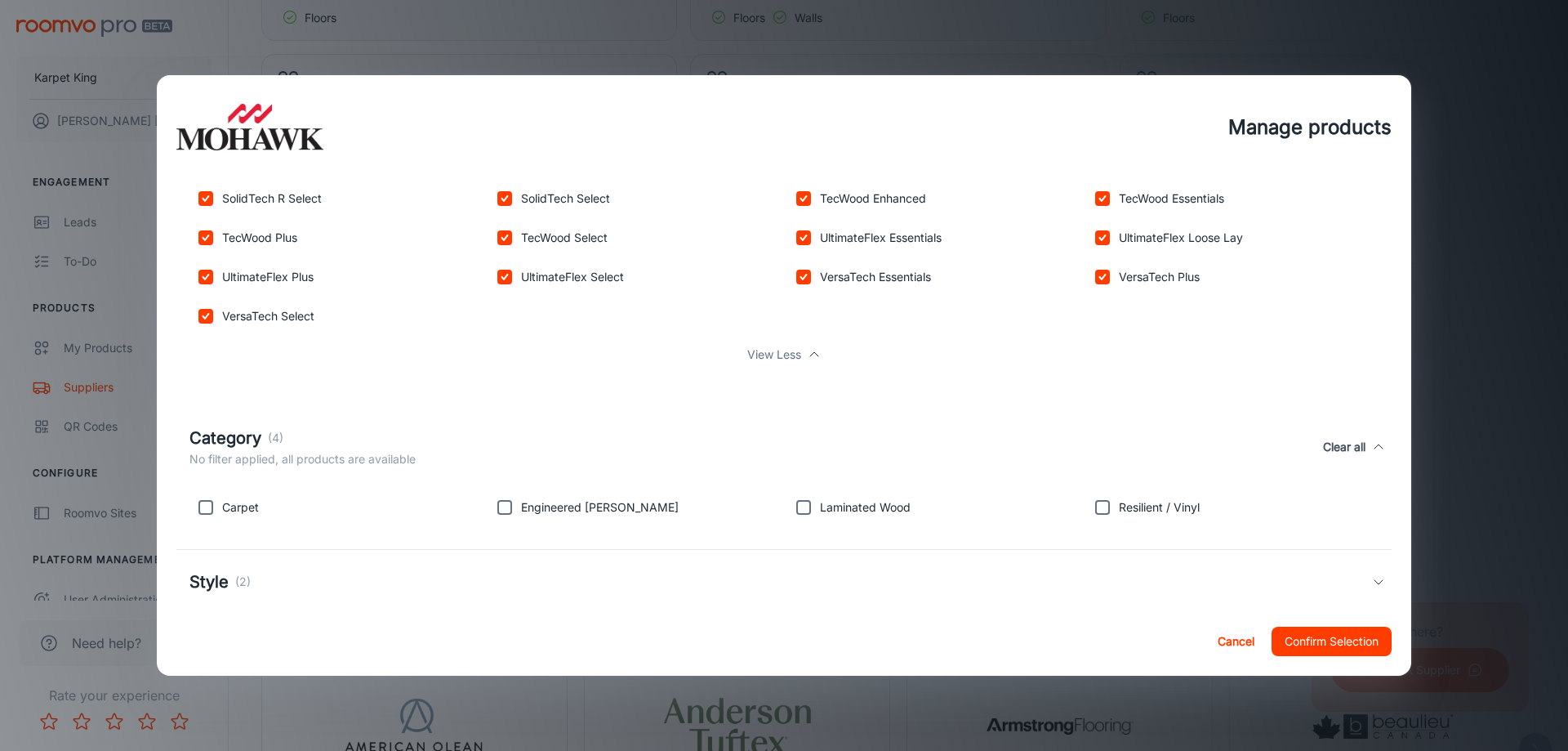
click at [243, 513] on p "Carpet" at bounding box center [240, 507] width 37 height 18
click at [594, 508] on p "Engineered [PERSON_NAME]" at bounding box center [600, 507] width 157 height 18
click at [846, 508] on p "Laminated Wood" at bounding box center [865, 507] width 91 height 18
click at [807, 515] on input "checkbox" at bounding box center [803, 507] width 33 height 33
checkbox input "true"
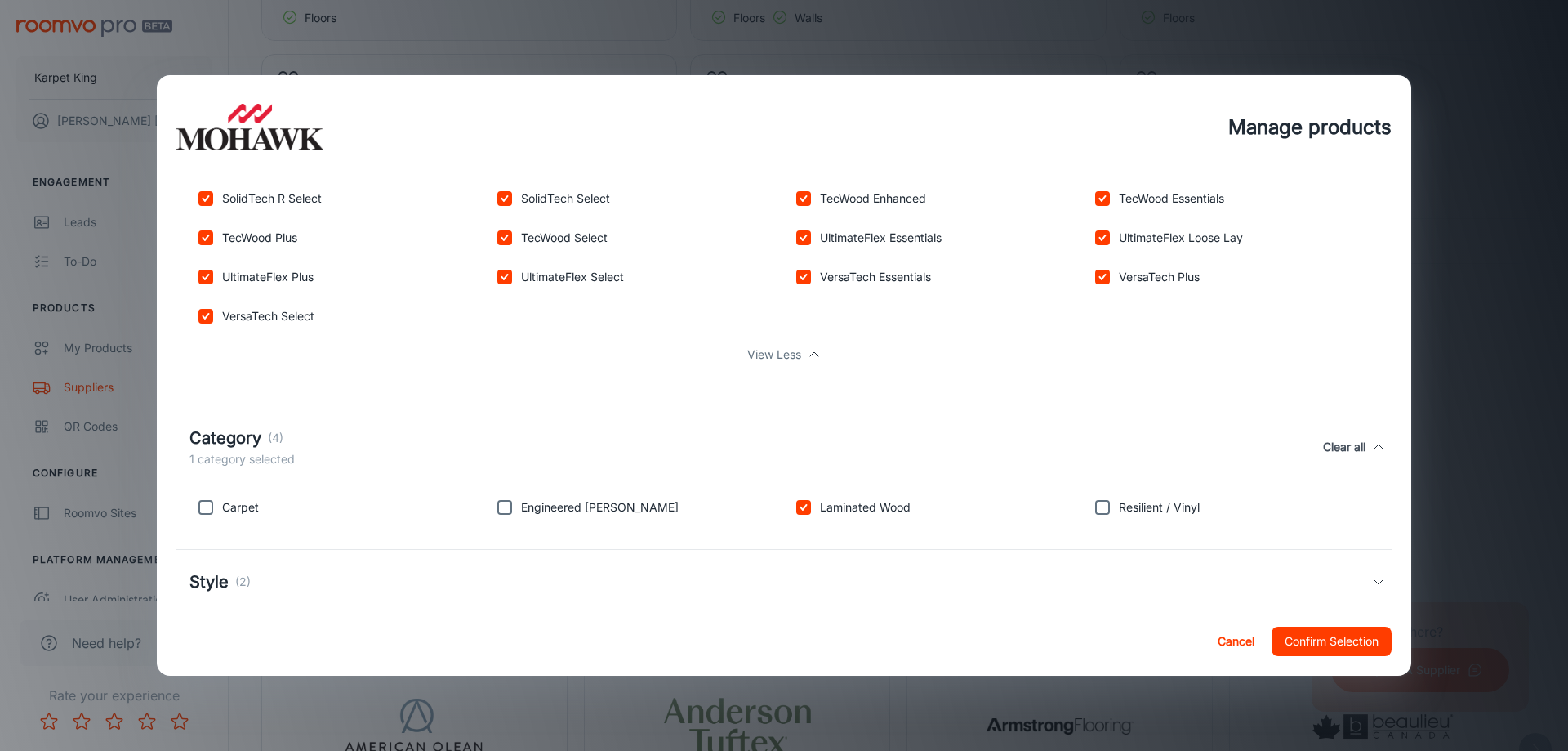
click at [508, 509] on input "checkbox" at bounding box center [505, 507] width 33 height 33
checkbox input "true"
click at [204, 513] on input "checkbox" at bounding box center [205, 507] width 33 height 33
checkbox input "true"
drag, startPoint x: 1102, startPoint y: 507, endPoint x: 1302, endPoint y: 520, distance: 200.4
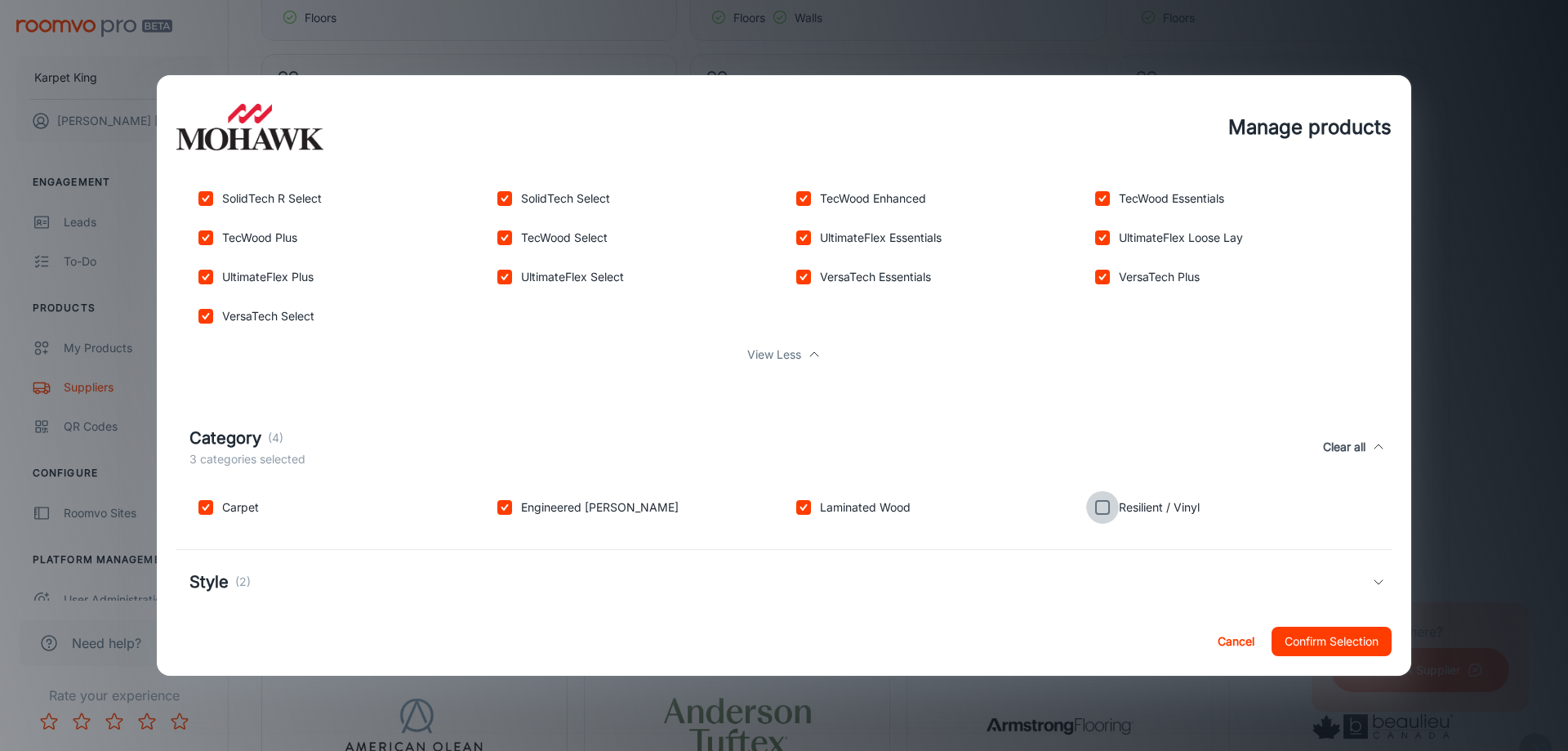
click at [1102, 508] on input "checkbox" at bounding box center [1102, 507] width 33 height 33
checkbox input "true"
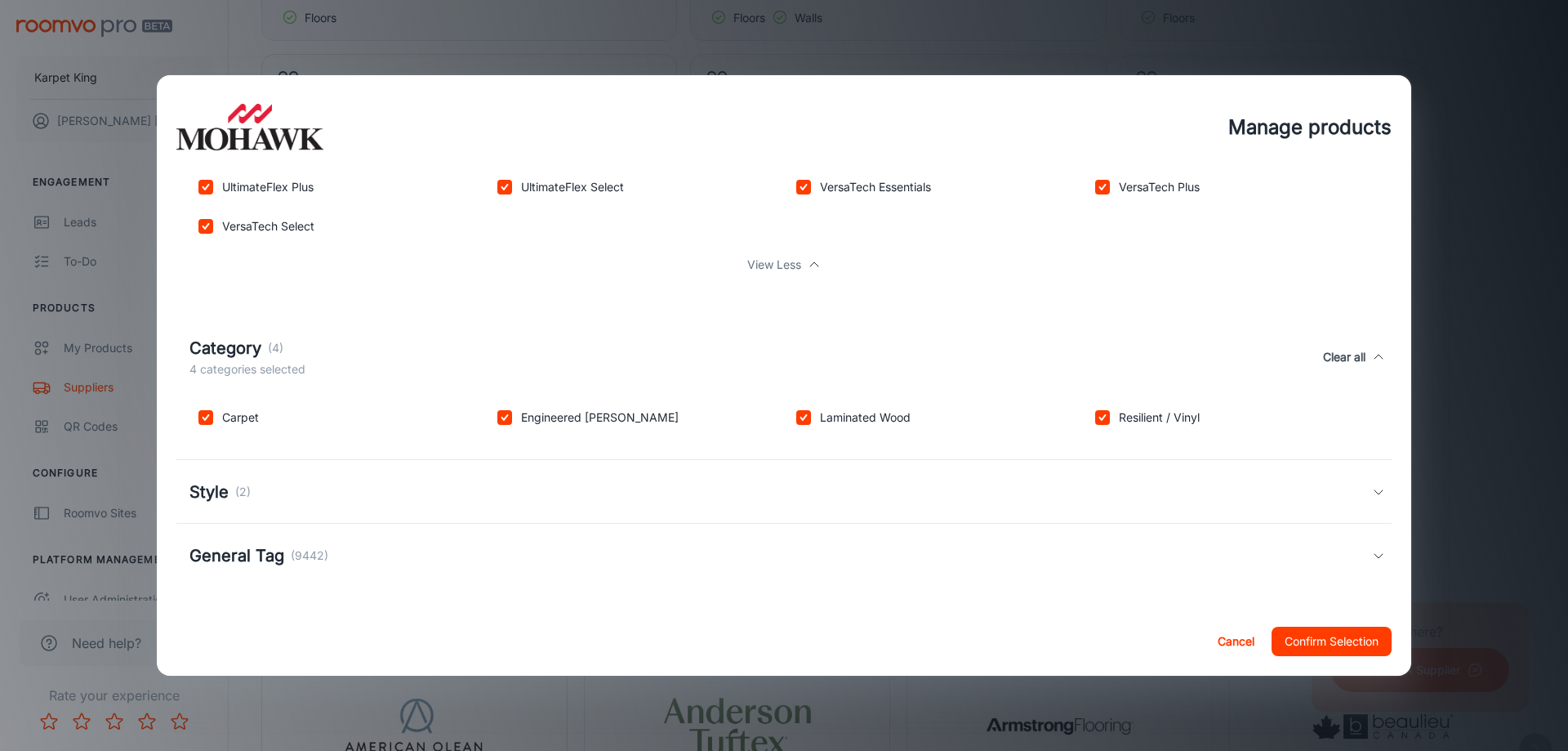
click at [359, 479] on div "Style (2)" at bounding box center [784, 492] width 1215 height 64
click at [204, 579] on input "checkbox" at bounding box center [205, 570] width 33 height 33
checkbox input "true"
click at [506, 572] on input "checkbox" at bounding box center [505, 570] width 33 height 33
checkbox input "true"
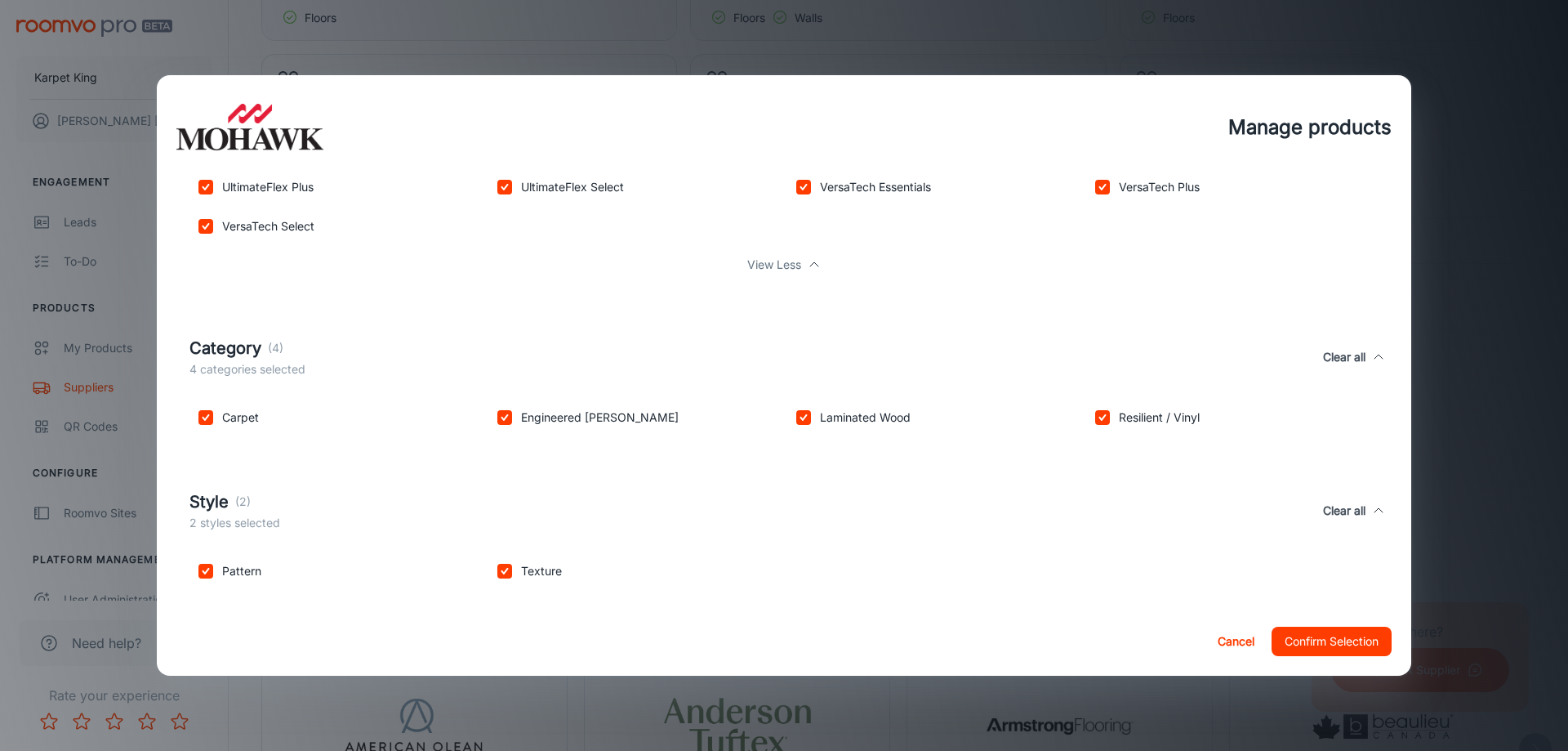
scroll to position [975, 0]
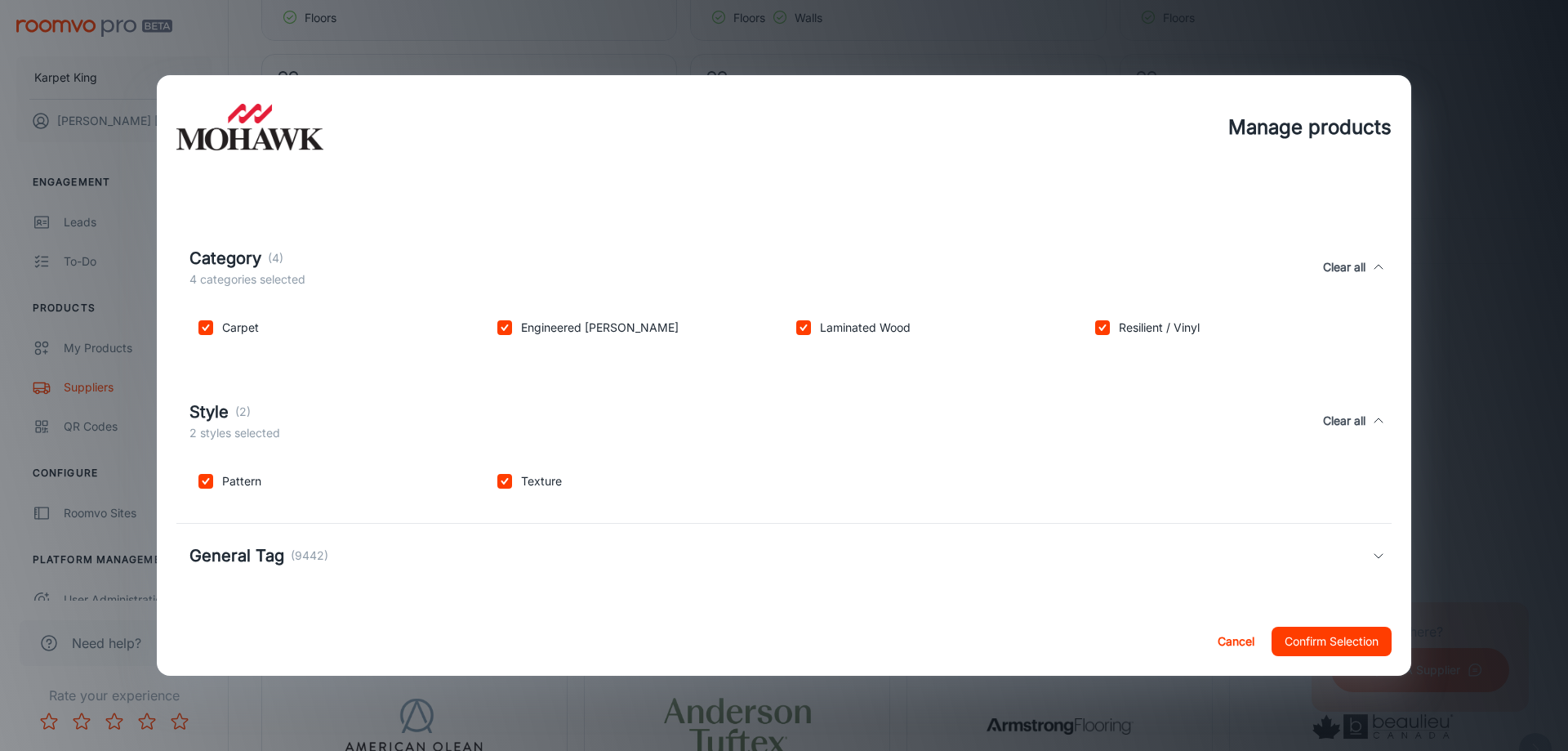
click at [315, 548] on p "(9442)" at bounding box center [310, 555] width 37 height 18
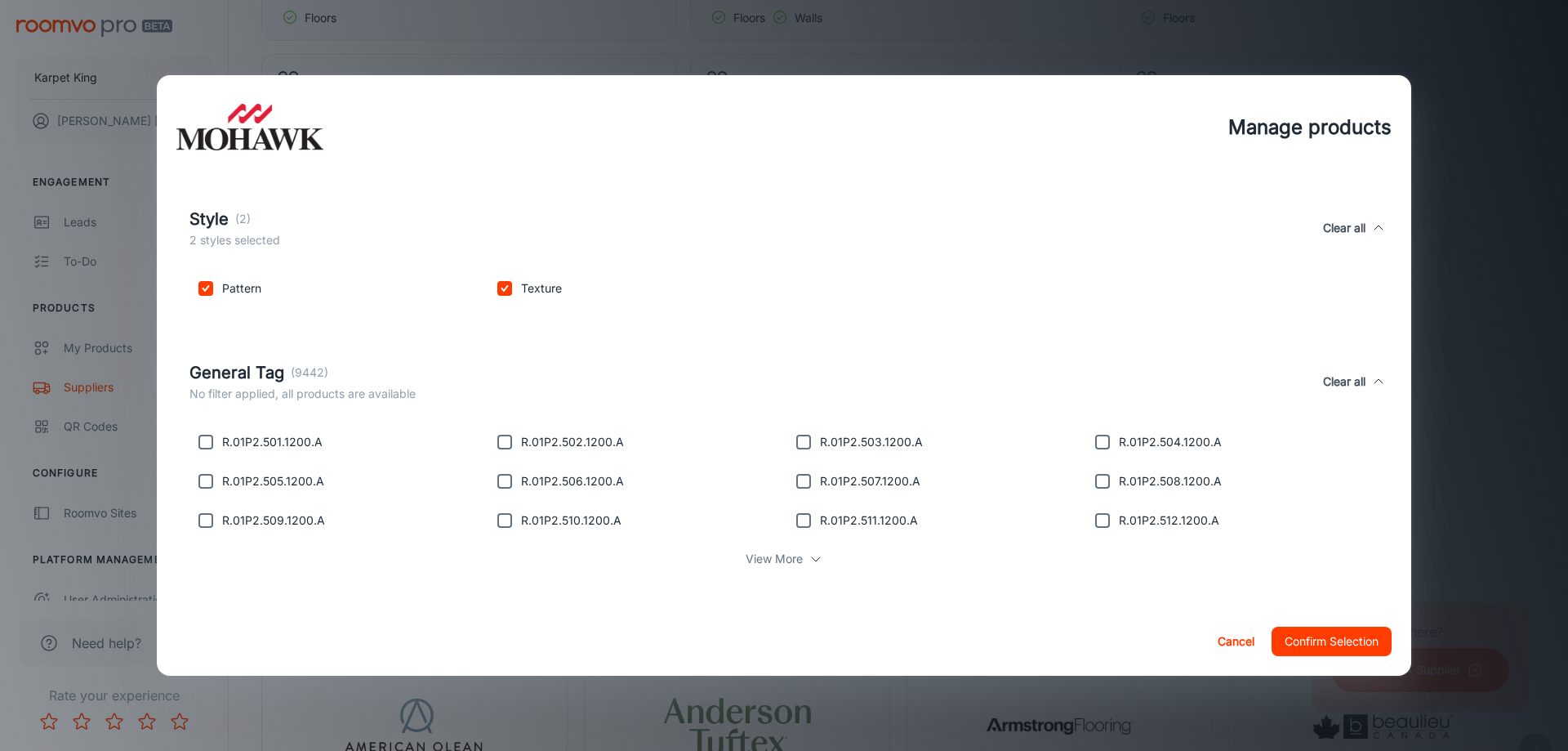
click at [1326, 634] on button "Confirm Selection" at bounding box center [1331, 641] width 120 height 29
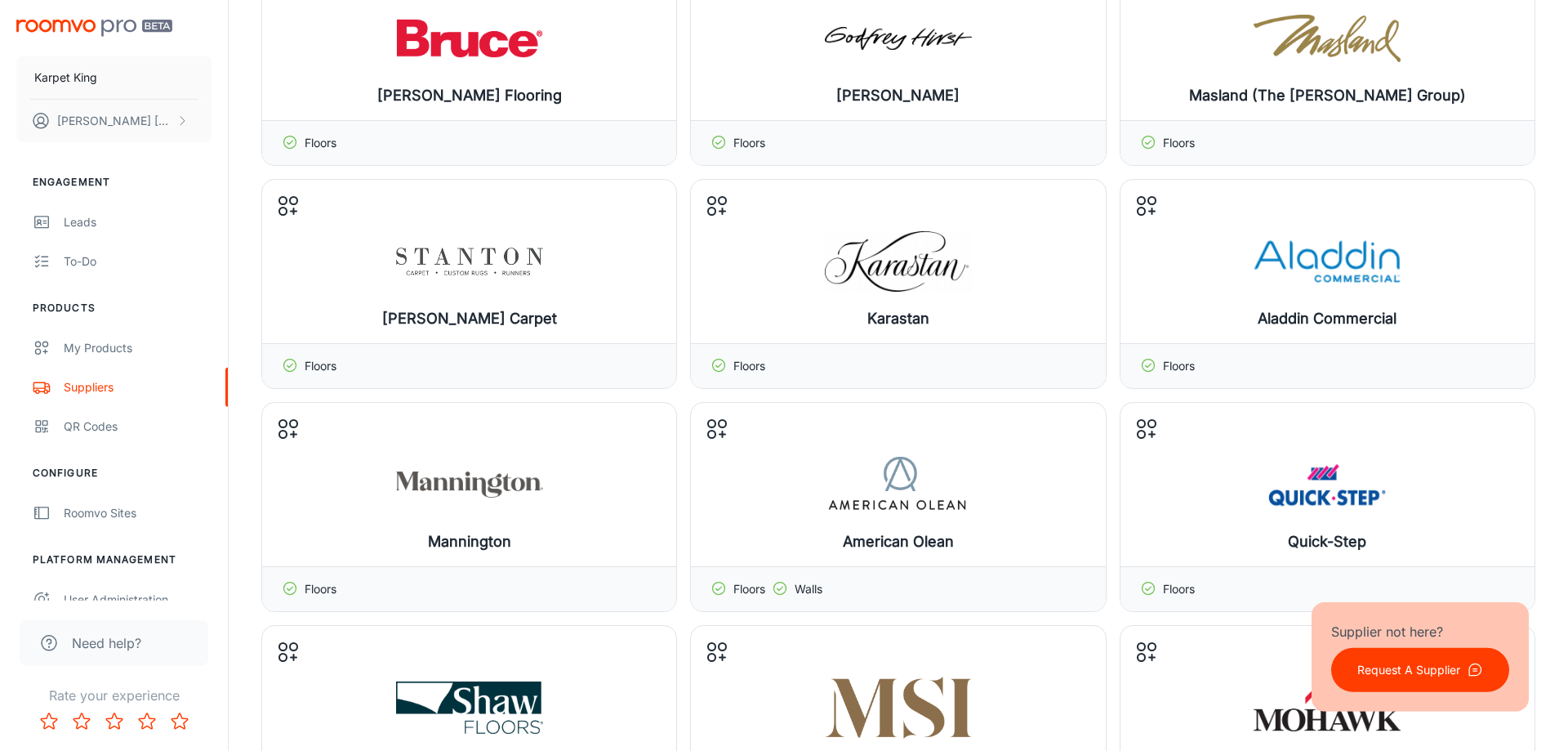
scroll to position [618, 0]
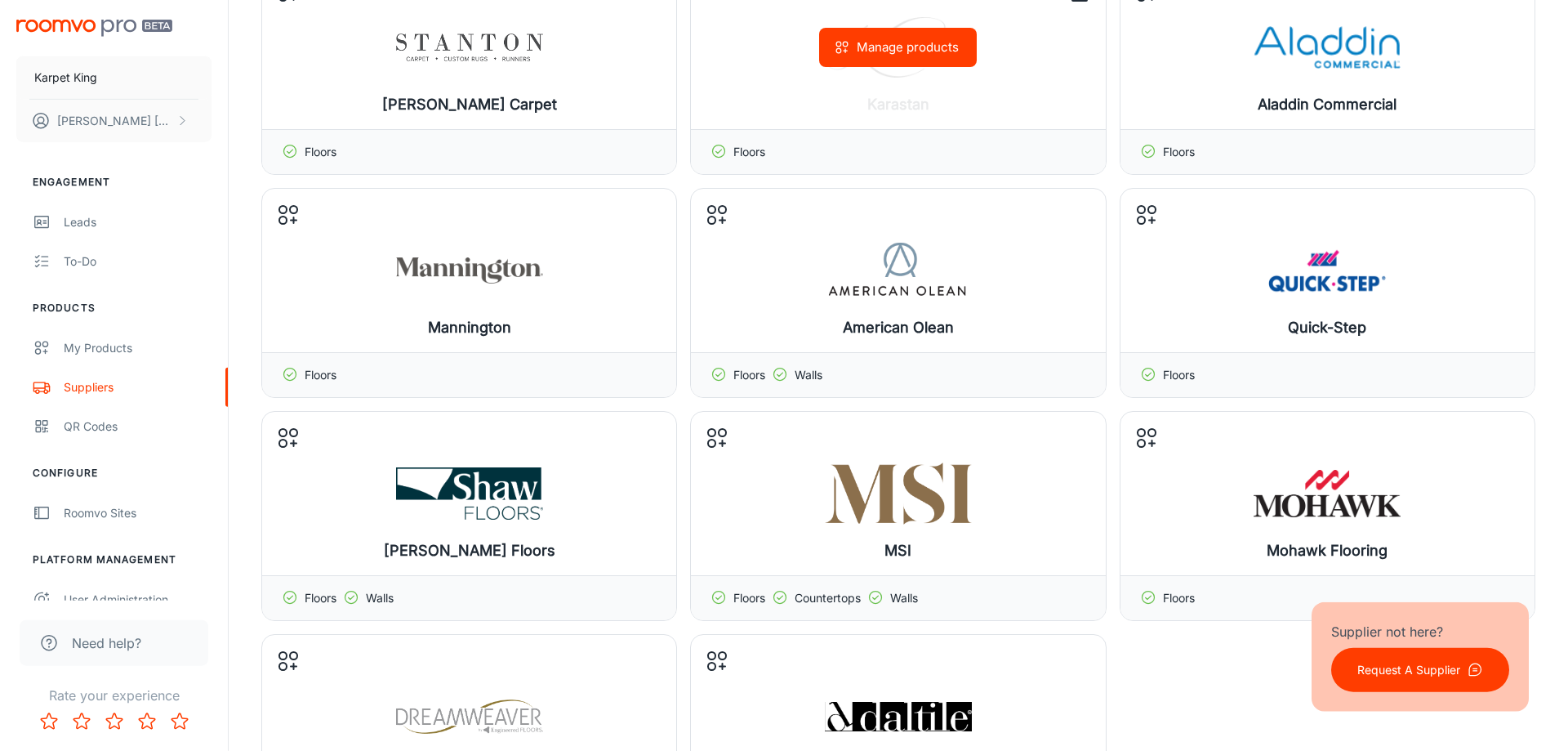
click at [908, 52] on button "Manage products" at bounding box center [898, 48] width 157 height 39
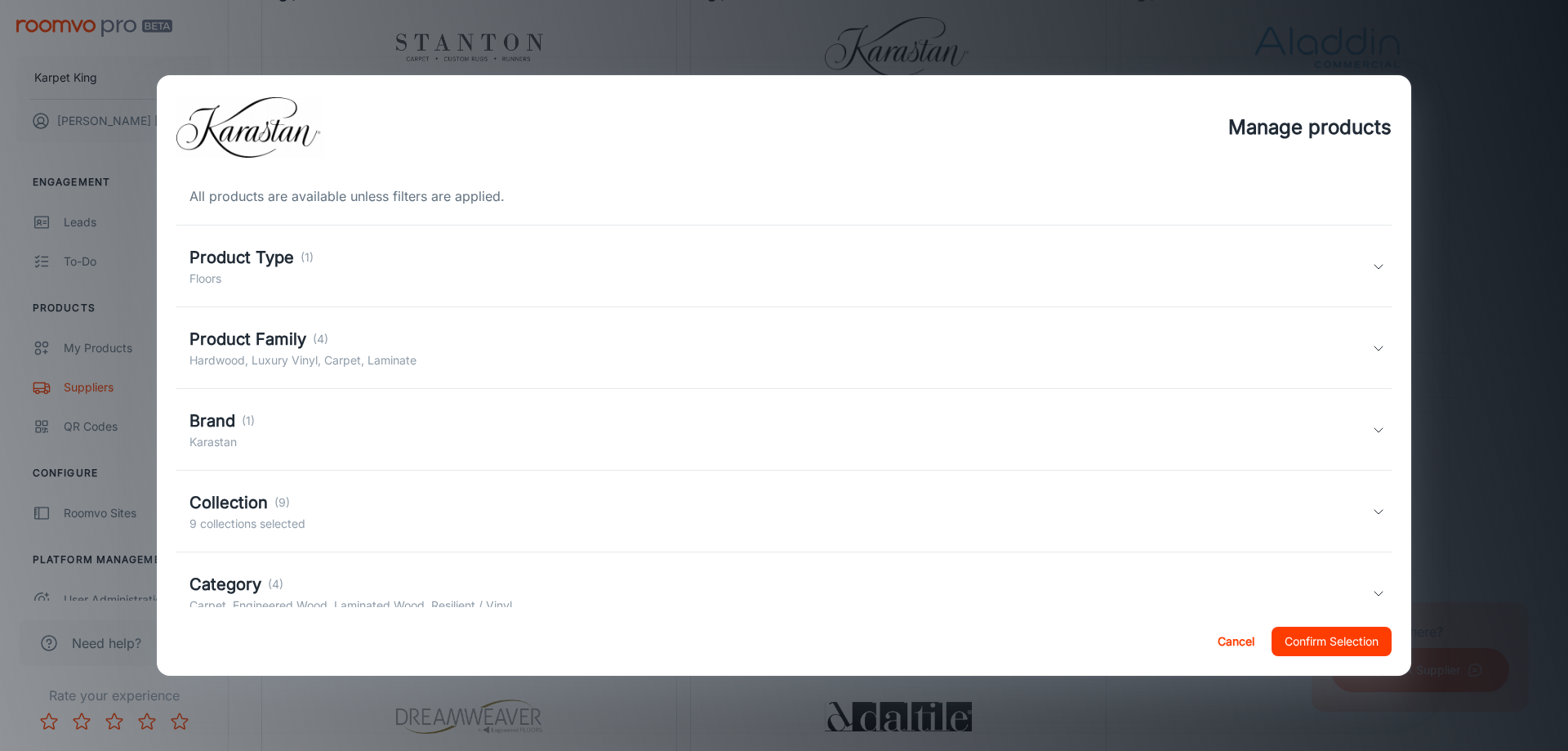
click at [295, 343] on h5 "Product Family" at bounding box center [247, 339] width 117 height 24
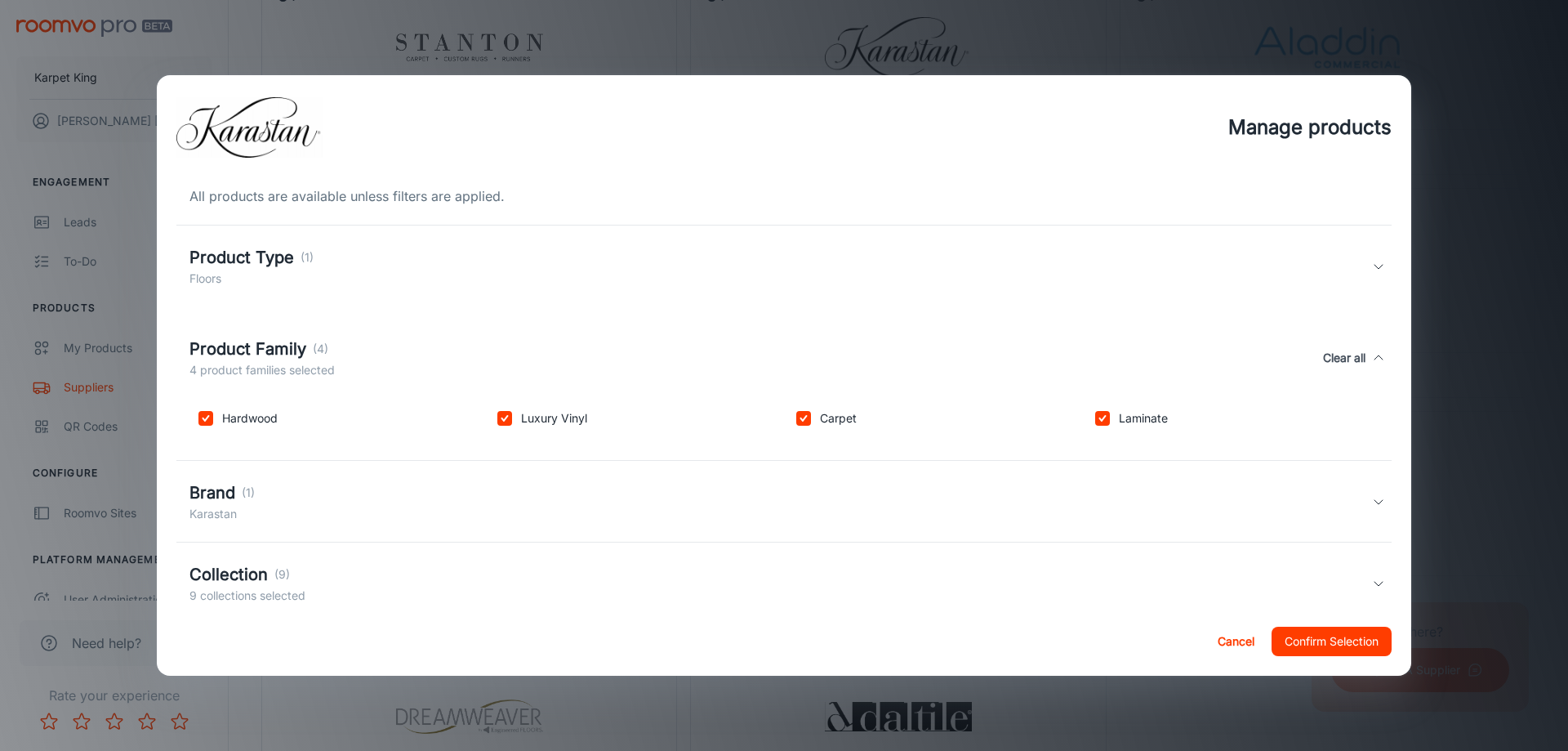
click at [295, 343] on h5 "Product Family" at bounding box center [247, 348] width 117 height 24
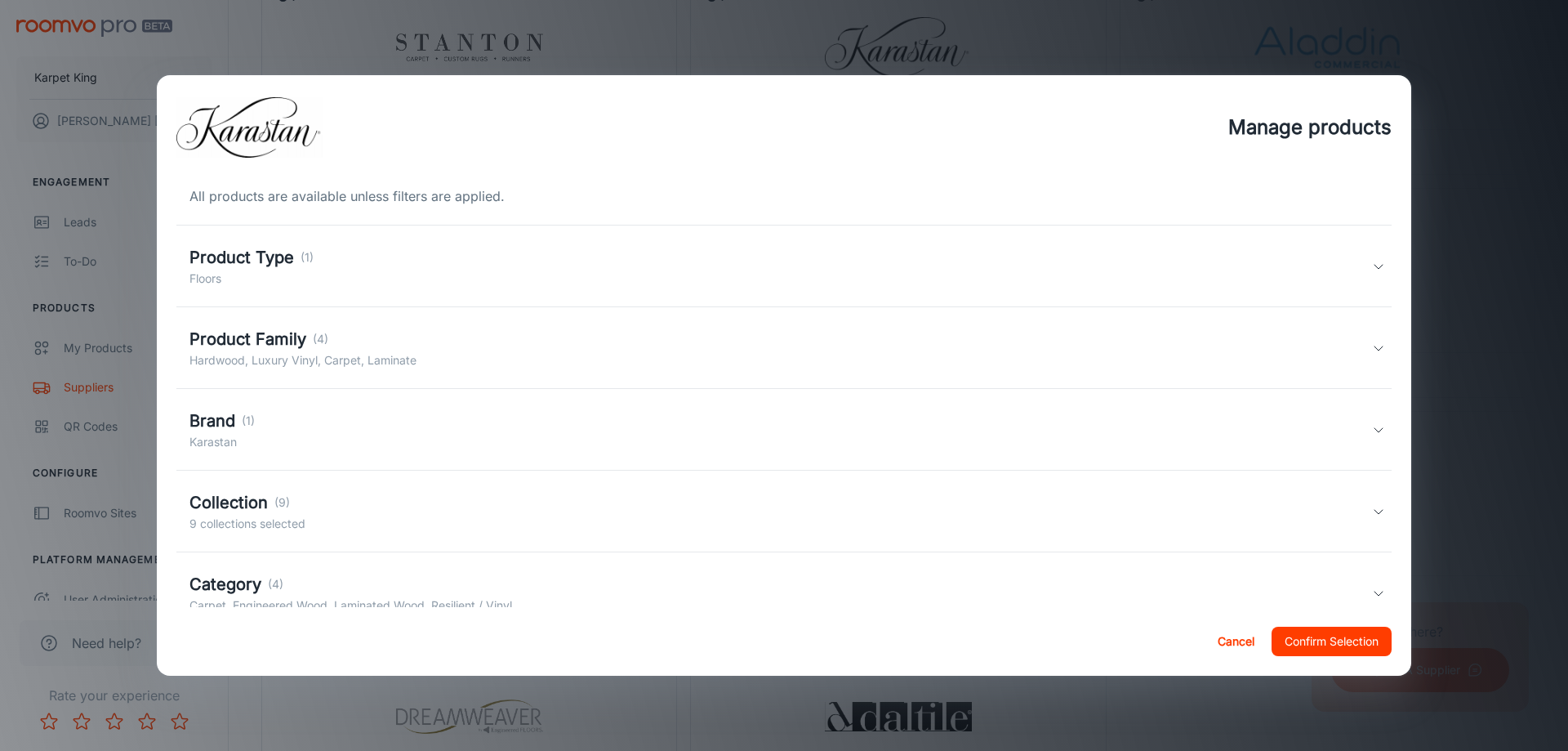
click at [296, 243] on div "Product Type (1) Floors" at bounding box center [784, 266] width 1215 height 81
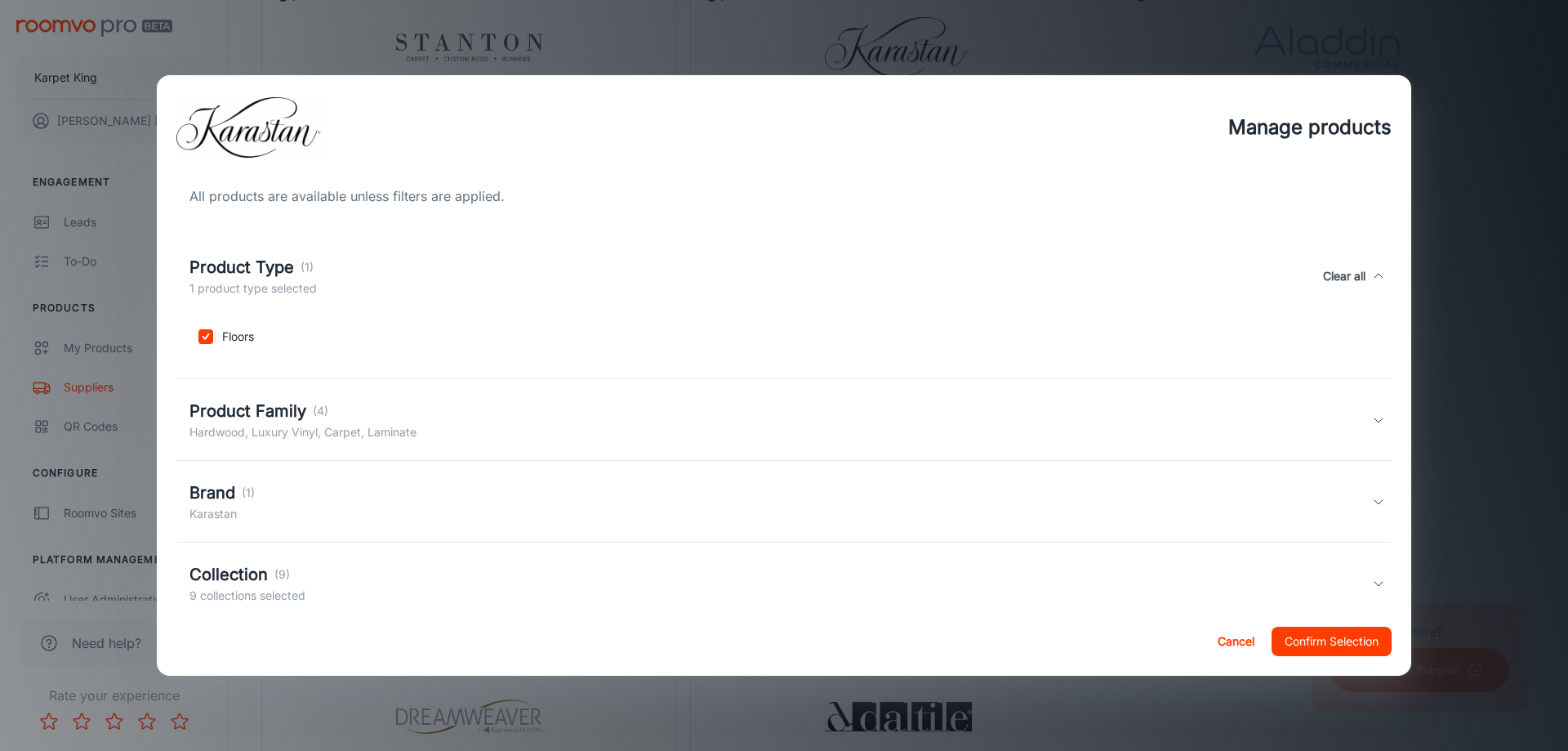
click at [296, 243] on div "Product Type (1) 1 product type selected Clear all" at bounding box center [784, 276] width 1215 height 75
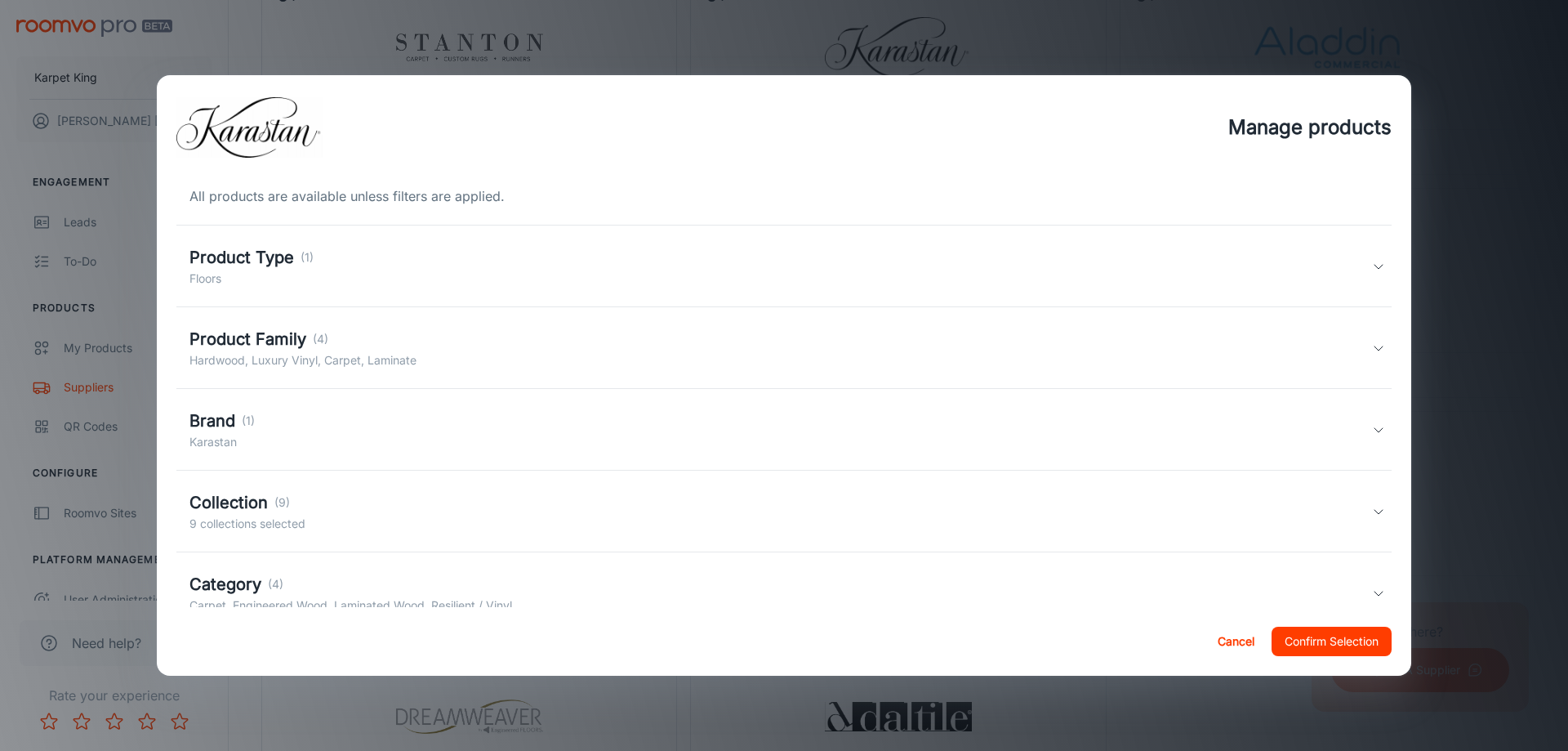
click at [316, 420] on div "Brand (1) Karastan" at bounding box center [780, 429] width 1182 height 42
click at [316, 420] on div "Brand (1) 1 brand selected Clear all" at bounding box center [780, 439] width 1182 height 42
click at [329, 508] on div "Collection (9) 9 collections selected" at bounding box center [780, 510] width 1182 height 42
click at [329, 508] on div "Collection (9) 9 collections selected Clear all" at bounding box center [780, 521] width 1182 height 42
click at [387, 592] on div "Category (4)" at bounding box center [350, 584] width 323 height 24
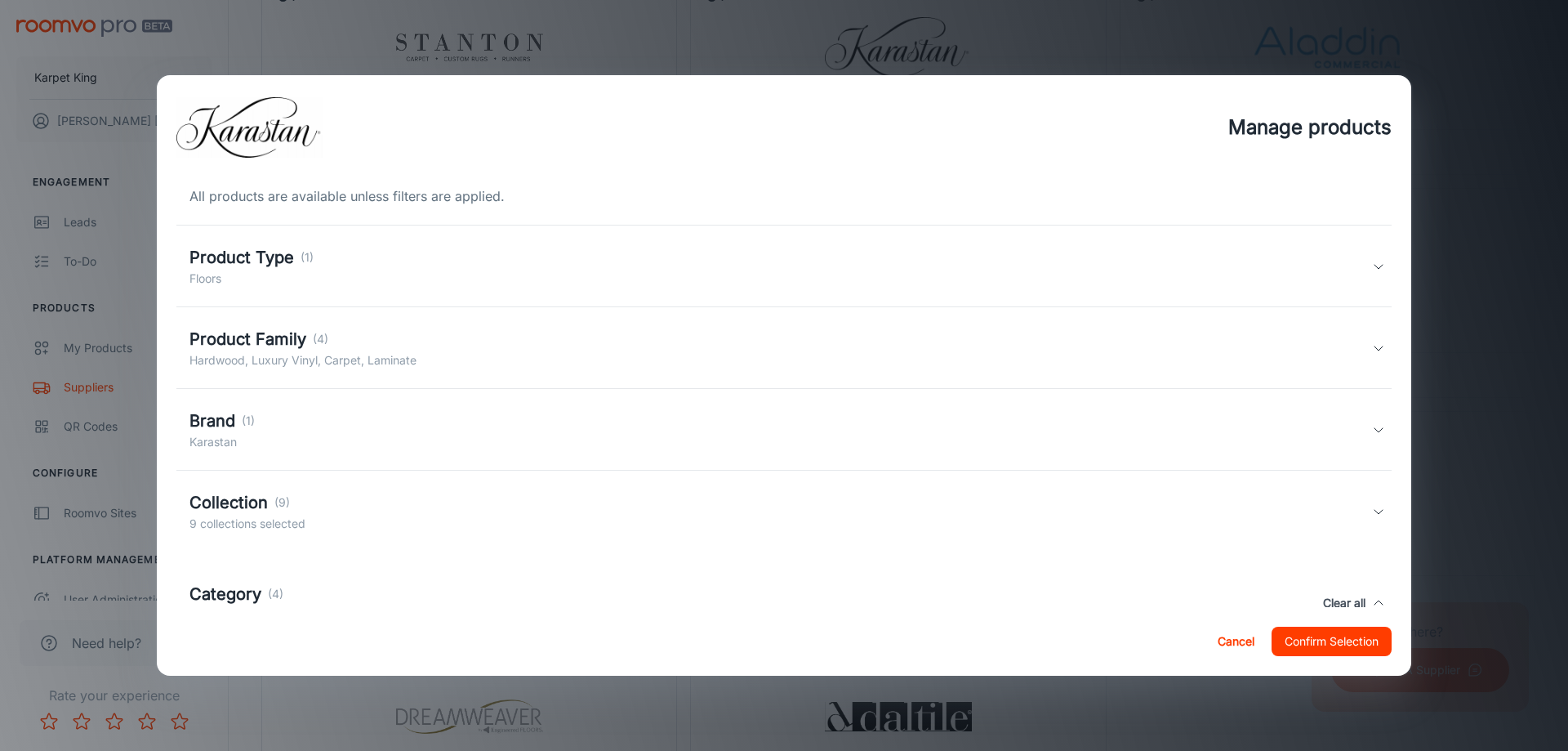
scroll to position [183, 0]
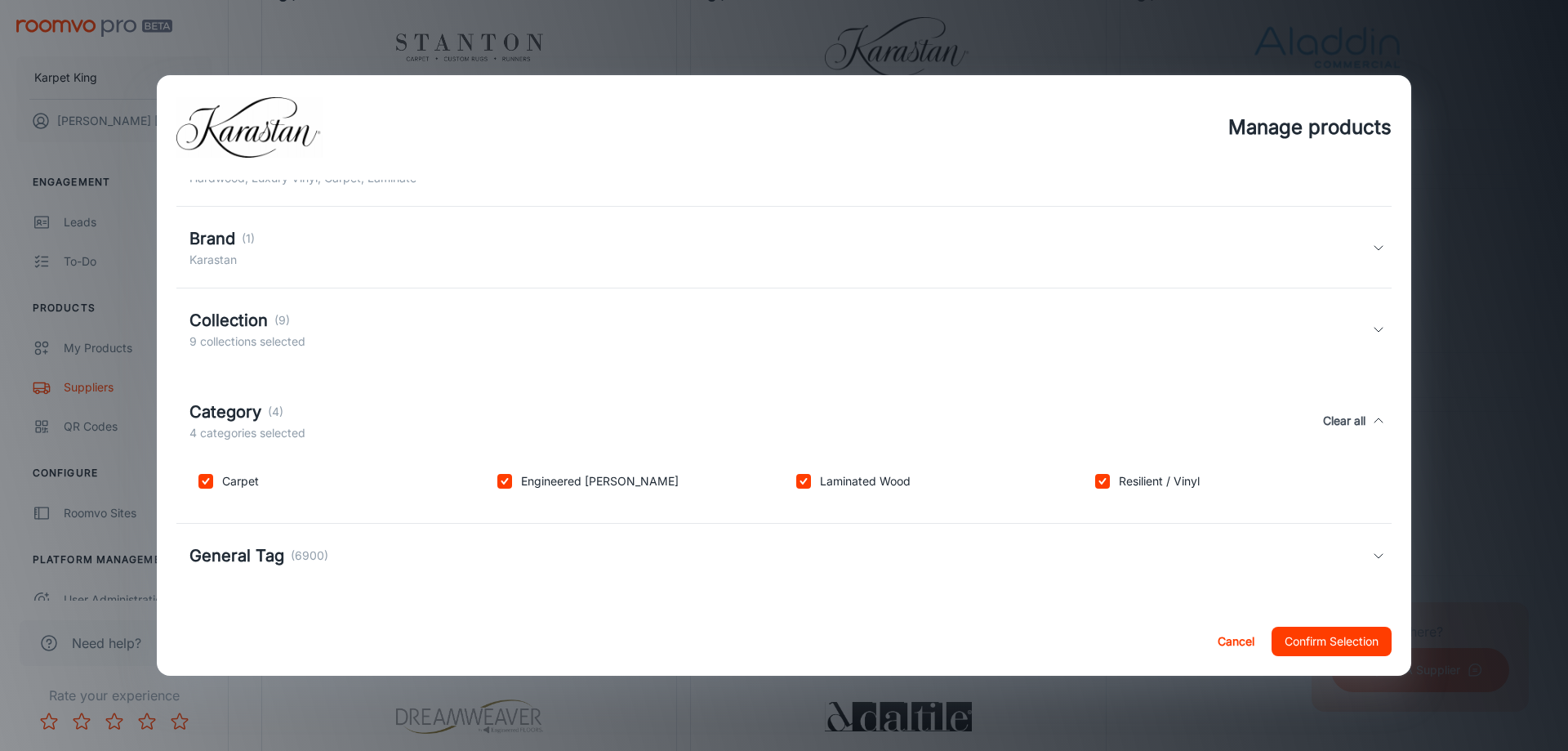
click at [307, 563] on p "(6900)" at bounding box center [310, 555] width 37 height 18
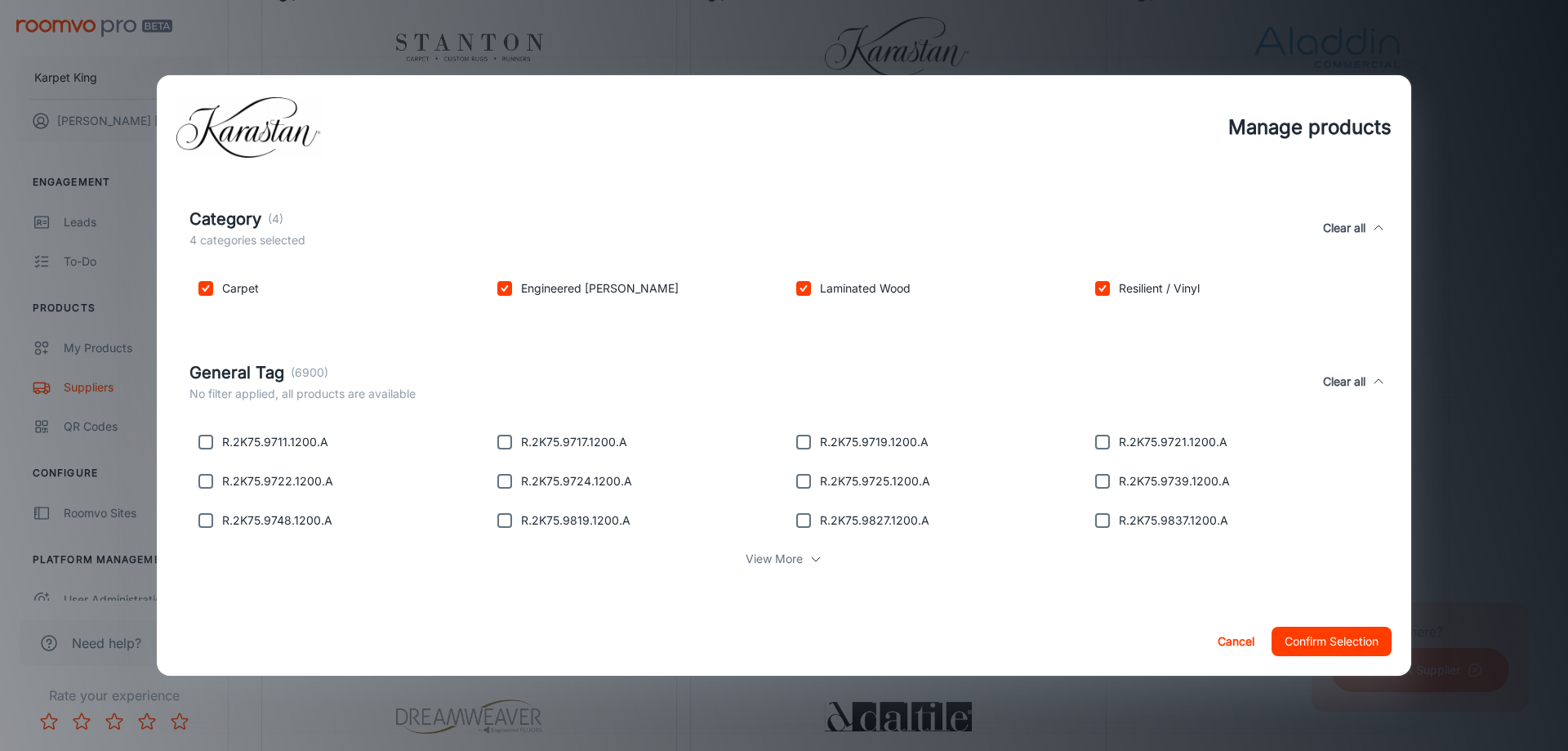
click at [1227, 639] on button "Cancel" at bounding box center [1236, 641] width 52 height 29
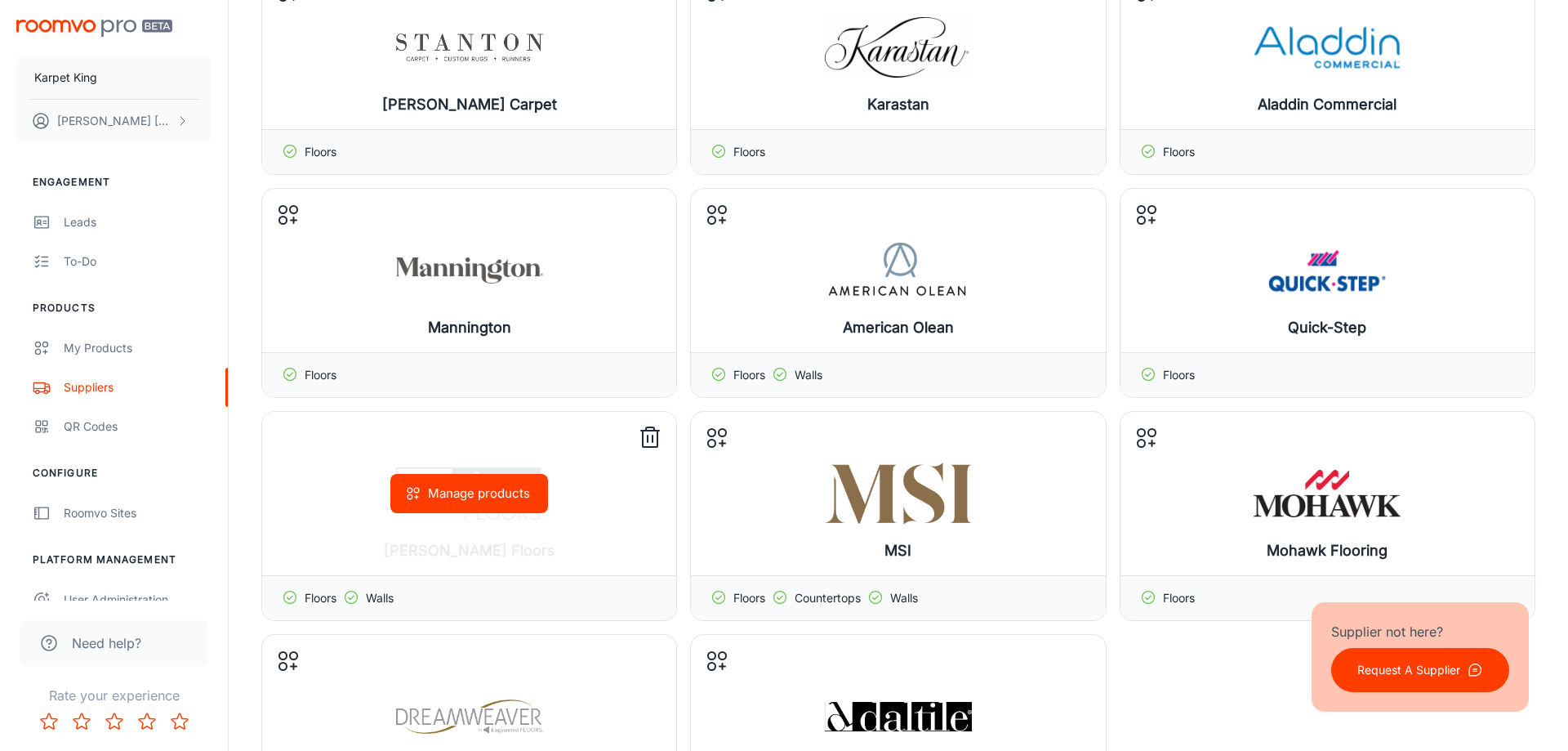
click at [457, 500] on button "Manage products" at bounding box center [469, 493] width 157 height 39
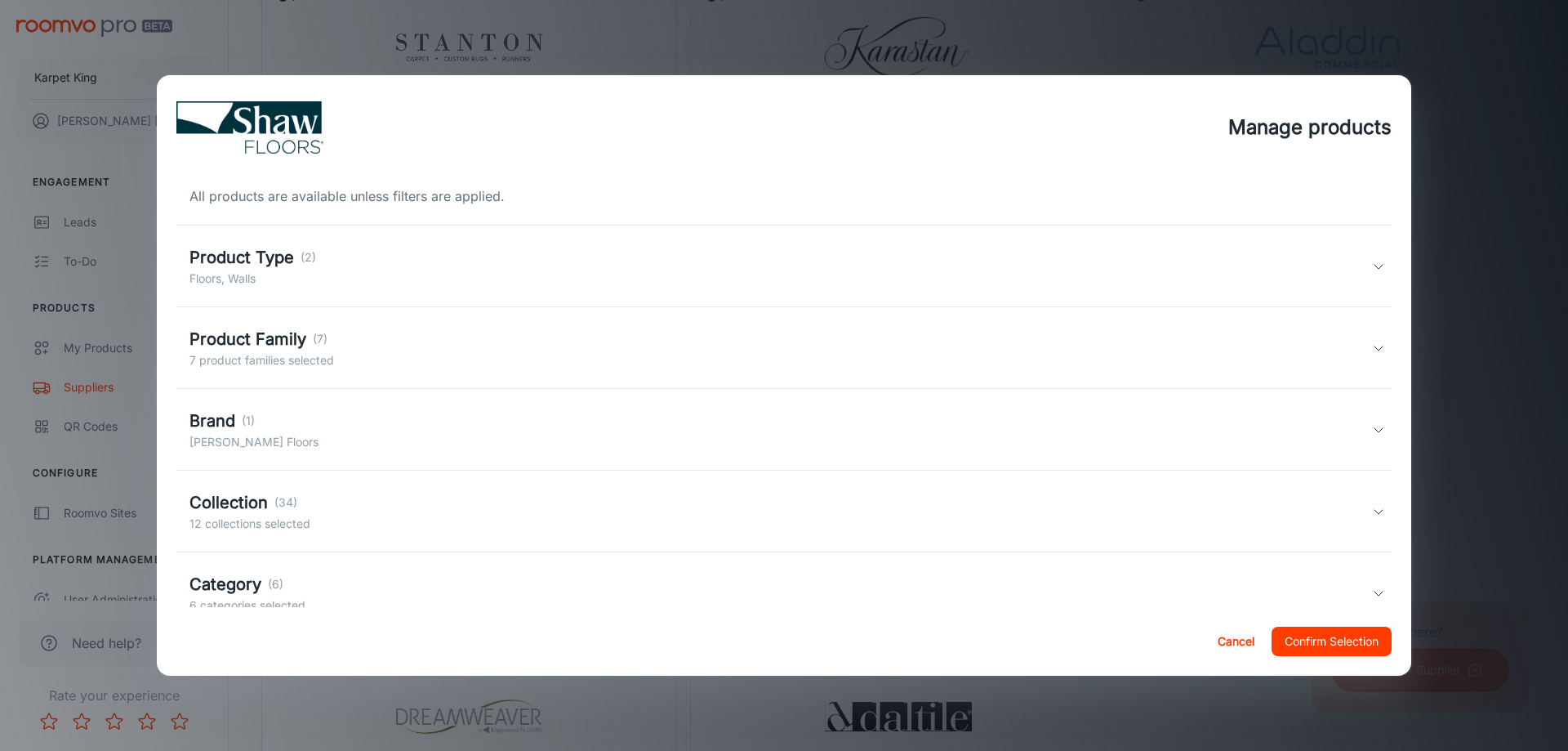
click at [315, 257] on p "(2)" at bounding box center [308, 257] width 16 height 18
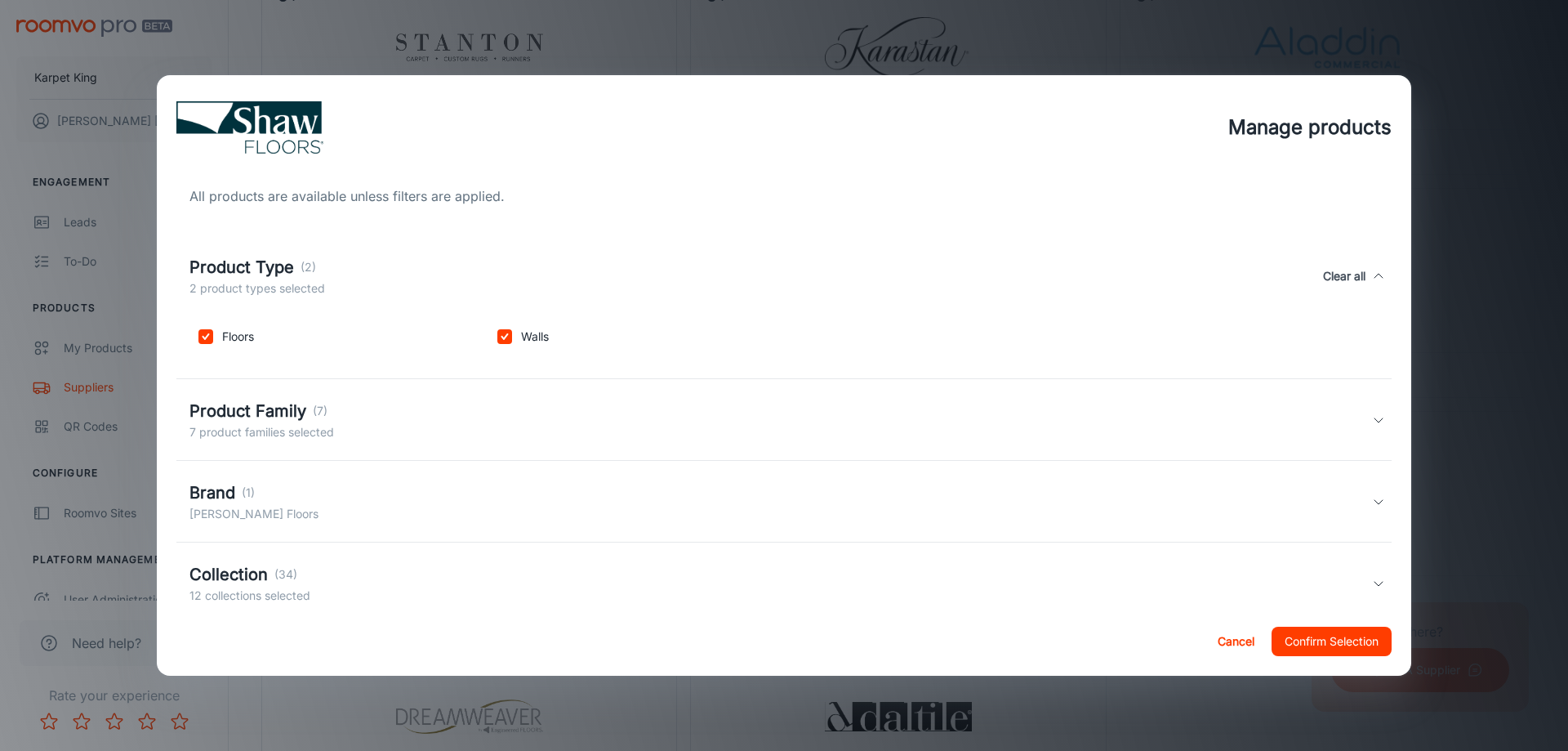
click at [315, 257] on div "Product Type (2)" at bounding box center [256, 267] width 136 height 24
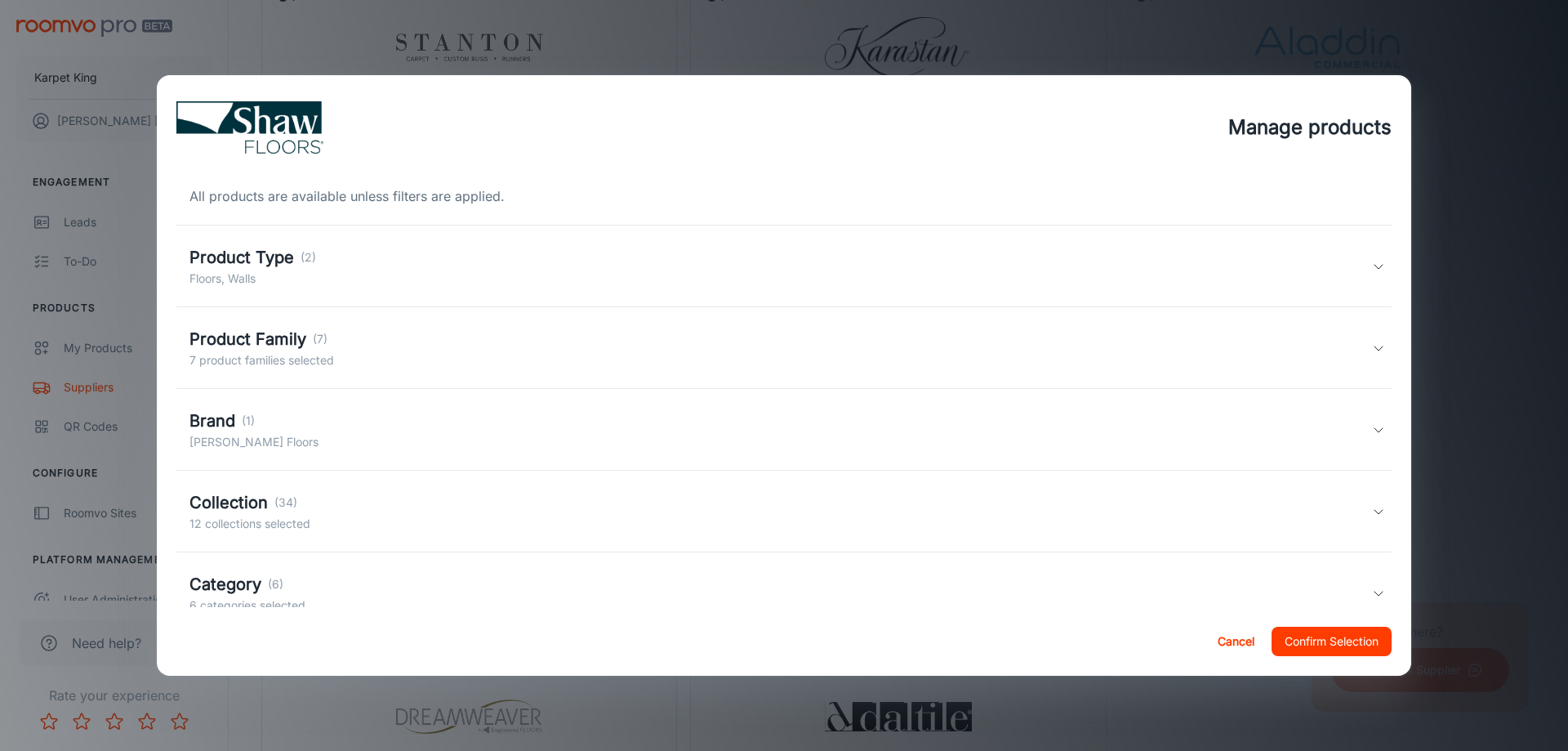
click at [299, 340] on h5 "Product Family" at bounding box center [247, 339] width 117 height 24
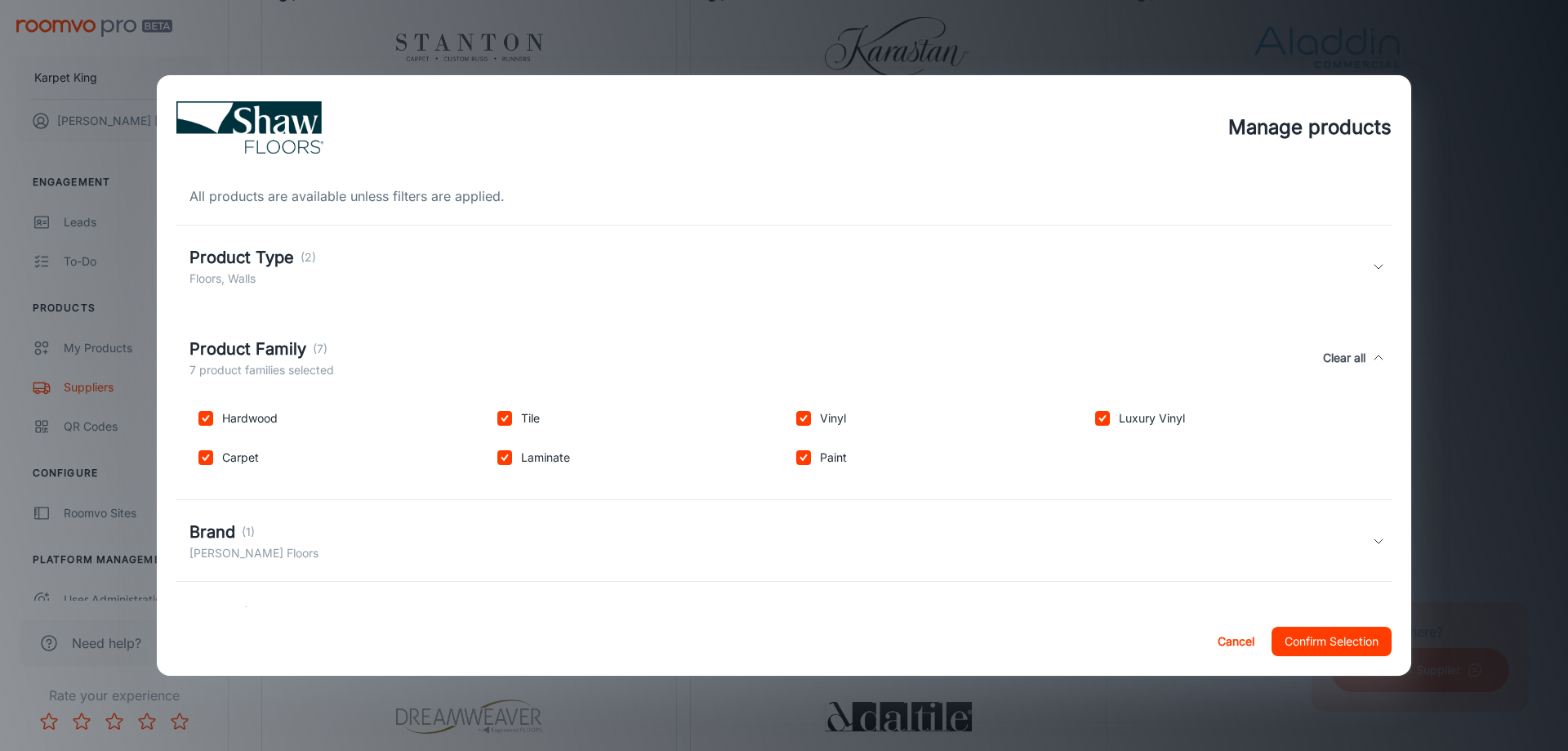
click at [299, 340] on h5 "Product Family" at bounding box center [247, 348] width 117 height 24
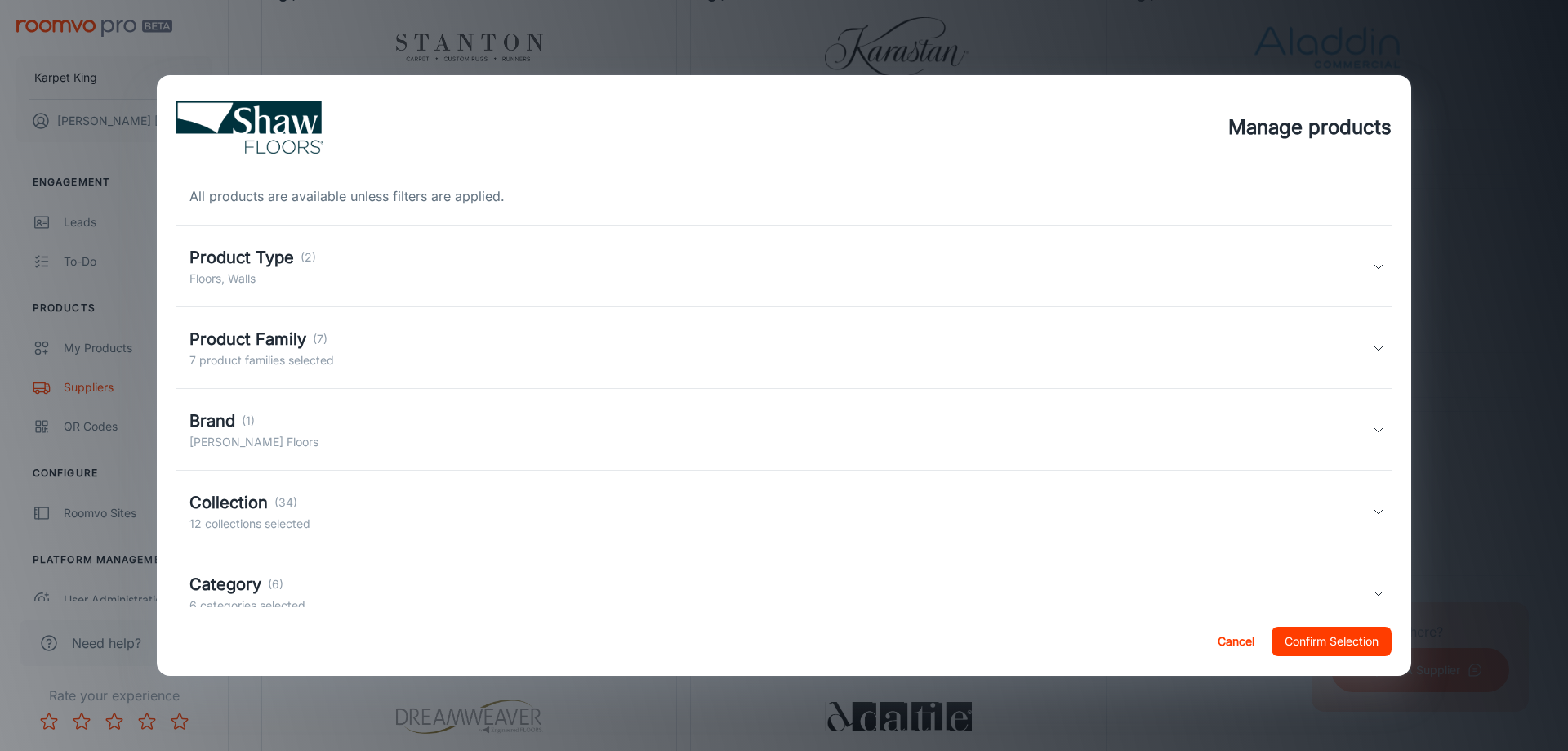
click at [1209, 638] on button "Cancel" at bounding box center [1236, 641] width 52 height 29
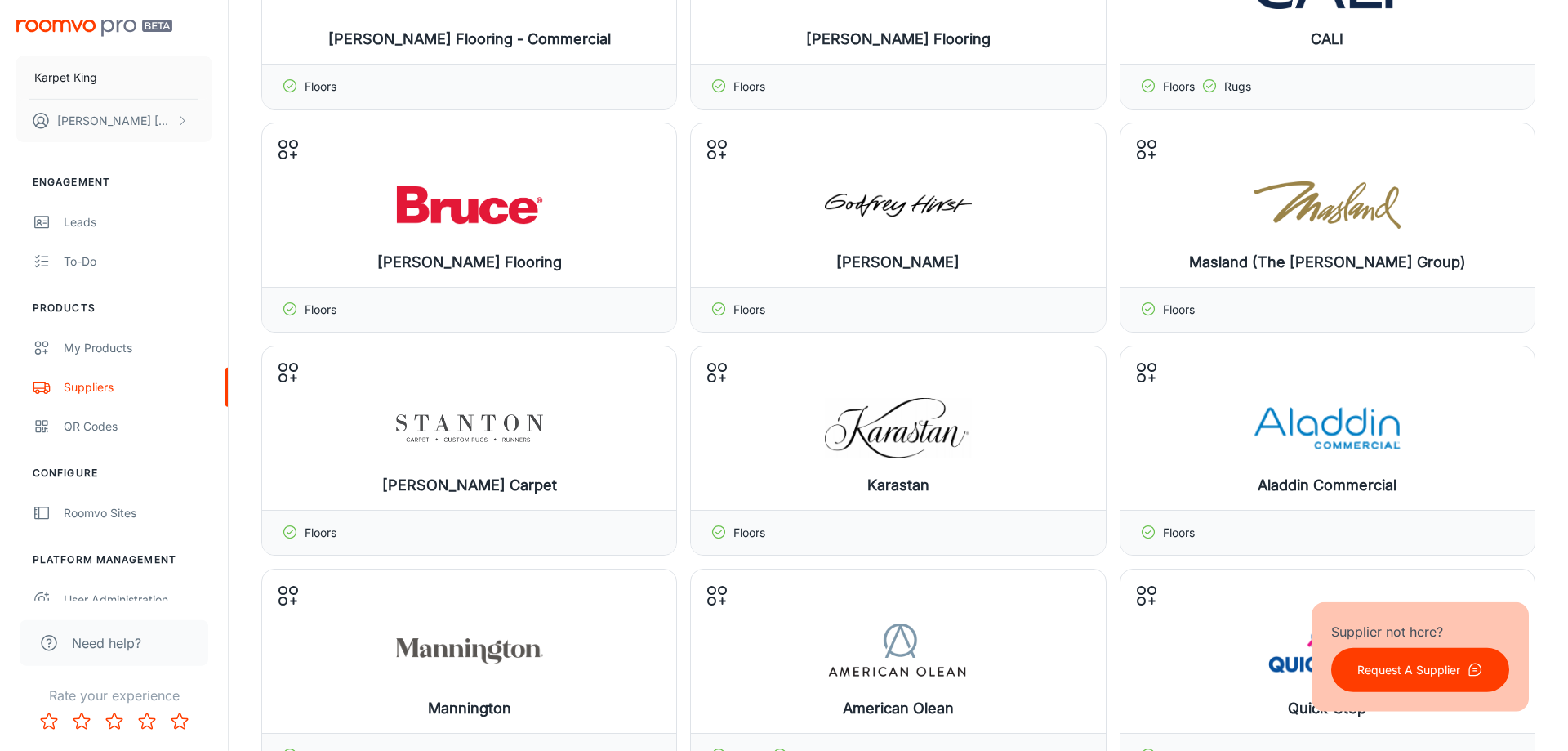
scroll to position [0, 0]
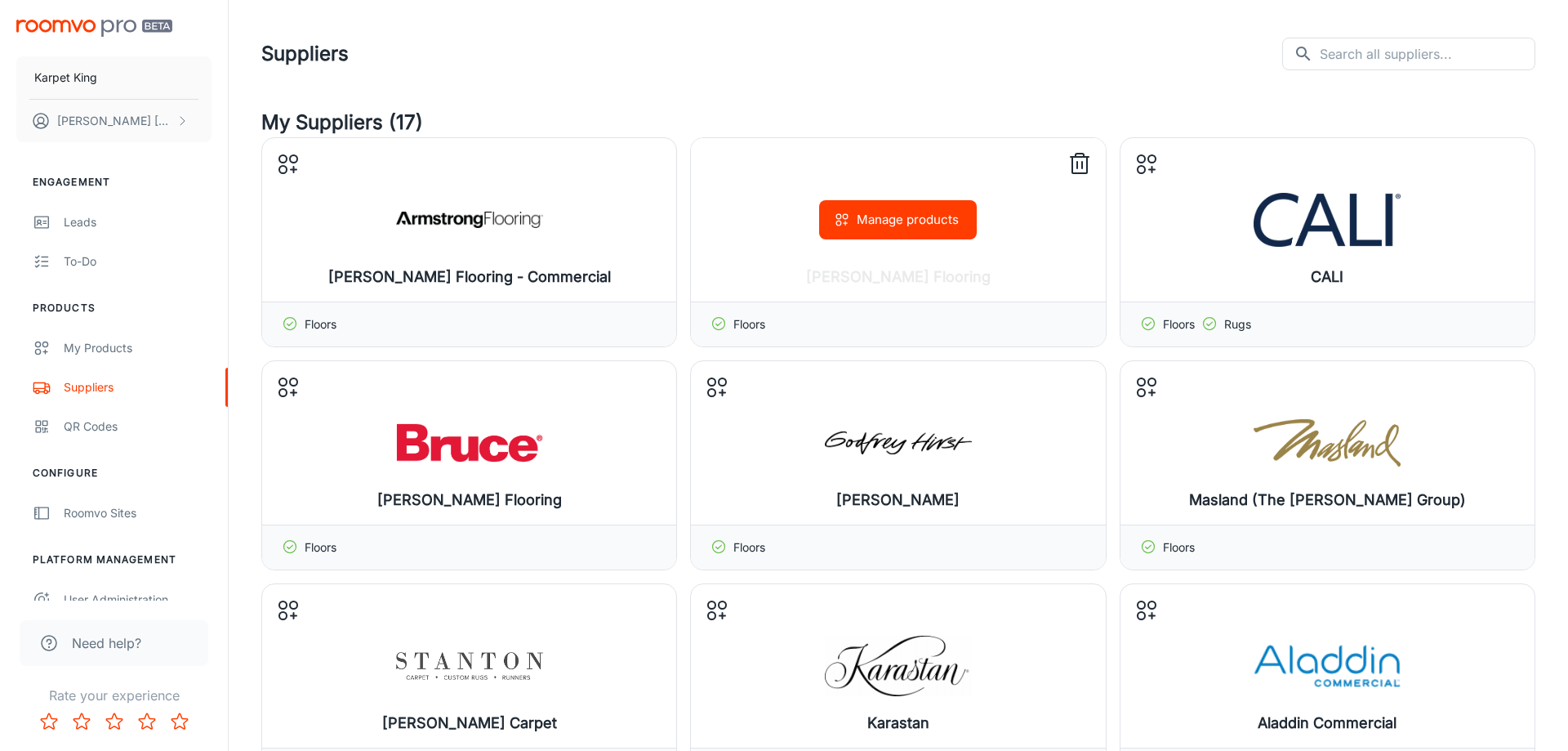
click at [883, 234] on button "Manage products" at bounding box center [898, 220] width 157 height 39
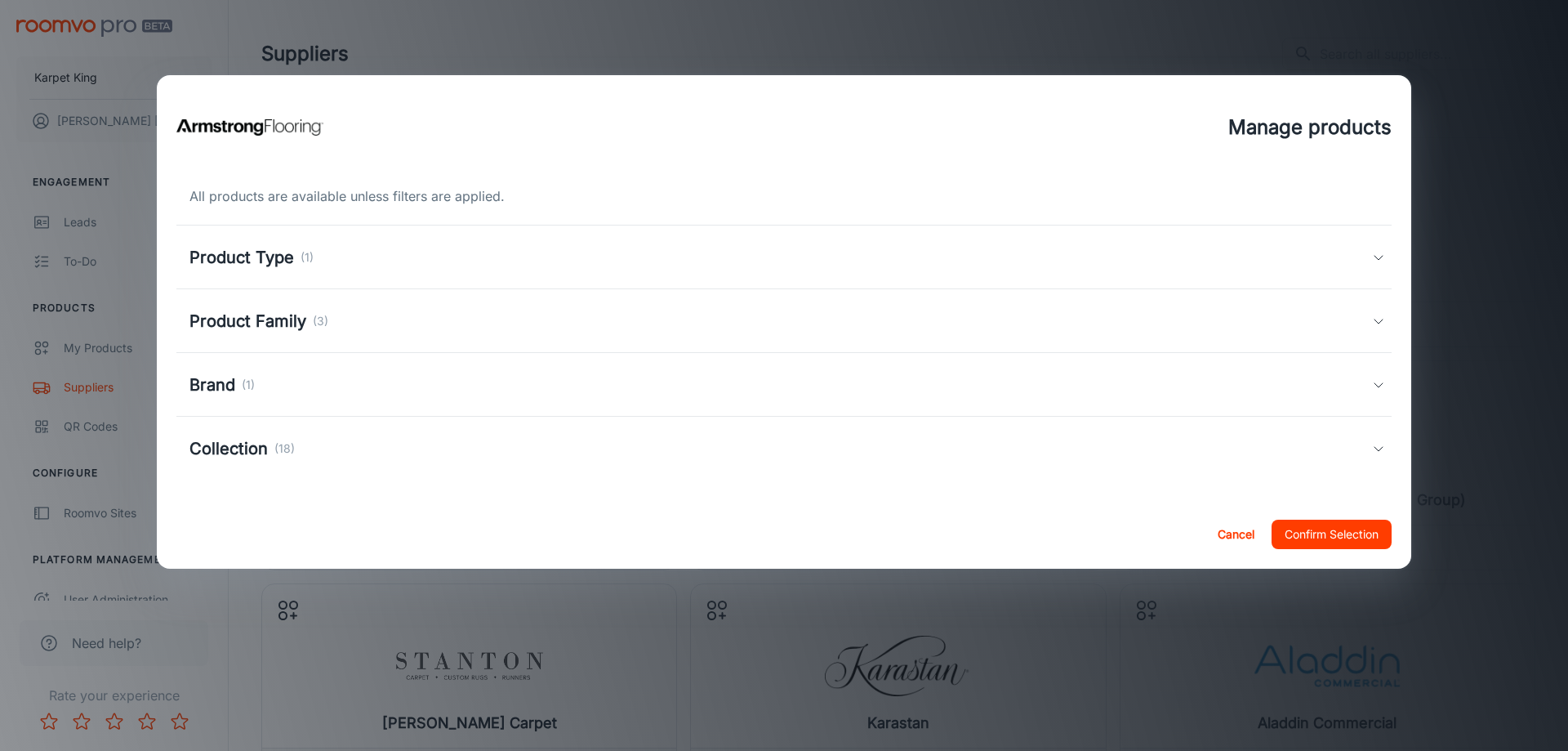
click at [259, 265] on h5 "Product Type" at bounding box center [242, 258] width 105 height 24
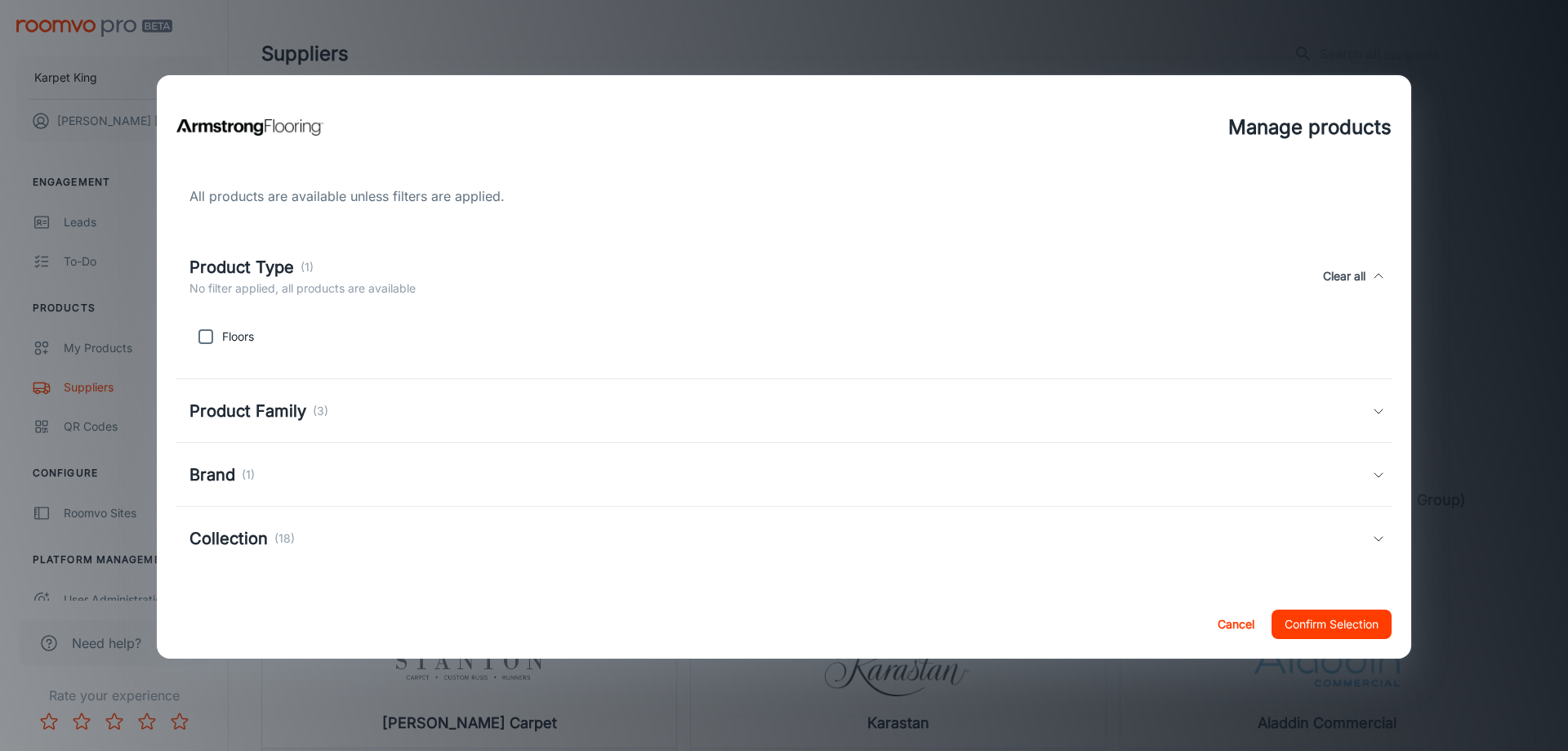
click at [259, 265] on h5 "Product Type" at bounding box center [242, 267] width 105 height 24
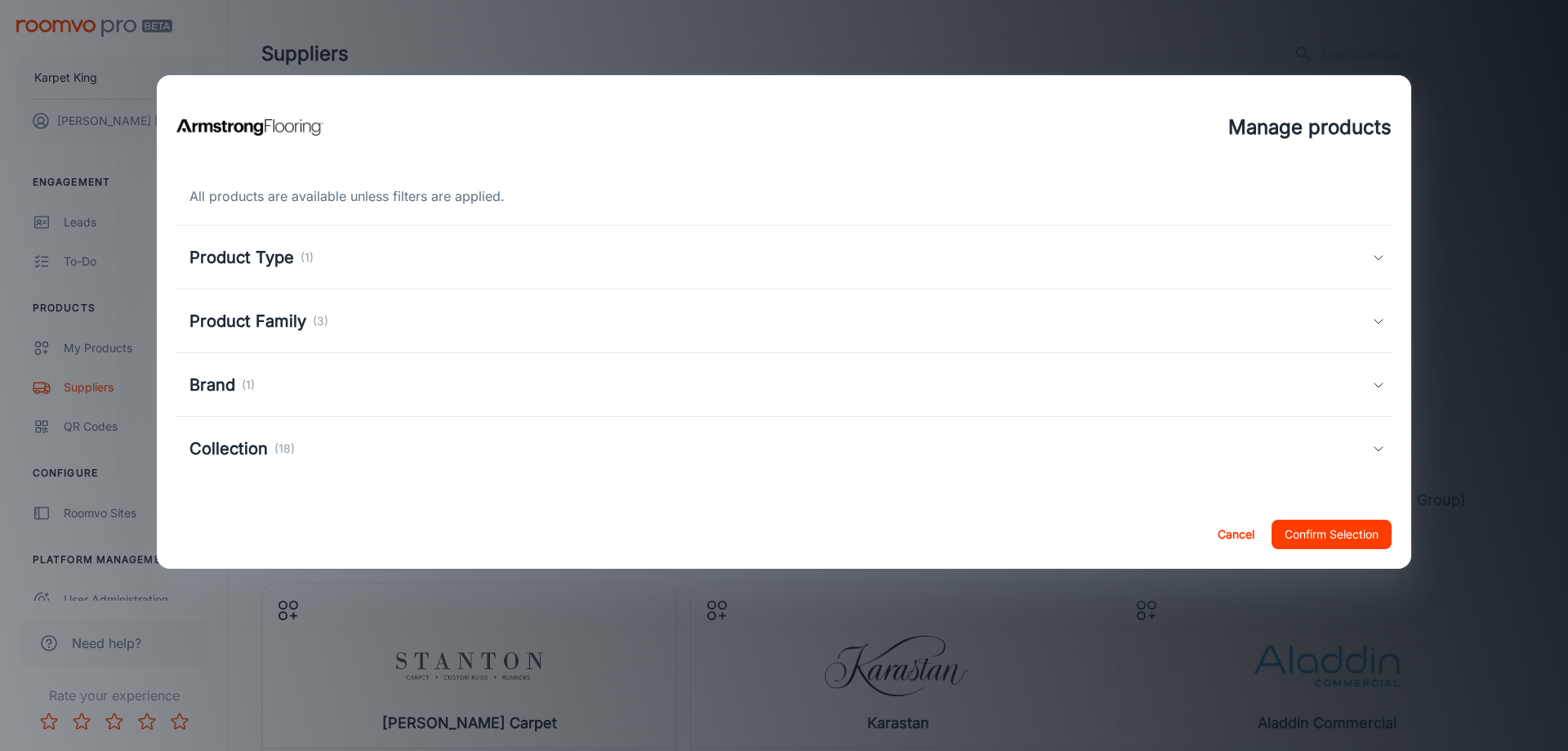
click at [256, 240] on div "Product Type (1)" at bounding box center [784, 258] width 1215 height 64
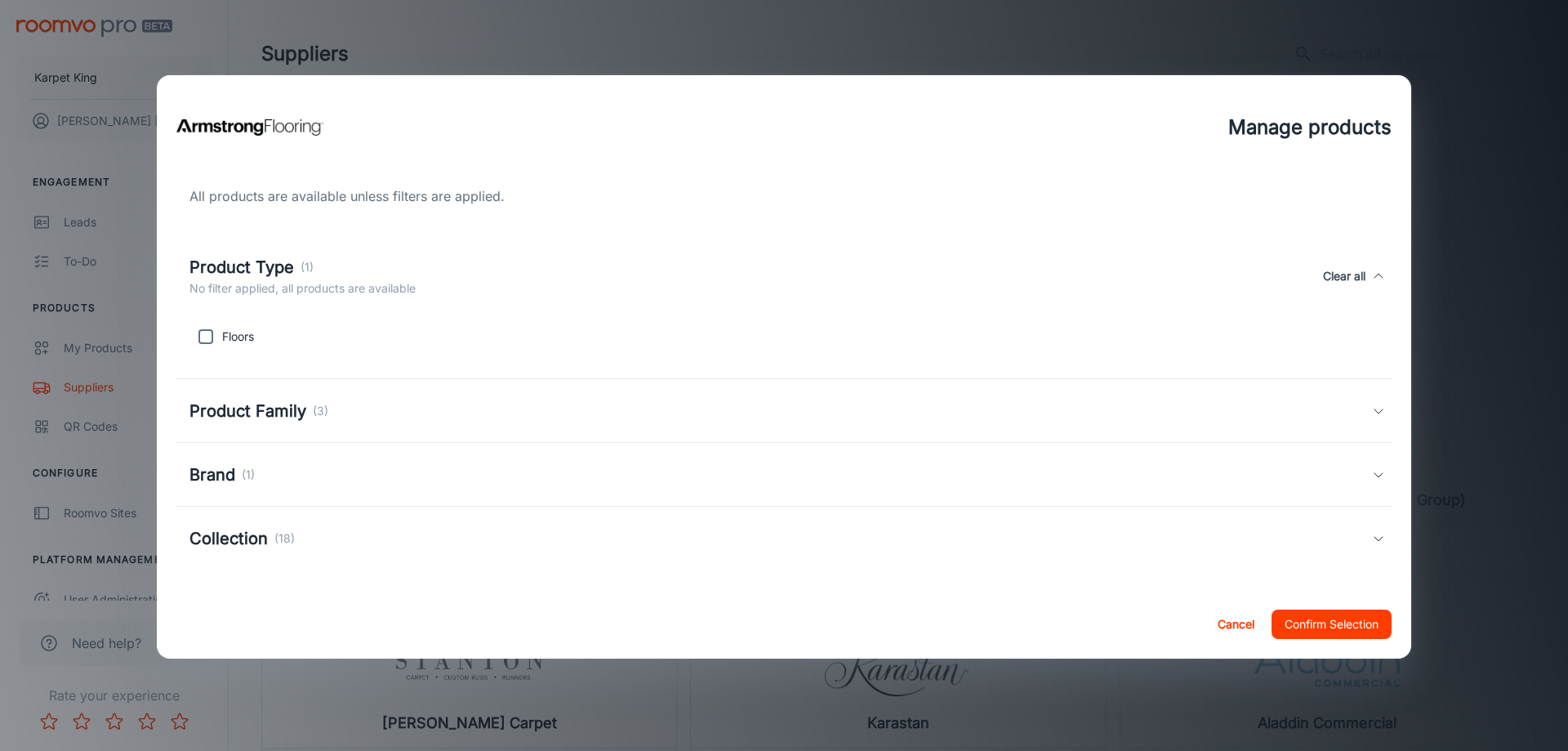
click at [211, 337] on input "checkbox" at bounding box center [205, 336] width 33 height 33
checkbox input "true"
click at [284, 412] on h5 "Product Family" at bounding box center [247, 411] width 117 height 24
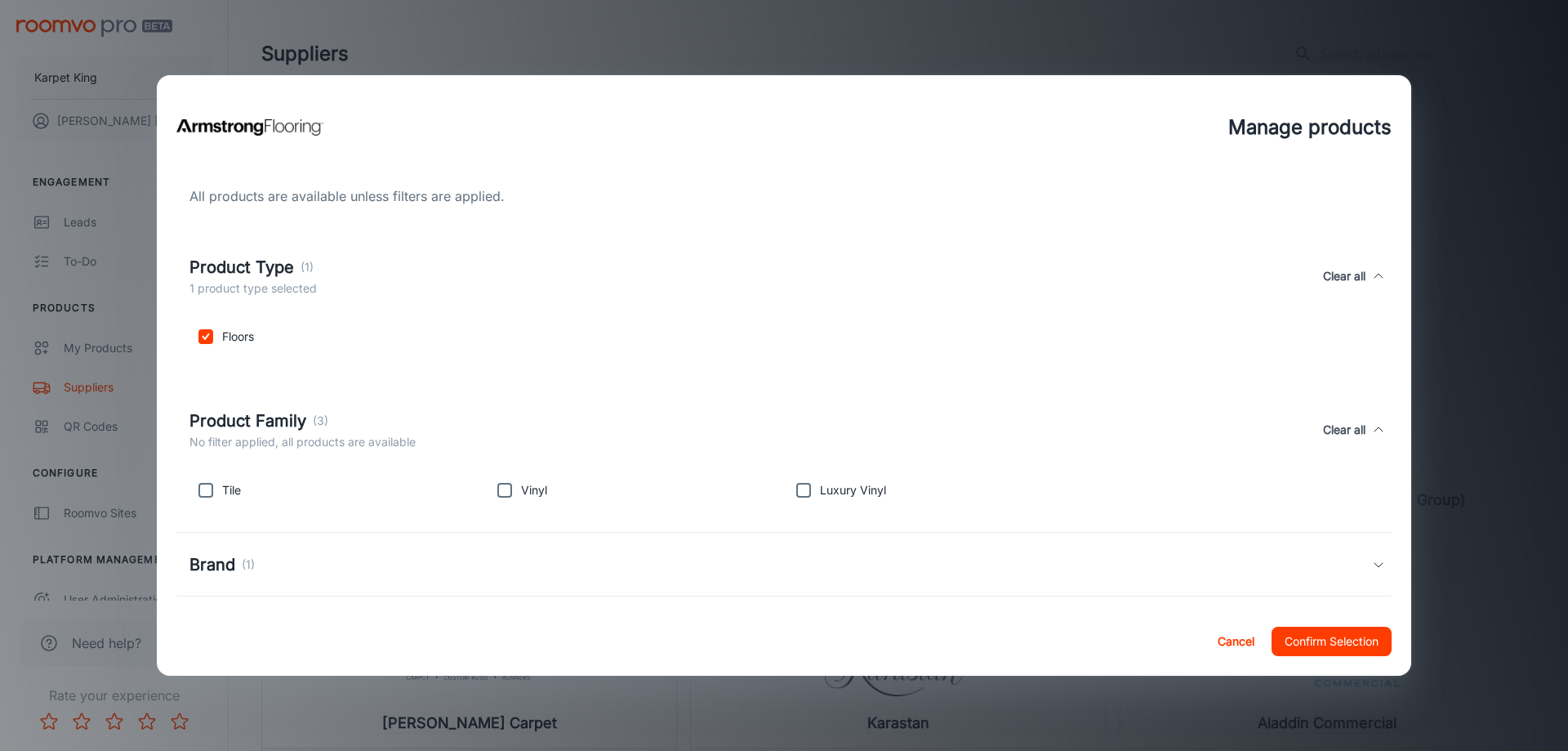
click at [230, 493] on p "Tile" at bounding box center [231, 490] width 19 height 18
click at [209, 483] on input "checkbox" at bounding box center [205, 490] width 33 height 33
checkbox input "true"
click at [496, 494] on input "checkbox" at bounding box center [505, 490] width 33 height 33
checkbox input "true"
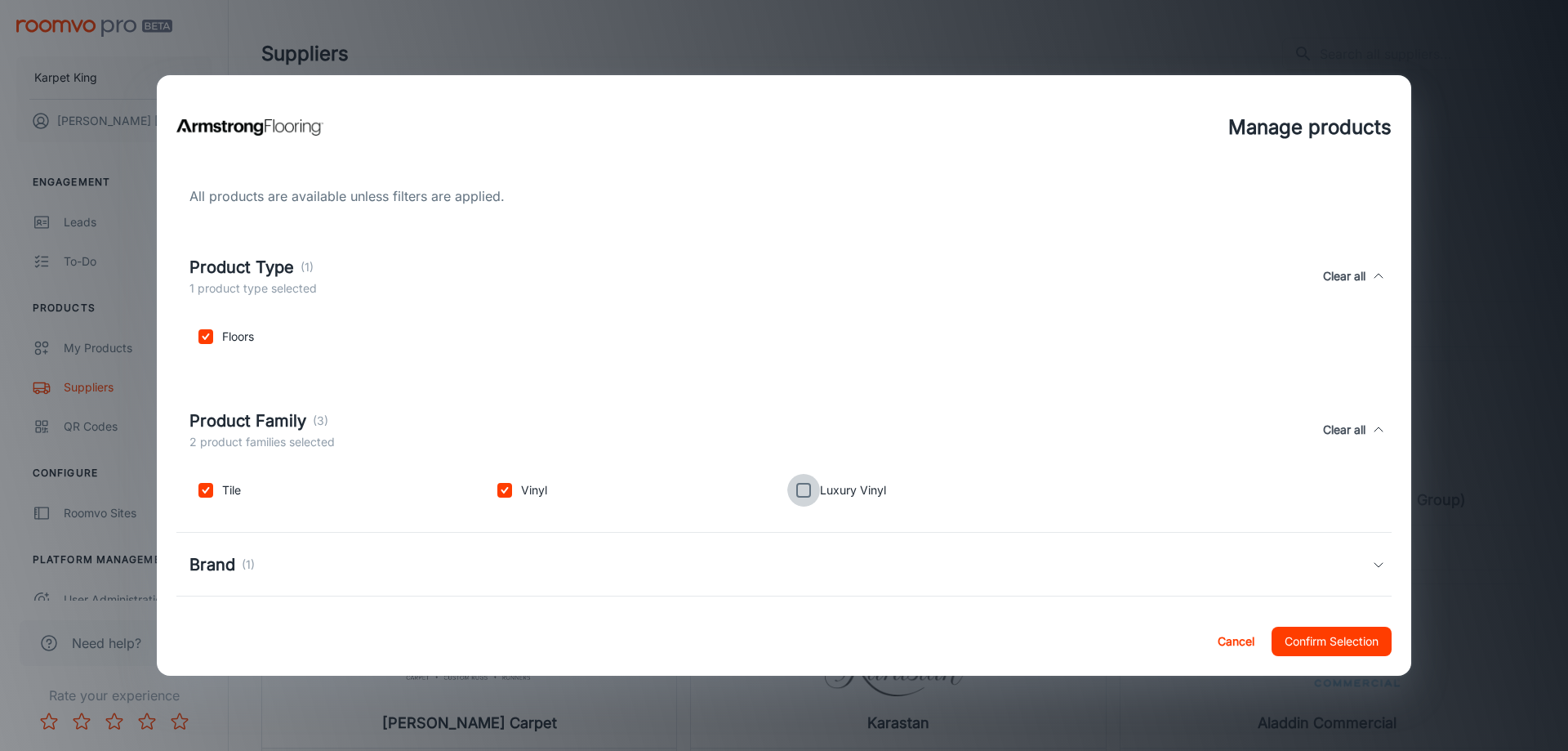
click at [801, 486] on input "checkbox" at bounding box center [803, 490] width 33 height 33
checkbox input "true"
click at [414, 574] on div "Brand (1)" at bounding box center [780, 565] width 1182 height 24
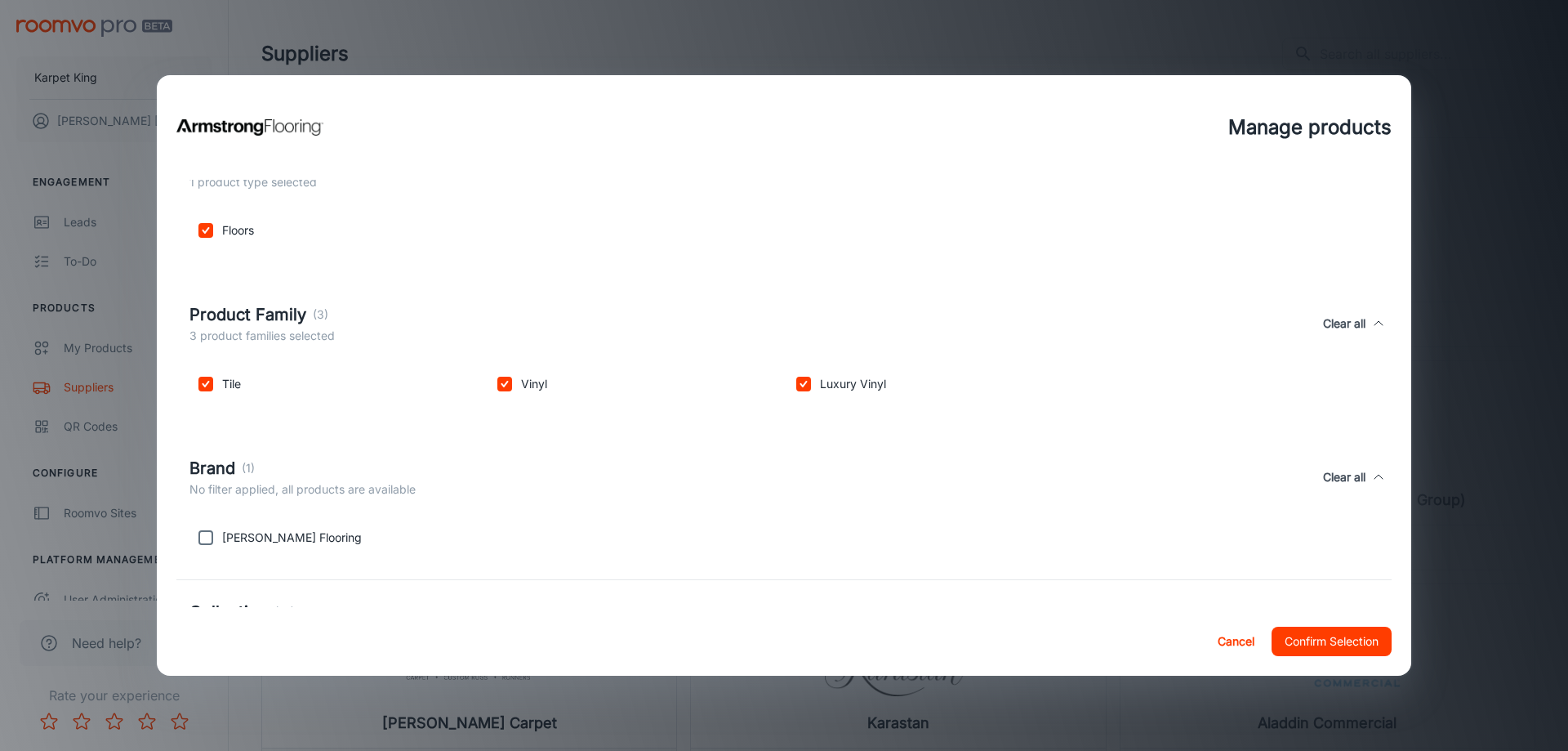
scroll to position [163, 0]
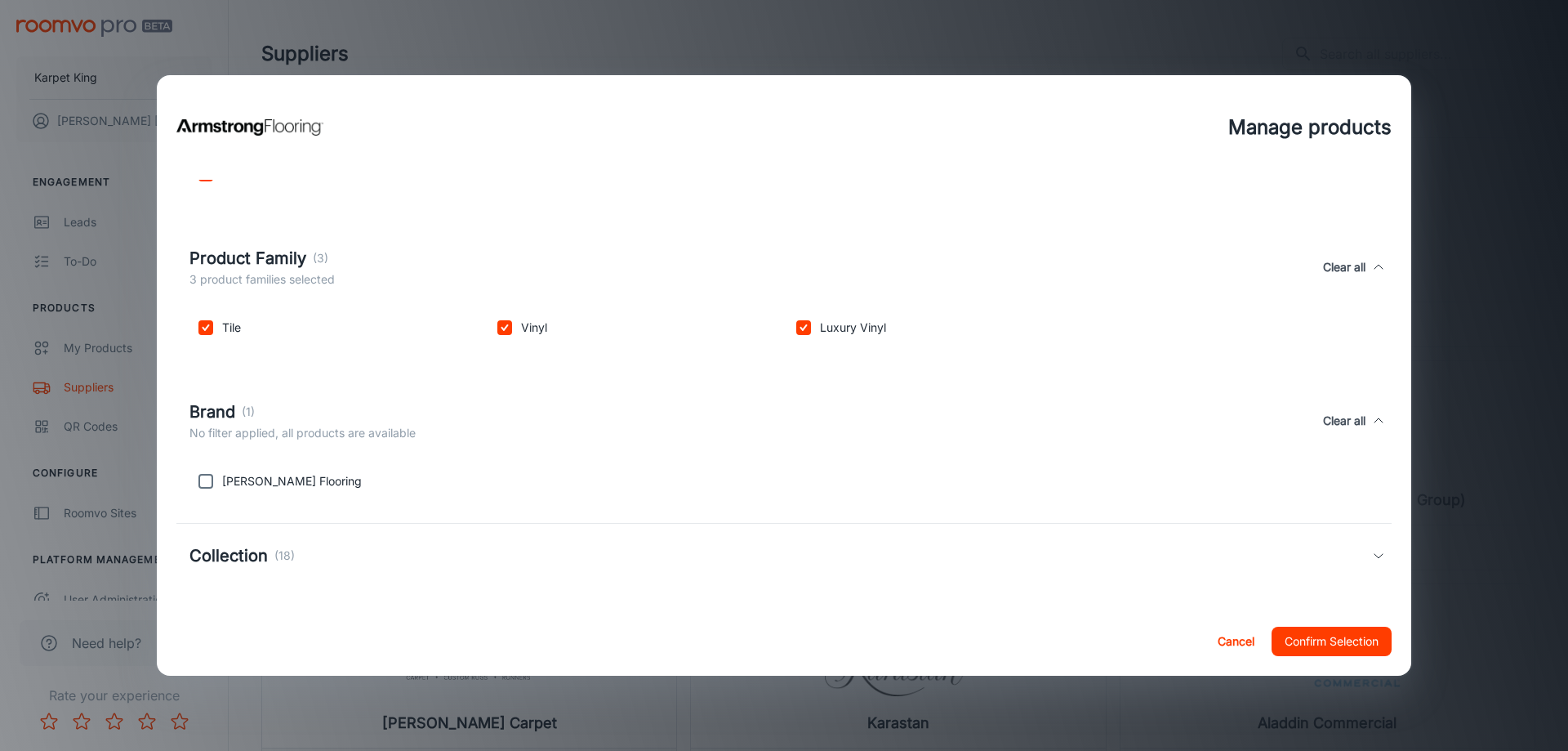
click at [201, 482] on input "checkbox" at bounding box center [205, 480] width 33 height 33
checkbox input "true"
click at [291, 564] on p "(18)" at bounding box center [285, 555] width 21 height 18
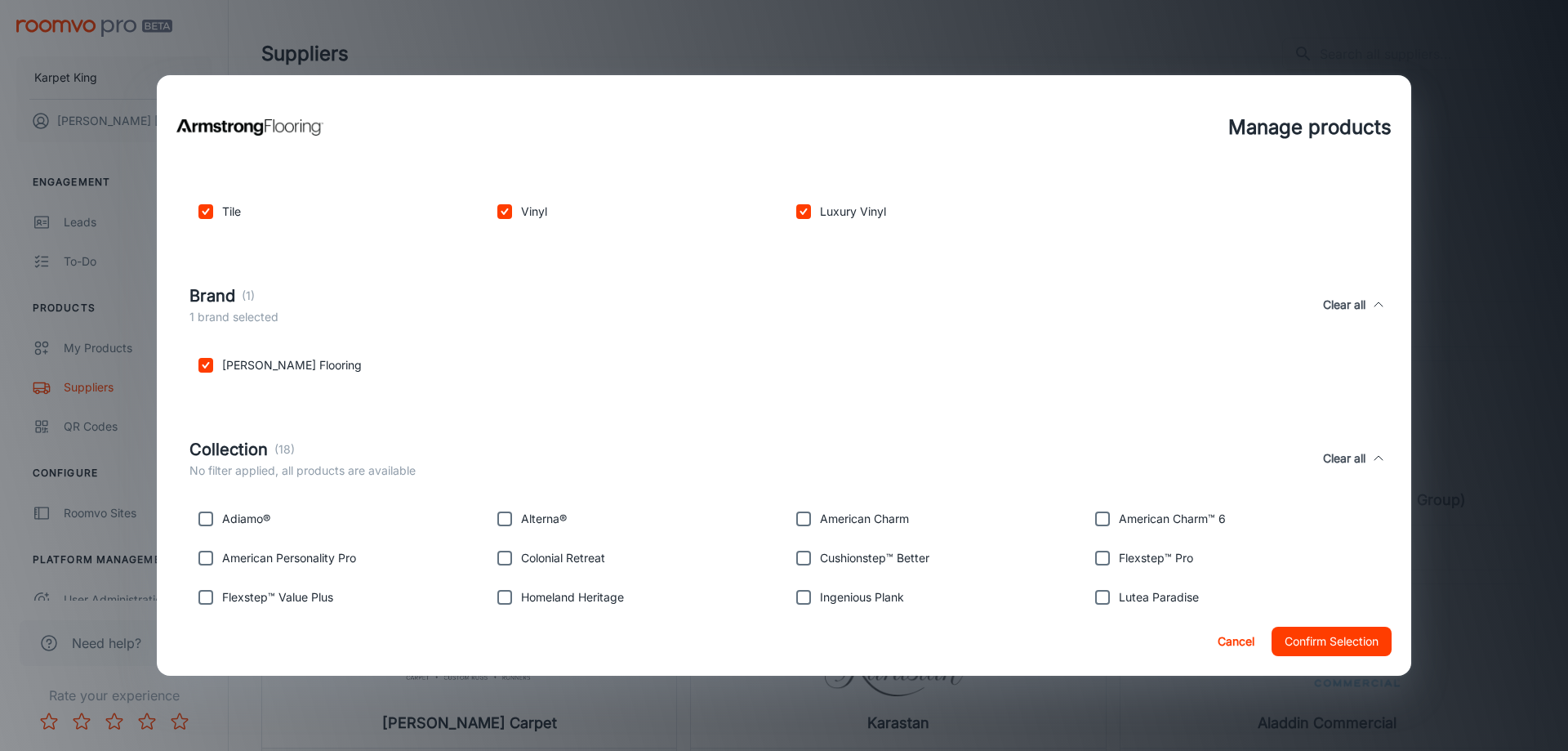
scroll to position [355, 0]
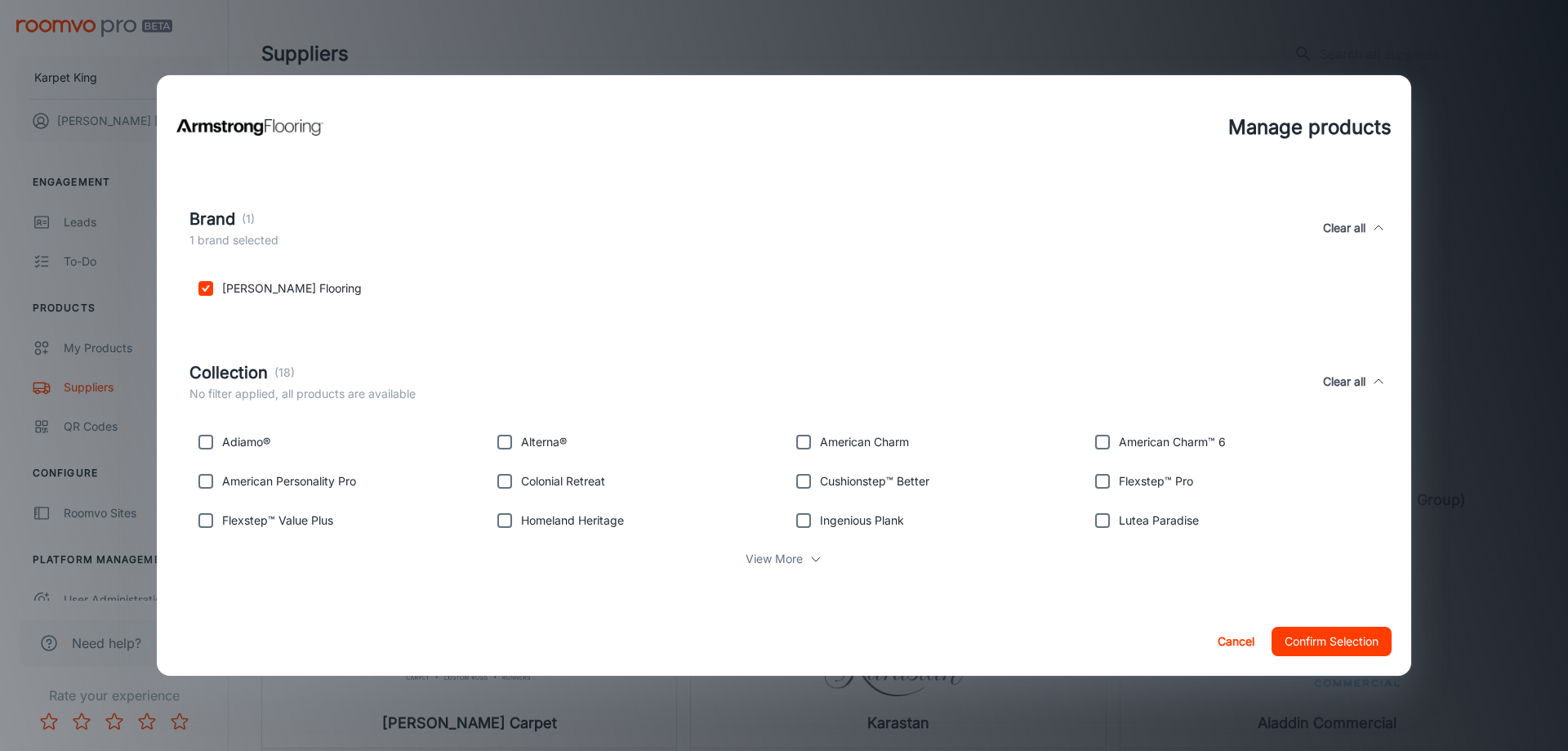
click at [1093, 531] on input "checkbox" at bounding box center [1102, 520] width 33 height 33
checkbox input "true"
click at [1090, 465] on input "checkbox" at bounding box center [1102, 480] width 33 height 33
checkbox input "true"
click at [1090, 441] on input "checkbox" at bounding box center [1102, 441] width 33 height 33
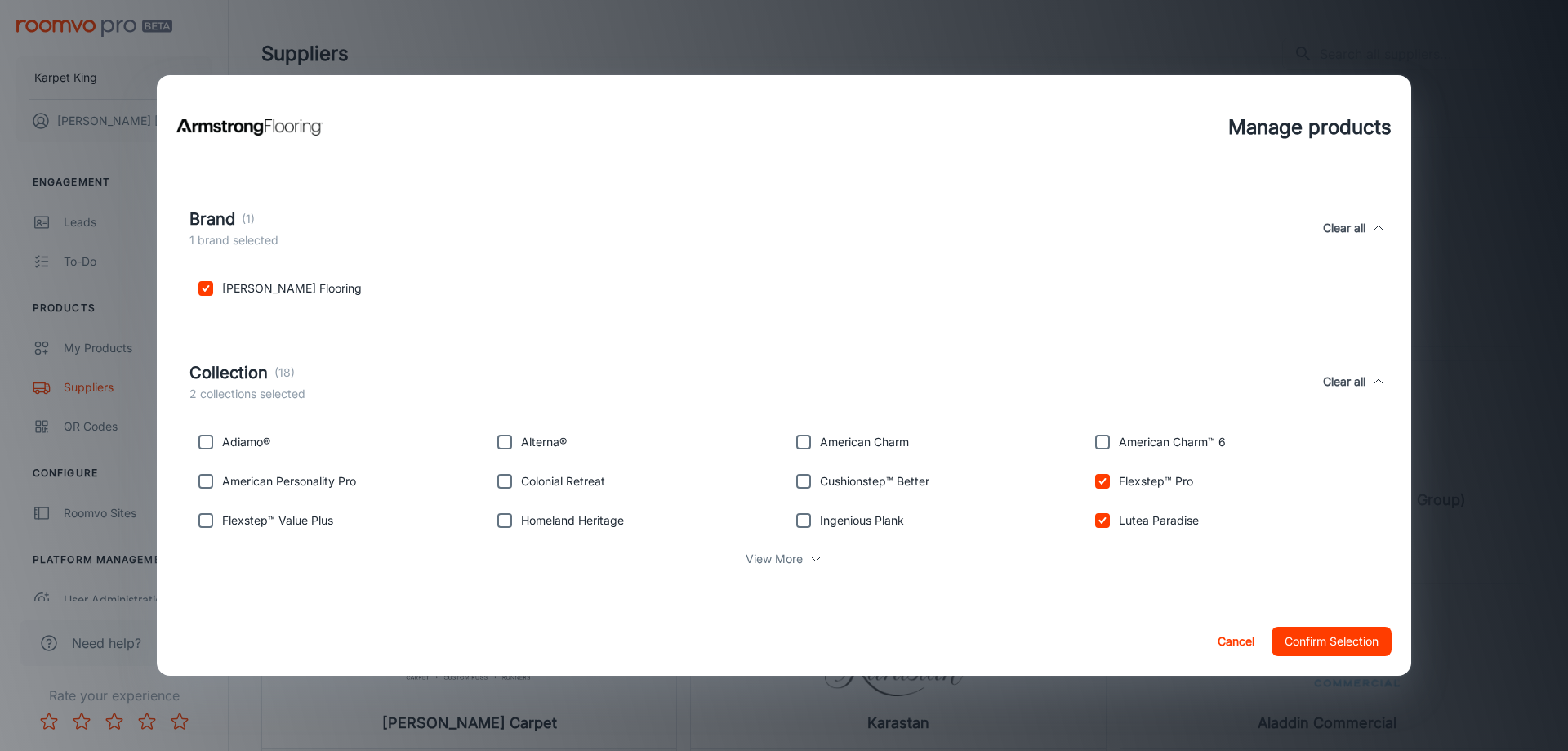
checkbox input "true"
drag, startPoint x: 500, startPoint y: 445, endPoint x: 504, endPoint y: 494, distance: 49.2
click at [500, 449] on input "checkbox" at bounding box center [505, 441] width 33 height 33
checkbox input "true"
click at [504, 494] on input "checkbox" at bounding box center [505, 480] width 33 height 33
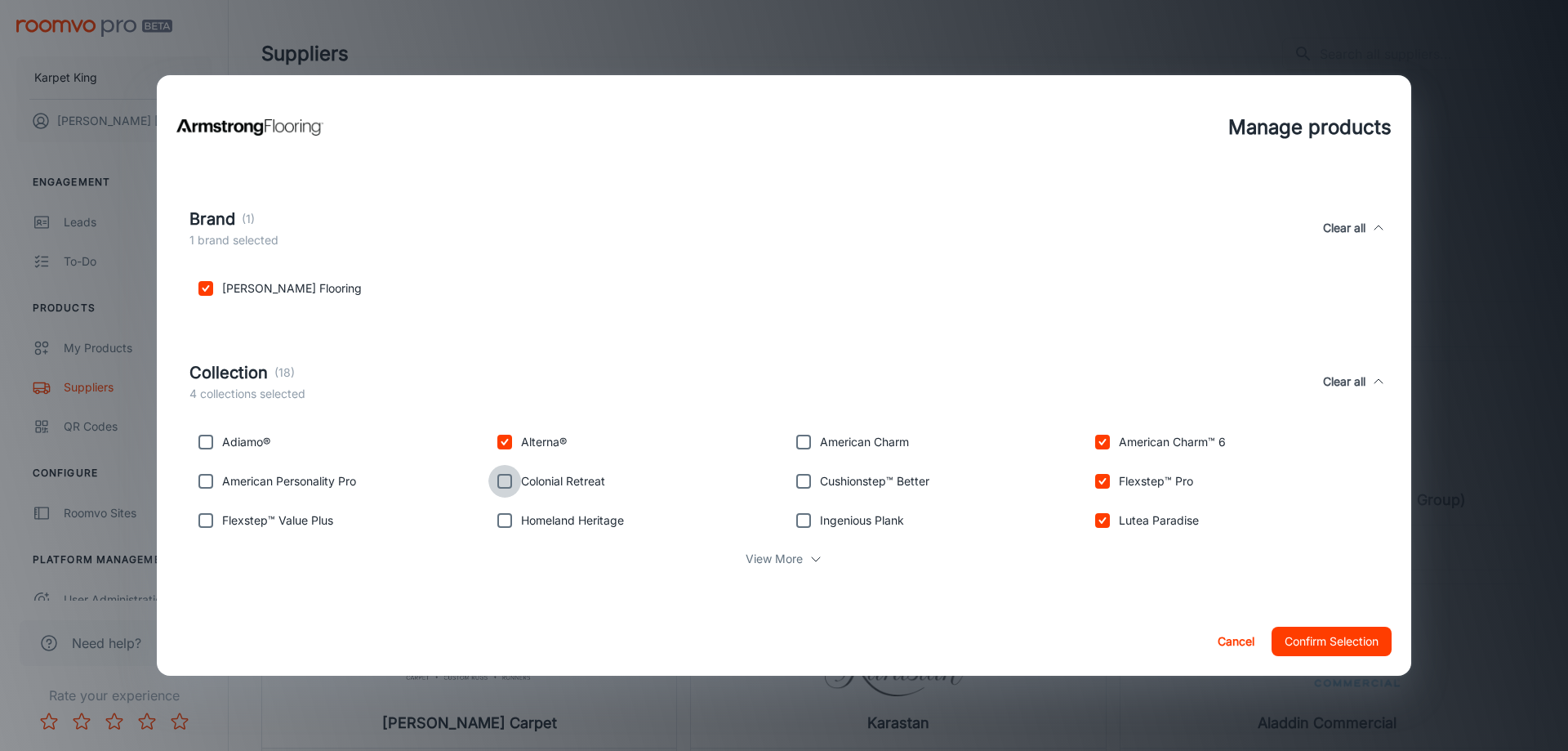
checkbox input "true"
click at [507, 520] on input "checkbox" at bounding box center [505, 520] width 33 height 33
checkbox input "true"
click at [815, 522] on input "checkbox" at bounding box center [803, 520] width 33 height 33
checkbox input "true"
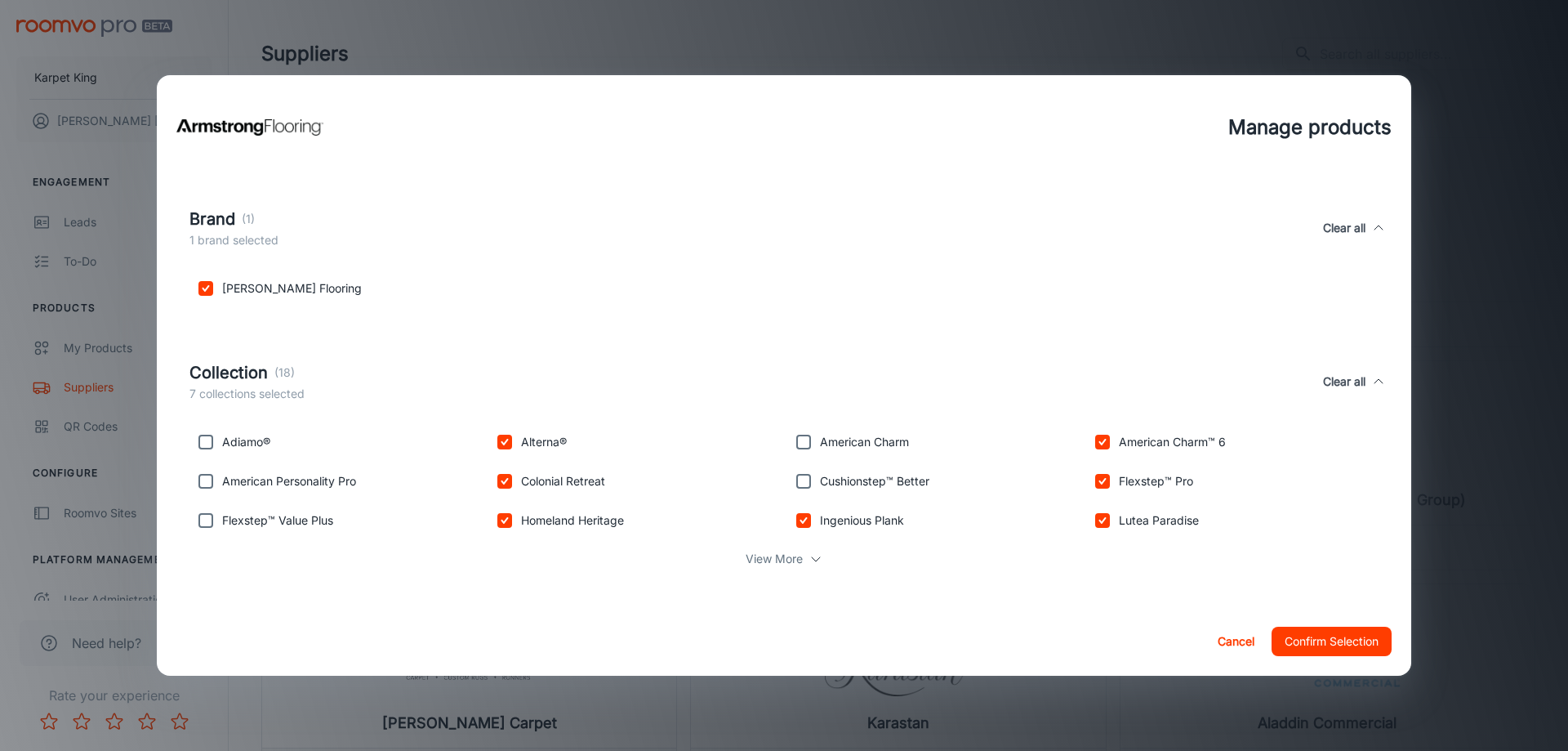
click at [813, 484] on input "checkbox" at bounding box center [803, 480] width 33 height 33
checkbox input "true"
click at [804, 452] on input "checkbox" at bounding box center [803, 441] width 33 height 33
checkbox input "true"
click at [202, 445] on input "checkbox" at bounding box center [205, 441] width 33 height 33
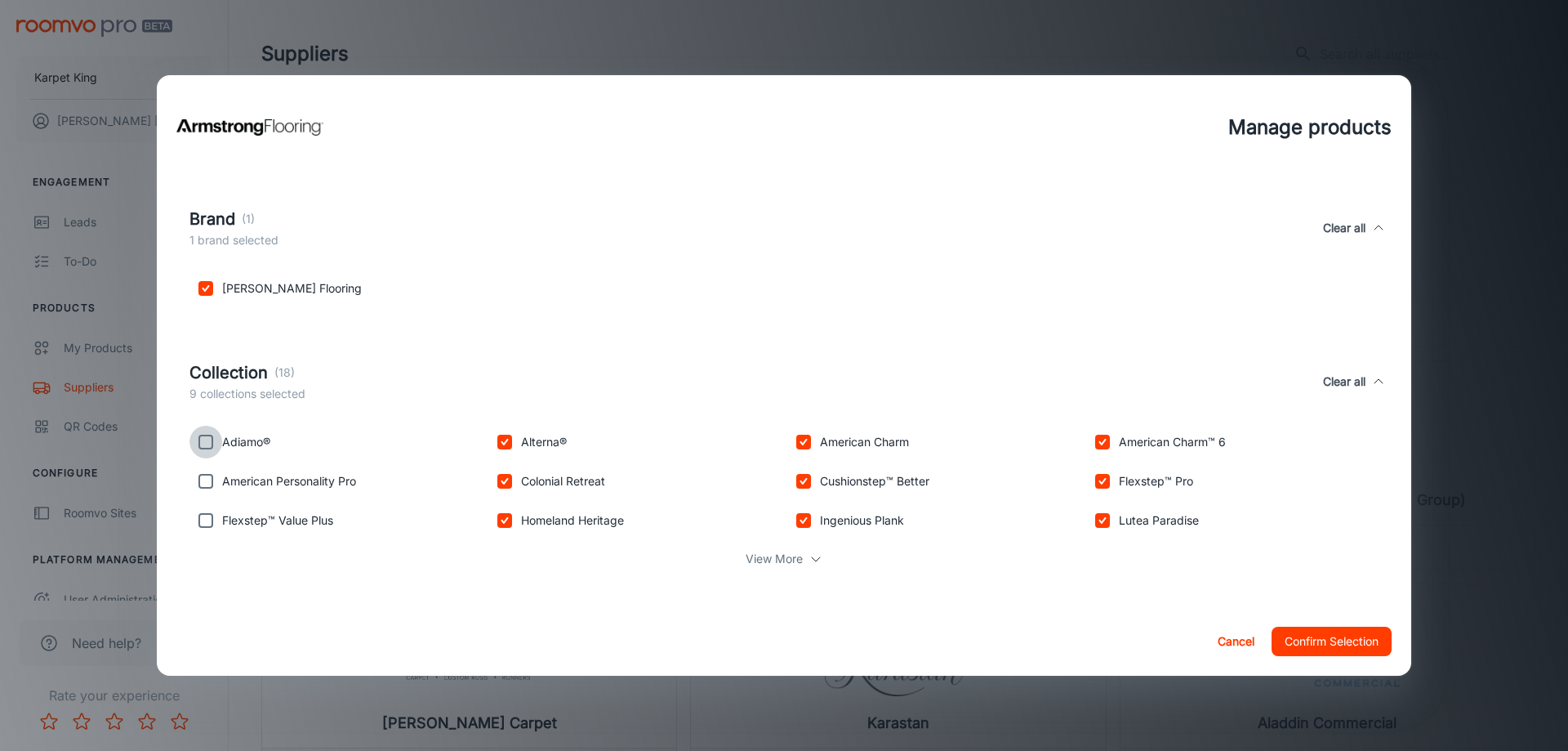
checkbox input "true"
click at [205, 483] on input "checkbox" at bounding box center [205, 480] width 33 height 33
checkbox input "true"
click at [212, 531] on input "checkbox" at bounding box center [205, 520] width 33 height 33
checkbox input "true"
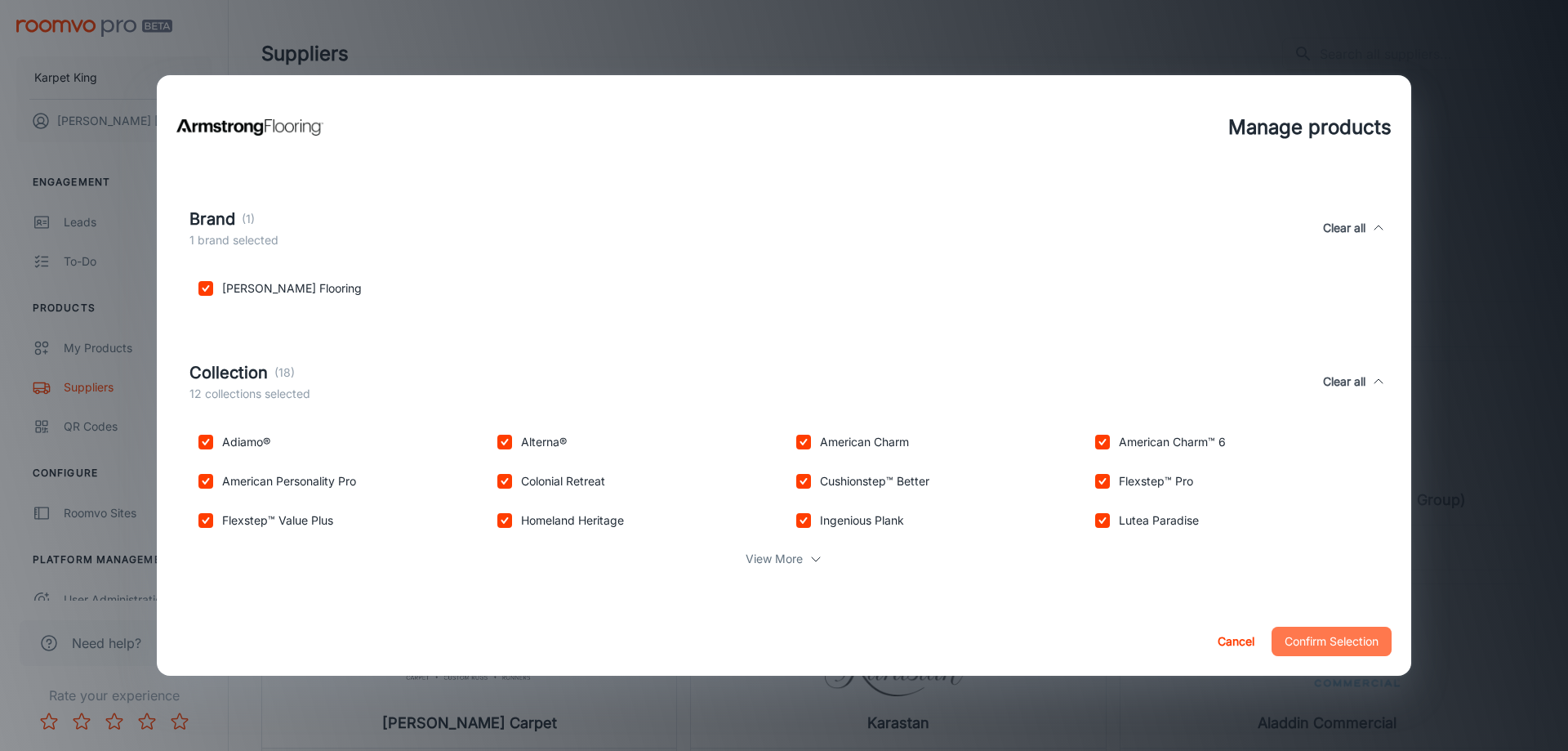
click at [1312, 631] on button "Confirm Selection" at bounding box center [1331, 641] width 120 height 29
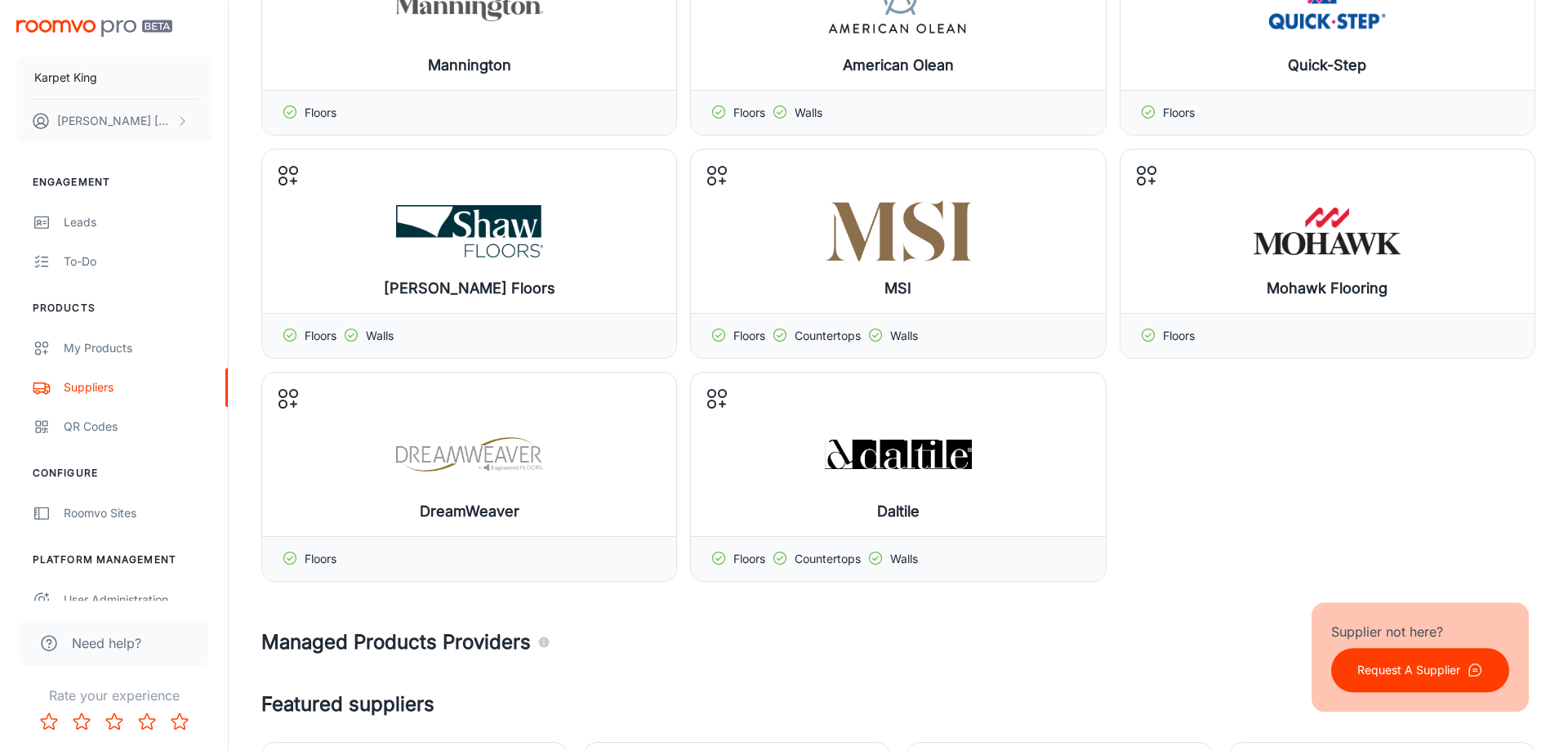
scroll to position [667, 0]
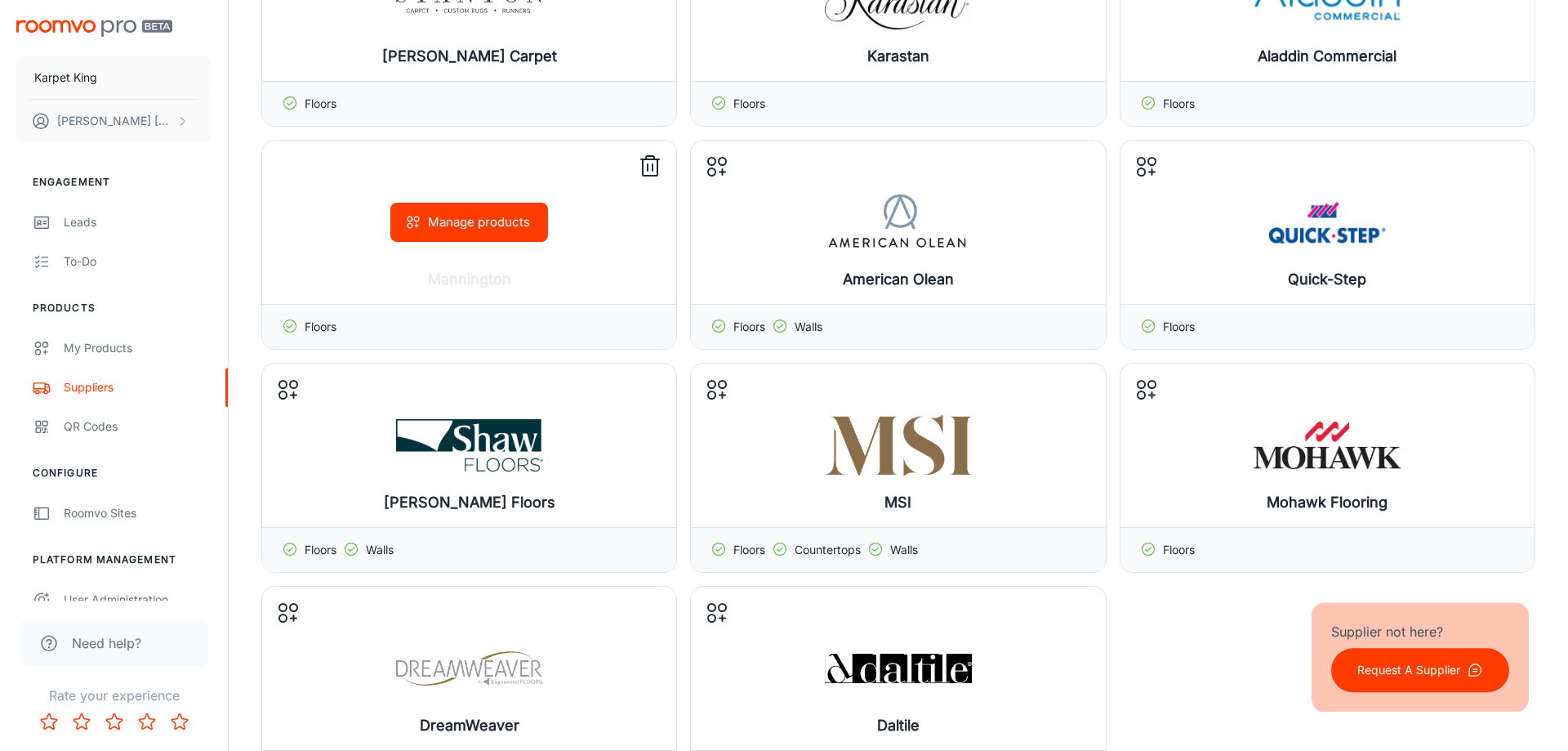
click at [459, 214] on button "Manage products" at bounding box center [469, 222] width 157 height 39
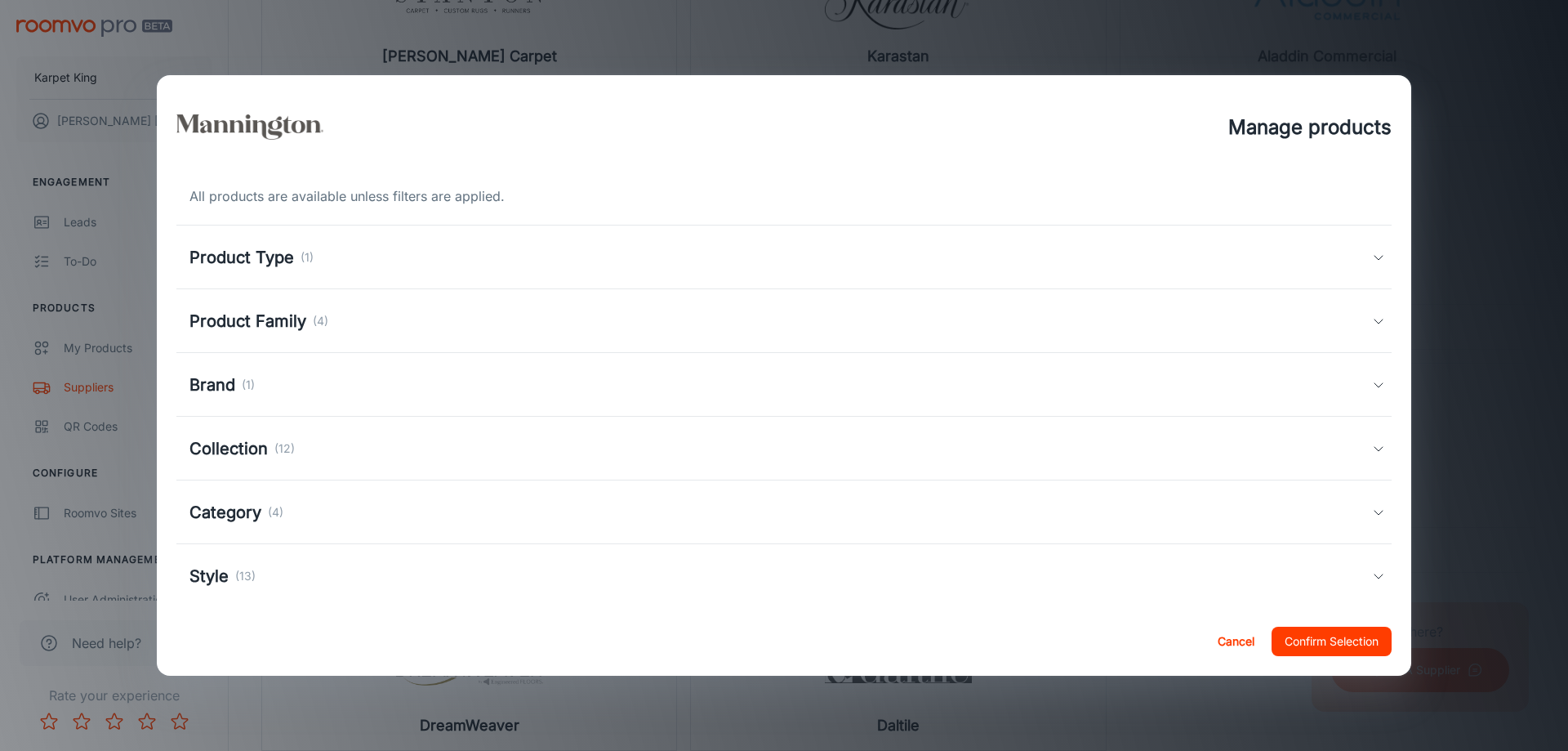
click at [309, 256] on p "(1)" at bounding box center [307, 257] width 13 height 18
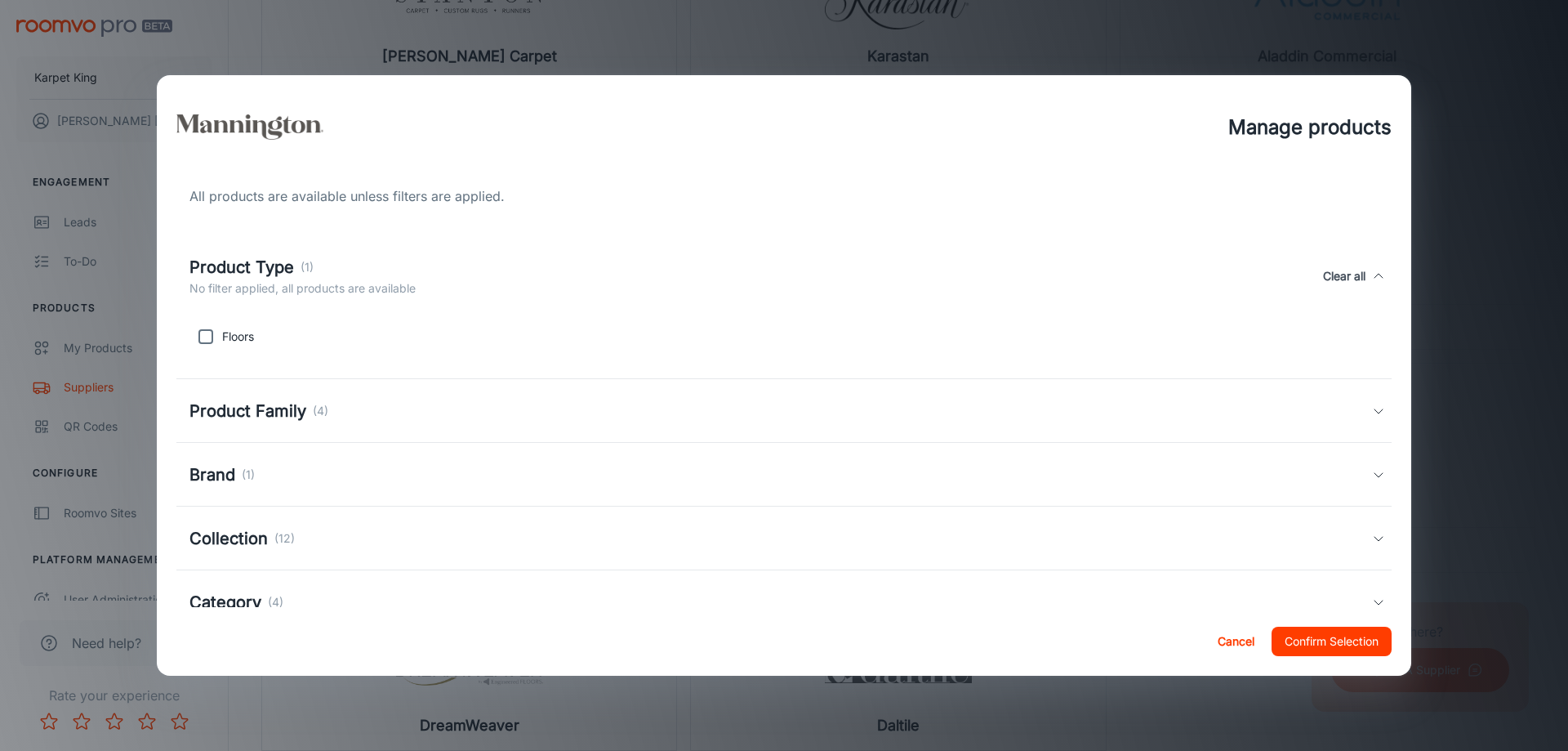
click at [203, 342] on input "checkbox" at bounding box center [205, 336] width 33 height 33
checkbox input "true"
click at [210, 410] on h5 "Product Family" at bounding box center [247, 411] width 117 height 24
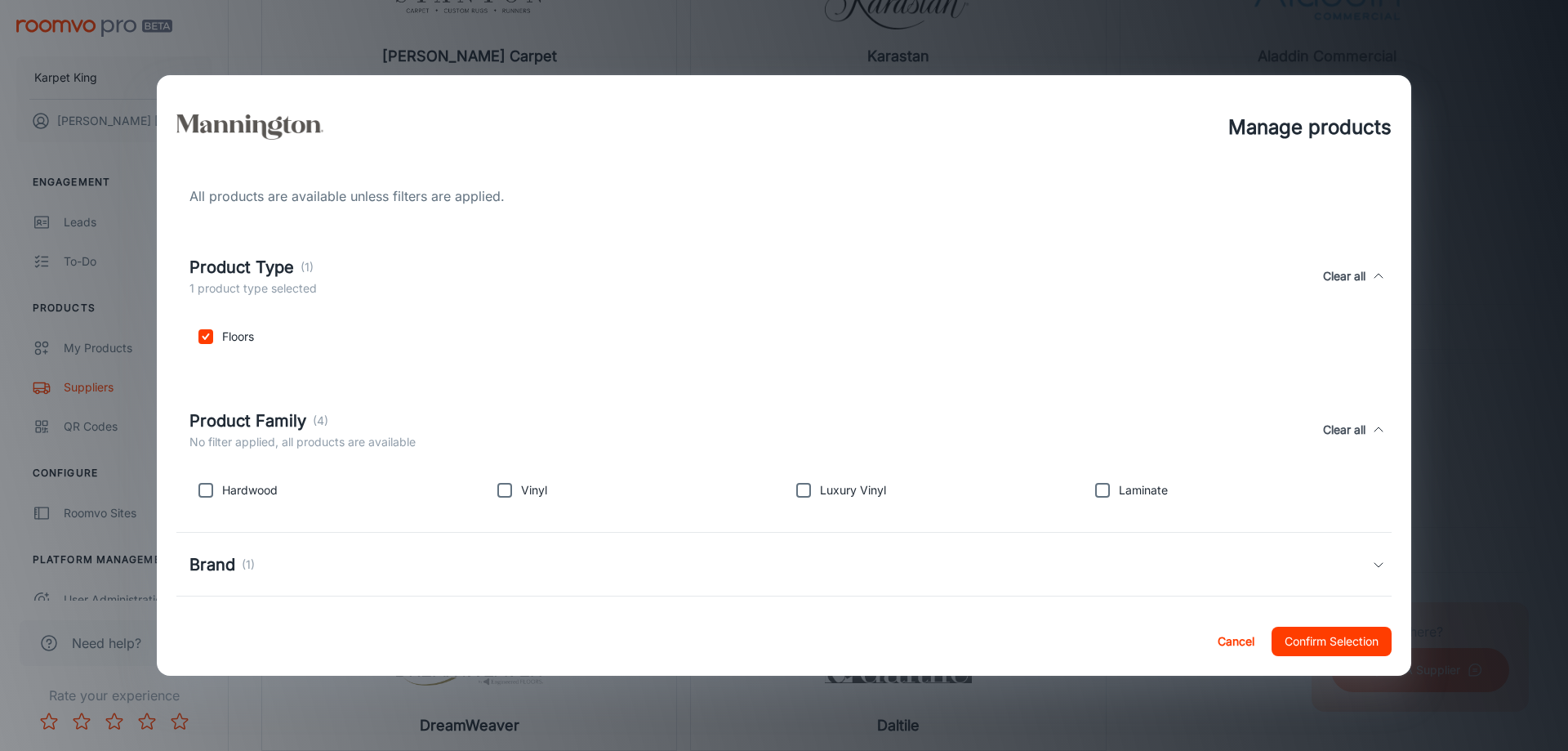
click at [207, 499] on input "checkbox" at bounding box center [205, 490] width 33 height 33
checkbox input "true"
click at [515, 486] on input "checkbox" at bounding box center [505, 490] width 33 height 33
checkbox input "true"
click at [794, 490] on input "checkbox" at bounding box center [803, 490] width 33 height 33
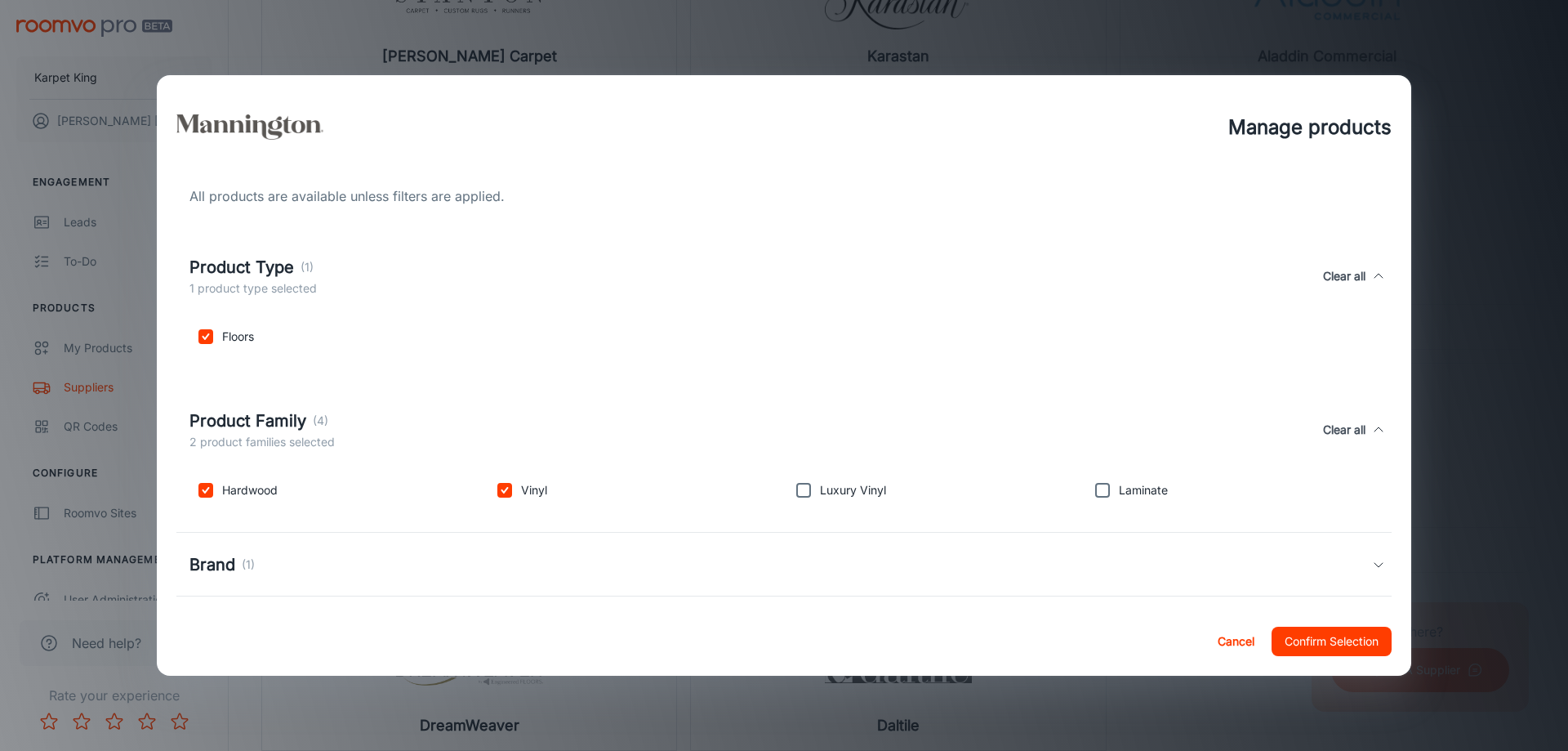
checkbox input "true"
click at [1104, 490] on input "checkbox" at bounding box center [1102, 490] width 33 height 33
checkbox input "true"
click at [368, 555] on div "Brand (1)" at bounding box center [780, 565] width 1182 height 24
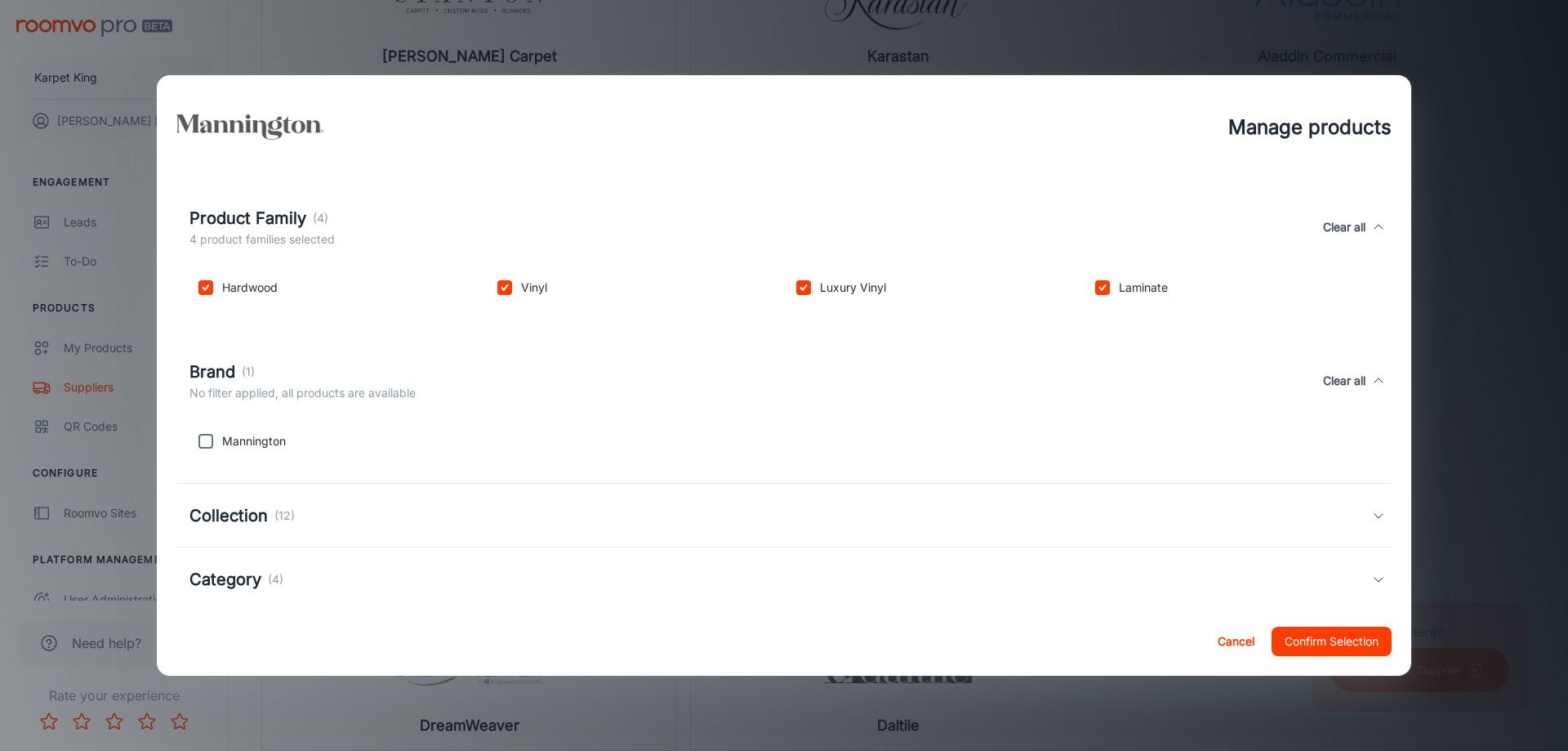
scroll to position [215, 0]
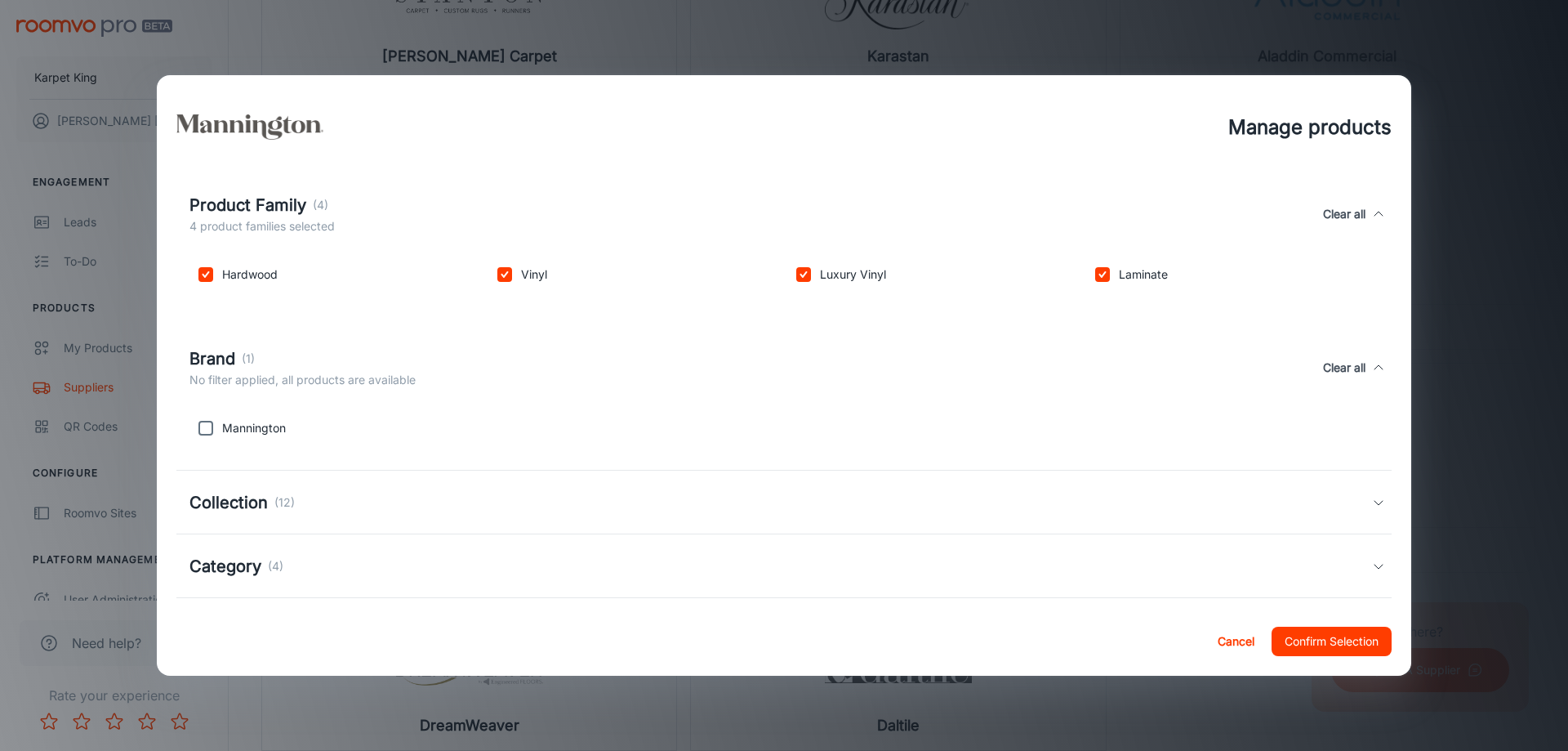
click at [195, 434] on input "checkbox" at bounding box center [205, 428] width 33 height 33
checkbox input "true"
click at [279, 524] on div "Collection (12)" at bounding box center [784, 502] width 1215 height 64
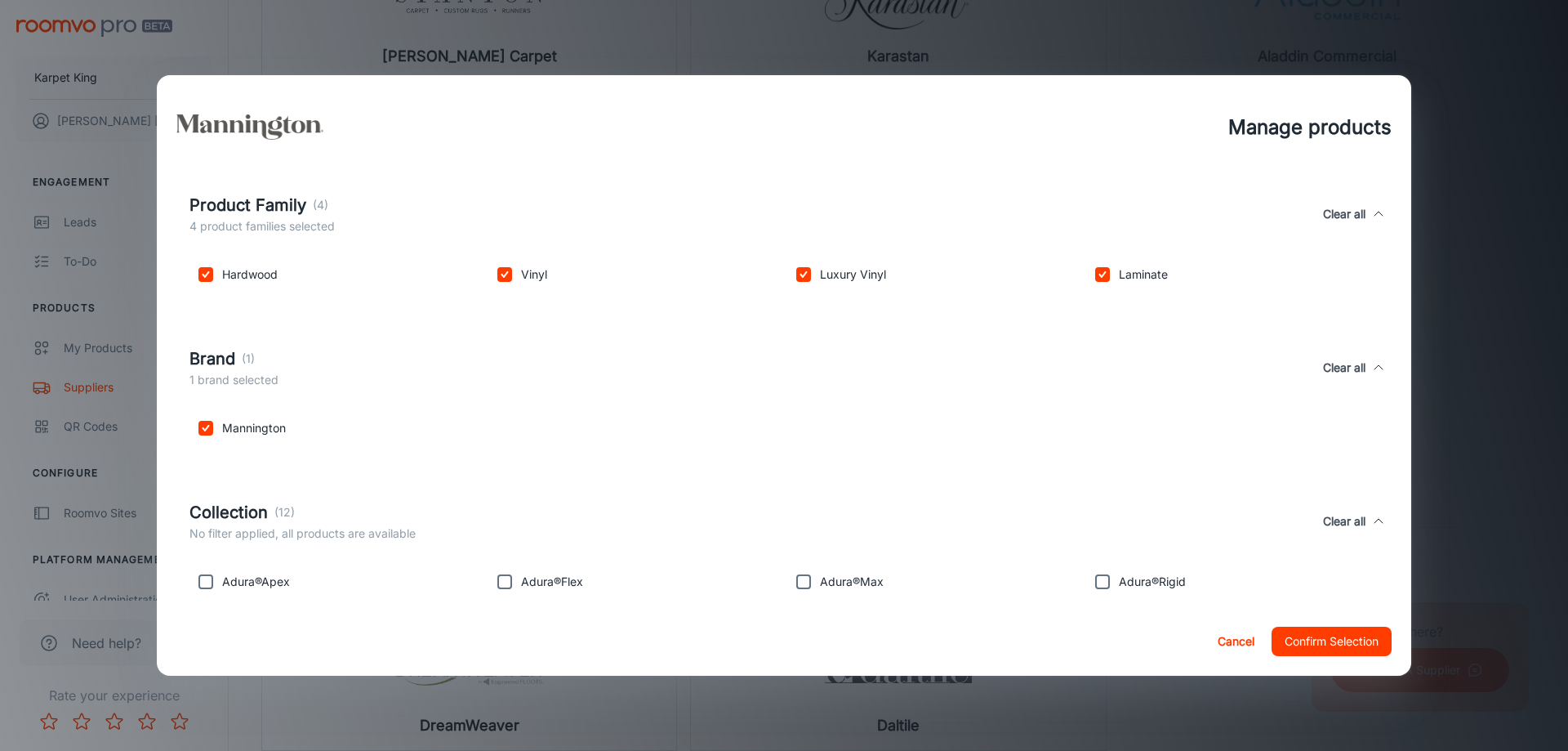
drag, startPoint x: 1398, startPoint y: 363, endPoint x: 1416, endPoint y: 523, distance: 161.0
click at [1411, 527] on div "All products are available unless filters are applied. Product Type (1) 1 produ…" at bounding box center [784, 393] width 1254 height 427
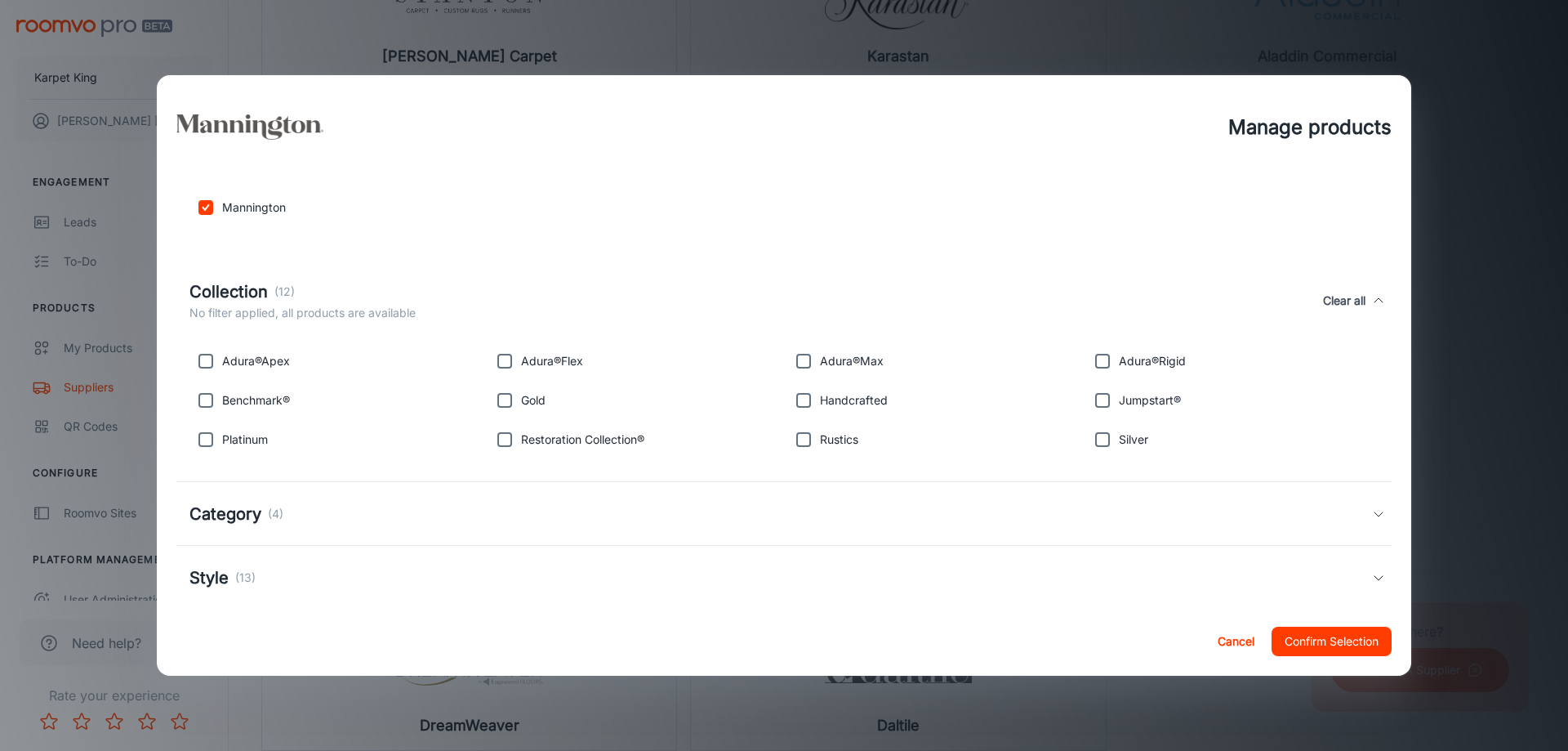
scroll to position [458, 0]
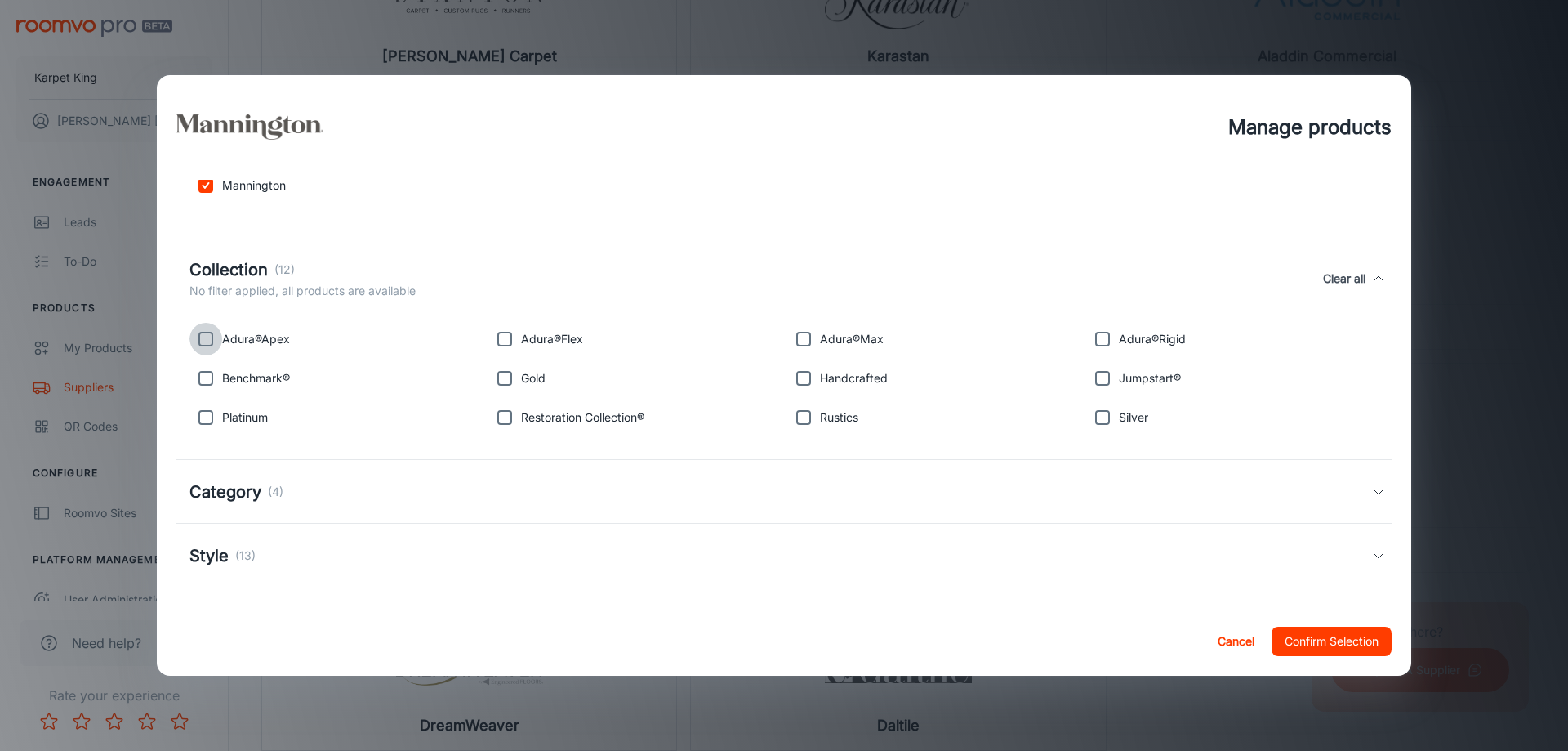
click at [214, 340] on input "checkbox" at bounding box center [205, 339] width 33 height 33
checkbox input "true"
drag, startPoint x: 205, startPoint y: 375, endPoint x: 206, endPoint y: 438, distance: 63.0
click at [205, 376] on input "checkbox" at bounding box center [205, 377] width 33 height 33
checkbox input "true"
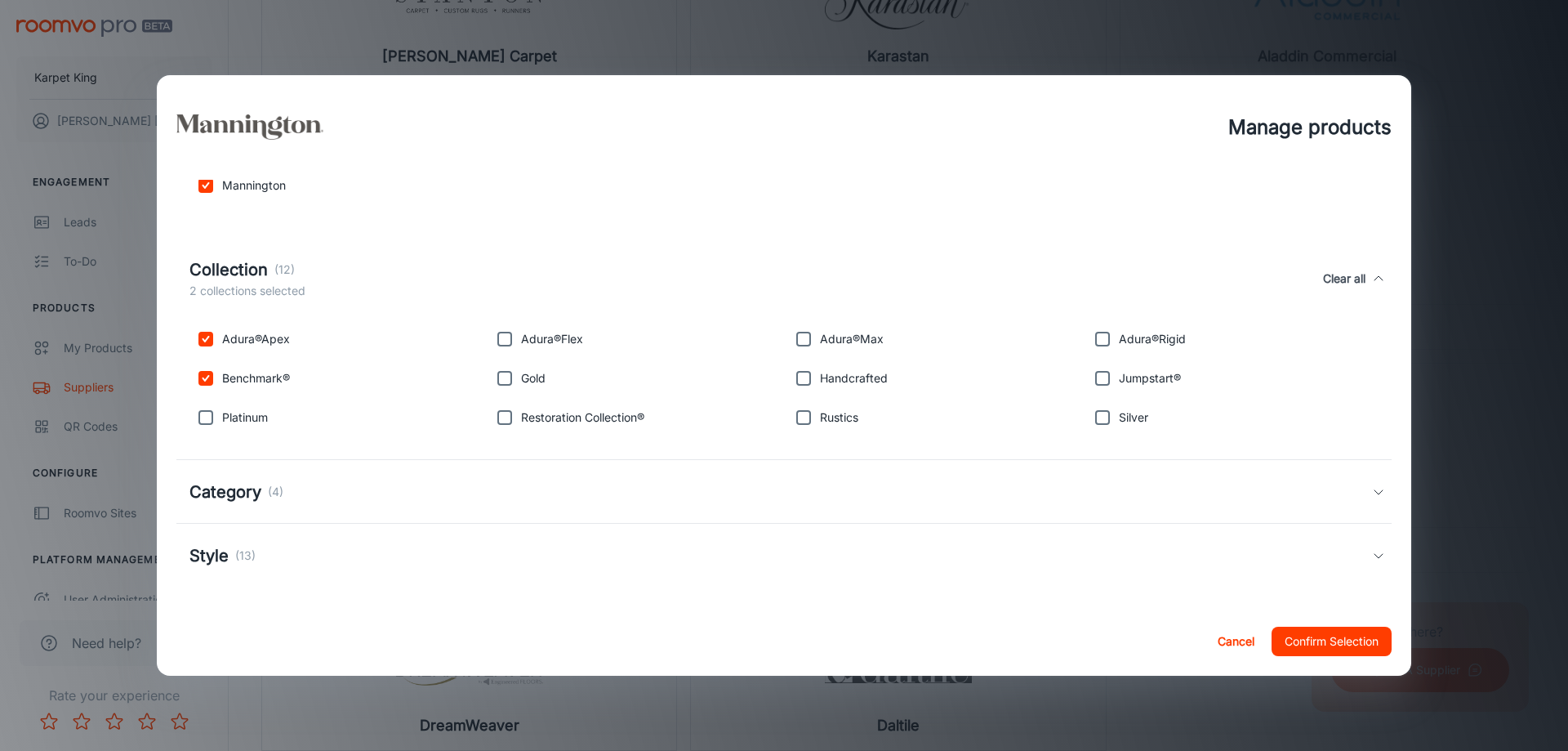
click at [207, 438] on div "Adura®Apex Adura®Flex Adura®Max Adura®Rigid Benchmark® Gold Handcrafted Jumpsta…" at bounding box center [784, 382] width 1215 height 131
click at [208, 419] on input "checkbox" at bounding box center [205, 417] width 33 height 33
checkbox input "true"
click at [516, 417] on input "checkbox" at bounding box center [505, 417] width 33 height 33
checkbox input "true"
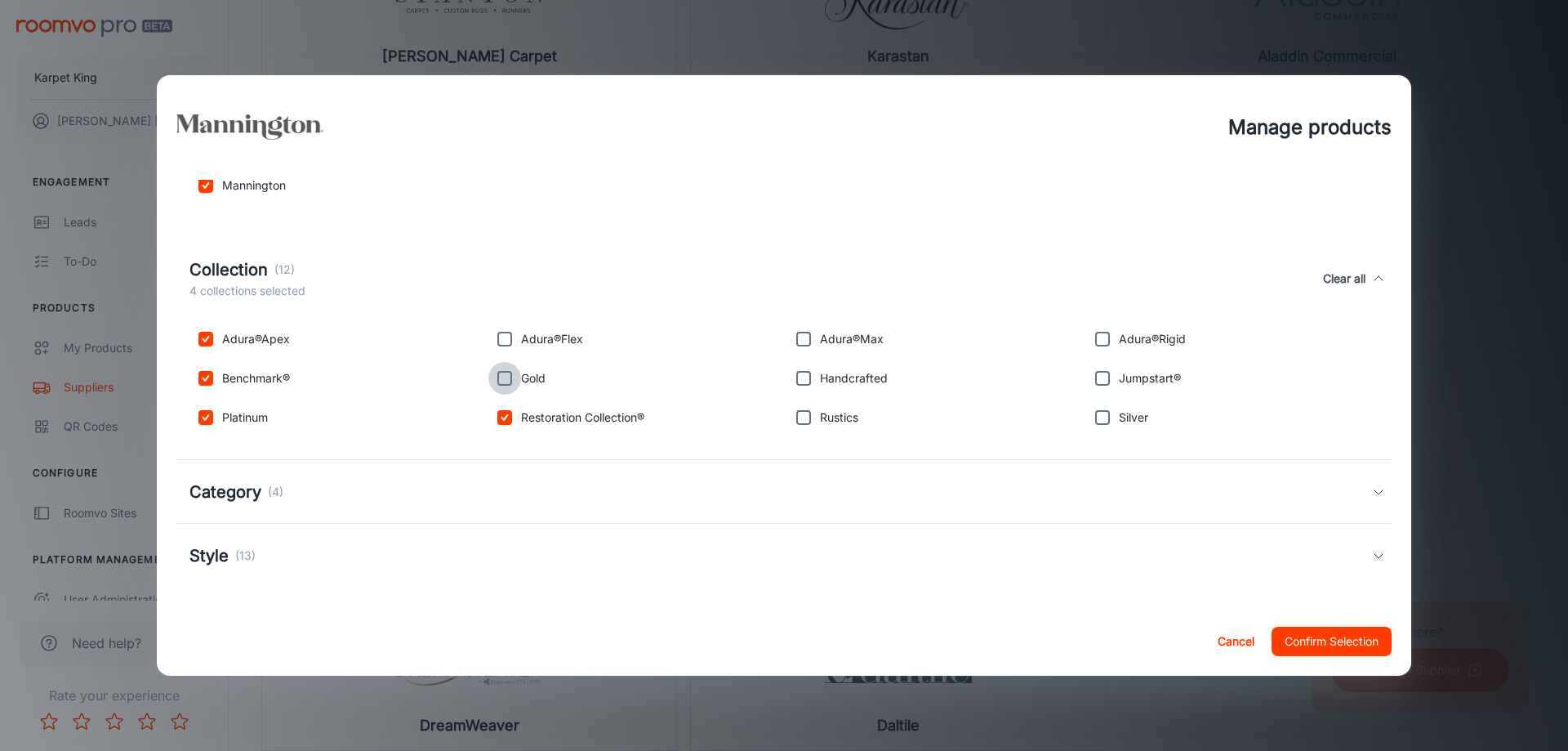
click at [504, 375] on input "checkbox" at bounding box center [505, 377] width 33 height 33
checkbox input "true"
click at [504, 334] on input "checkbox" at bounding box center [505, 339] width 33 height 33
checkbox input "true"
click at [793, 337] on input "checkbox" at bounding box center [803, 339] width 33 height 33
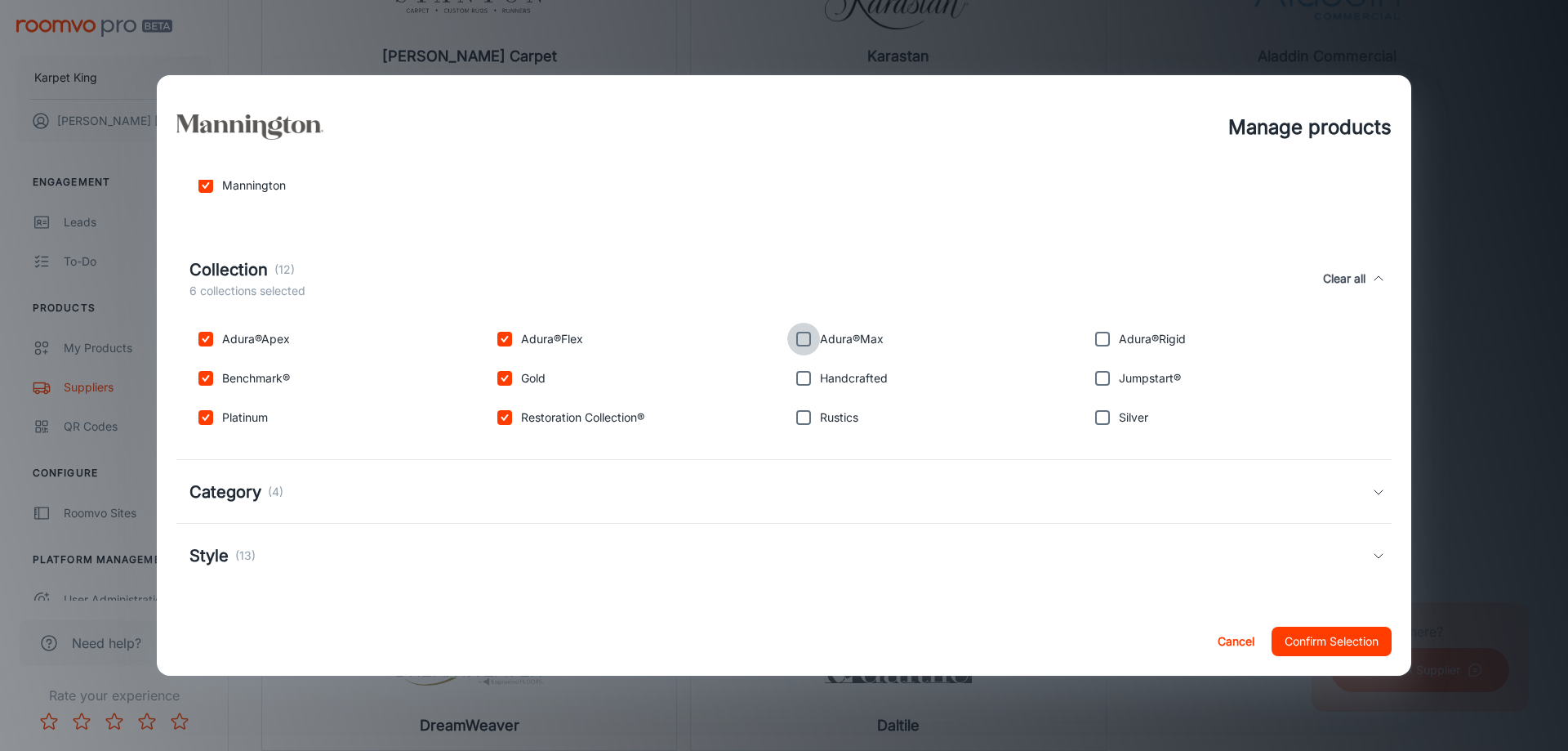
checkbox input "true"
click at [797, 382] on input "checkbox" at bounding box center [803, 377] width 33 height 33
checkbox input "true"
click at [810, 411] on input "checkbox" at bounding box center [803, 417] width 33 height 33
checkbox input "true"
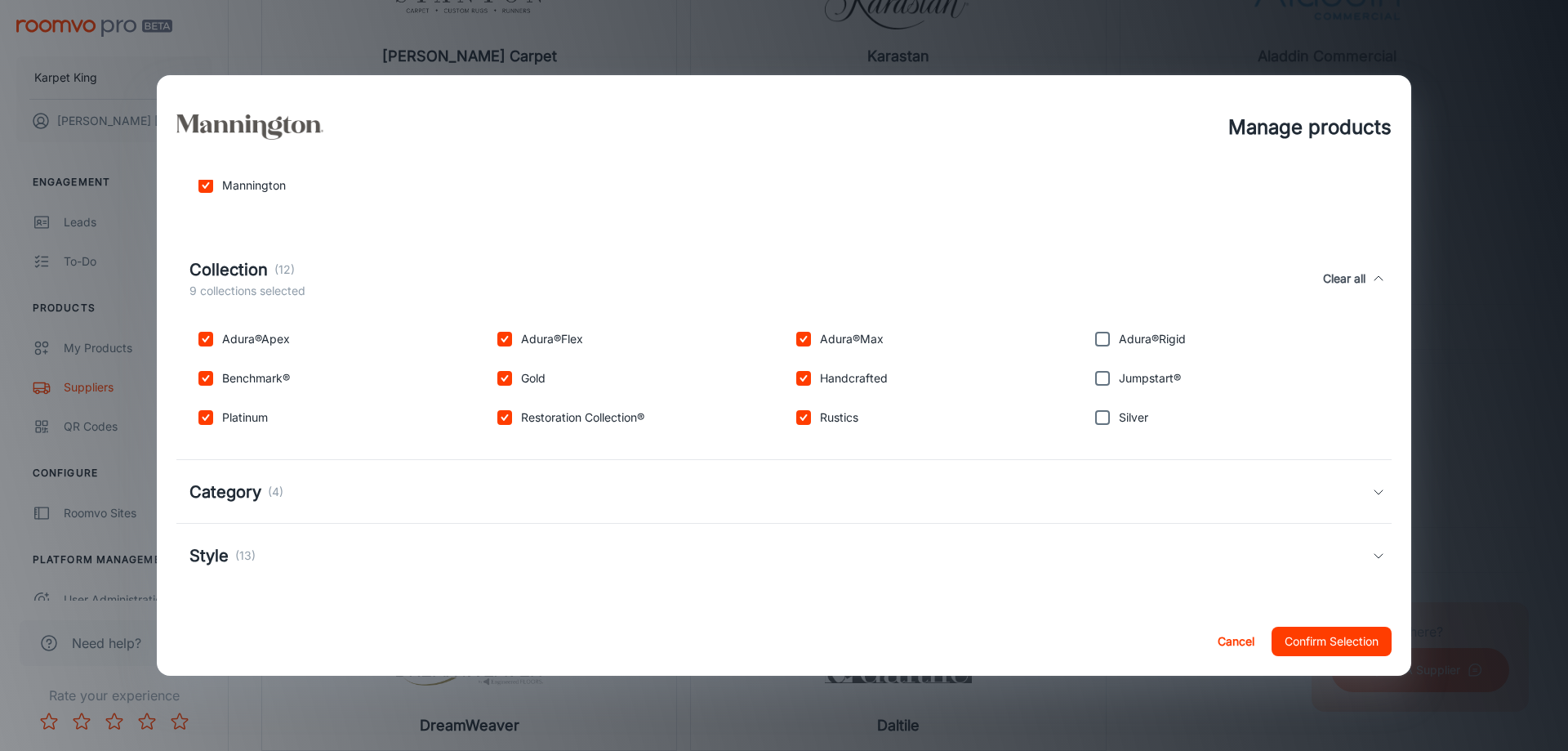
click at [1117, 417] on input "checkbox" at bounding box center [1102, 417] width 33 height 33
checkbox input "true"
click at [1100, 375] on input "checkbox" at bounding box center [1102, 377] width 33 height 33
checkbox input "true"
click at [1106, 337] on input "checkbox" at bounding box center [1102, 339] width 33 height 33
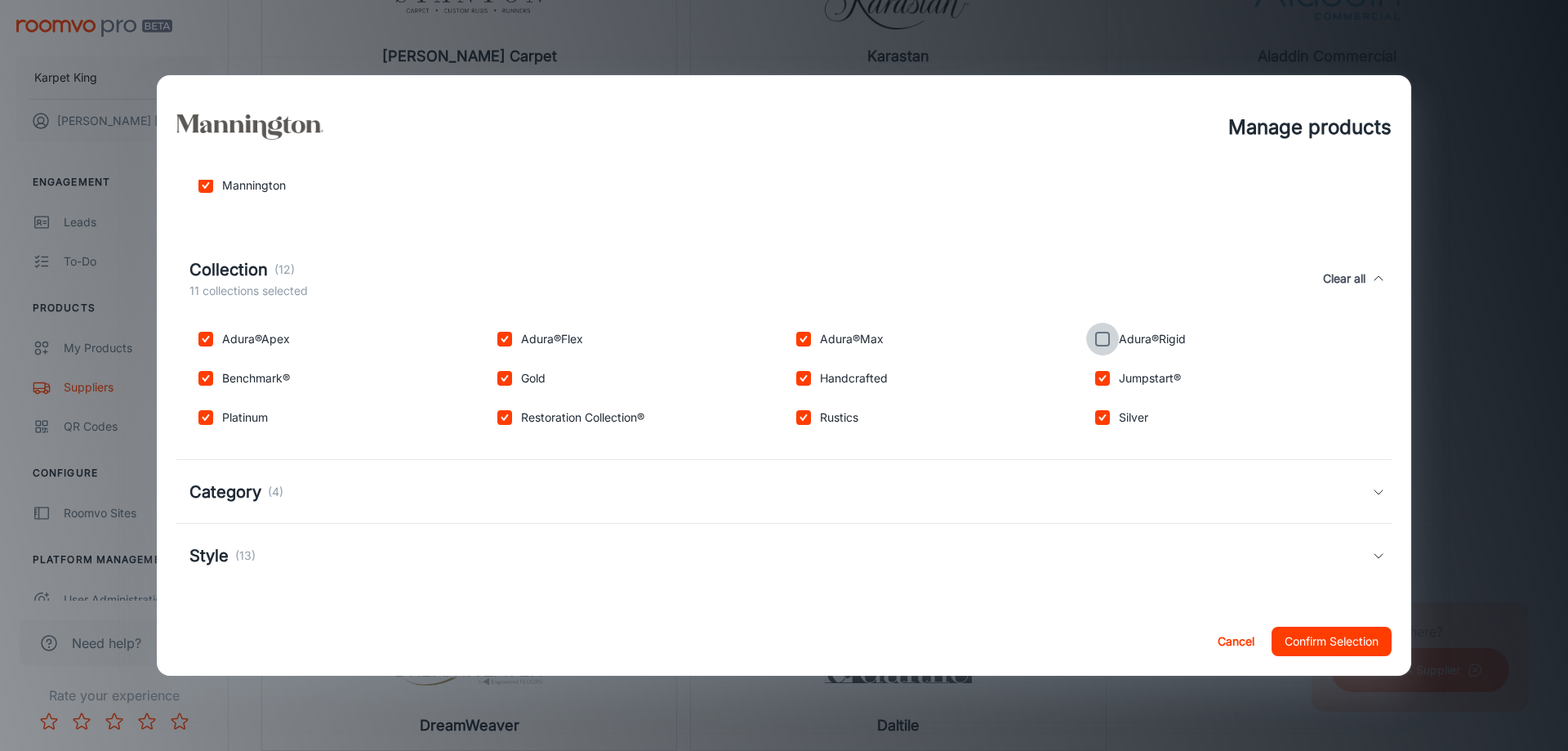
checkbox input "true"
click at [405, 477] on div "Category (4)" at bounding box center [784, 492] width 1215 height 64
click at [222, 573] on p "Hardwood" at bounding box center [249, 570] width 55 height 18
click at [201, 567] on input "checkbox" at bounding box center [205, 570] width 33 height 33
checkbox input "true"
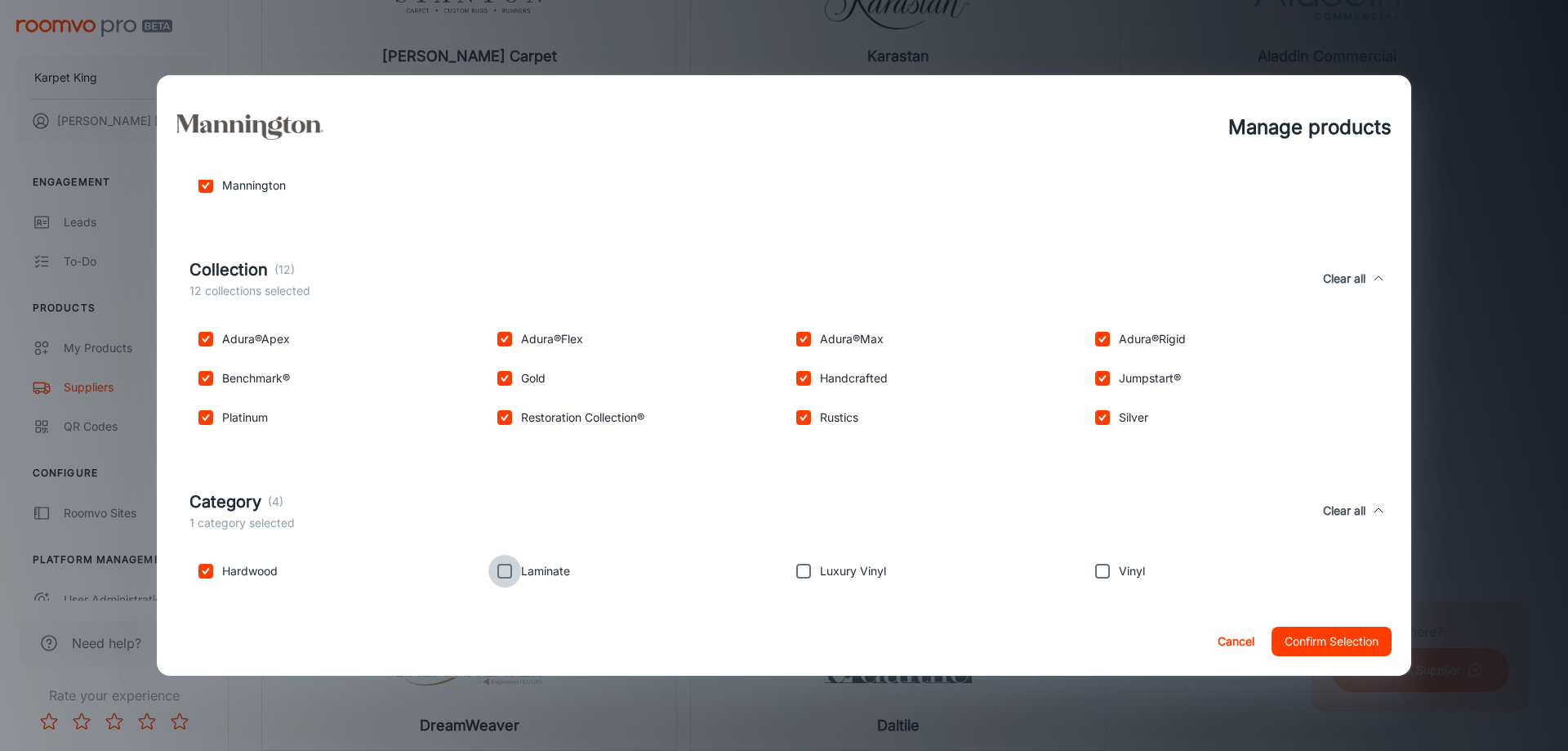
click at [504, 563] on input "checkbox" at bounding box center [505, 570] width 33 height 33
checkbox input "true"
click at [792, 569] on input "checkbox" at bounding box center [803, 570] width 33 height 33
checkbox input "true"
click at [1097, 566] on input "checkbox" at bounding box center [1102, 570] width 33 height 33
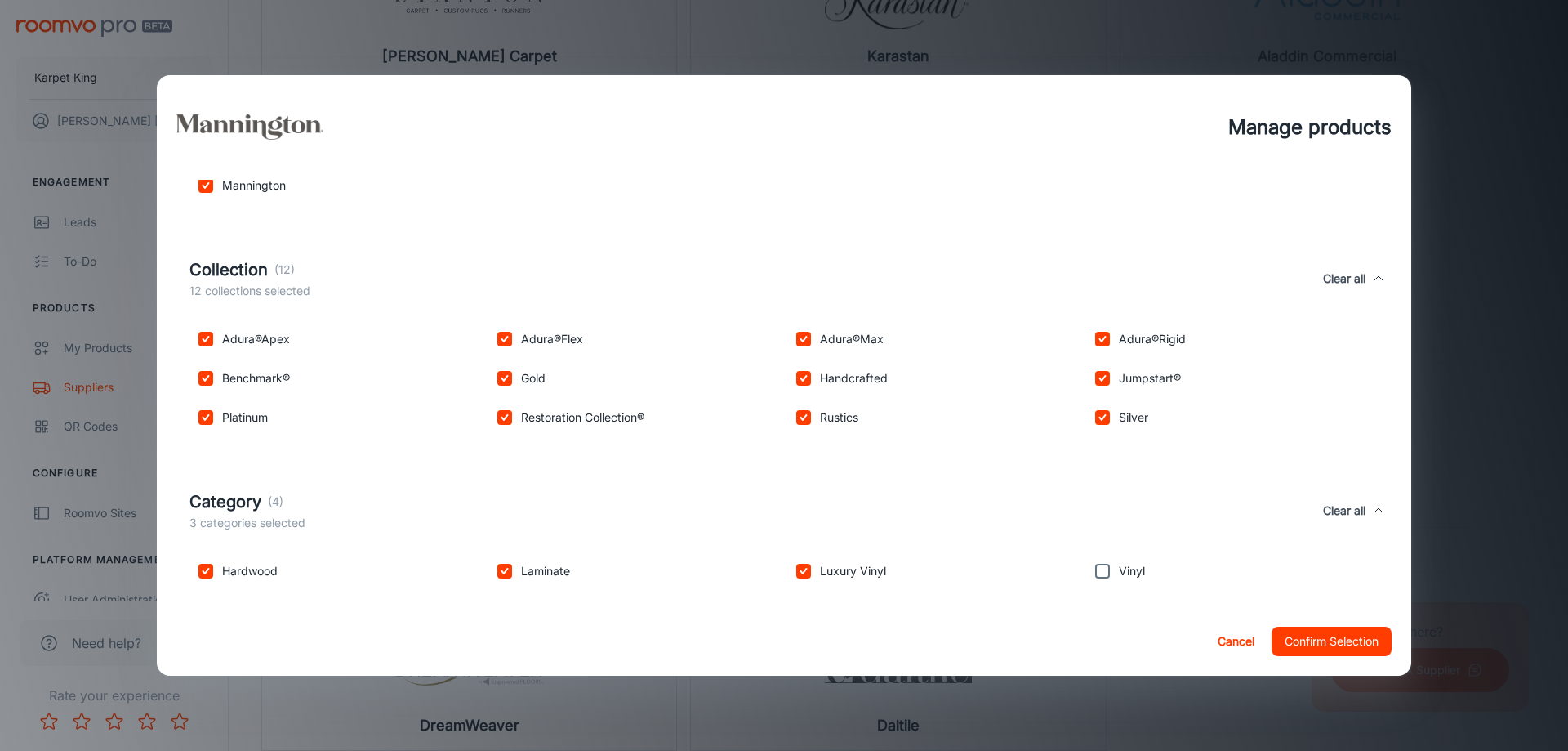
checkbox input "true"
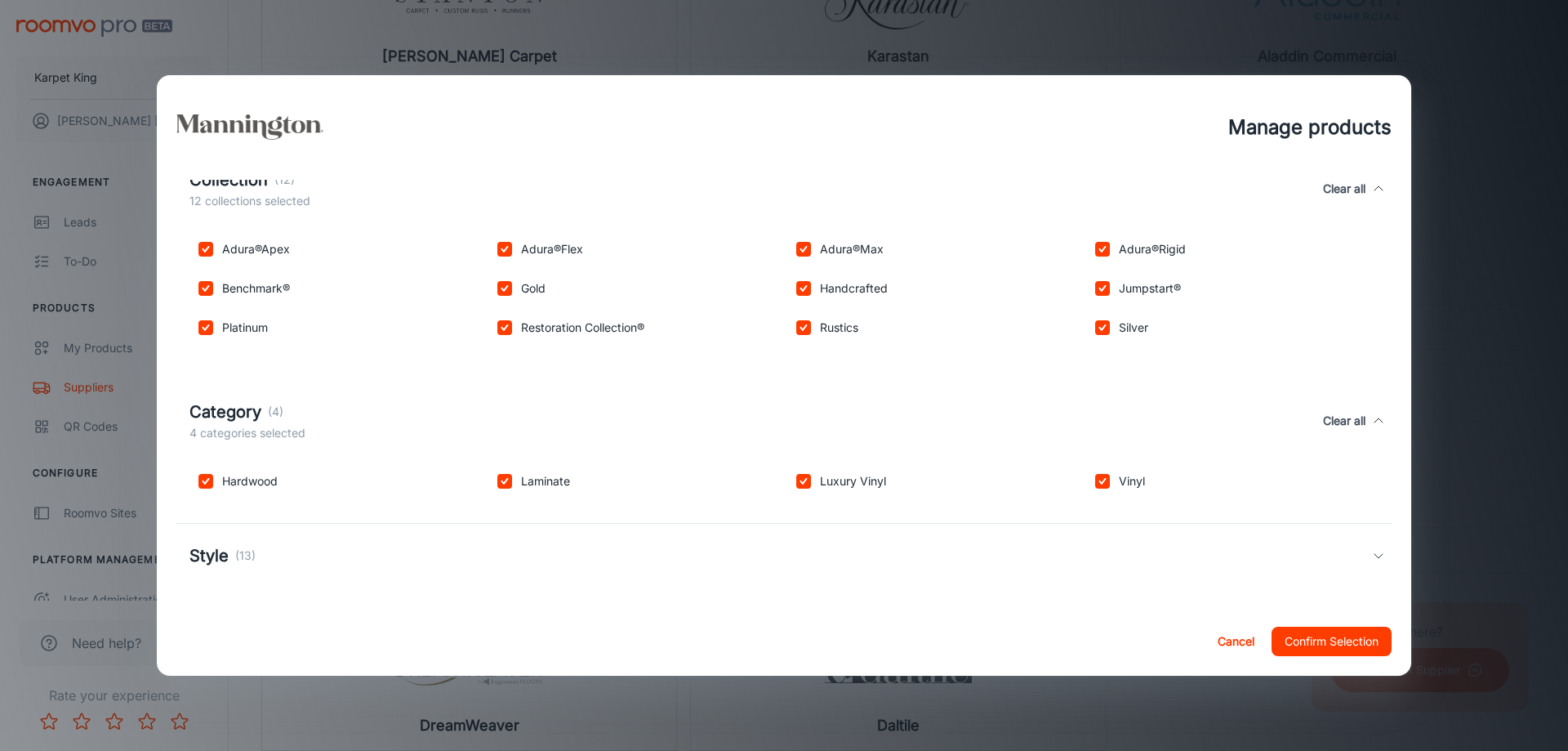
click at [216, 552] on h5 "Style" at bounding box center [209, 555] width 39 height 24
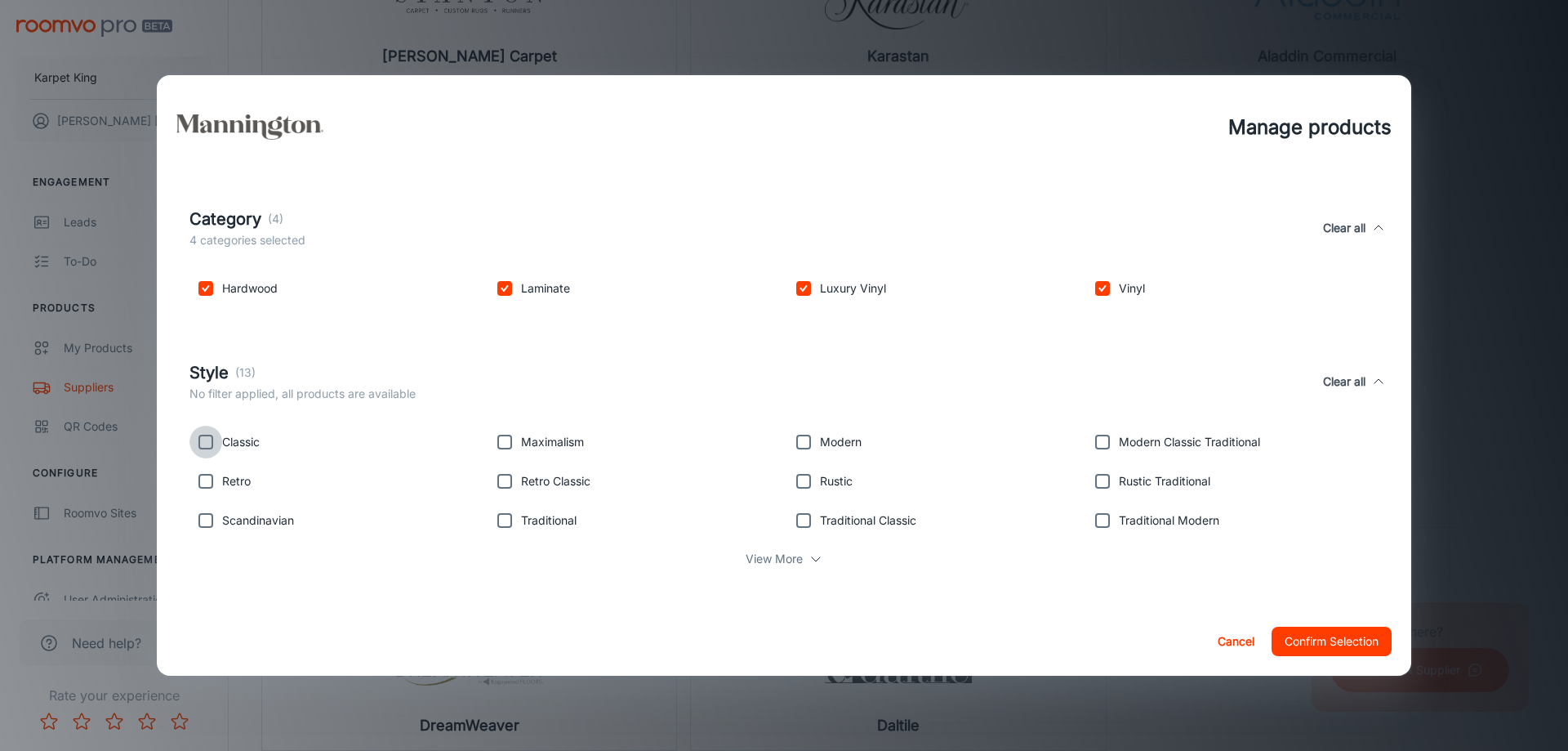
click at [198, 439] on input "checkbox" at bounding box center [205, 441] width 33 height 33
checkbox input "true"
click at [202, 471] on input "checkbox" at bounding box center [205, 480] width 33 height 33
checkbox input "true"
click at [203, 520] on input "checkbox" at bounding box center [205, 520] width 33 height 33
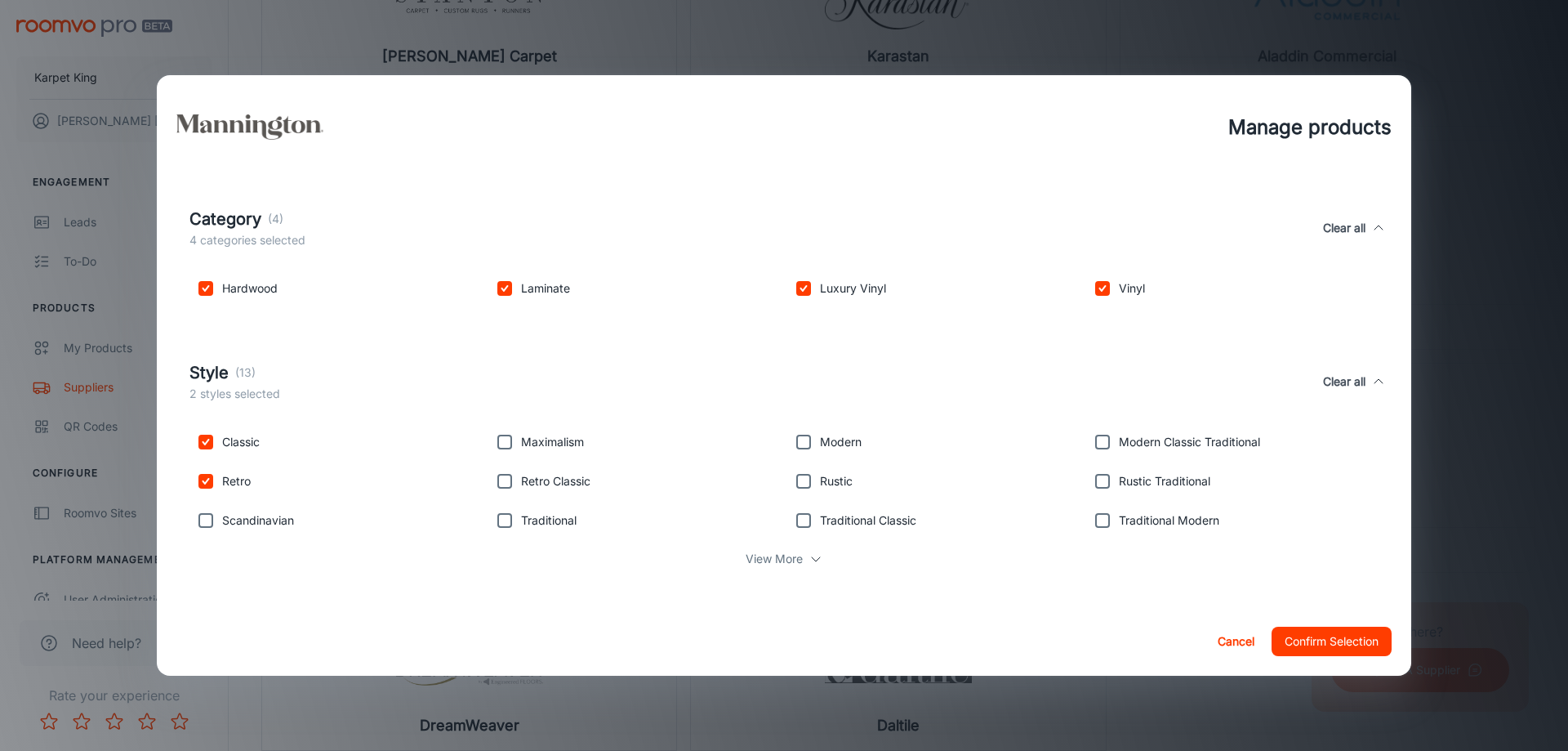
checkbox input "true"
click at [504, 525] on input "checkbox" at bounding box center [505, 520] width 33 height 33
checkbox input "true"
click at [501, 472] on input "checkbox" at bounding box center [505, 480] width 33 height 33
checkbox input "true"
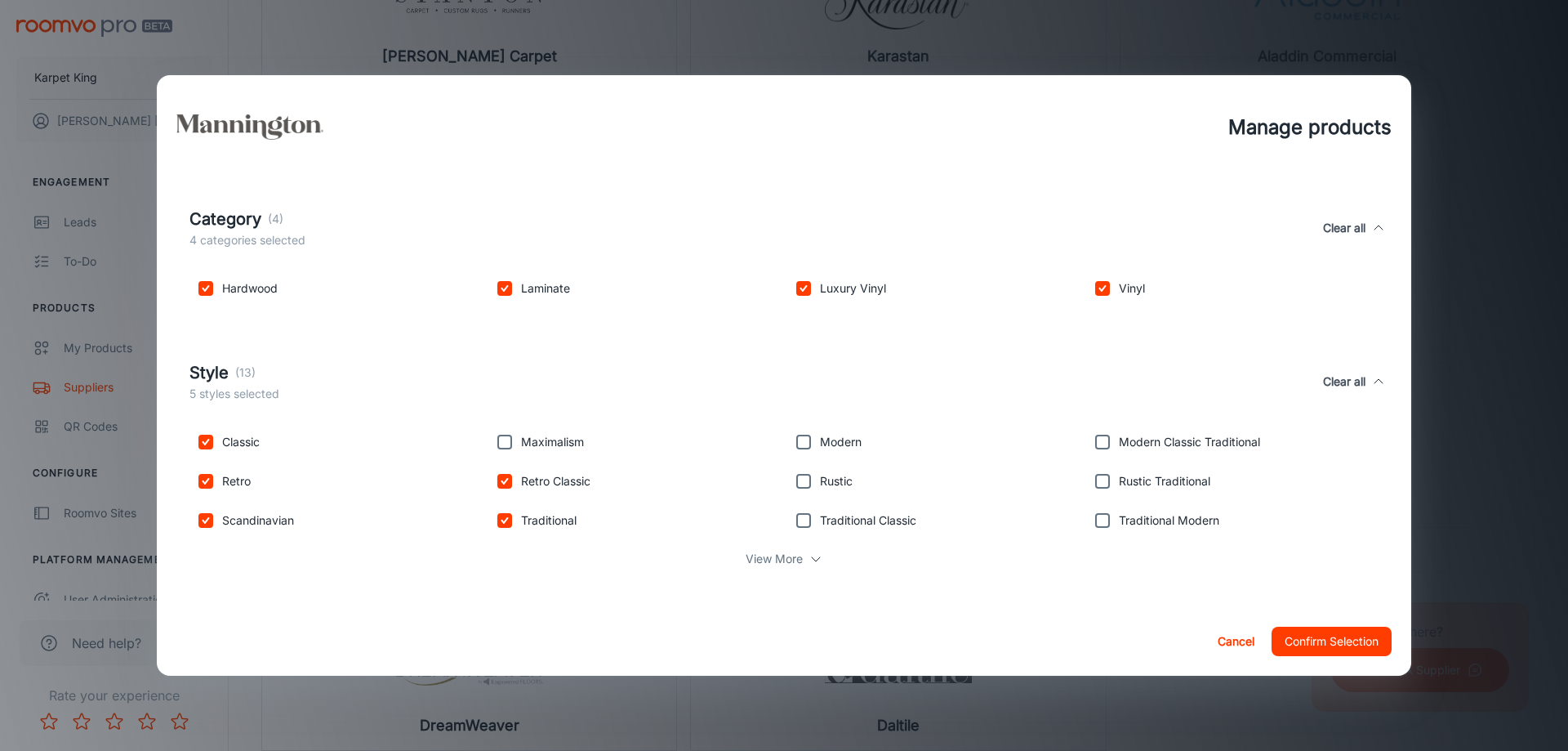
drag, startPoint x: 501, startPoint y: 434, endPoint x: 506, endPoint y: 440, distance: 7.8
click at [502, 435] on input "checkbox" at bounding box center [505, 441] width 33 height 33
checkbox input "true"
drag, startPoint x: 803, startPoint y: 436, endPoint x: 812, endPoint y: 473, distance: 38.1
click at [803, 438] on input "checkbox" at bounding box center [803, 441] width 33 height 33
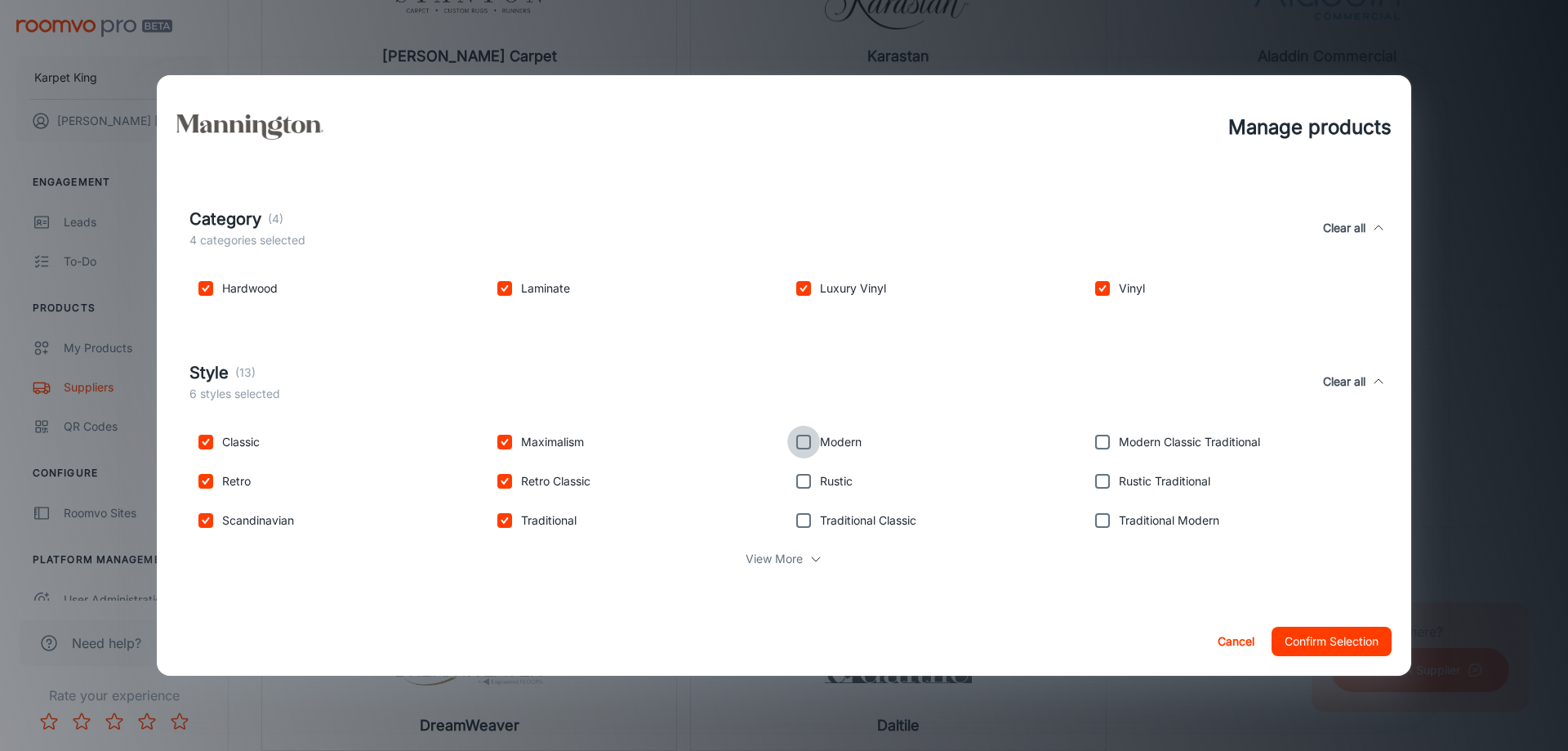
checkbox input "true"
drag, startPoint x: 812, startPoint y: 473, endPoint x: 815, endPoint y: 508, distance: 35.1
click at [812, 474] on input "checkbox" at bounding box center [803, 480] width 33 height 33
checkbox input "true"
click at [815, 508] on input "checkbox" at bounding box center [803, 520] width 33 height 33
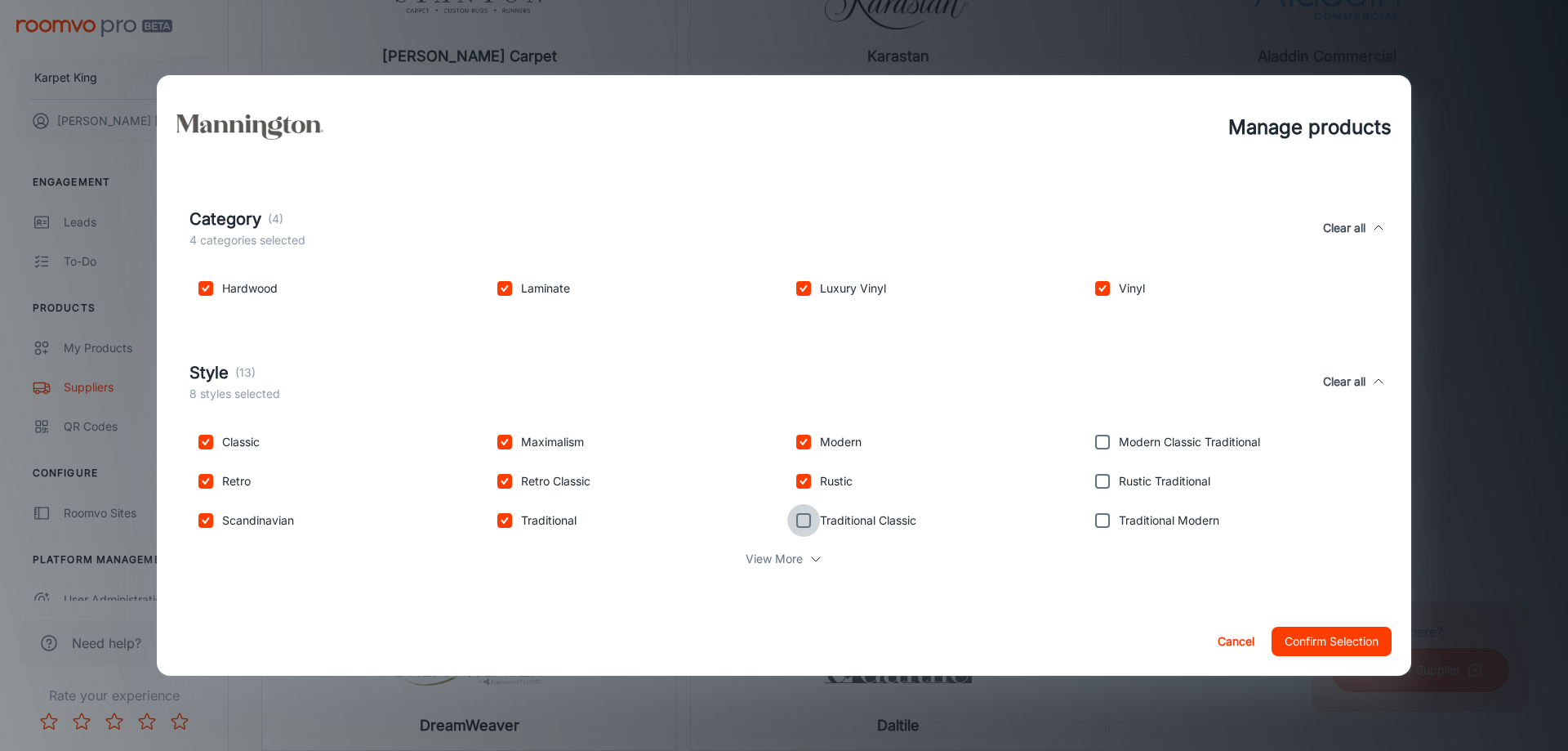
checkbox input "true"
click at [1103, 520] on input "checkbox" at bounding box center [1102, 520] width 33 height 33
checkbox input "true"
click at [1103, 489] on input "checkbox" at bounding box center [1102, 480] width 33 height 33
checkbox input "true"
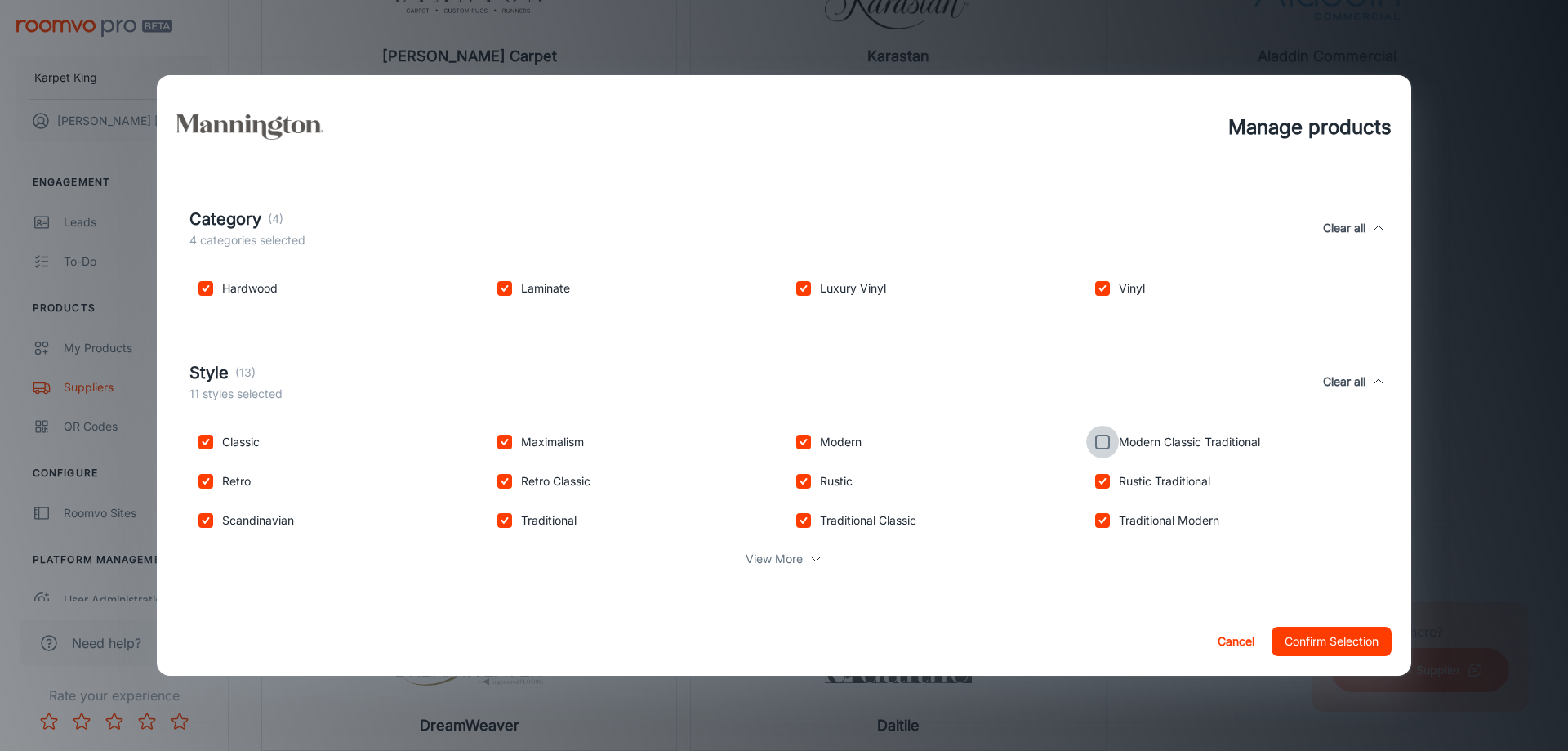
click at [1103, 442] on input "checkbox" at bounding box center [1102, 441] width 33 height 33
checkbox input "true"
click at [1313, 641] on button "Confirm Selection" at bounding box center [1331, 641] width 120 height 29
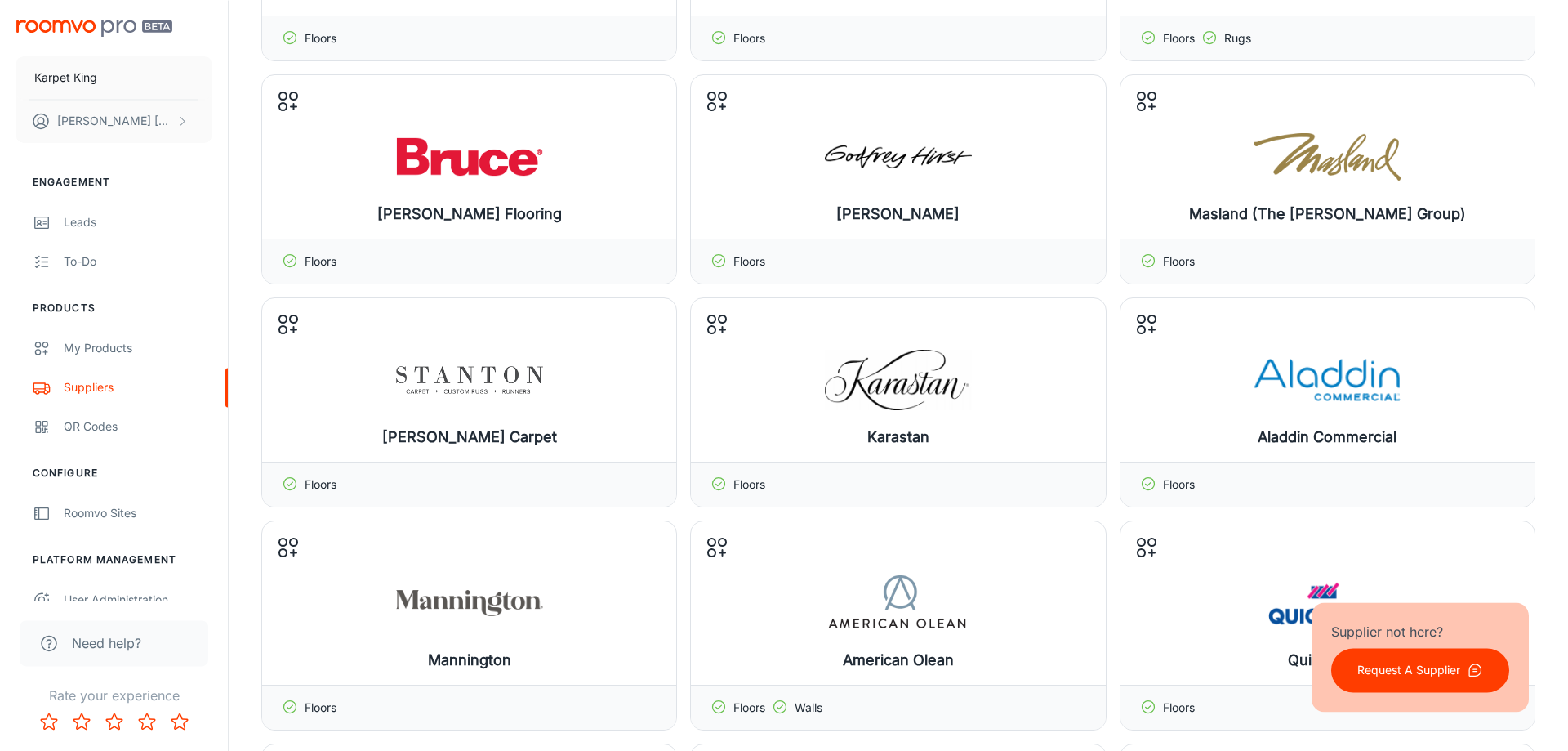
scroll to position [595, 0]
